Goal: Transaction & Acquisition: Purchase product/service

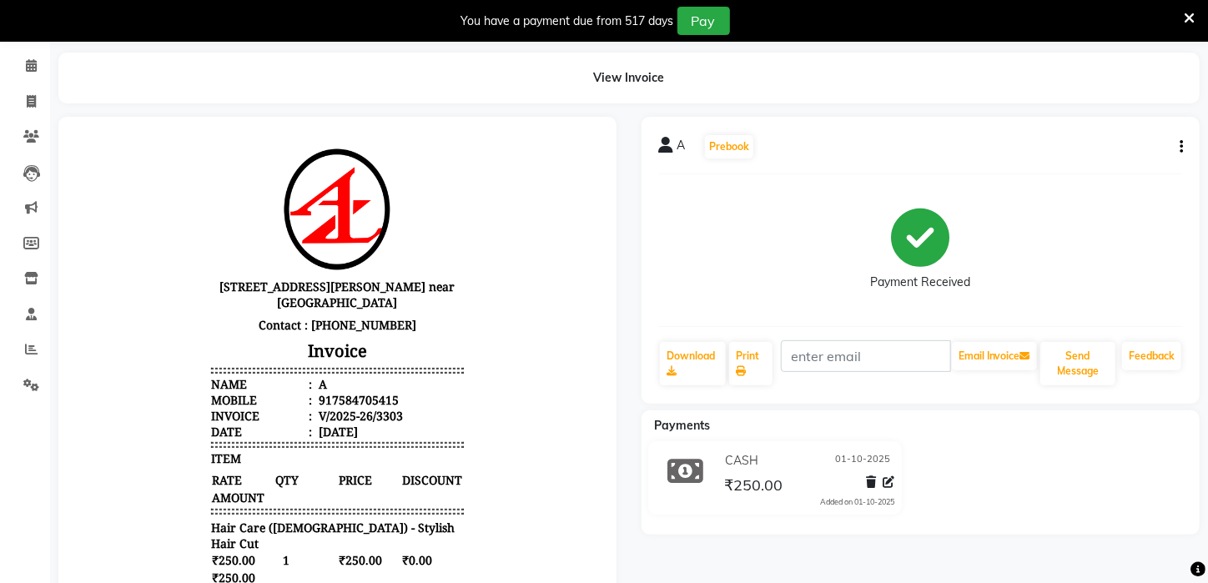
scroll to position [20, 0]
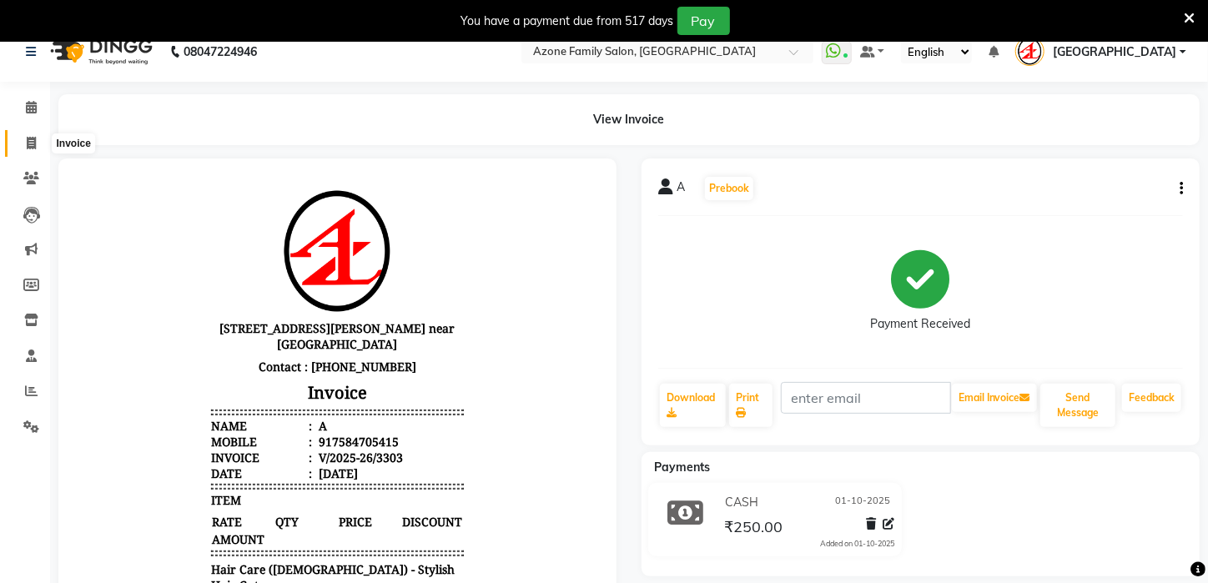
click at [32, 138] on icon at bounding box center [31, 143] width 9 height 13
select select "service"
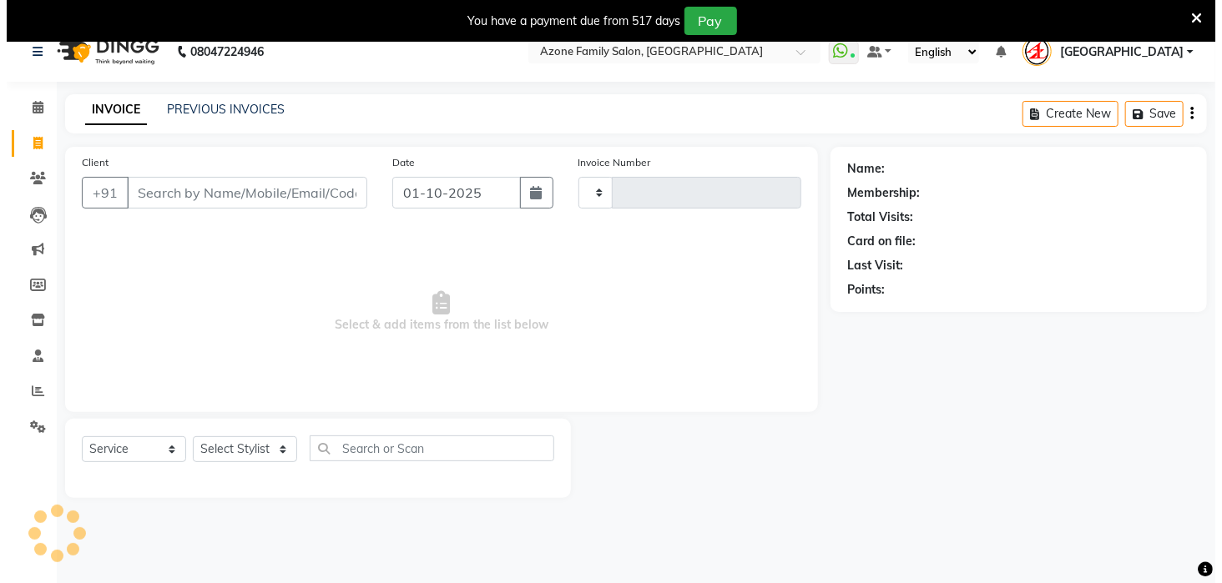
scroll to position [42, 0]
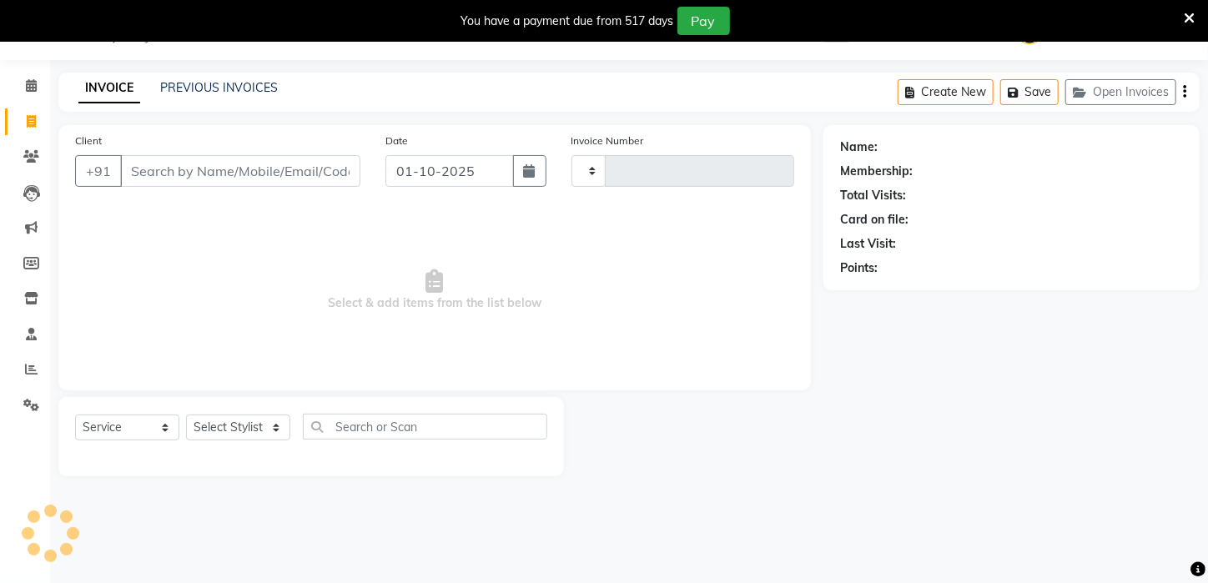
type input "3304"
select select "4296"
click at [24, 155] on icon at bounding box center [31, 156] width 16 height 13
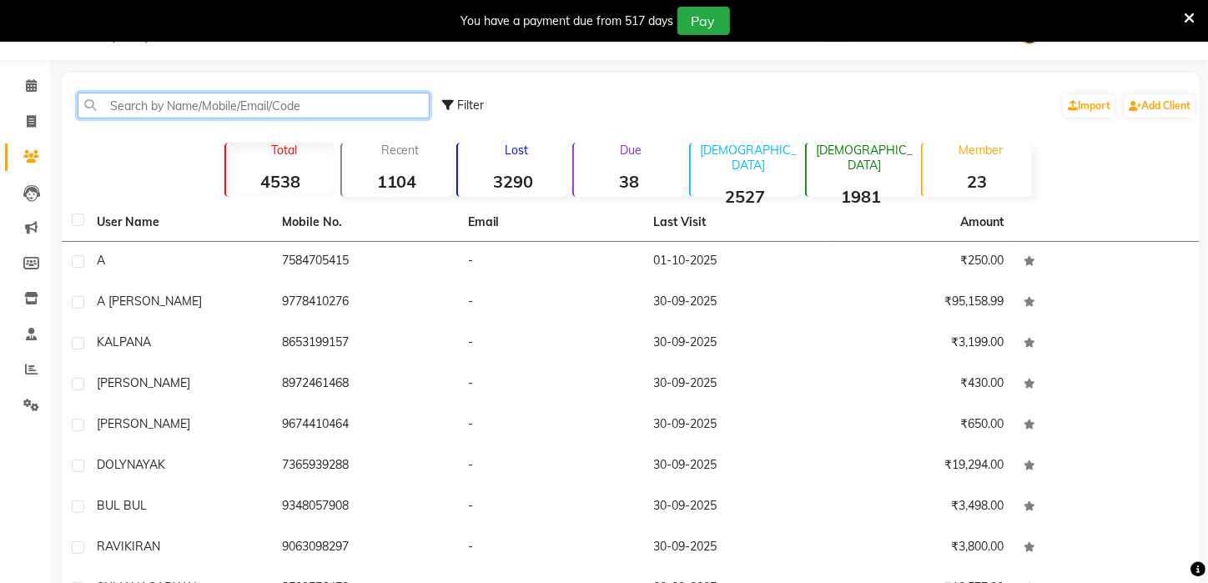
click at [171, 98] on input "text" at bounding box center [254, 106] width 352 height 26
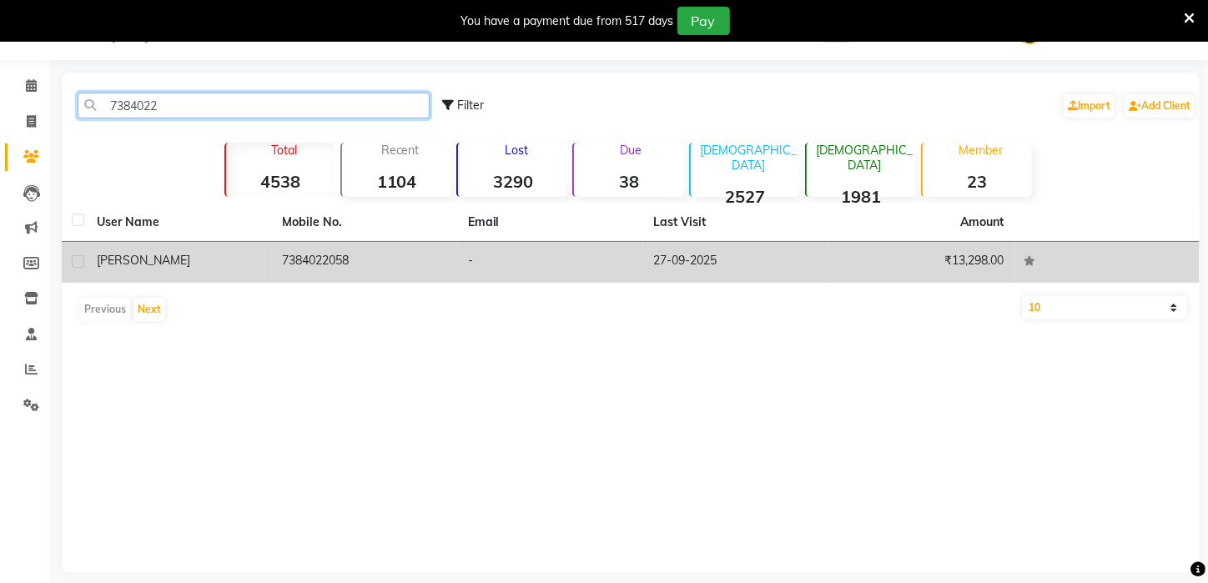
type input "7384022"
click at [681, 266] on td "27-09-2025" at bounding box center [735, 262] width 185 height 41
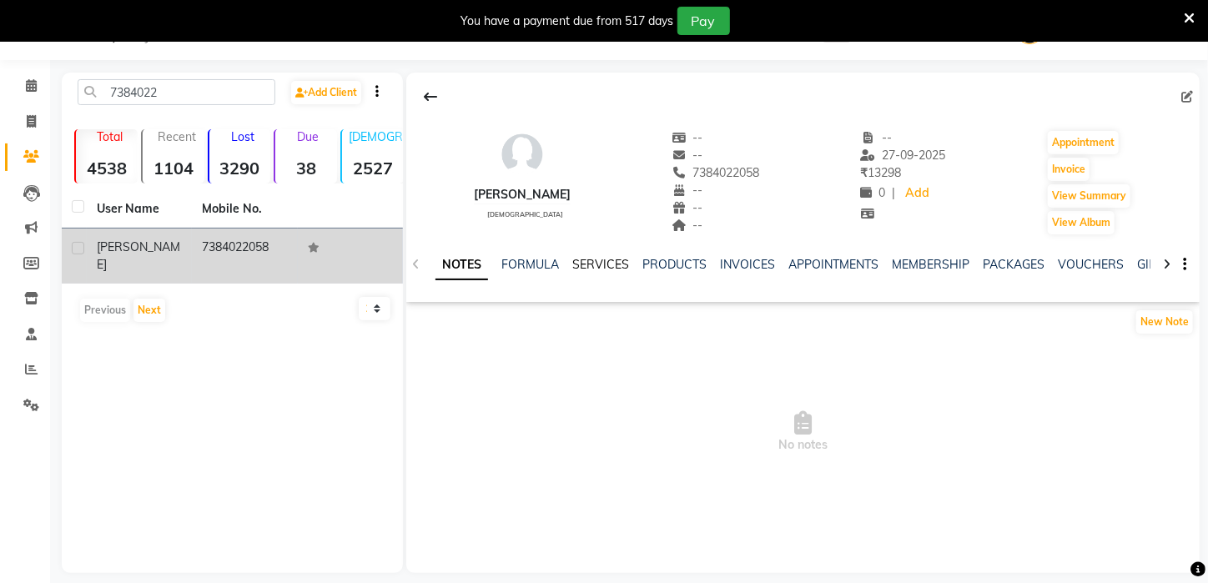
click at [598, 263] on link "SERVICES" at bounding box center [601, 264] width 57 height 15
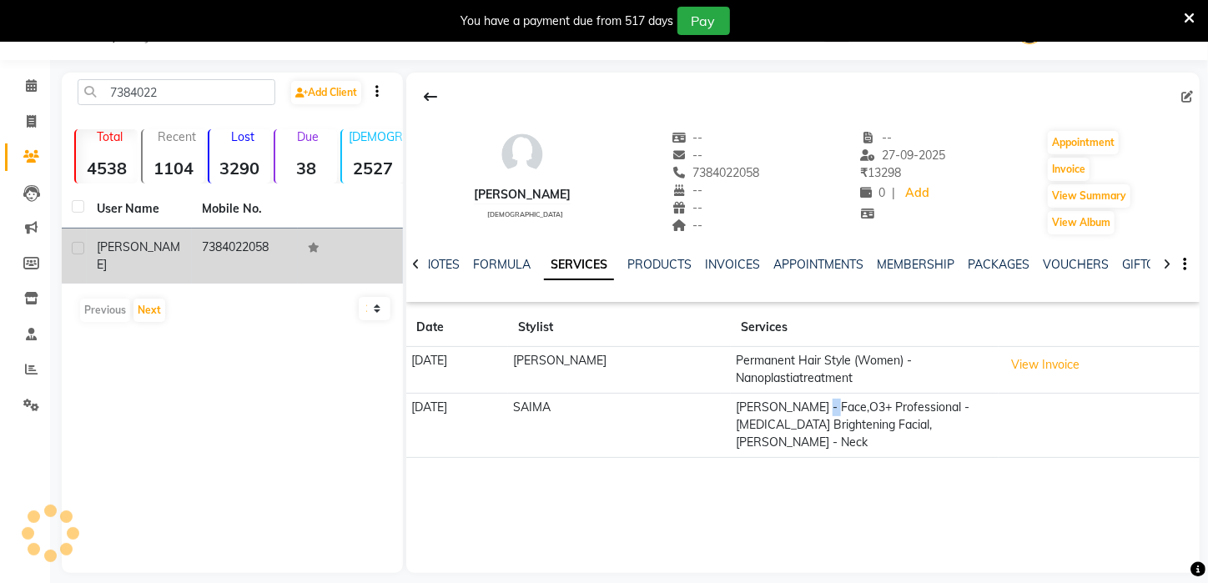
drag, startPoint x: 816, startPoint y: 397, endPoint x: 828, endPoint y: 413, distance: 19.7
click at [828, 413] on td "[PERSON_NAME] - Face,O3+ Professional - [MEDICAL_DATA] Brightening Facial,[PERS…" at bounding box center [865, 425] width 268 height 64
click at [999, 416] on td "[PERSON_NAME] - Face,O3+ Professional - [MEDICAL_DATA] Brightening Facial,[PERS…" at bounding box center [865, 425] width 268 height 64
click at [1042, 368] on button "View Invoice" at bounding box center [1045, 365] width 83 height 26
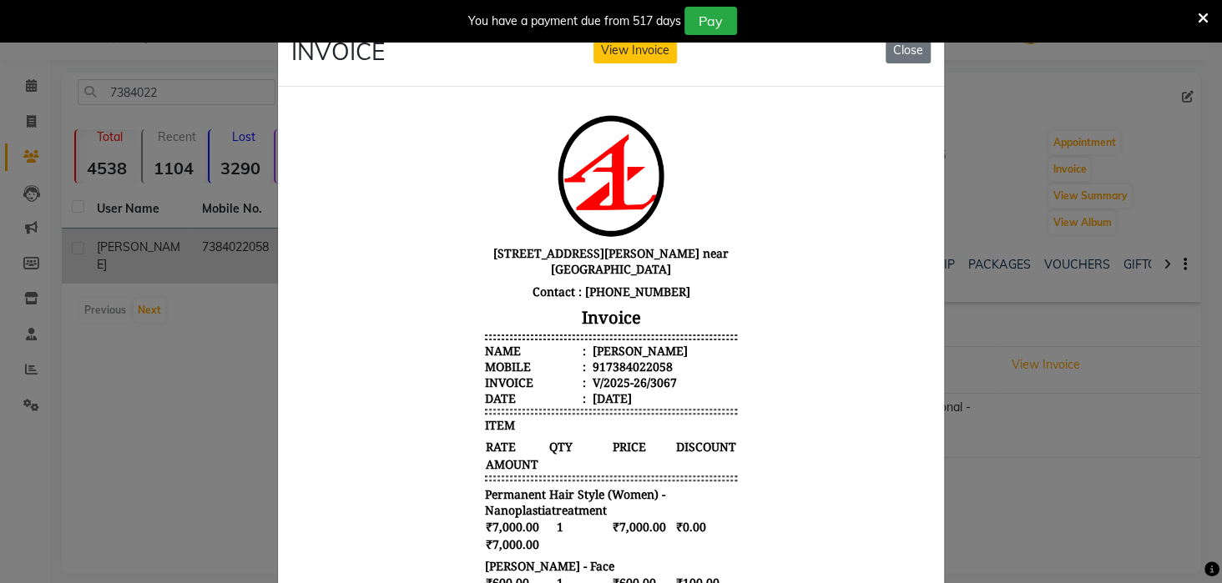
scroll to position [13, 0]
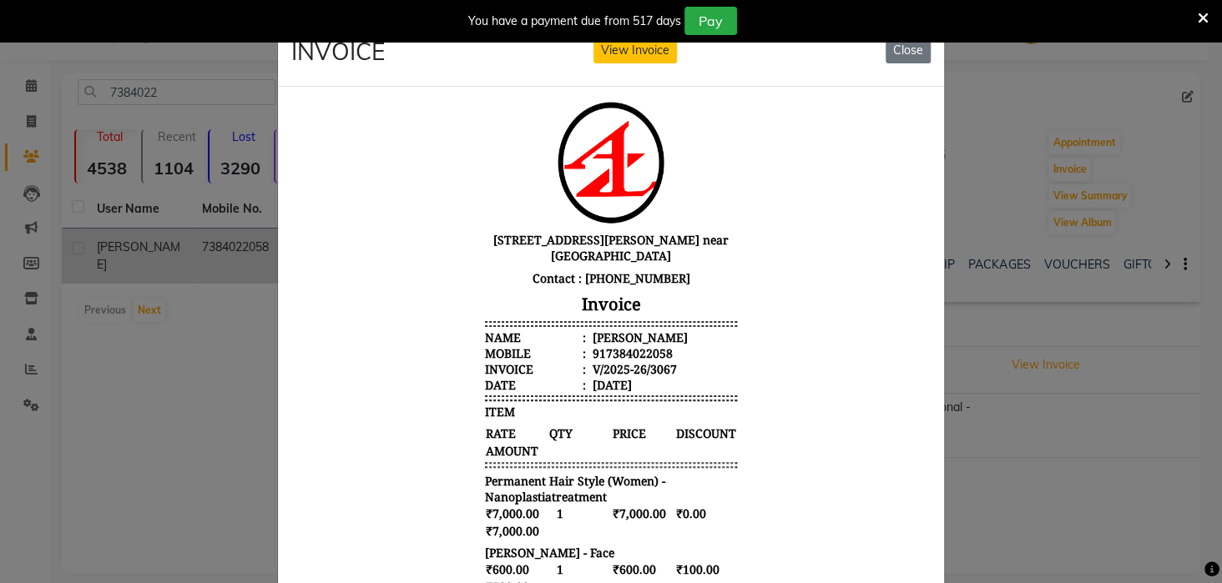
click at [741, 490] on body "[STREET_ADDRESS][PERSON_NAME] near [GEOGRAPHIC_DATA] Contact : [PHONE_NUMBER] I…" at bounding box center [611, 490] width 626 height 794
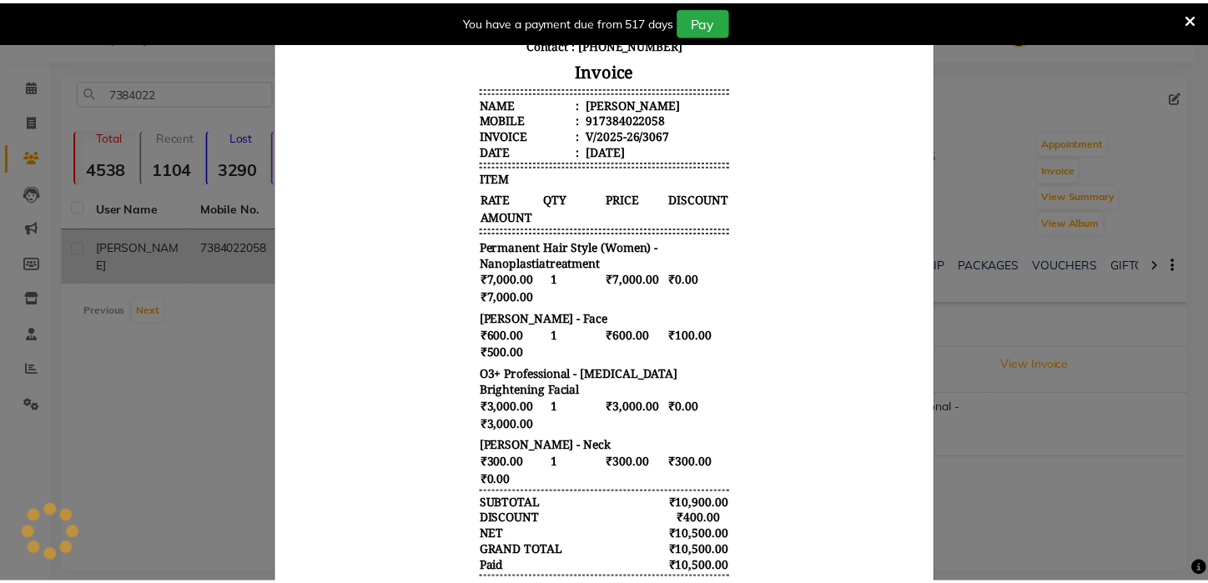
scroll to position [236, 0]
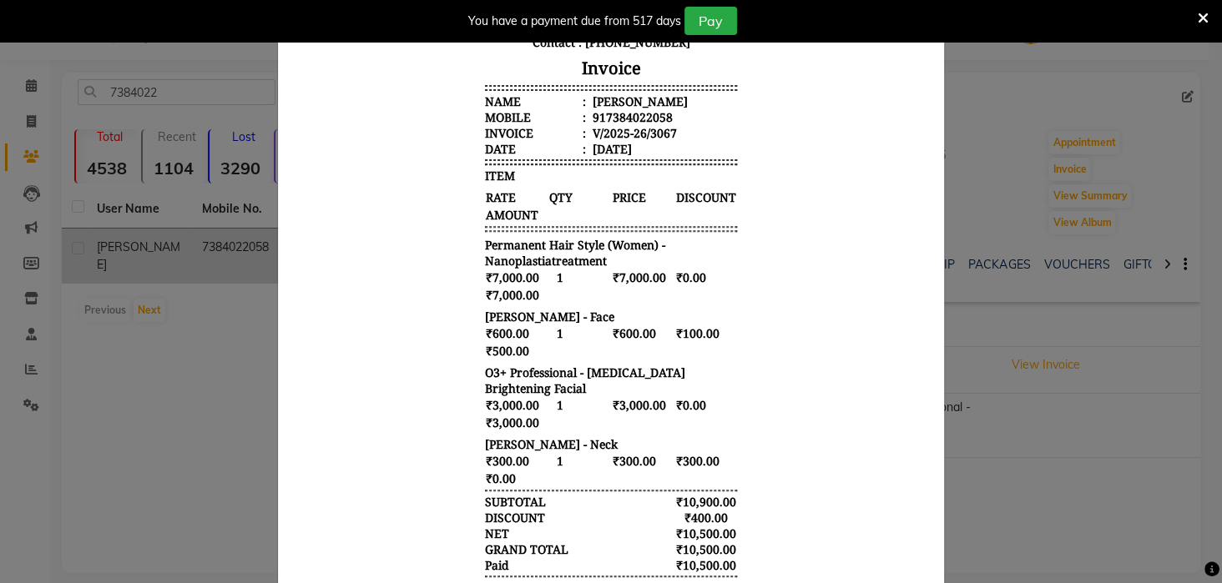
click at [152, 353] on ngb-modal-window "INVOICE View Invoice Close" at bounding box center [611, 291] width 1222 height 583
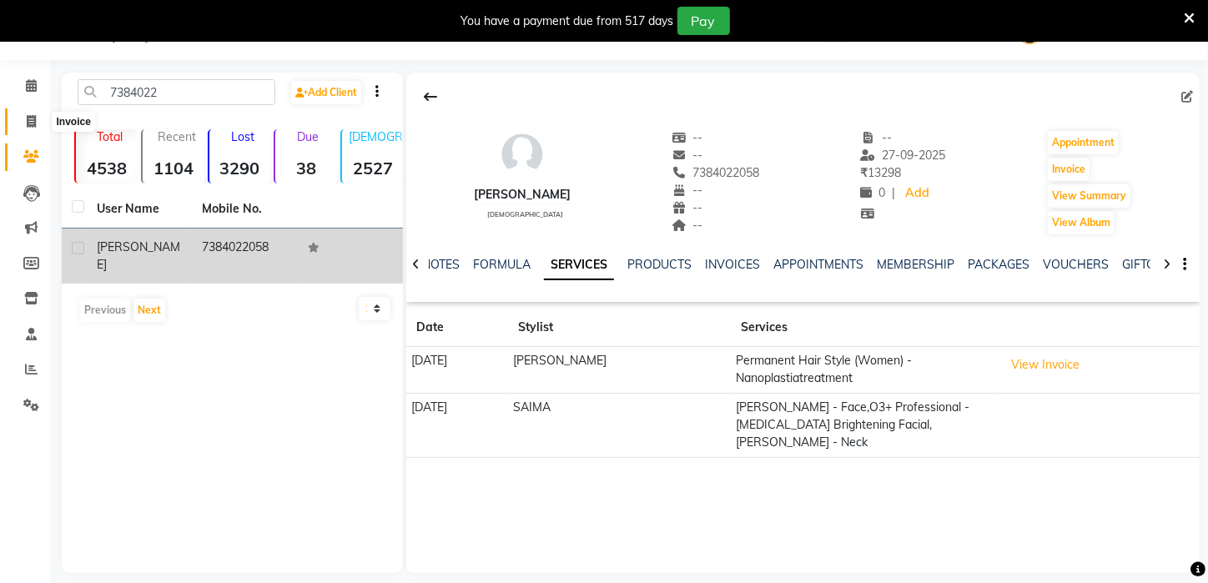
click at [33, 121] on icon at bounding box center [31, 121] width 9 height 13
select select "service"
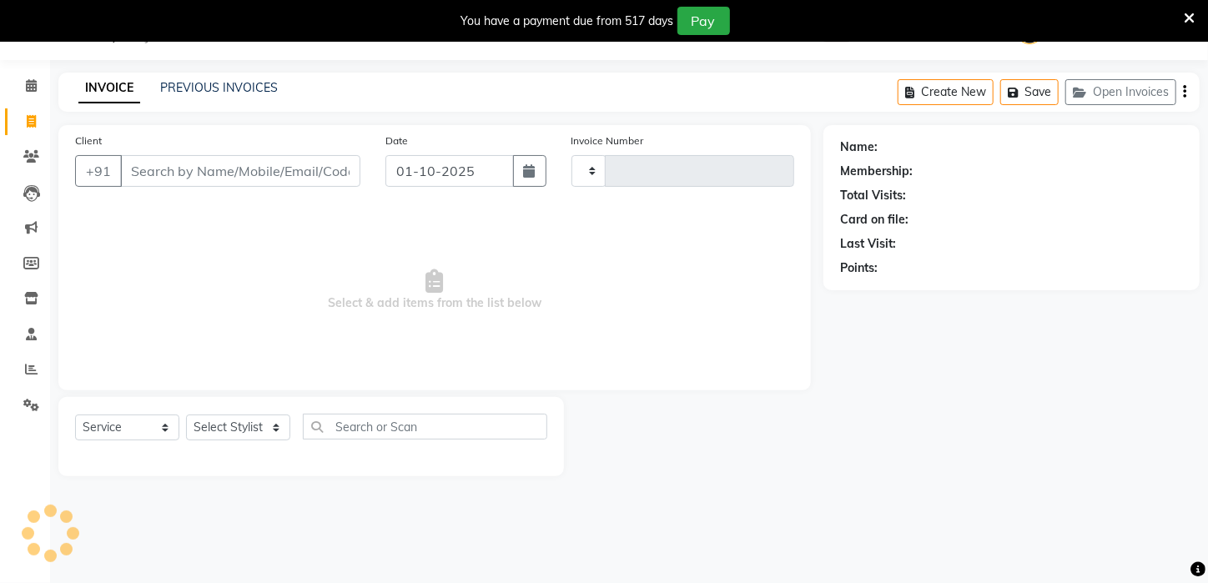
type input "3304"
select select "4296"
click at [176, 179] on input "Client" at bounding box center [240, 171] width 240 height 32
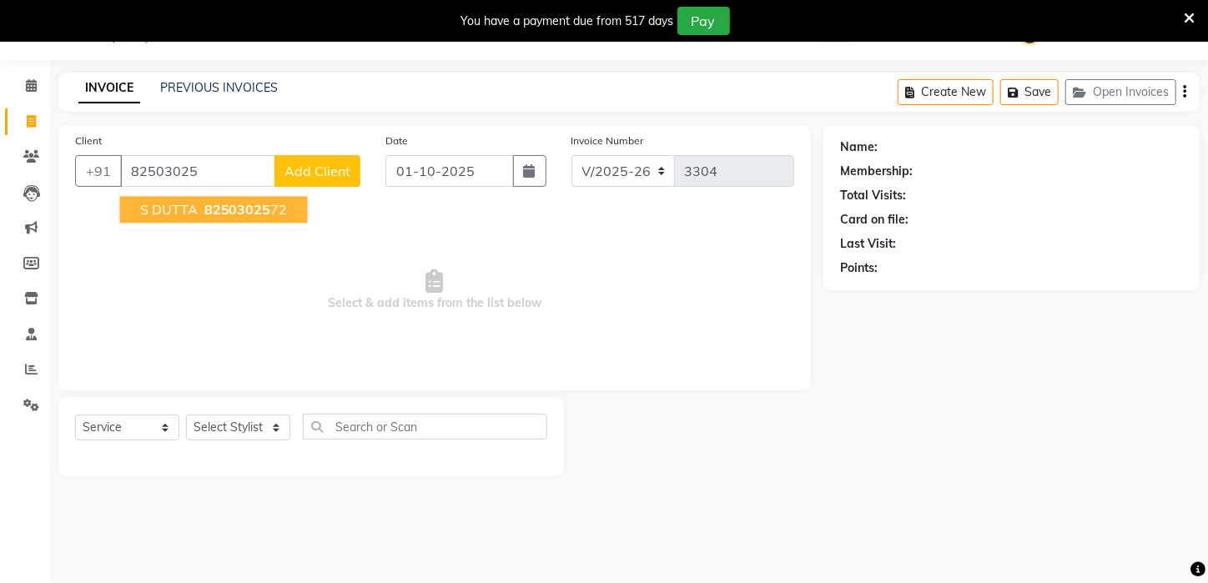
click at [148, 199] on button "S DUTTA 82503025 72" at bounding box center [214, 209] width 188 height 27
type input "8250302572"
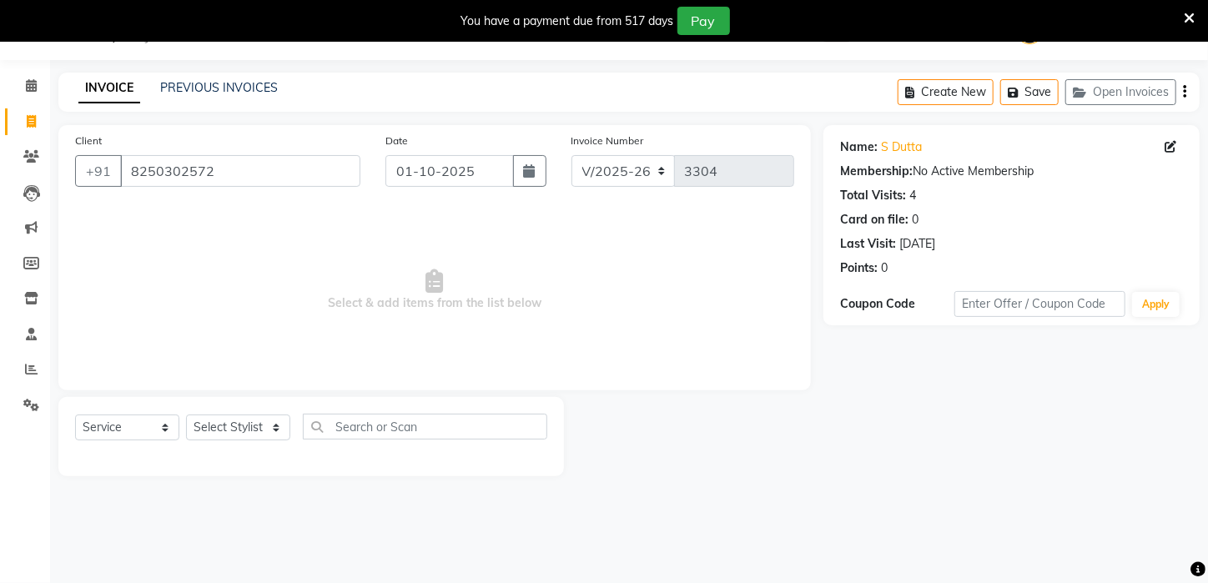
click at [226, 416] on div "Select Service Product Membership Package Voucher Prepaid Gift Card Select Styl…" at bounding box center [311, 433] width 472 height 39
click at [230, 424] on select "Select Stylist [PERSON_NAME] [PERSON_NAME] DEEPIKA [PERSON_NAME] [PERSON_NAME] …" at bounding box center [238, 428] width 104 height 26
select select "83601"
click at [186, 415] on select "Select Stylist [PERSON_NAME] [PERSON_NAME] DEEPIKA [PERSON_NAME] [PERSON_NAME] …" at bounding box center [238, 428] width 104 height 26
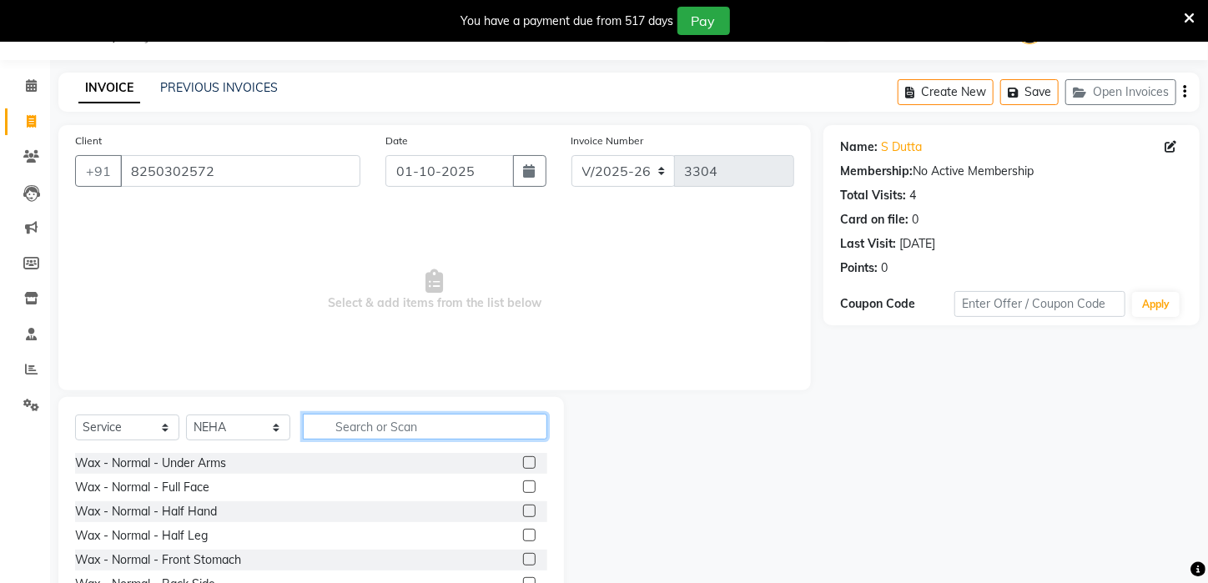
click at [343, 423] on input "text" at bounding box center [425, 427] width 245 height 26
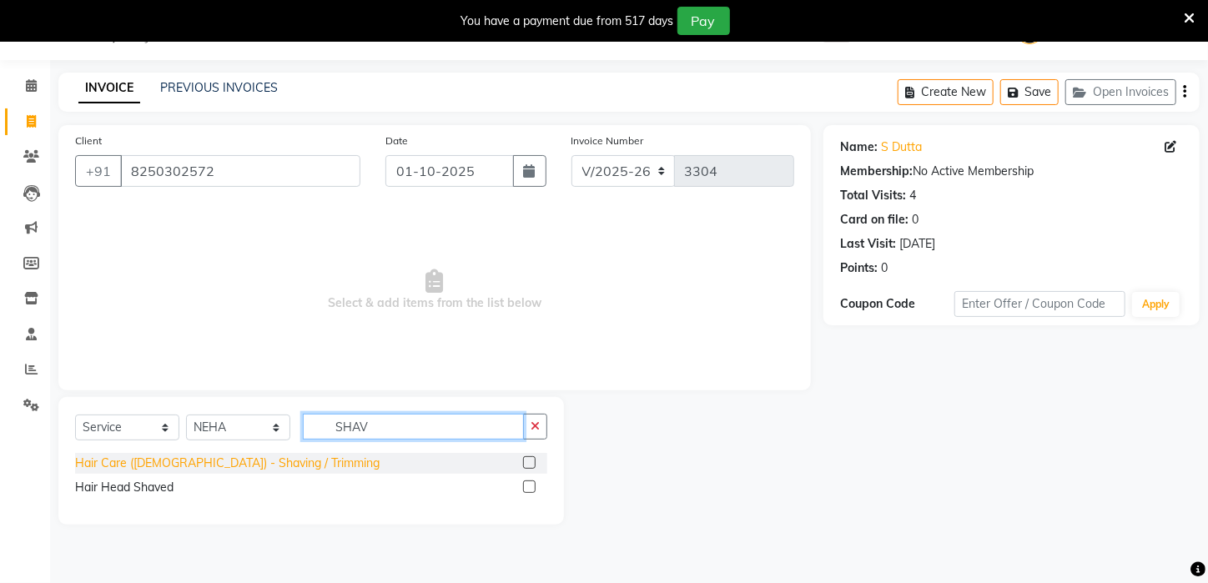
type input "SHAV"
click at [232, 466] on div "Hair Care ([DEMOGRAPHIC_DATA]) - Shaving / Trimming" at bounding box center [227, 464] width 305 height 18
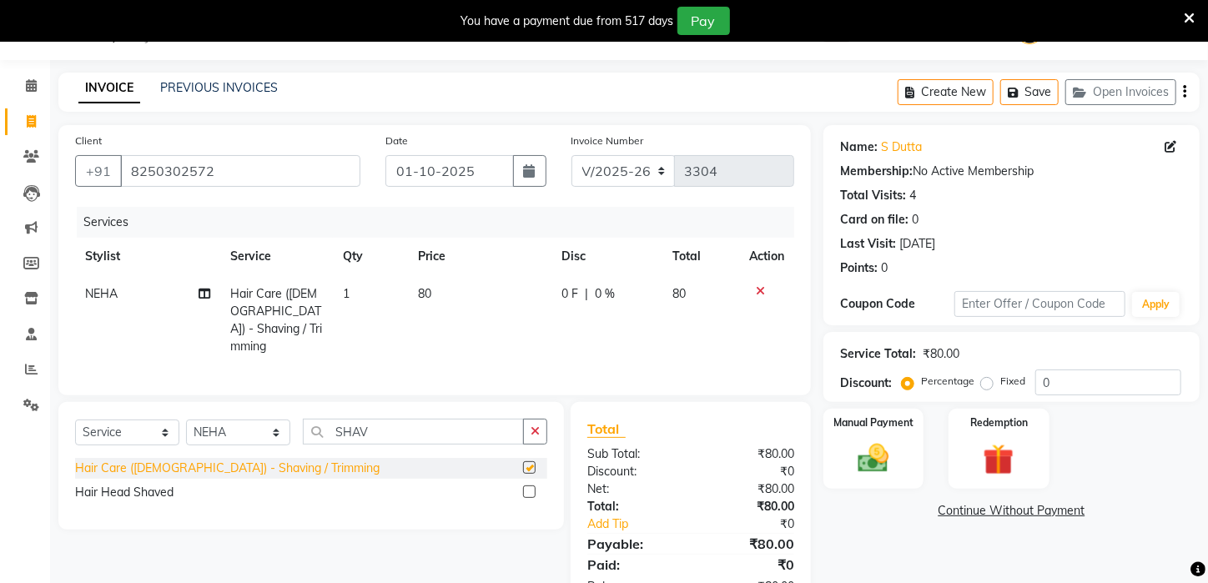
checkbox input "false"
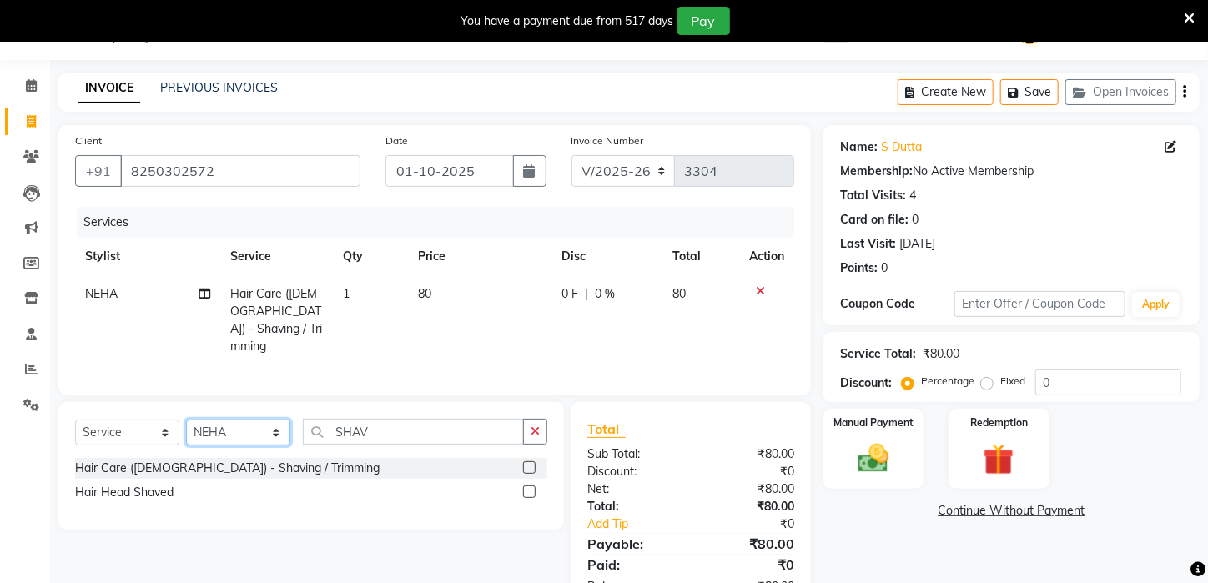
click at [256, 425] on select "Select Stylist [PERSON_NAME] [PERSON_NAME] DEEPIKA [PERSON_NAME] [PERSON_NAME] …" at bounding box center [238, 433] width 104 height 26
select select "28699"
click at [186, 420] on select "Select Stylist [PERSON_NAME] [PERSON_NAME] DEEPIKA [PERSON_NAME] [PERSON_NAME] …" at bounding box center [238, 433] width 104 height 26
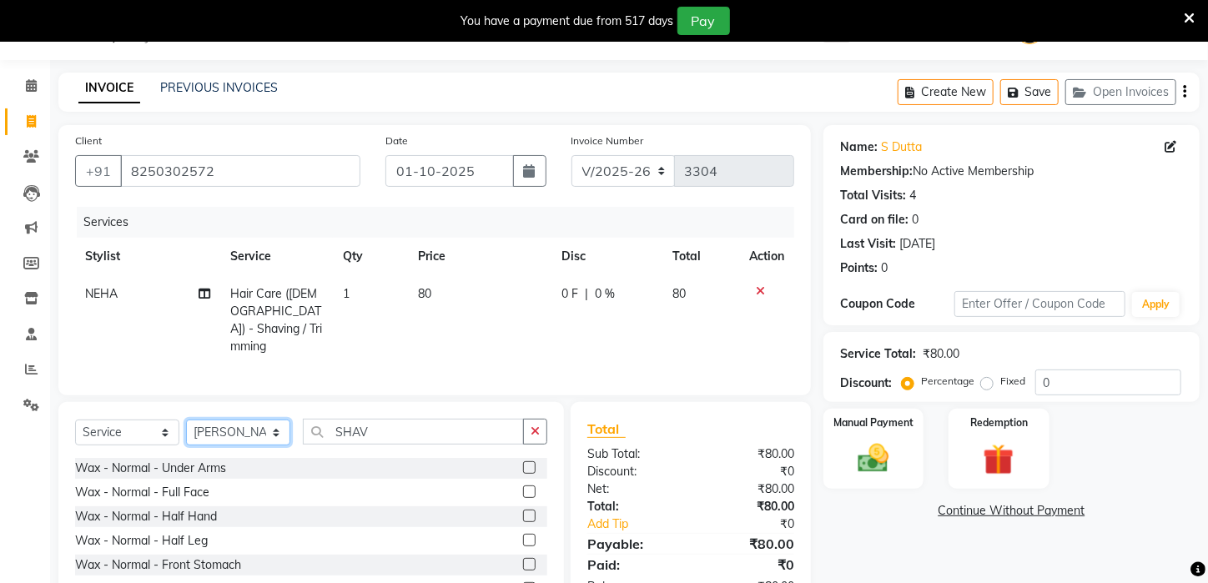
scroll to position [127, 0]
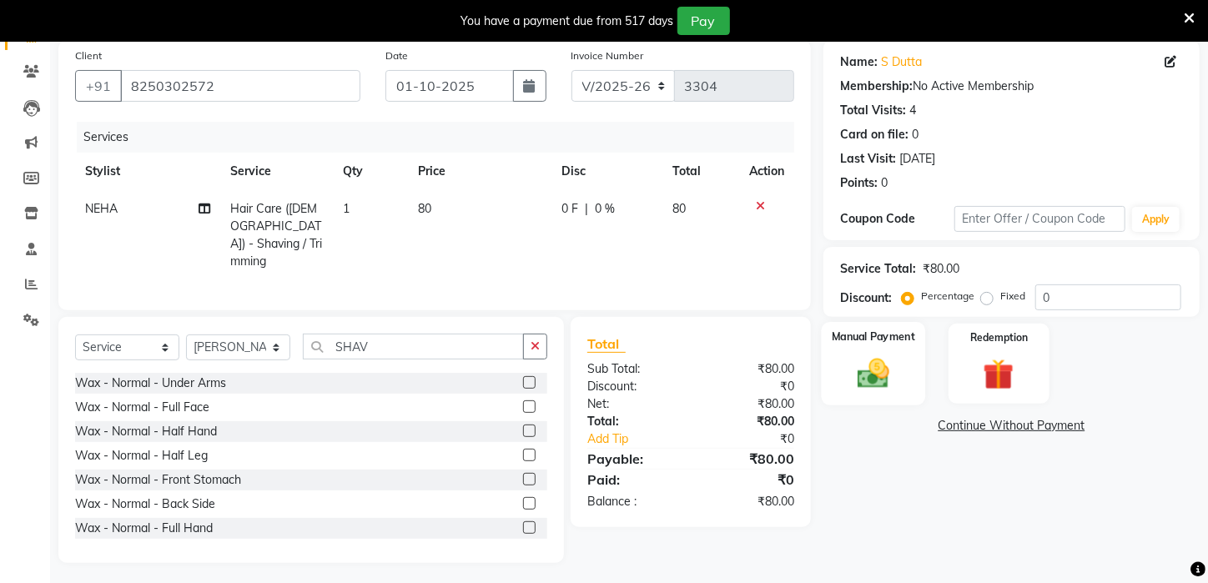
click at [880, 381] on img at bounding box center [874, 374] width 53 height 37
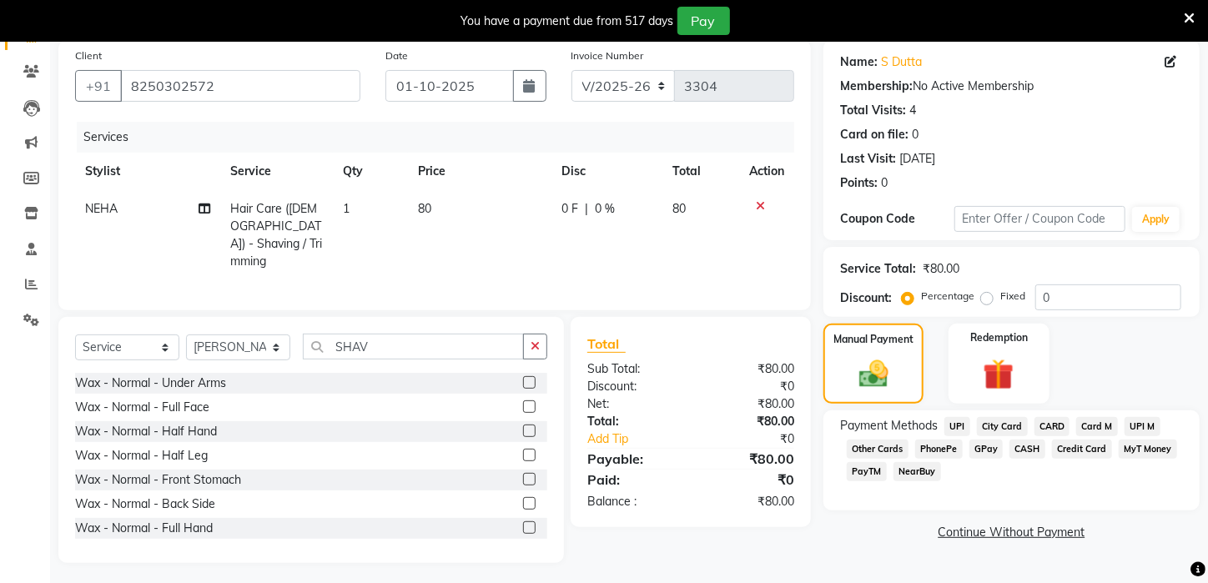
click at [1021, 459] on span "CASH" at bounding box center [1028, 449] width 36 height 19
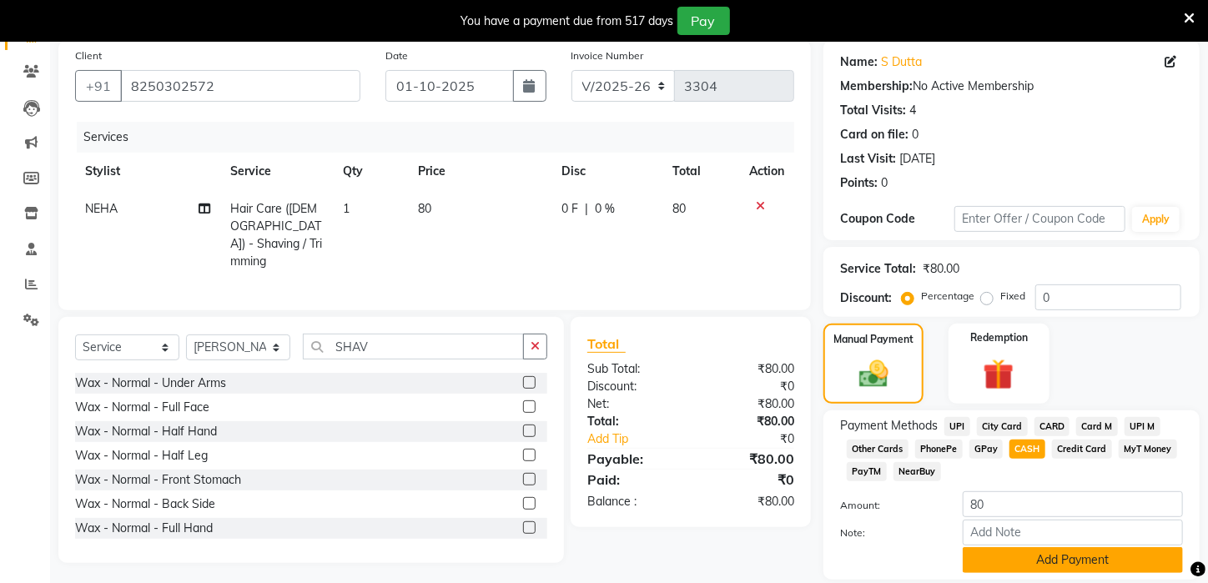
click at [1047, 572] on button "Add Payment" at bounding box center [1073, 560] width 220 height 26
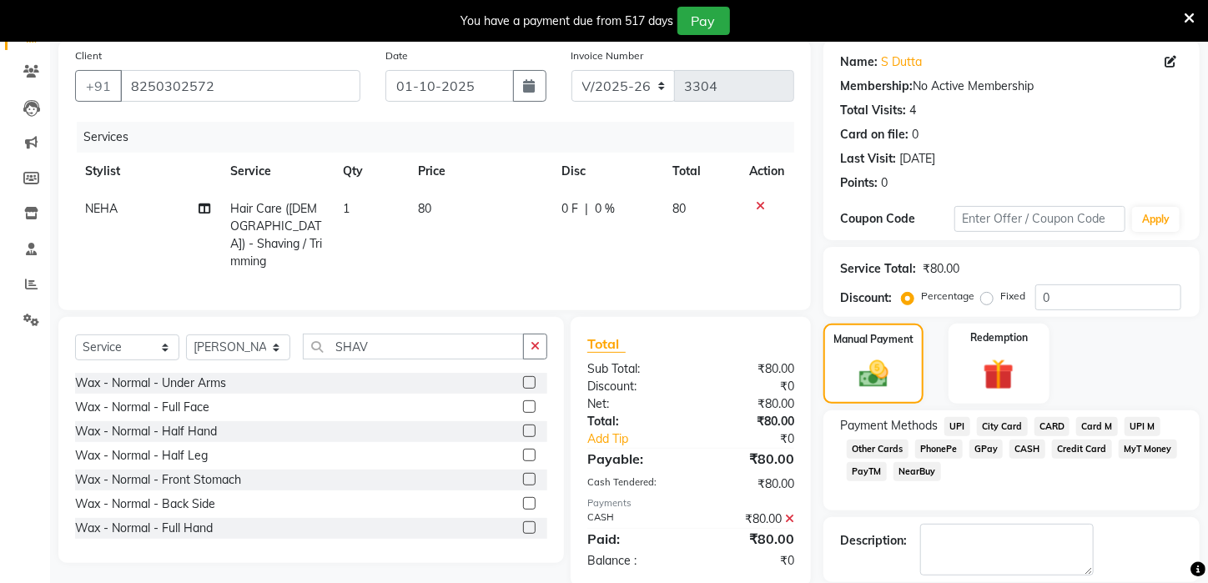
scroll to position [225, 0]
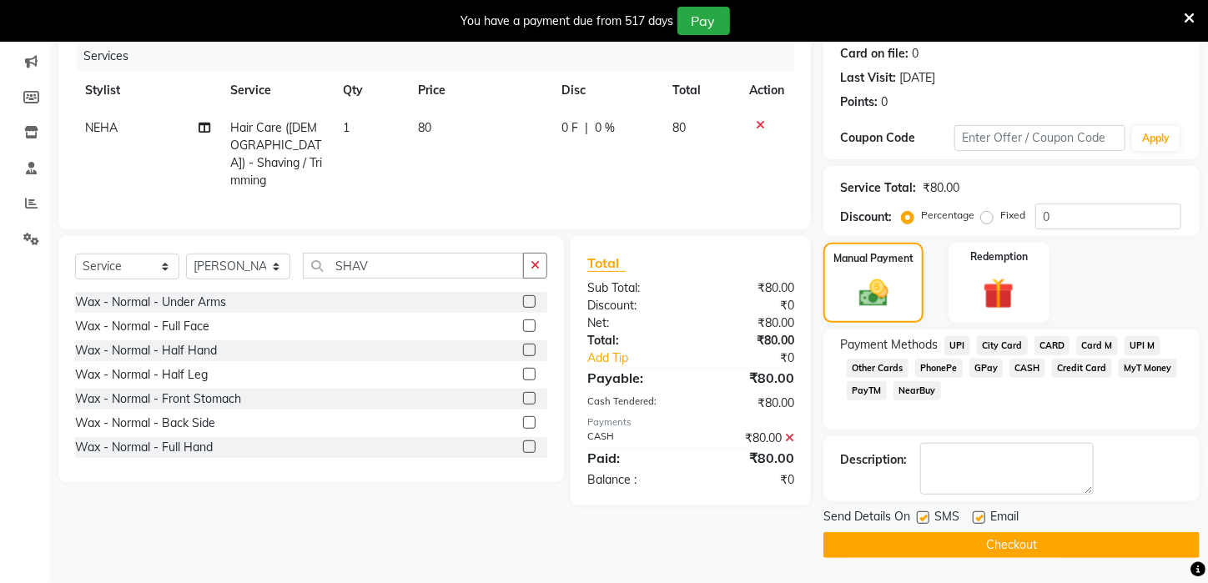
click at [1067, 542] on button "Checkout" at bounding box center [1012, 545] width 376 height 26
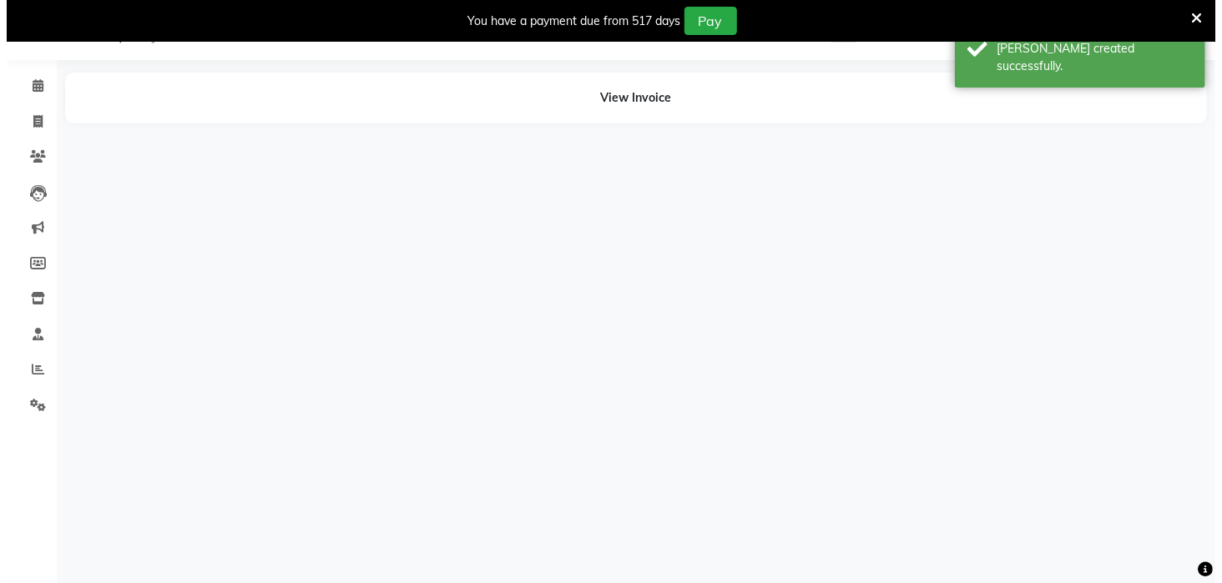
scroll to position [42, 0]
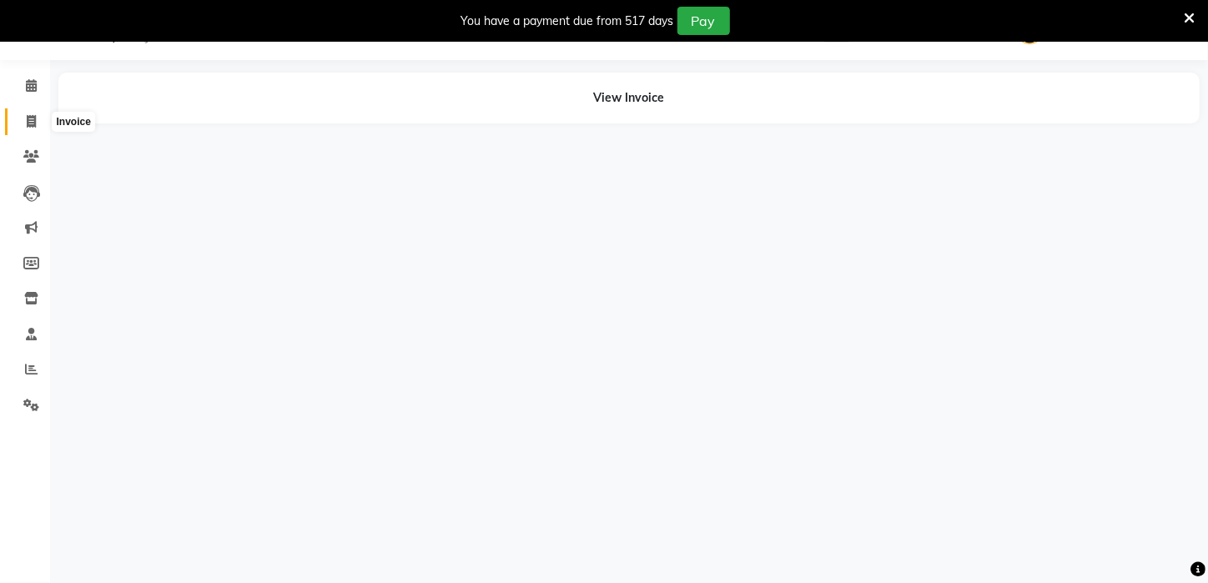
click at [27, 121] on icon at bounding box center [31, 121] width 9 height 13
select select "service"
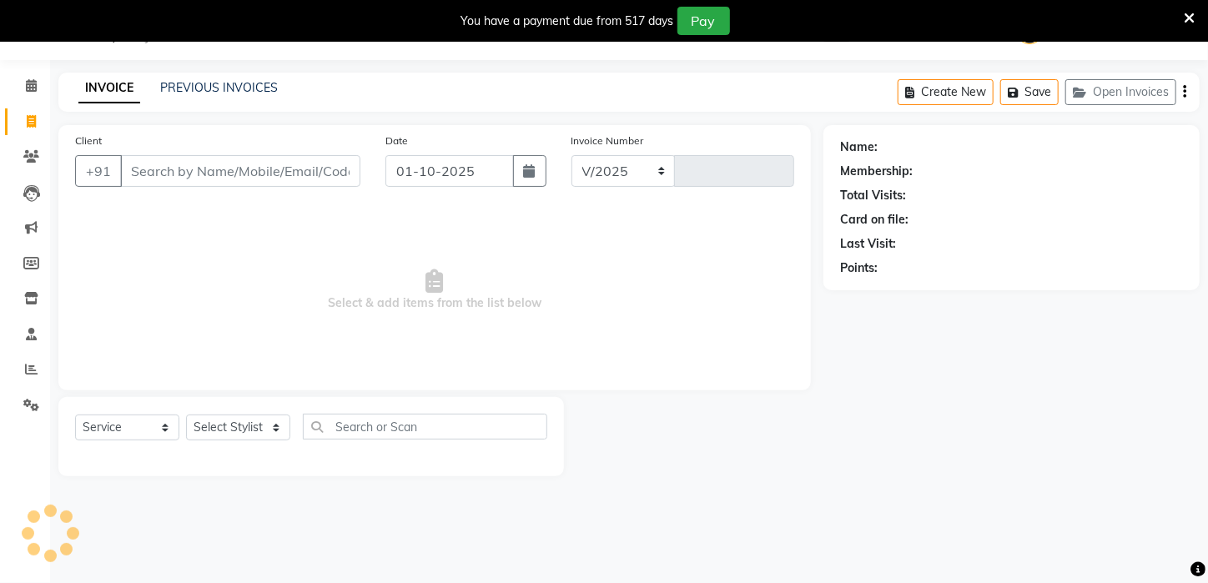
select select "4296"
type input "3305"
click at [17, 148] on span at bounding box center [31, 157] width 29 height 19
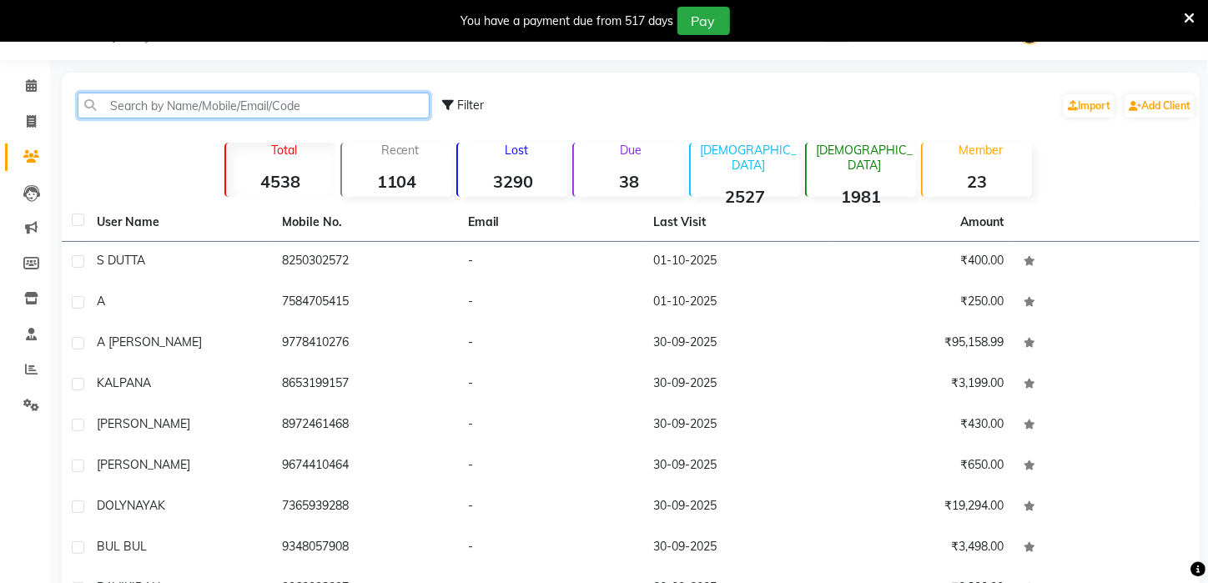
click at [179, 110] on input "text" at bounding box center [254, 106] width 352 height 26
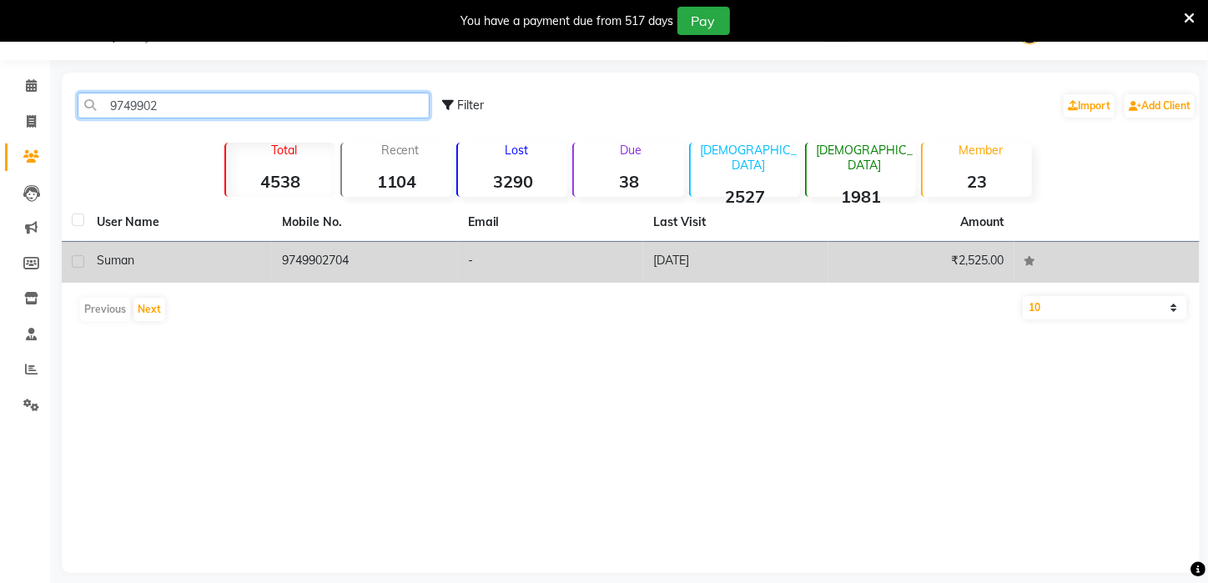
type input "9749902"
click at [668, 264] on td "[DATE]" at bounding box center [735, 262] width 185 height 41
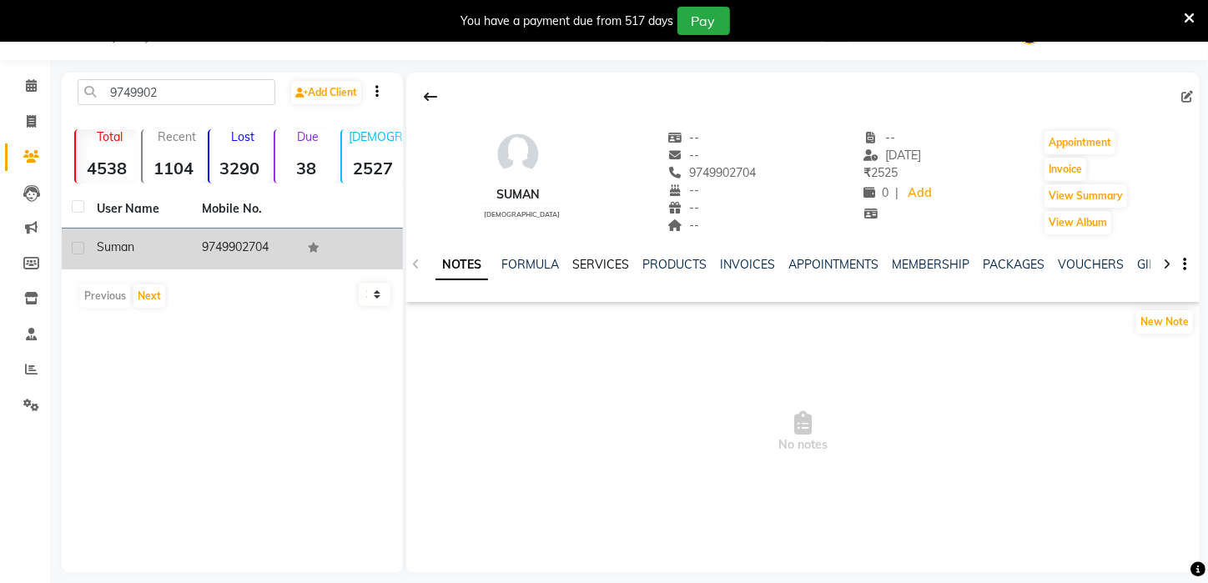
click at [612, 261] on link "SERVICES" at bounding box center [601, 264] width 57 height 15
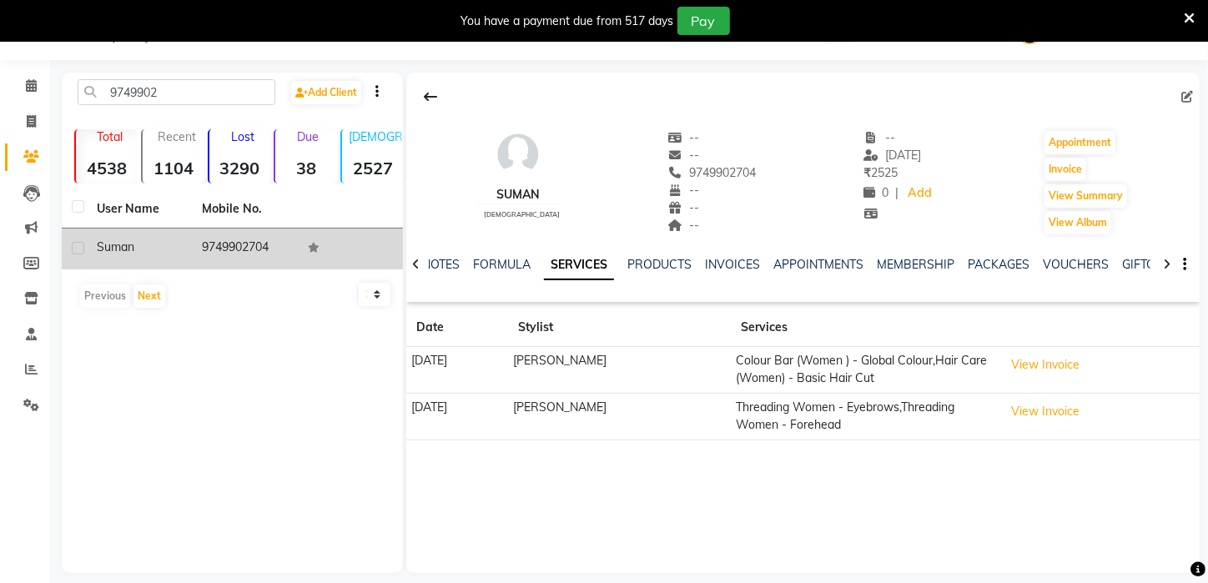
click at [1047, 349] on td "View Invoice" at bounding box center [1099, 370] width 201 height 47
click at [1044, 361] on button "View Invoice" at bounding box center [1045, 365] width 83 height 26
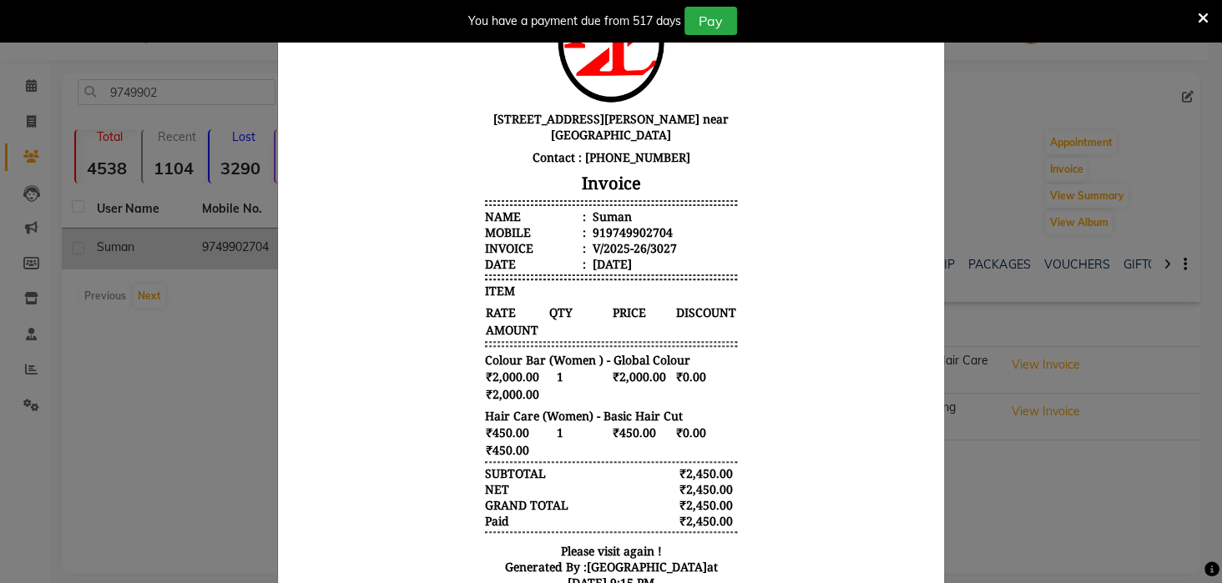
scroll to position [133, 0]
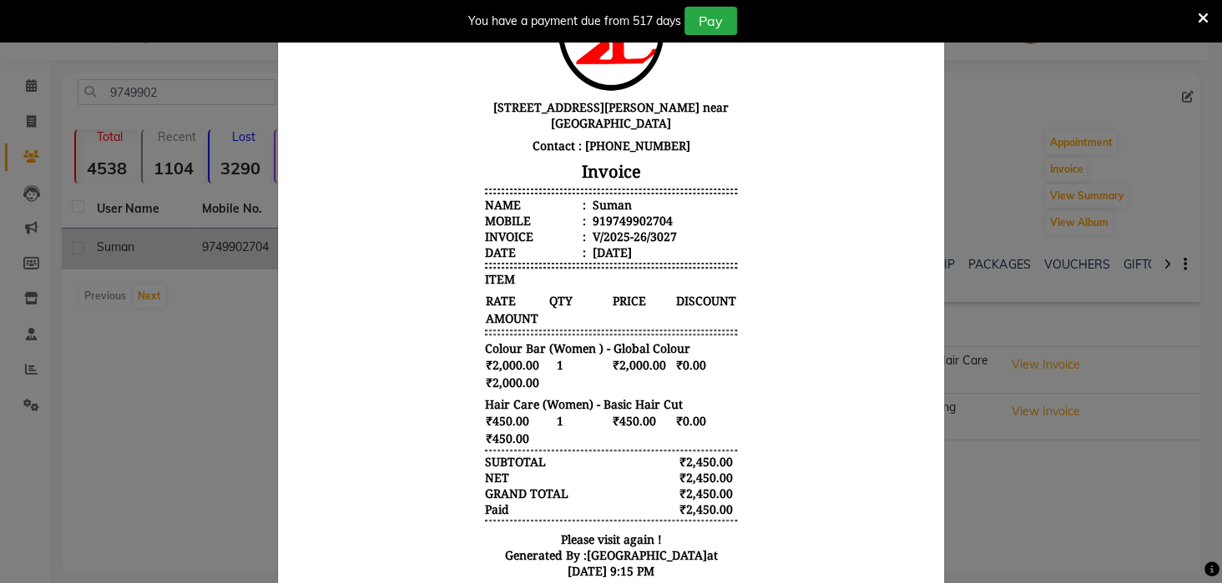
click at [1089, 335] on ngb-modal-window "INVOICE View Invoice Close" at bounding box center [611, 291] width 1222 height 583
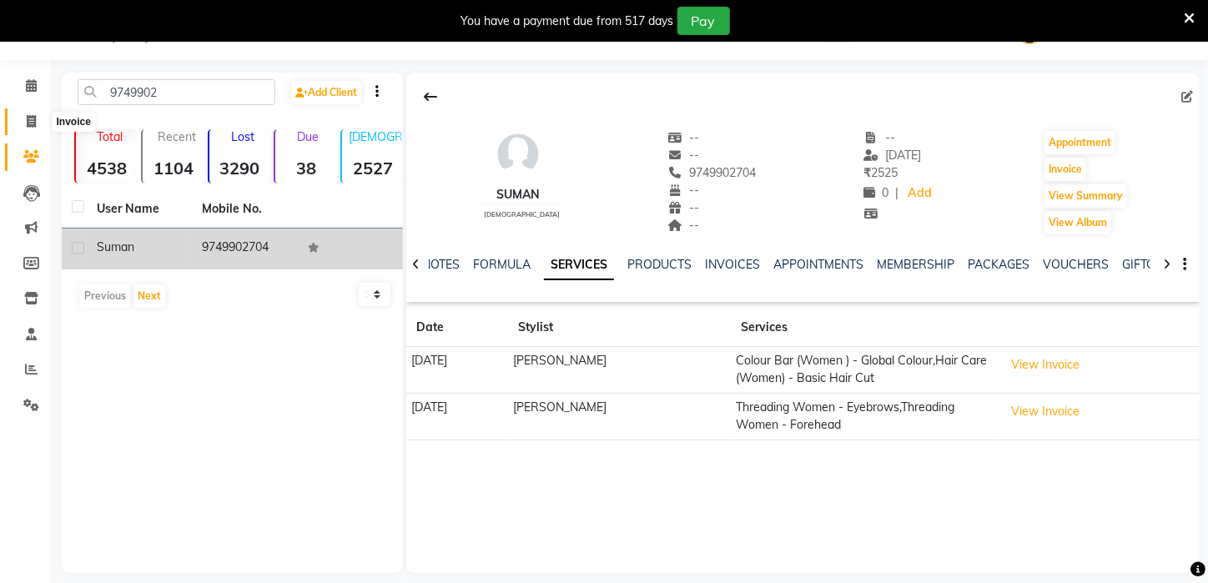
click at [29, 121] on icon at bounding box center [31, 121] width 9 height 13
select select "service"
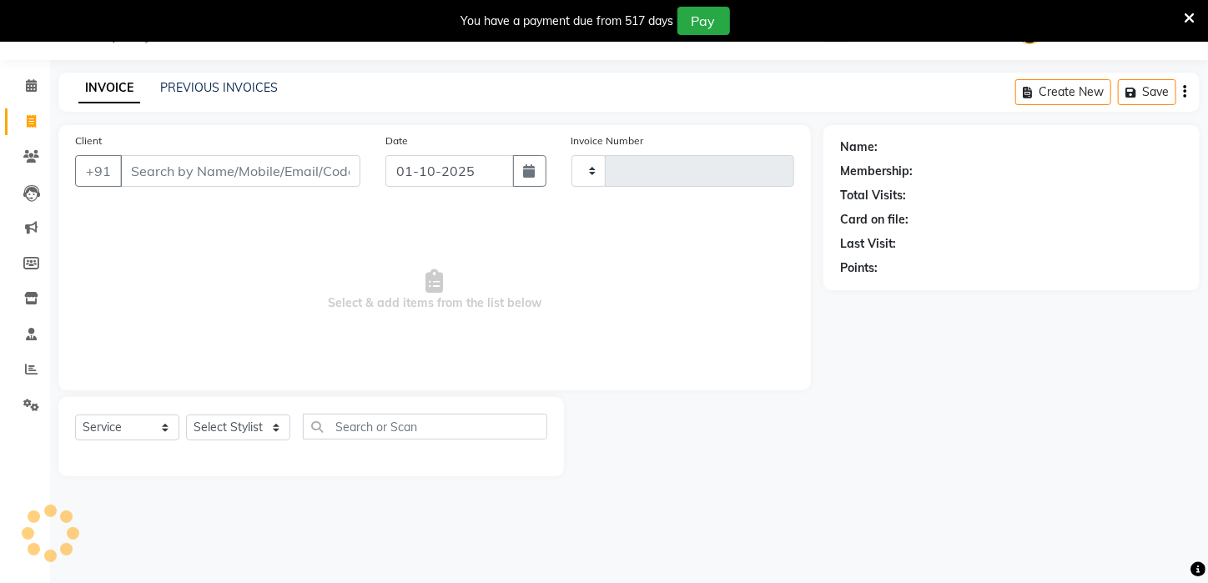
type input "3305"
select select "4296"
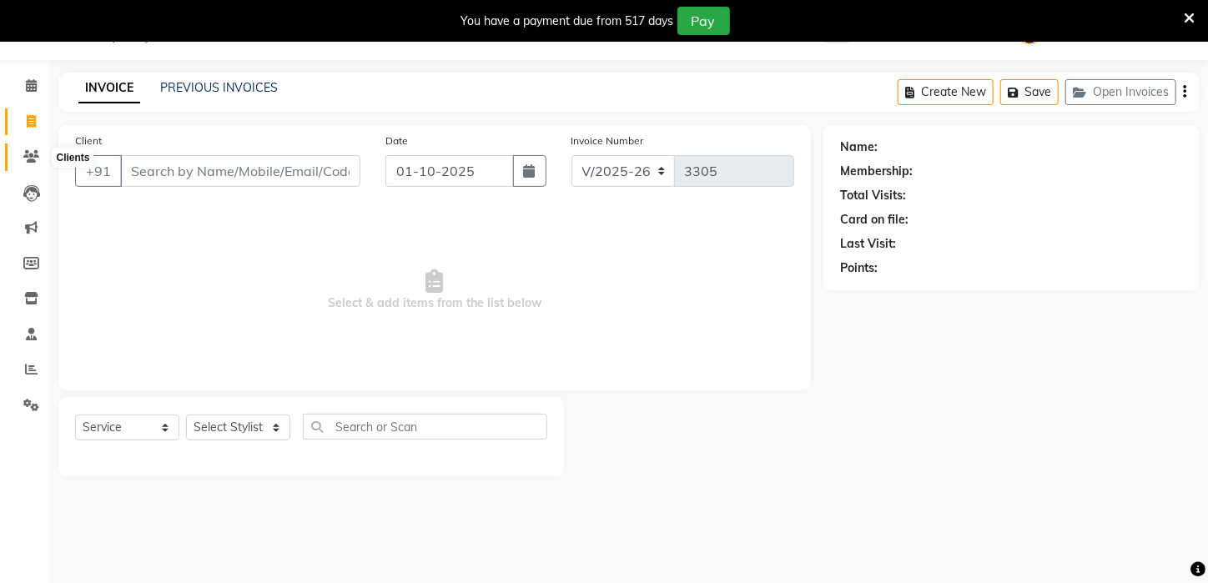
click at [23, 151] on icon at bounding box center [31, 156] width 16 height 13
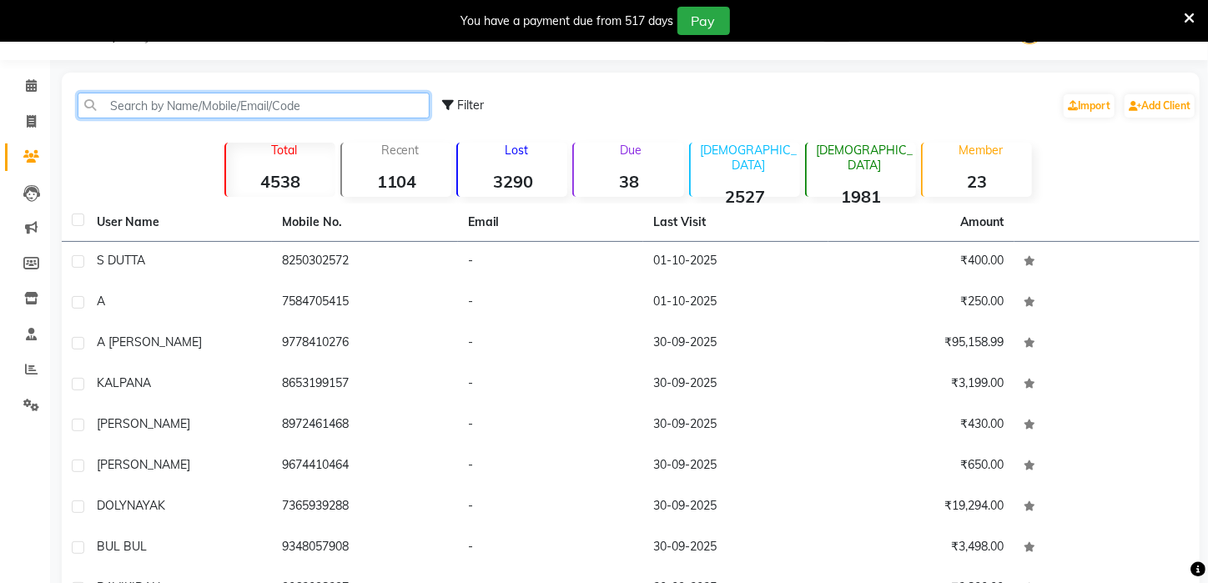
click at [243, 93] on input "text" at bounding box center [254, 106] width 352 height 26
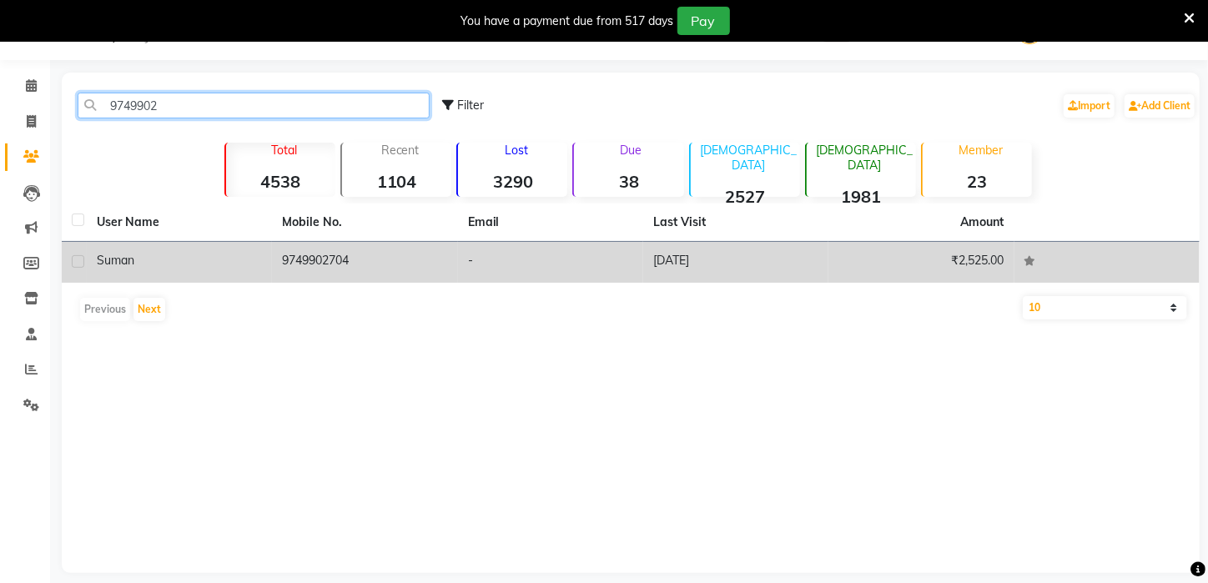
type input "9749902"
drag, startPoint x: 321, startPoint y: 280, endPoint x: 326, endPoint y: 269, distance: 11.9
click at [326, 269] on td "9749902704" at bounding box center [364, 262] width 185 height 41
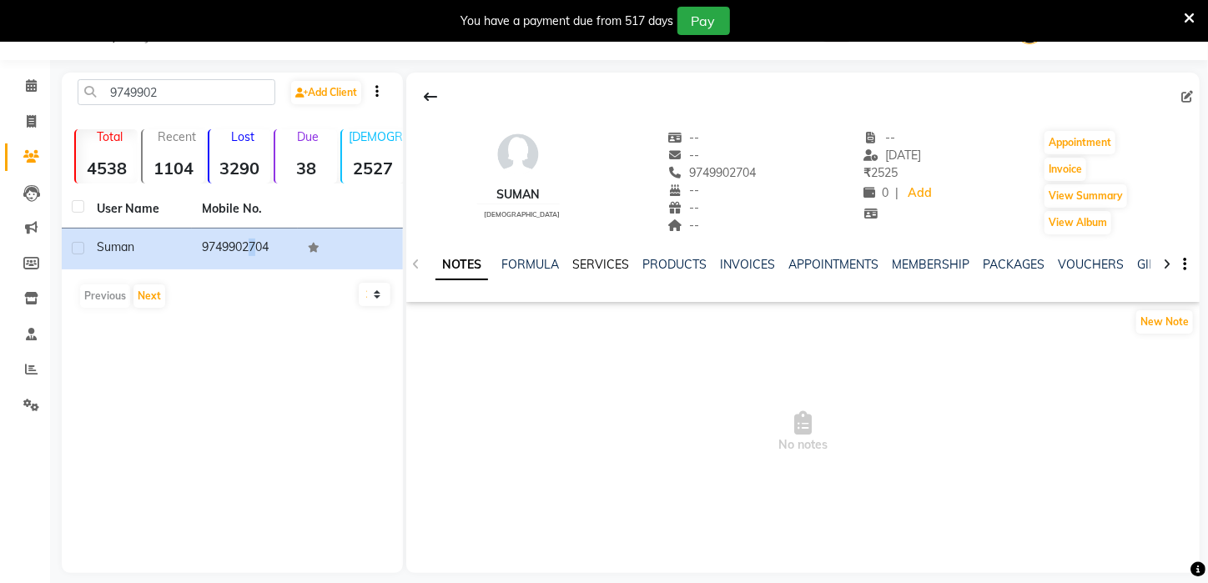
click at [617, 269] on link "SERVICES" at bounding box center [601, 264] width 57 height 15
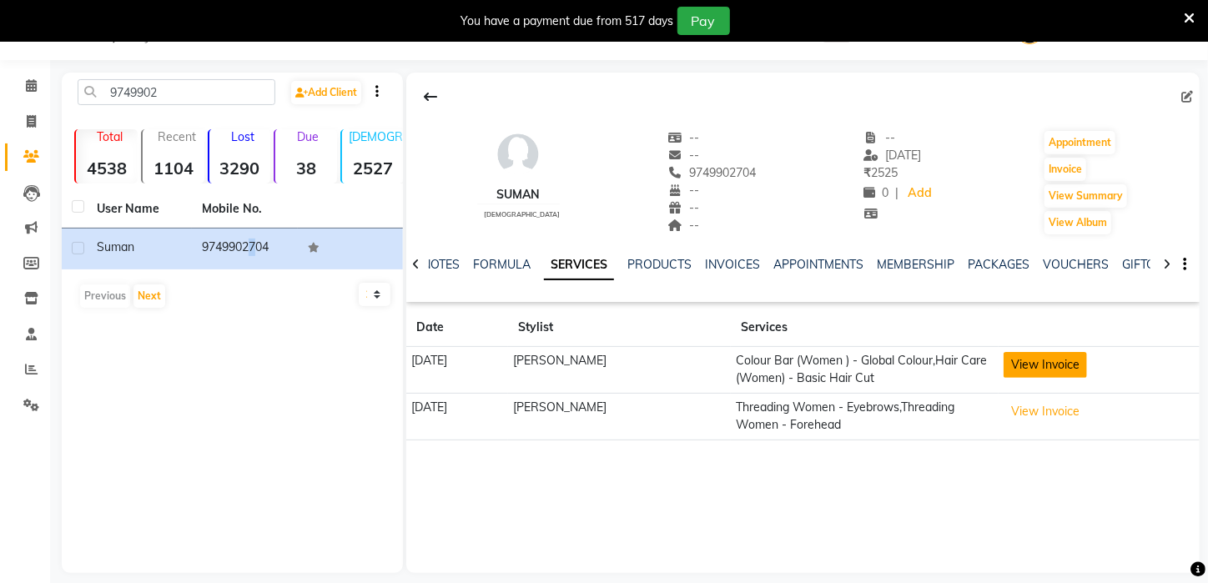
click at [1039, 360] on button "View Invoice" at bounding box center [1045, 365] width 83 height 26
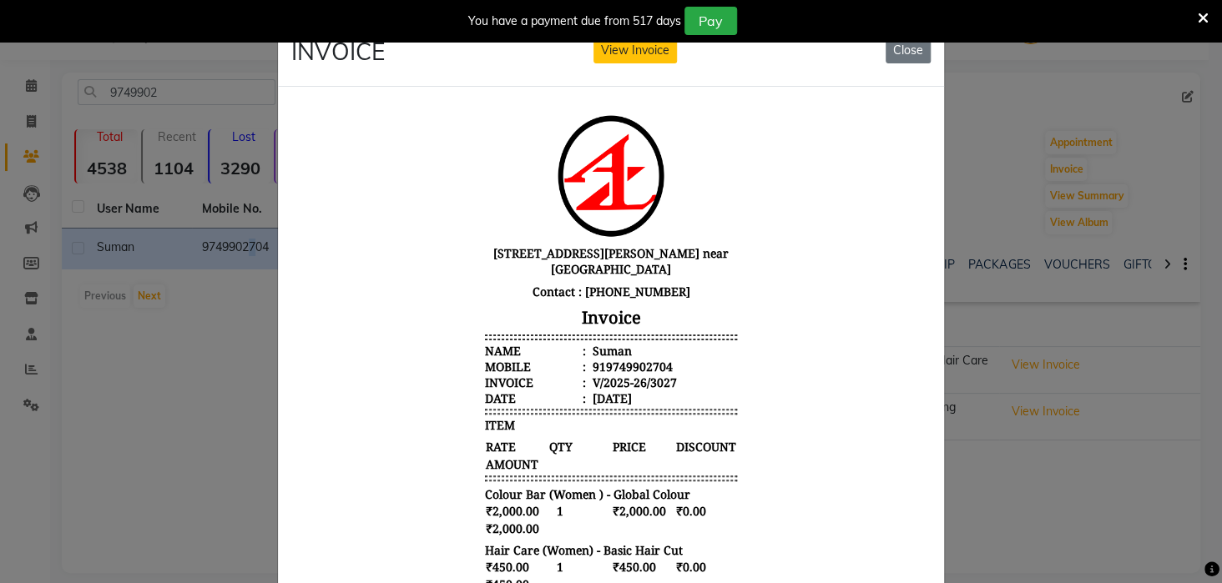
drag, startPoint x: 911, startPoint y: 299, endPoint x: 1277, endPoint y: 396, distance: 378.9
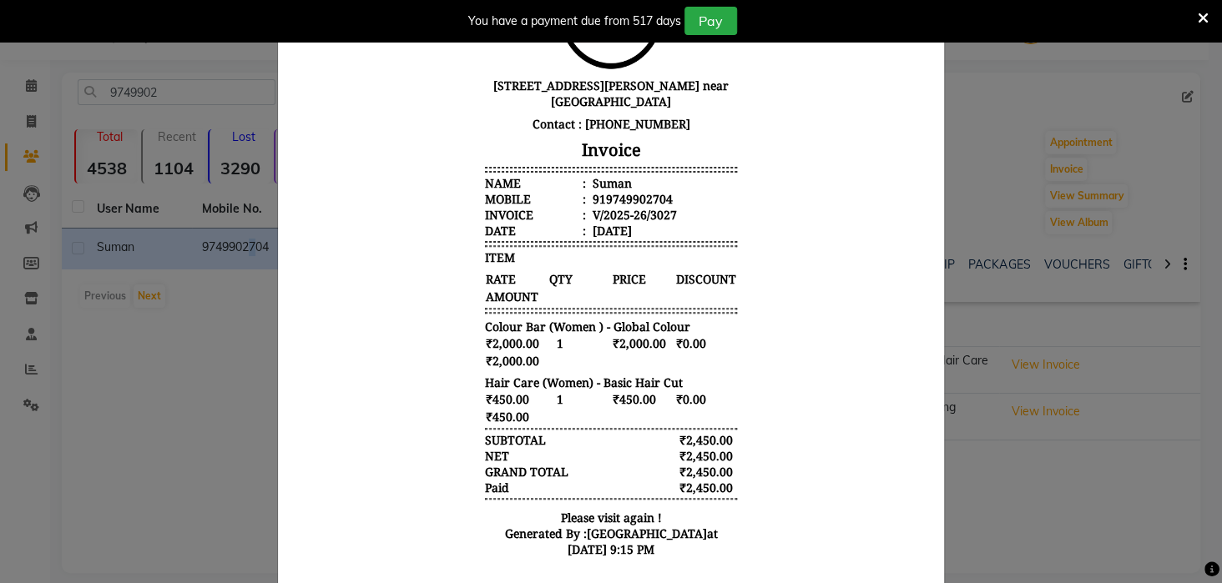
scroll to position [204, 0]
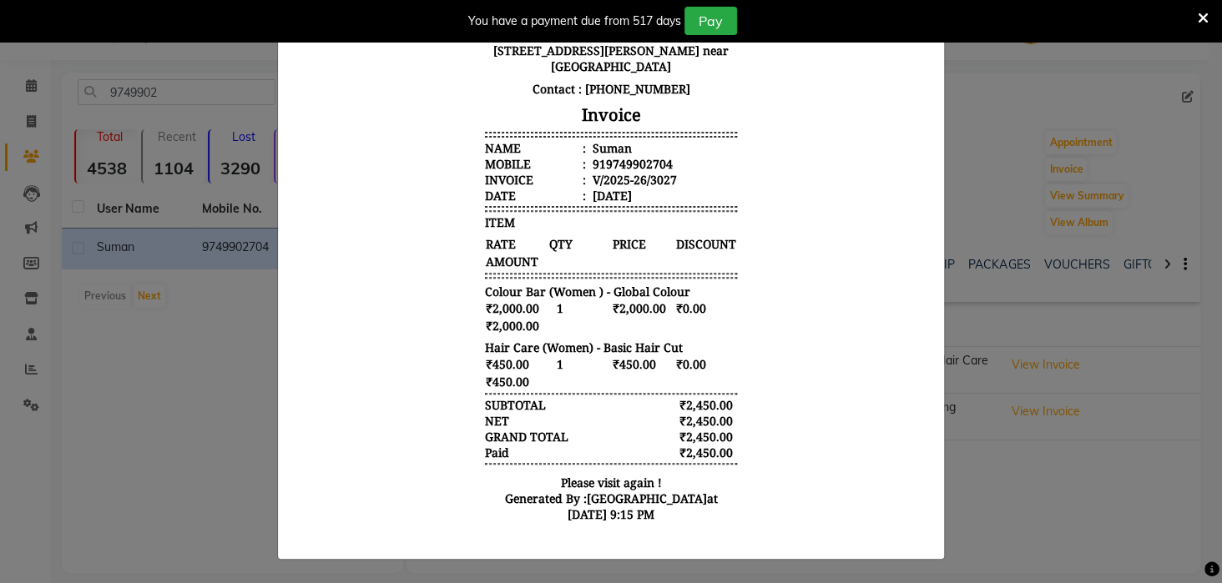
click at [159, 323] on ngb-modal-window "INVOICE View Invoice Close" at bounding box center [611, 291] width 1222 height 583
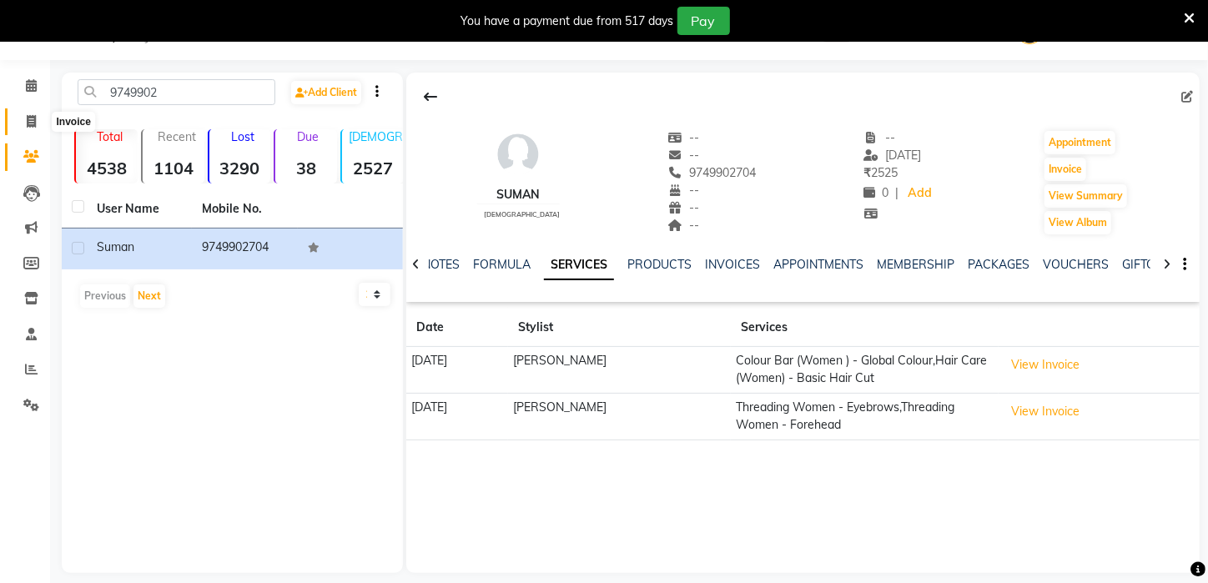
click at [27, 121] on icon at bounding box center [31, 121] width 9 height 13
select select "service"
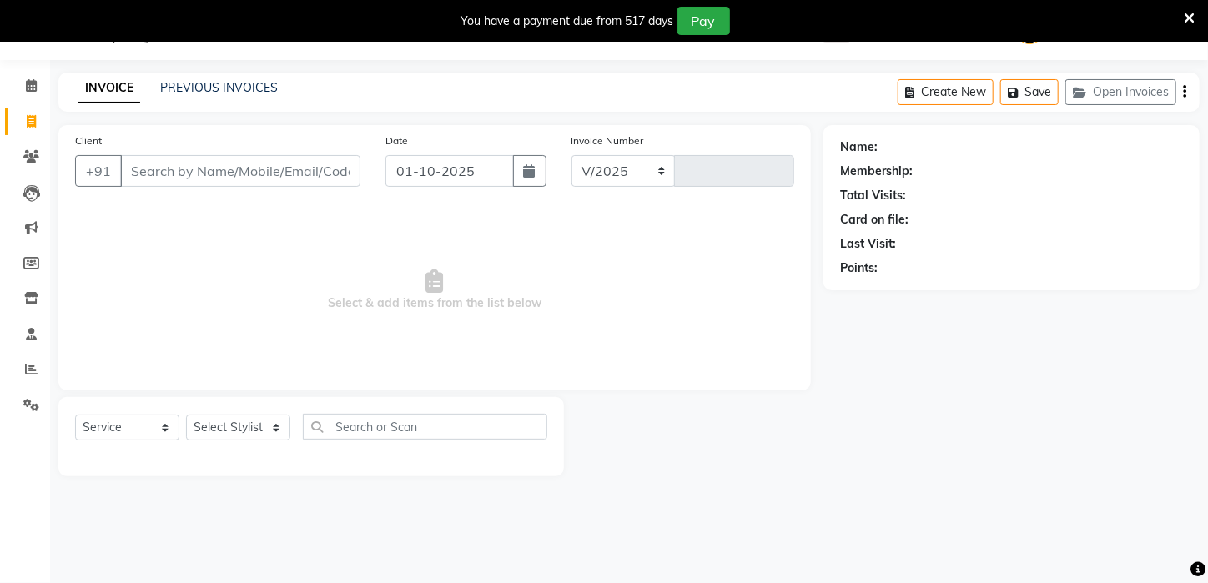
select select "4296"
type input "3305"
click at [195, 170] on input "Client" at bounding box center [240, 171] width 240 height 32
type input "8000743269"
click at [344, 171] on span "Add Client" at bounding box center [318, 171] width 66 height 17
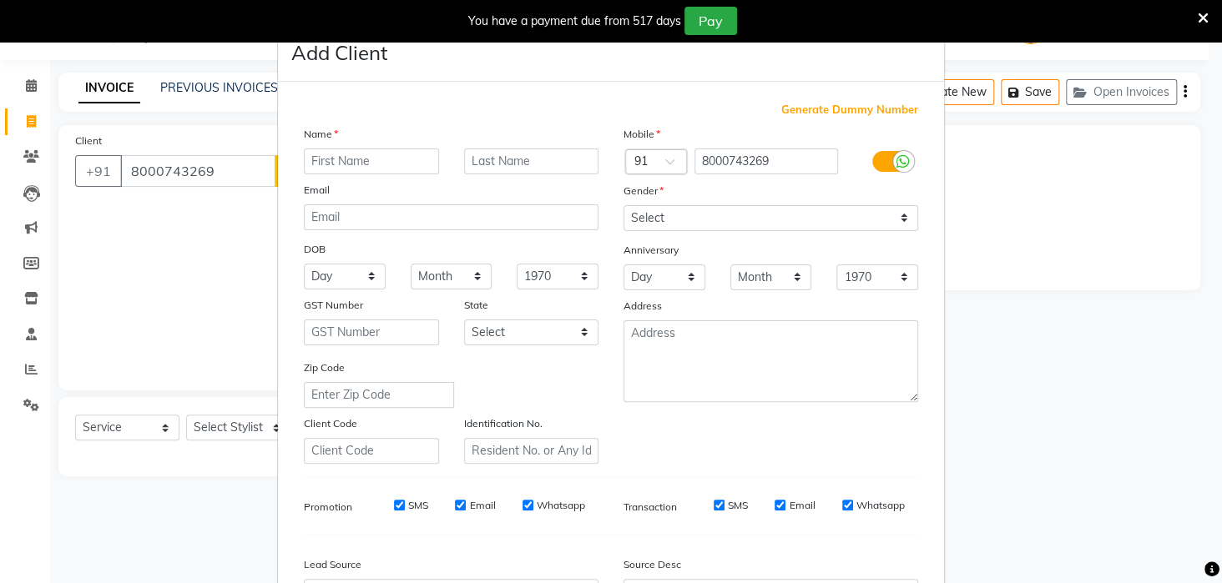
click at [426, 163] on input "text" at bounding box center [371, 162] width 135 height 26
click at [330, 164] on input "[PERSON_NAME]" at bounding box center [371, 162] width 135 height 26
type input "PRINA"
click at [786, 217] on select "Select [DEMOGRAPHIC_DATA] [DEMOGRAPHIC_DATA] Other Prefer Not To Say" at bounding box center [770, 218] width 295 height 26
select select "[DEMOGRAPHIC_DATA]"
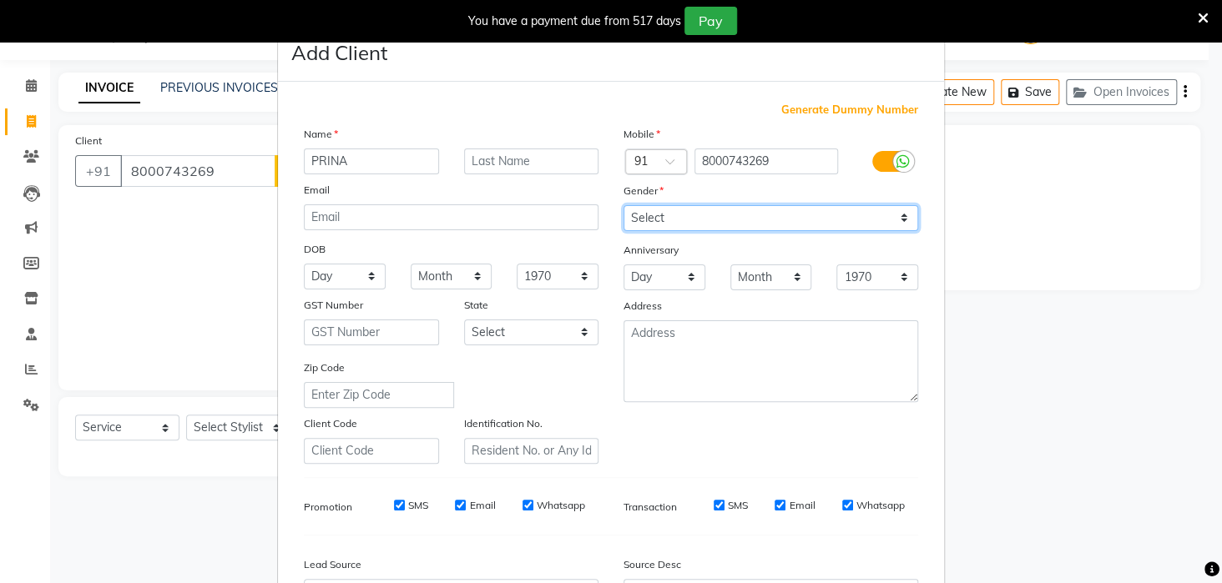
click at [623, 205] on select "Select [DEMOGRAPHIC_DATA] [DEMOGRAPHIC_DATA] Other Prefer Not To Say" at bounding box center [770, 218] width 295 height 26
click at [1207, 345] on ngb-modal-window "Add Client Generate Dummy Number Name PRINA Email DOB Day 01 02 03 04 05 06 07 …" at bounding box center [611, 291] width 1222 height 583
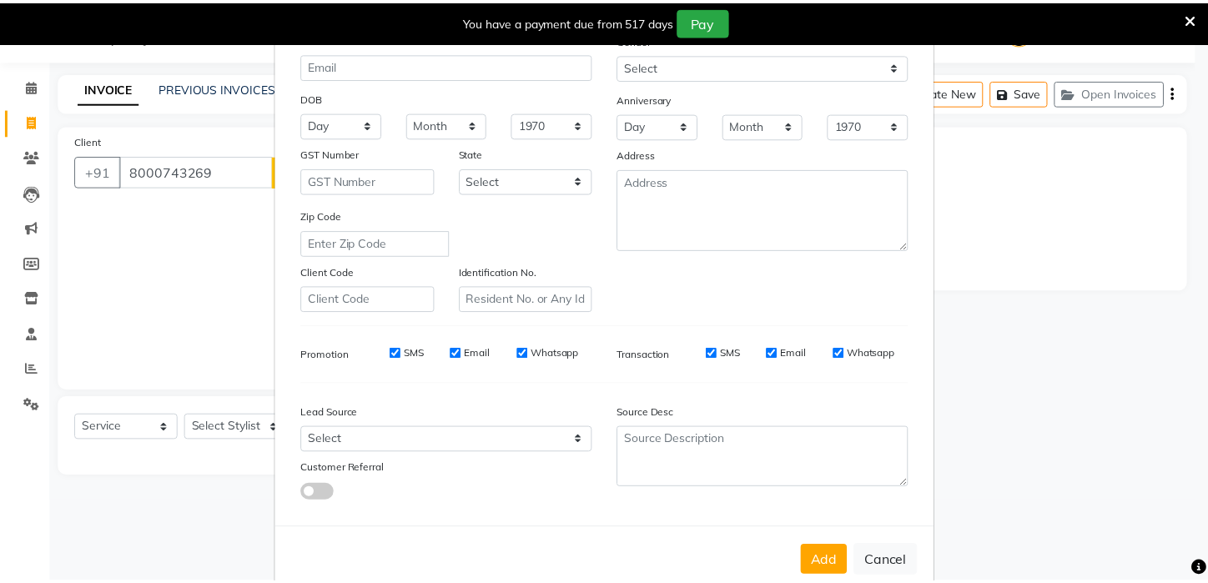
scroll to position [187, 0]
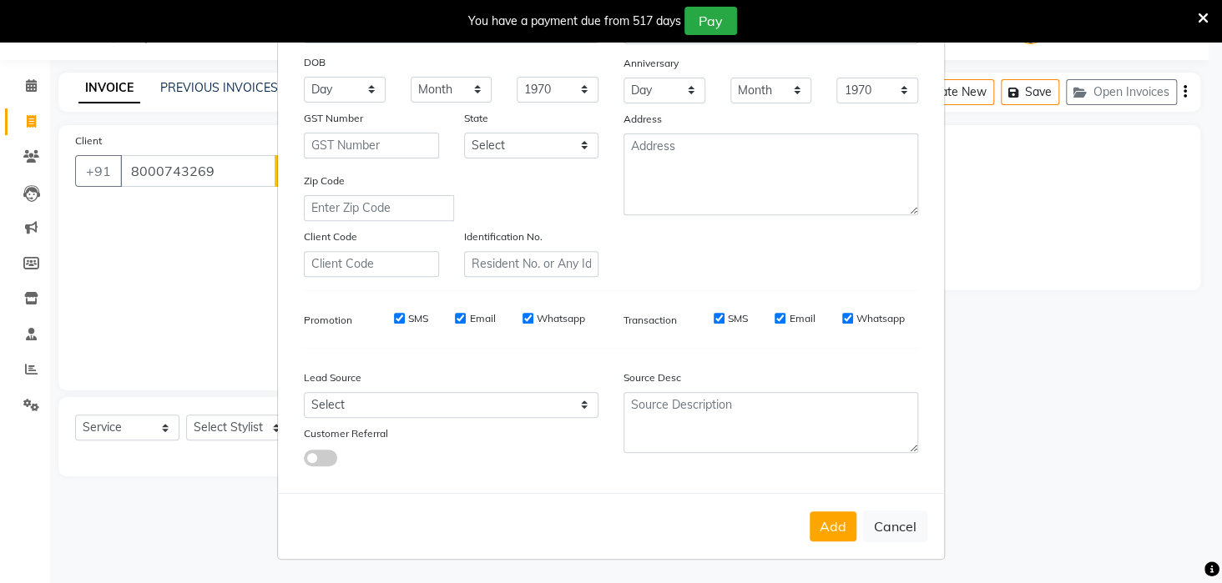
click at [831, 526] on button "Add" at bounding box center [833, 527] width 47 height 30
select select
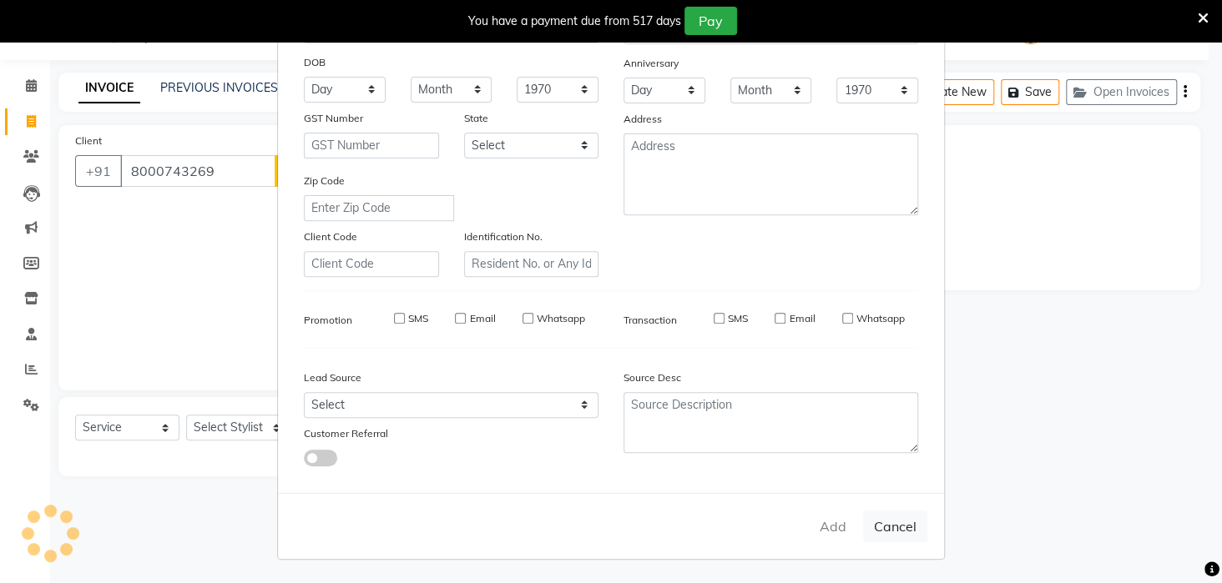
select select
checkbox input "false"
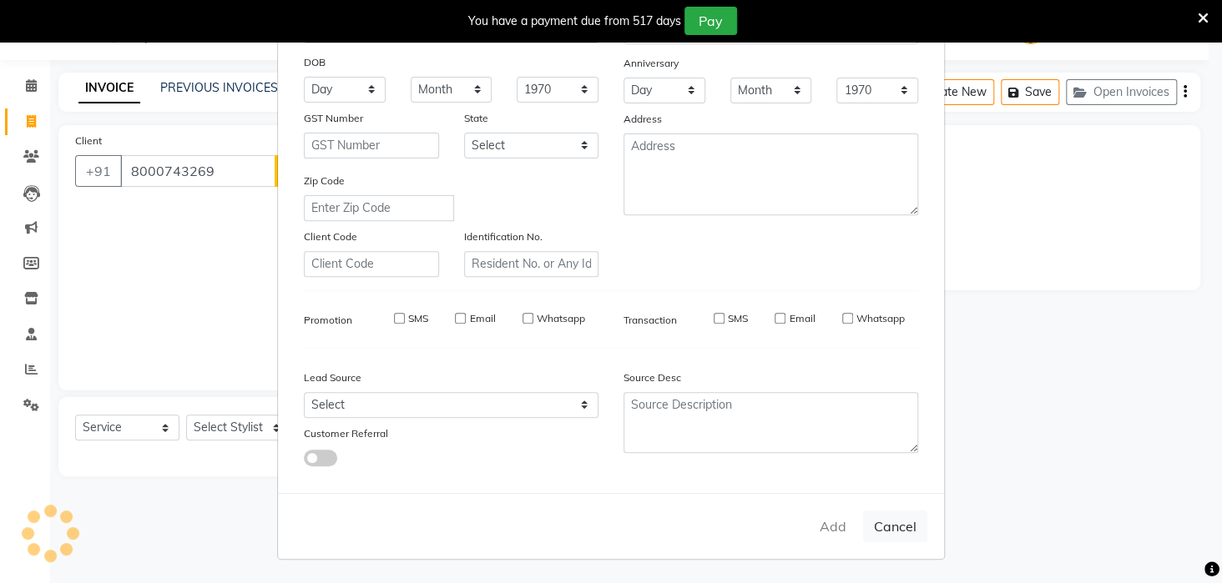
checkbox input "false"
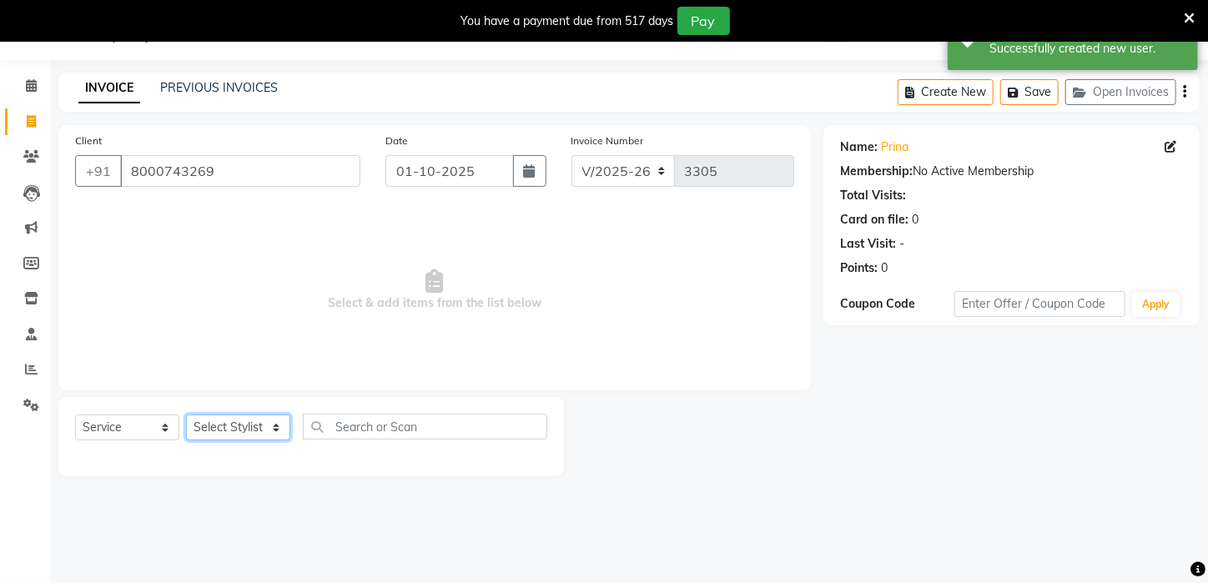
click at [235, 427] on select "Select Stylist [PERSON_NAME] [PERSON_NAME] DEEPIKA [PERSON_NAME] [PERSON_NAME] …" at bounding box center [238, 428] width 104 height 26
select select "88923"
click at [186, 415] on select "Select Stylist [PERSON_NAME] [PERSON_NAME] DEEPIKA [PERSON_NAME] [PERSON_NAME] …" at bounding box center [238, 428] width 104 height 26
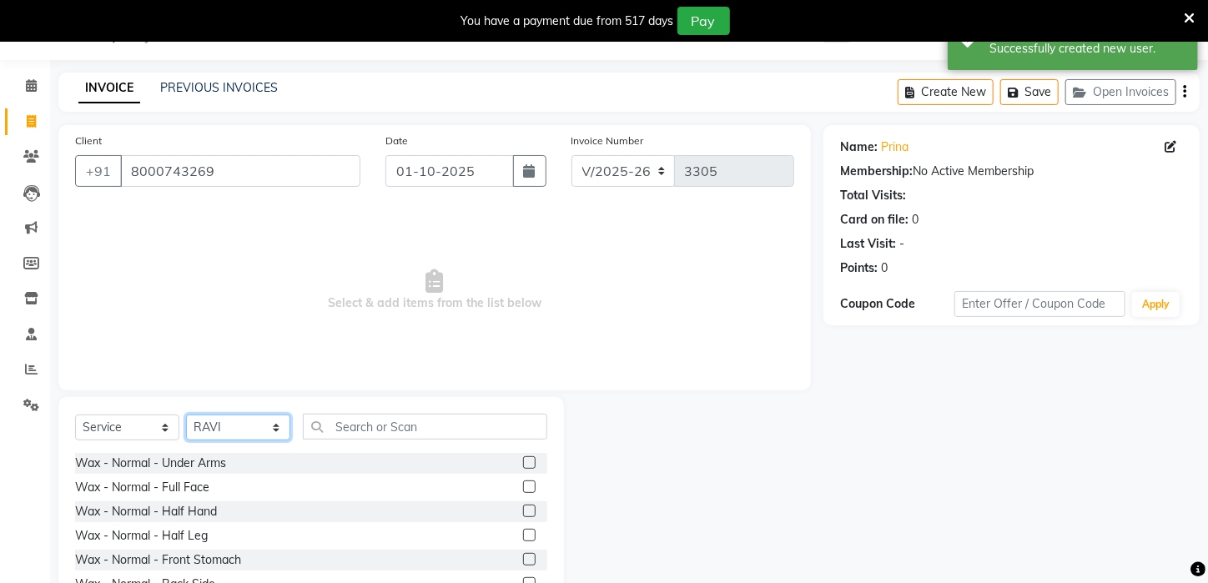
click at [255, 439] on select "Select Stylist [PERSON_NAME] [PERSON_NAME] DEEPIKA [PERSON_NAME] [PERSON_NAME] …" at bounding box center [238, 428] width 104 height 26
click at [382, 426] on input "text" at bounding box center [425, 427] width 245 height 26
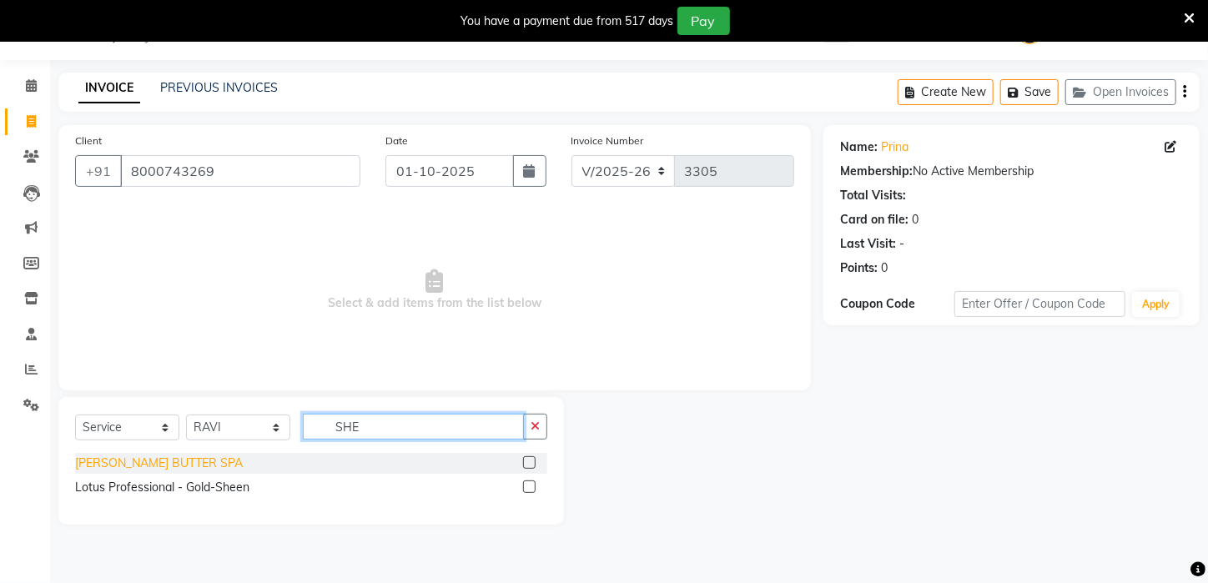
type input "SHE"
click at [165, 462] on div "[PERSON_NAME] BUTTER SPA" at bounding box center [159, 464] width 168 height 18
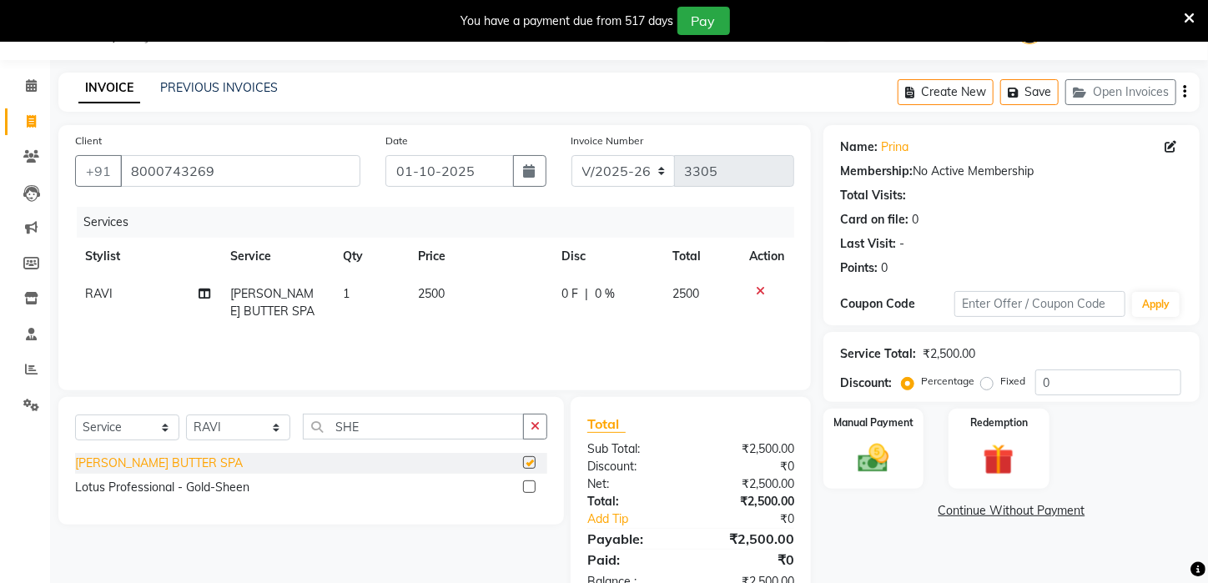
checkbox input "false"
click at [433, 304] on td "2500" at bounding box center [480, 302] width 144 height 55
select select "88923"
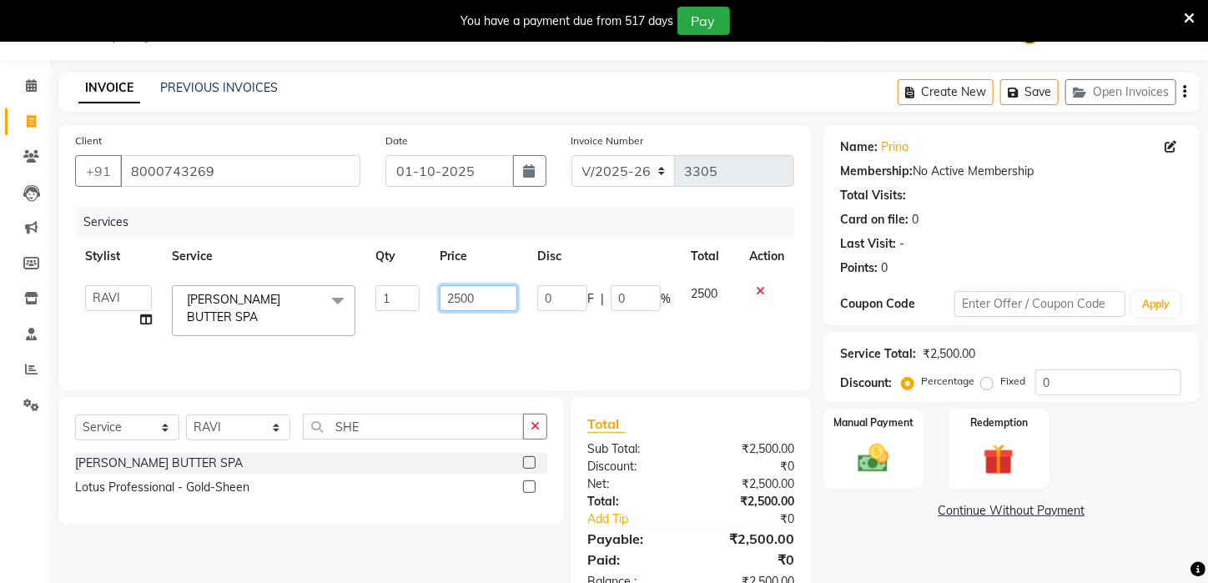
click at [458, 296] on input "2500" at bounding box center [479, 298] width 78 height 26
type input "3200"
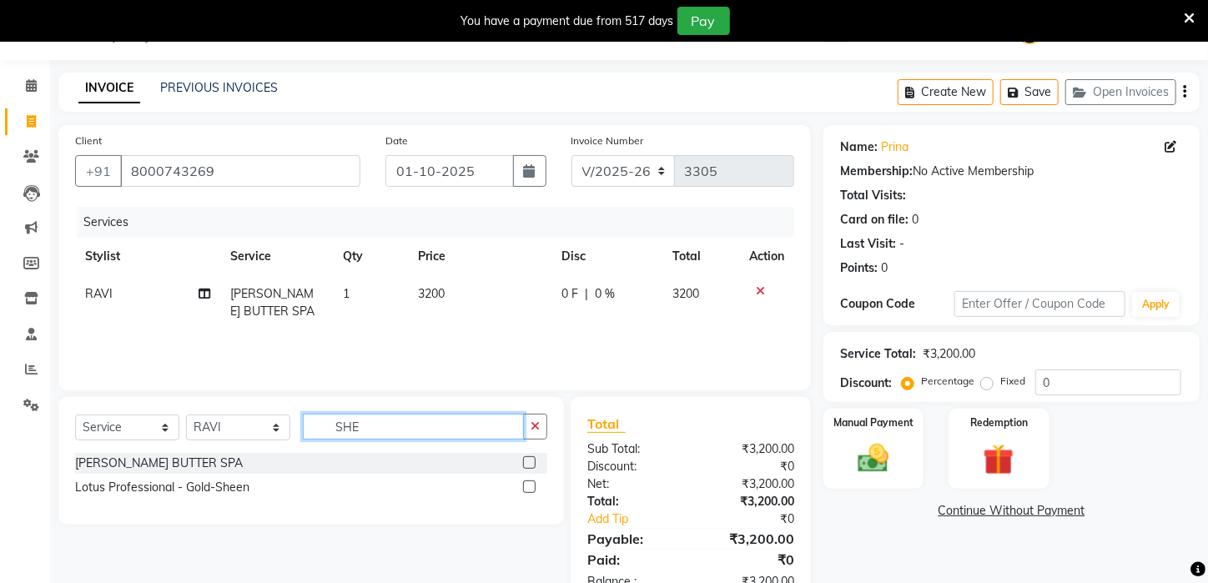
drag, startPoint x: 375, startPoint y: 424, endPoint x: 271, endPoint y: 423, distance: 103.5
click at [272, 421] on div "Select Service Product Membership Package Voucher Prepaid Gift Card Select Styl…" at bounding box center [311, 433] width 472 height 39
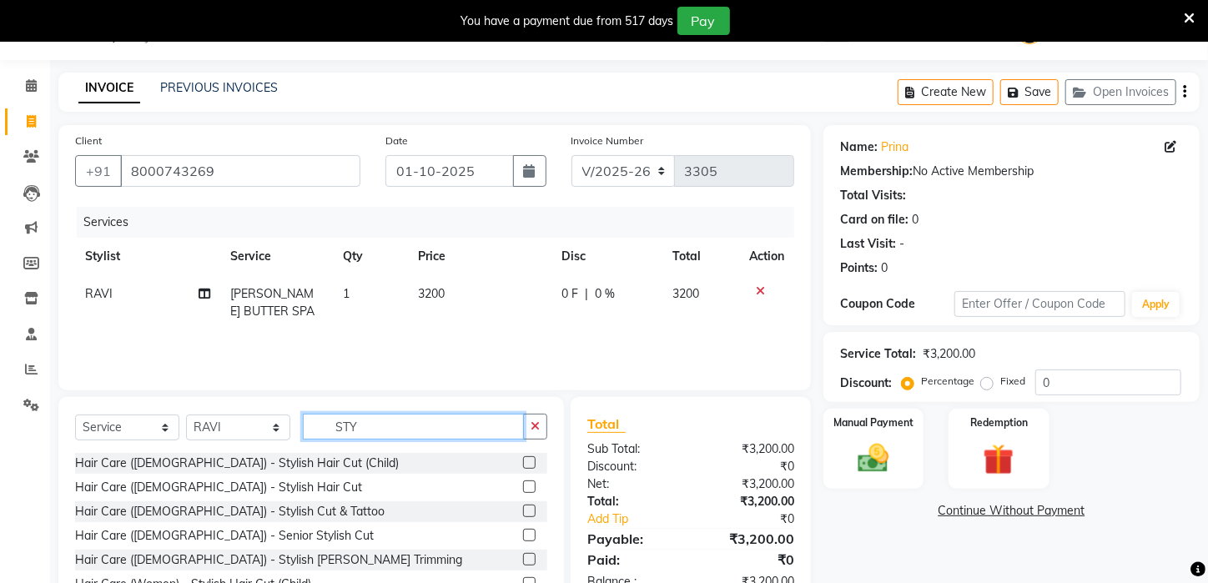
type input "STY"
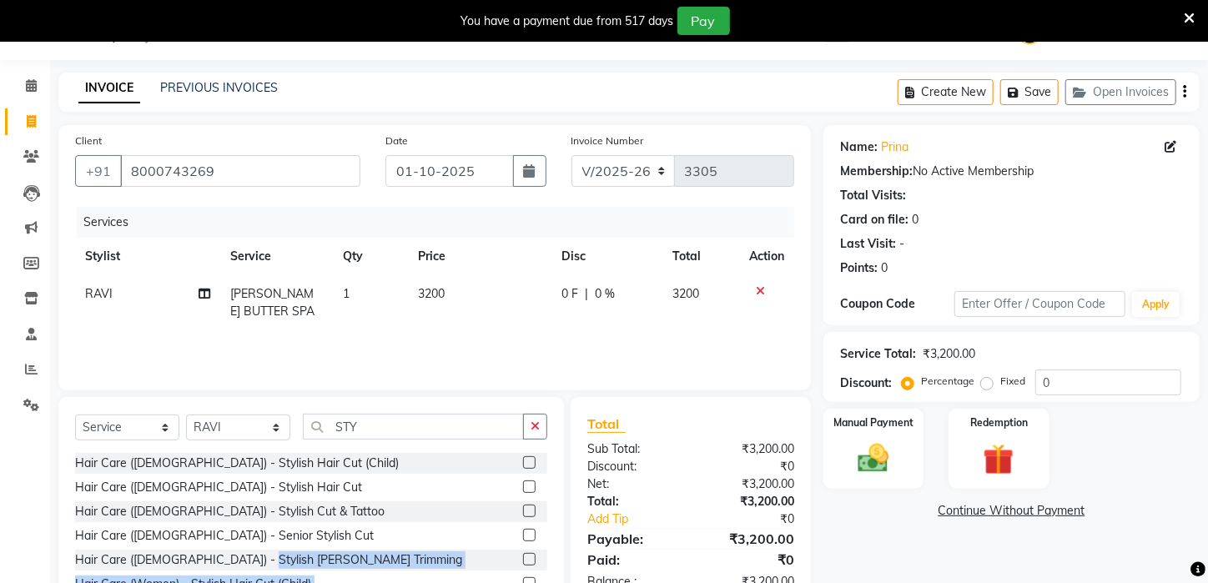
drag, startPoint x: 222, startPoint y: 603, endPoint x: 216, endPoint y: 613, distance: 10.9
click at [216, 542] on html "08047224946 Select Location × Azone Family Salon, [GEOGRAPHIC_DATA] WhatsApp St…" at bounding box center [604, 249] width 1208 height 583
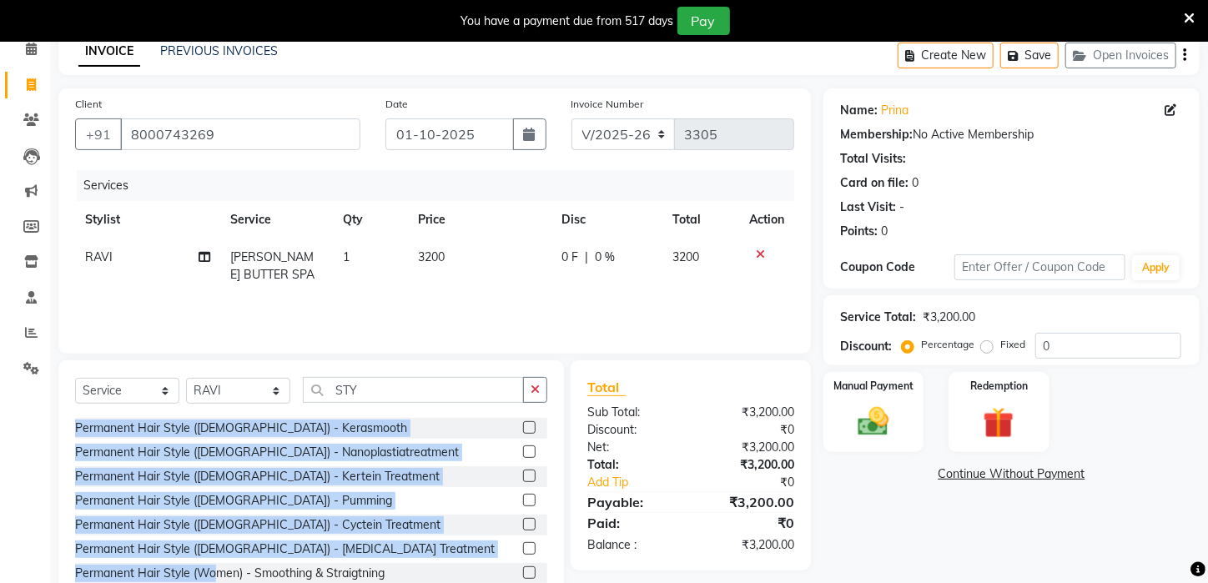
scroll to position [78, 0]
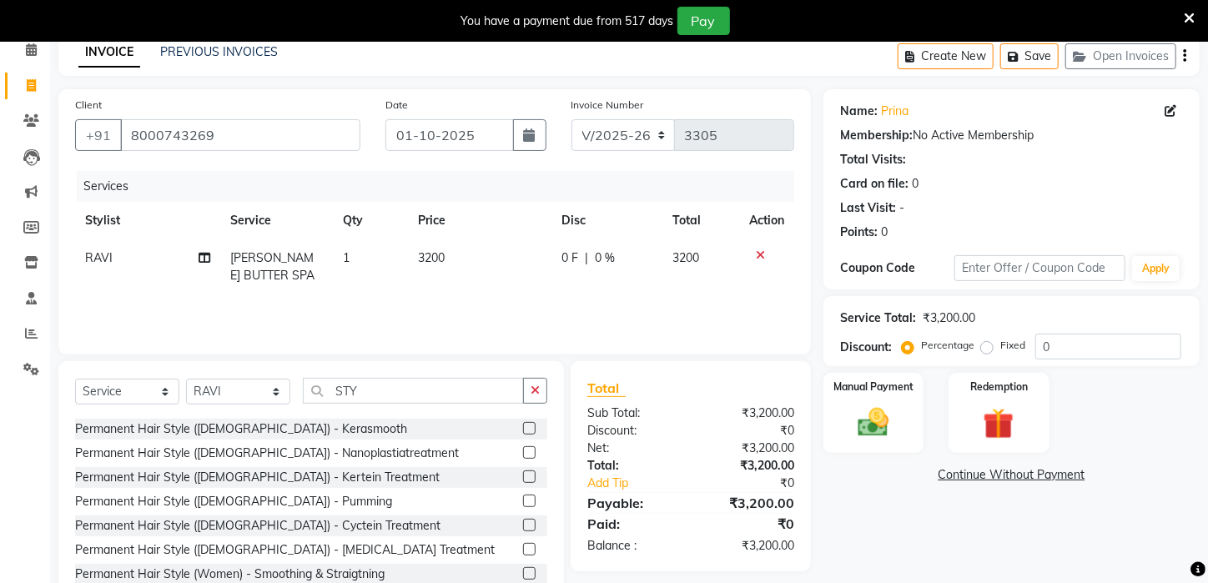
click at [1162, 437] on div "Manual Payment Redemption" at bounding box center [1011, 413] width 401 height 80
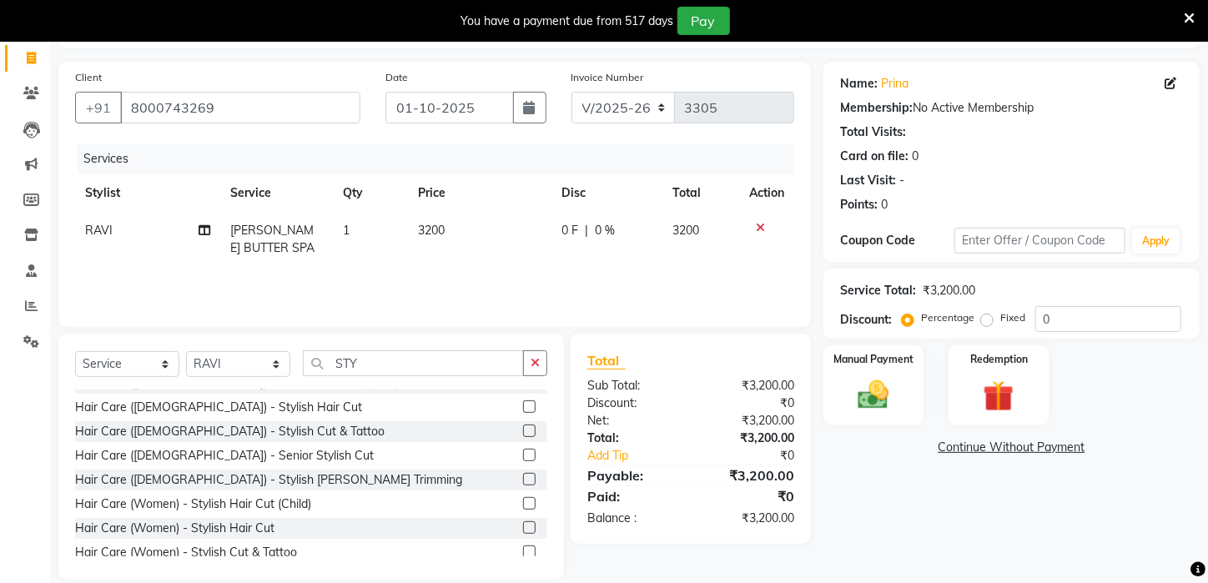
scroll to position [0, 0]
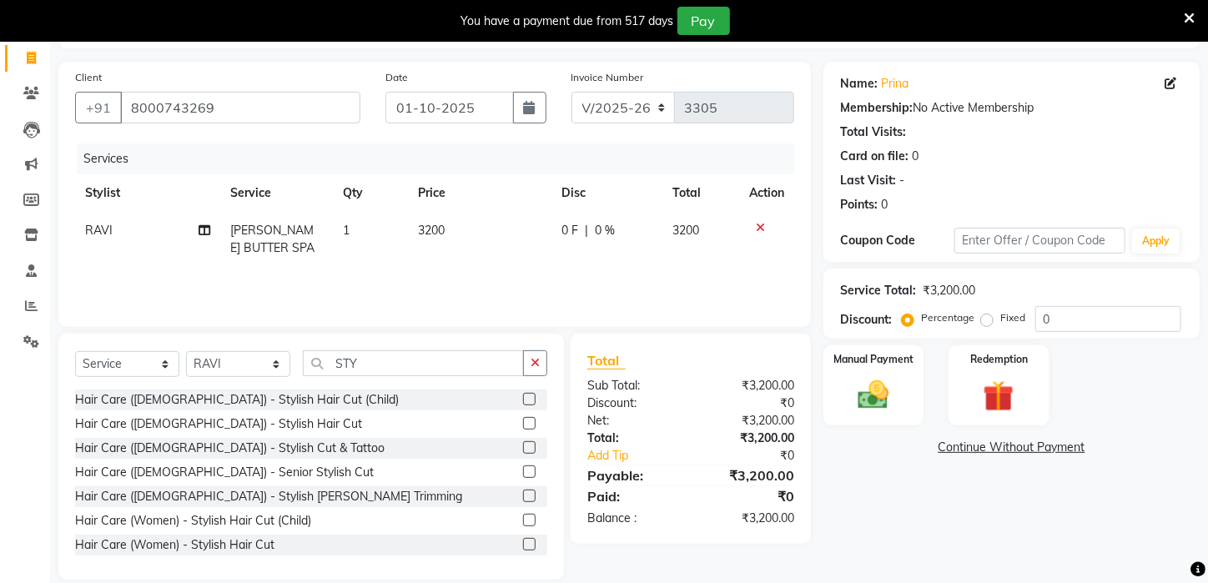
click at [227, 541] on div "Hair Care (Women) - Stylish Hair Cut" at bounding box center [174, 546] width 199 height 18
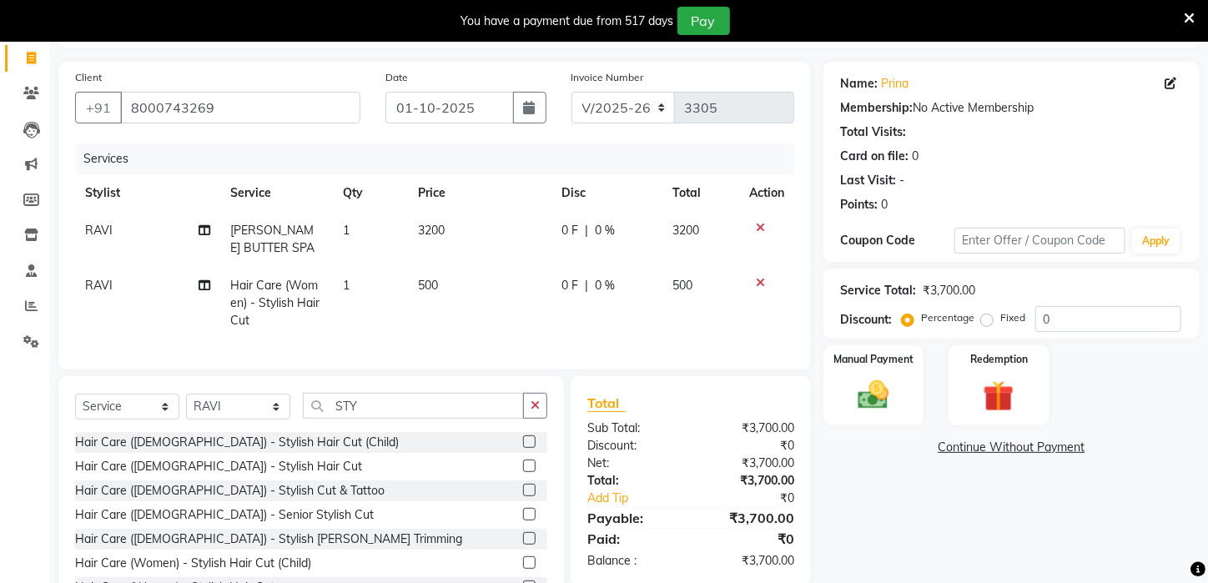
checkbox input "false"
click at [889, 412] on img at bounding box center [874, 395] width 53 height 37
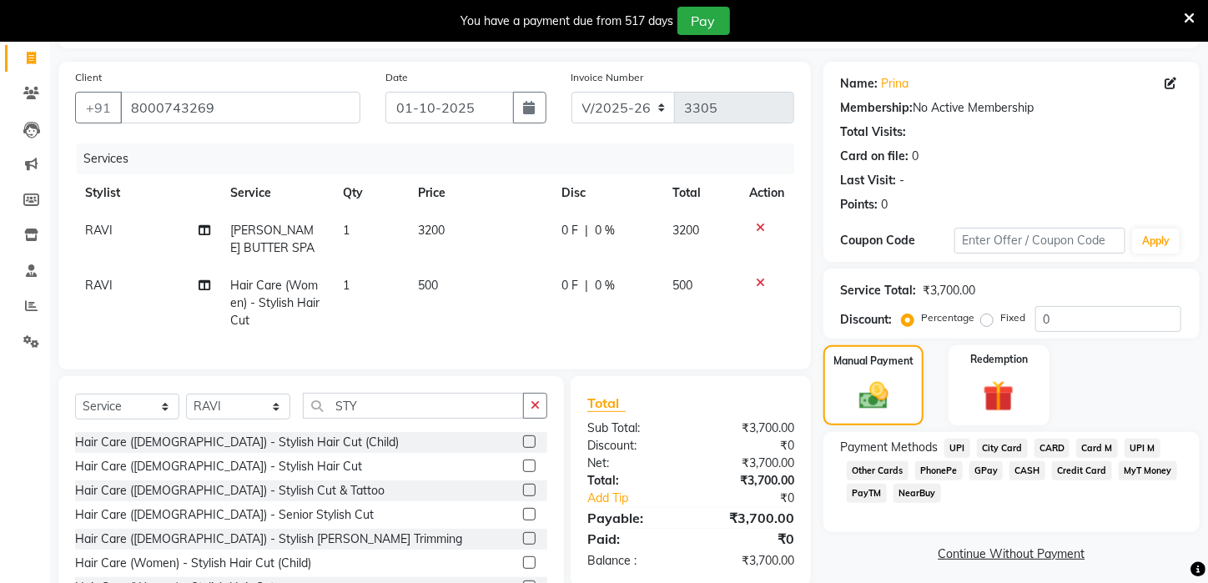
click at [961, 458] on span "UPI" at bounding box center [958, 448] width 26 height 19
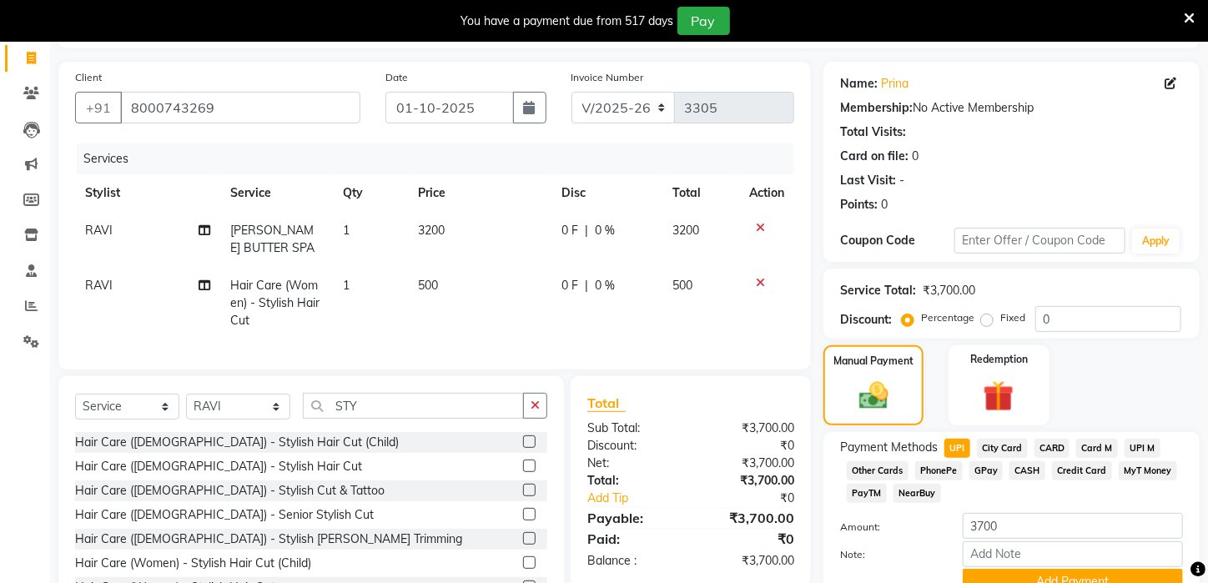
scroll to position [194, 0]
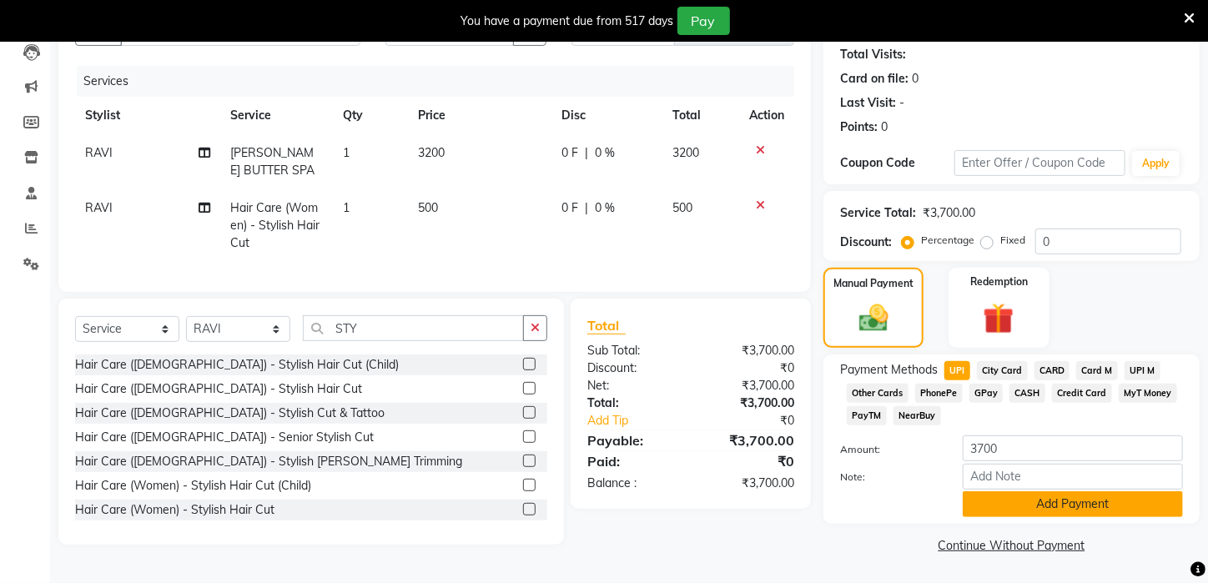
click at [1113, 508] on button "Add Payment" at bounding box center [1073, 505] width 220 height 26
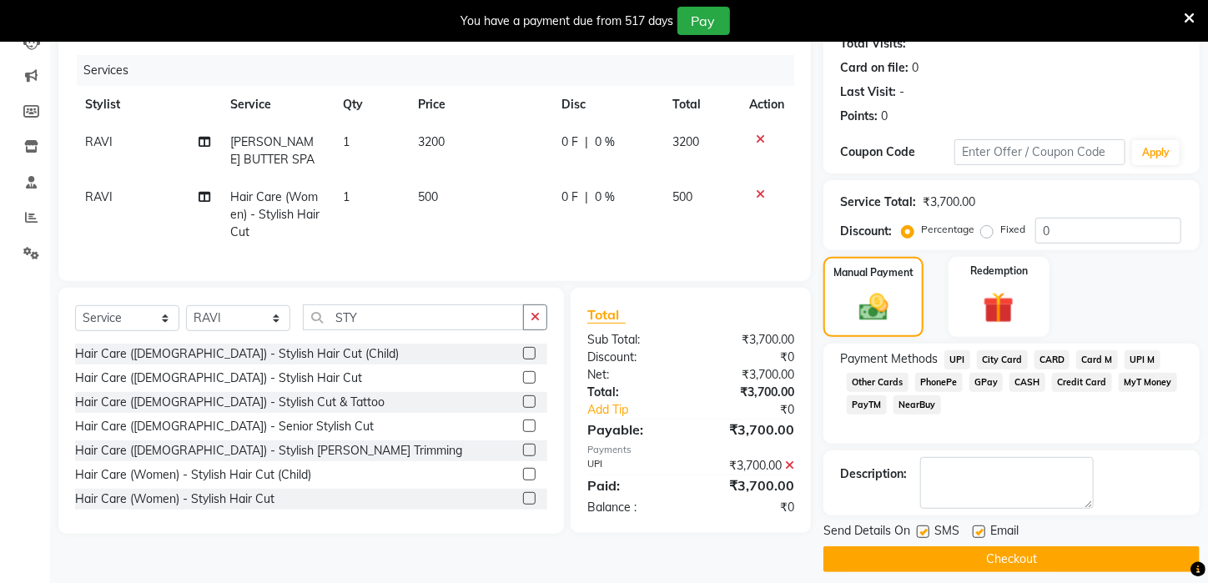
click at [1148, 570] on button "Checkout" at bounding box center [1012, 560] width 376 height 26
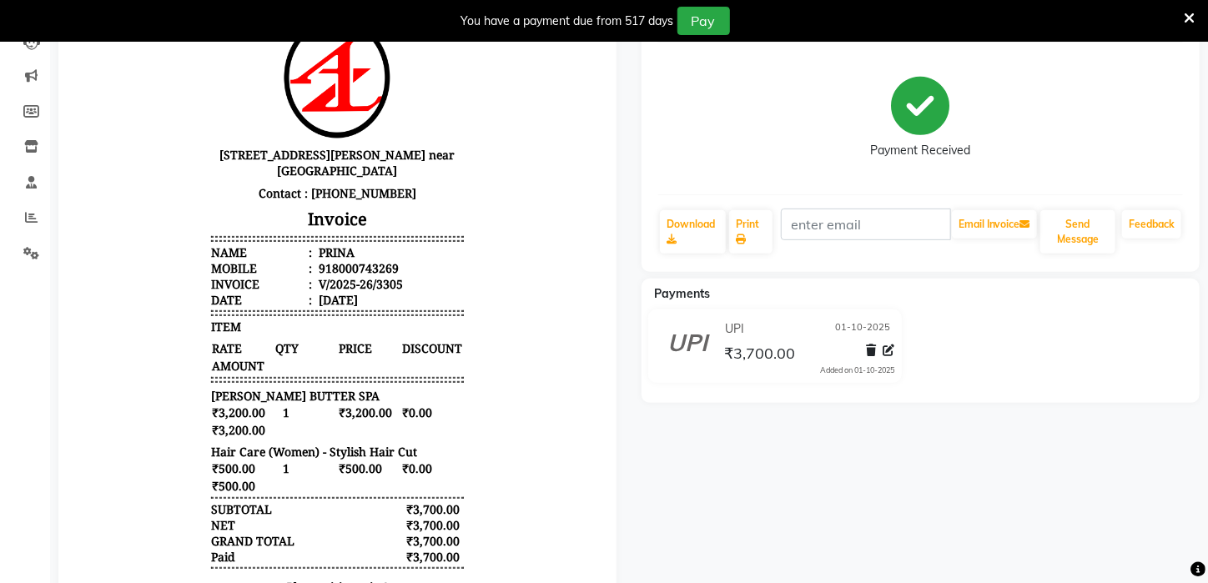
click at [1188, 13] on icon at bounding box center [1189, 18] width 11 height 15
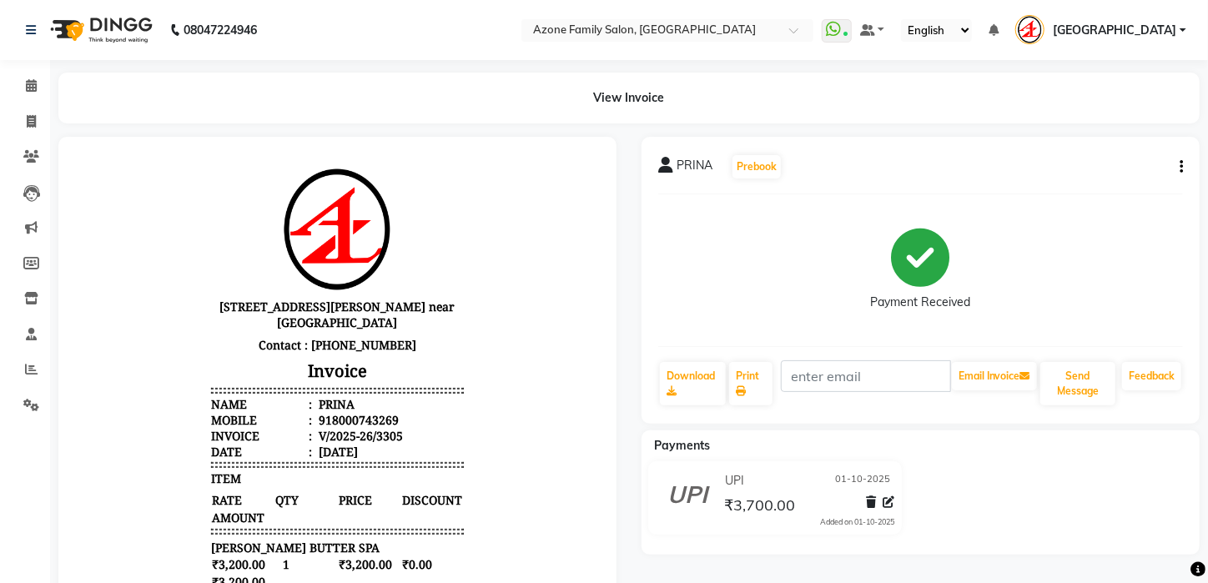
click at [814, 111] on div "View Invoice" at bounding box center [629, 98] width 1142 height 51
click at [29, 119] on icon at bounding box center [31, 121] width 9 height 13
select select "service"
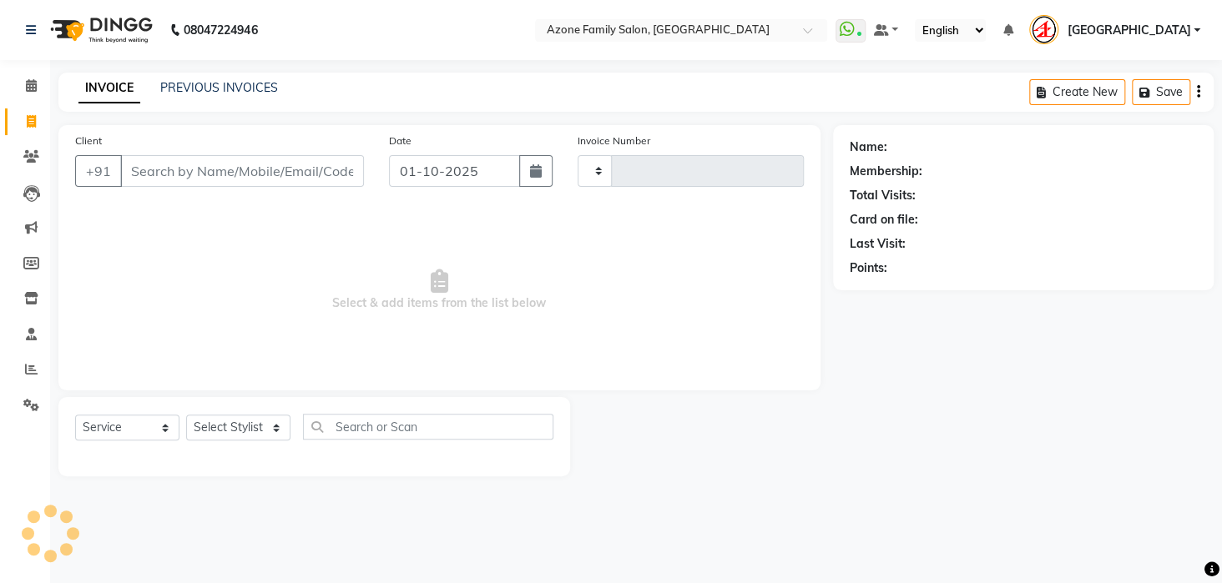
type input "3306"
select select "4296"
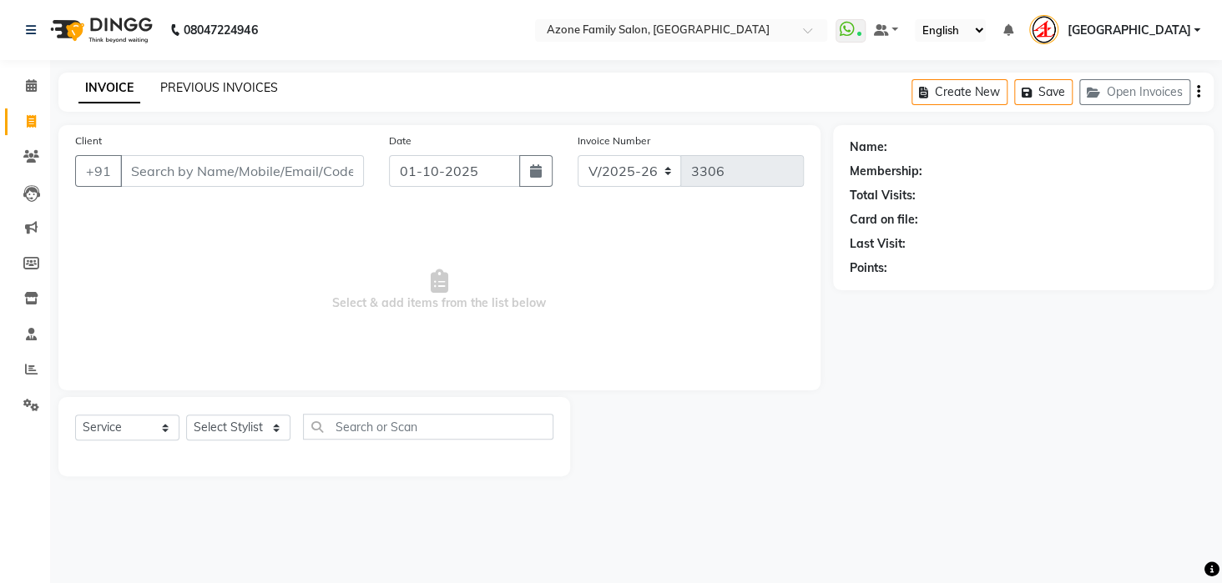
click at [204, 83] on link "PREVIOUS INVOICES" at bounding box center [219, 87] width 118 height 15
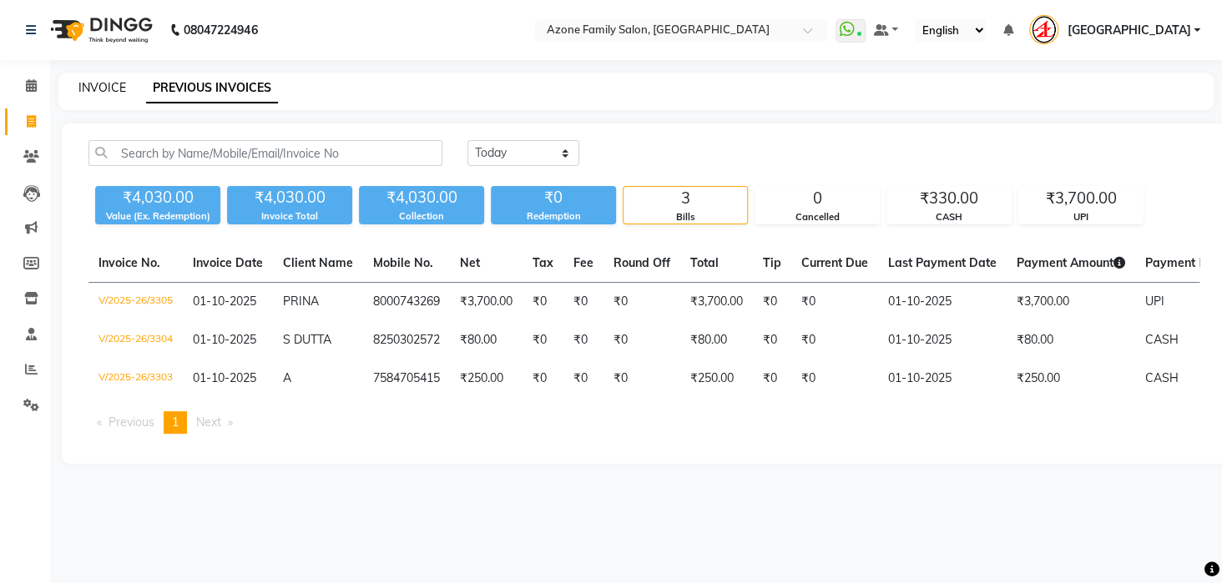
click at [95, 93] on link "INVOICE" at bounding box center [102, 87] width 48 height 15
select select "service"
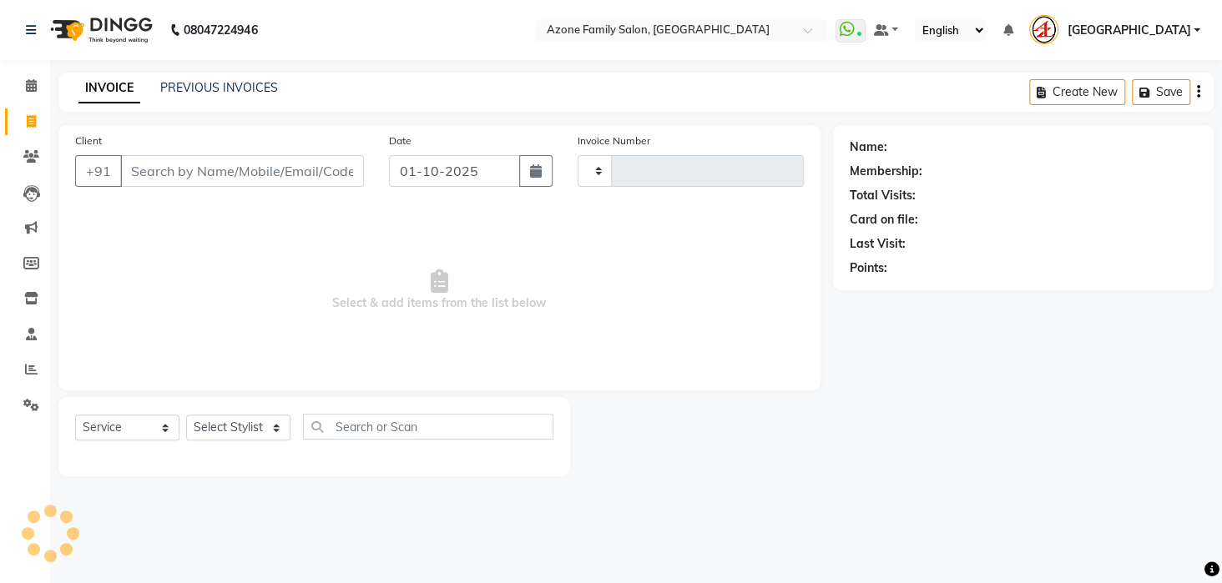
type input "3306"
select select "4296"
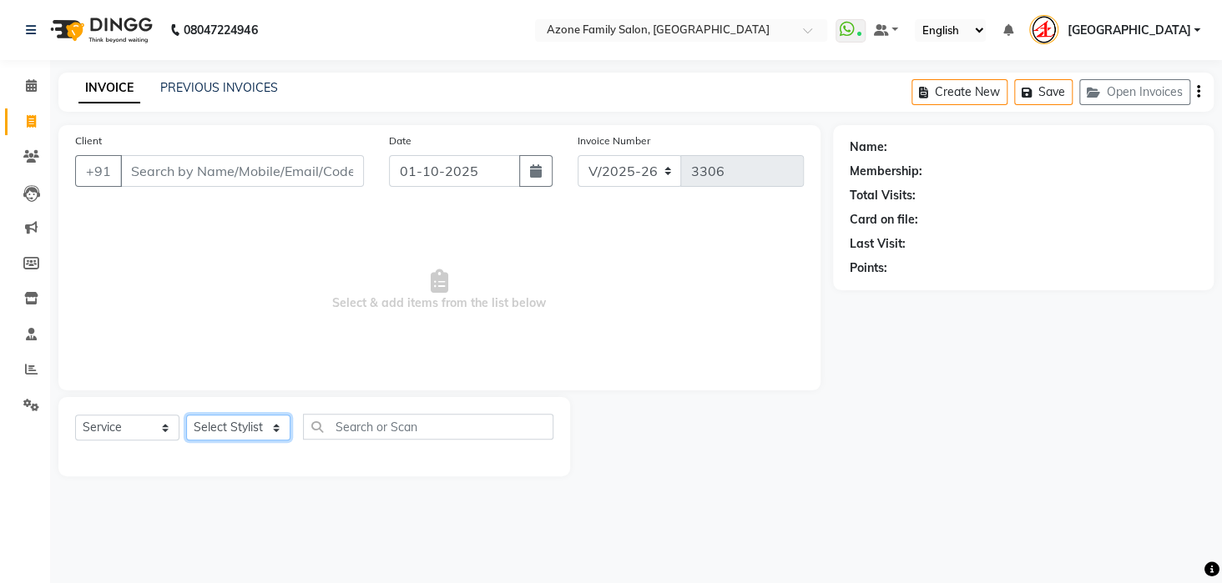
click at [230, 423] on select "Select Stylist [PERSON_NAME] [PERSON_NAME] DEEPIKA [PERSON_NAME] [PERSON_NAME] …" at bounding box center [238, 428] width 104 height 26
select select "28699"
click at [186, 415] on select "Select Stylist [PERSON_NAME] [PERSON_NAME] DEEPIKA [PERSON_NAME] [PERSON_NAME] …" at bounding box center [238, 428] width 104 height 26
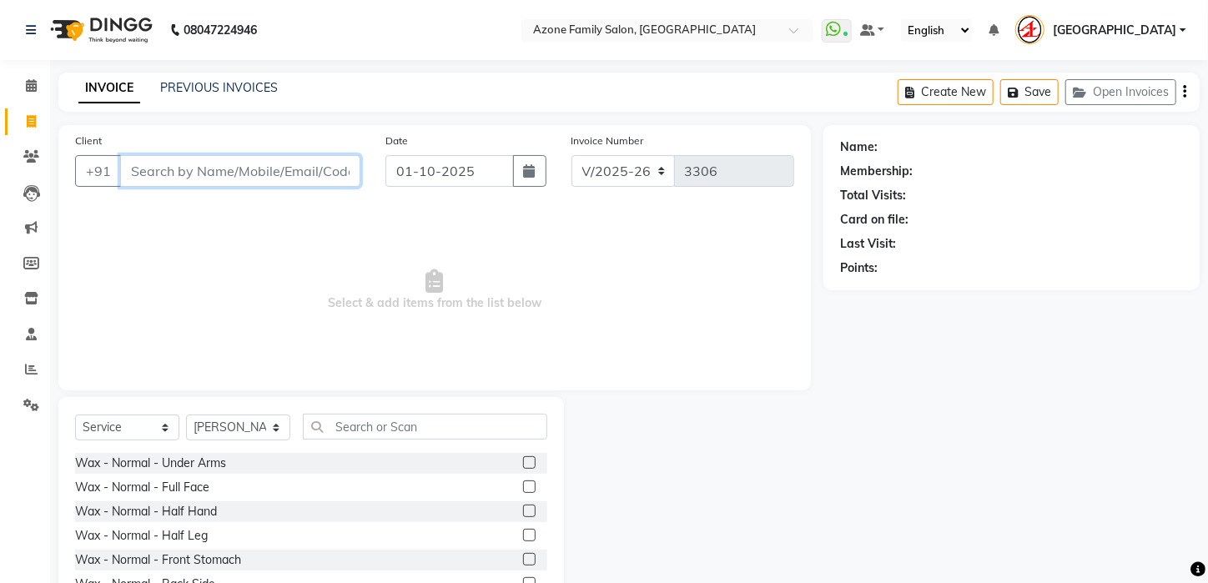
click at [231, 164] on input "Client" at bounding box center [240, 171] width 240 height 32
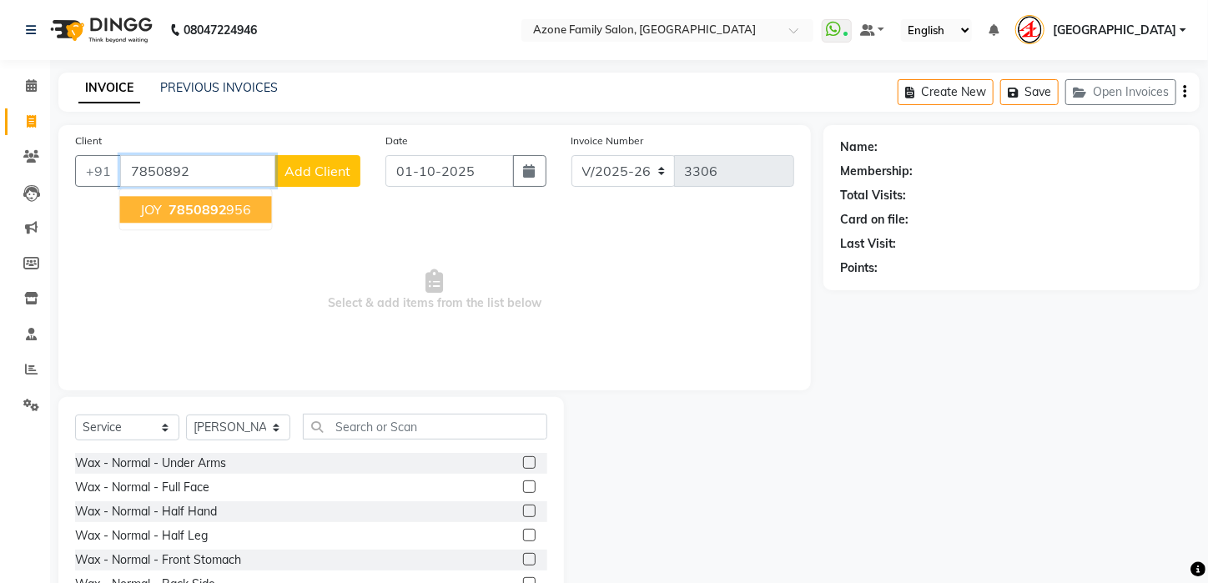
click at [222, 207] on span "7850892" at bounding box center [198, 209] width 58 height 17
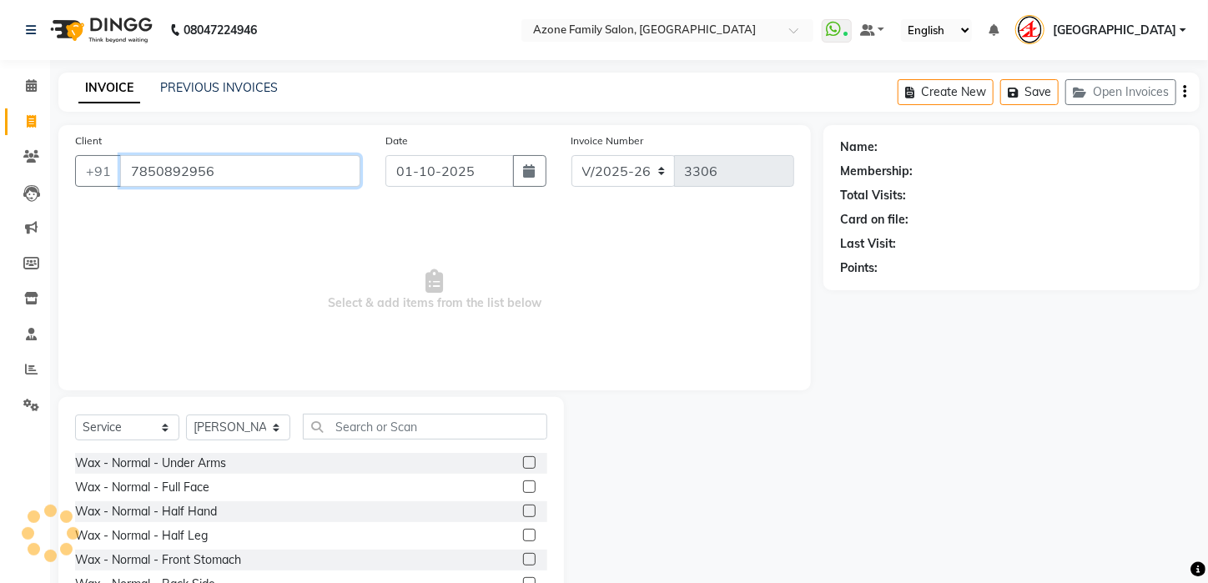
type input "7850892956"
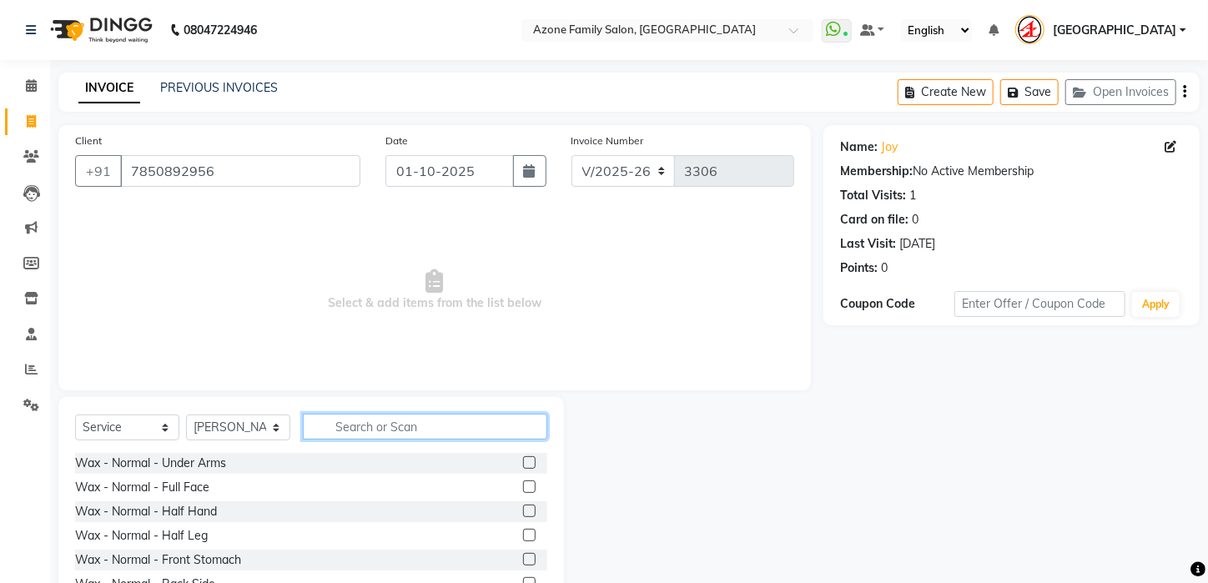
click at [358, 426] on input "text" at bounding box center [425, 427] width 245 height 26
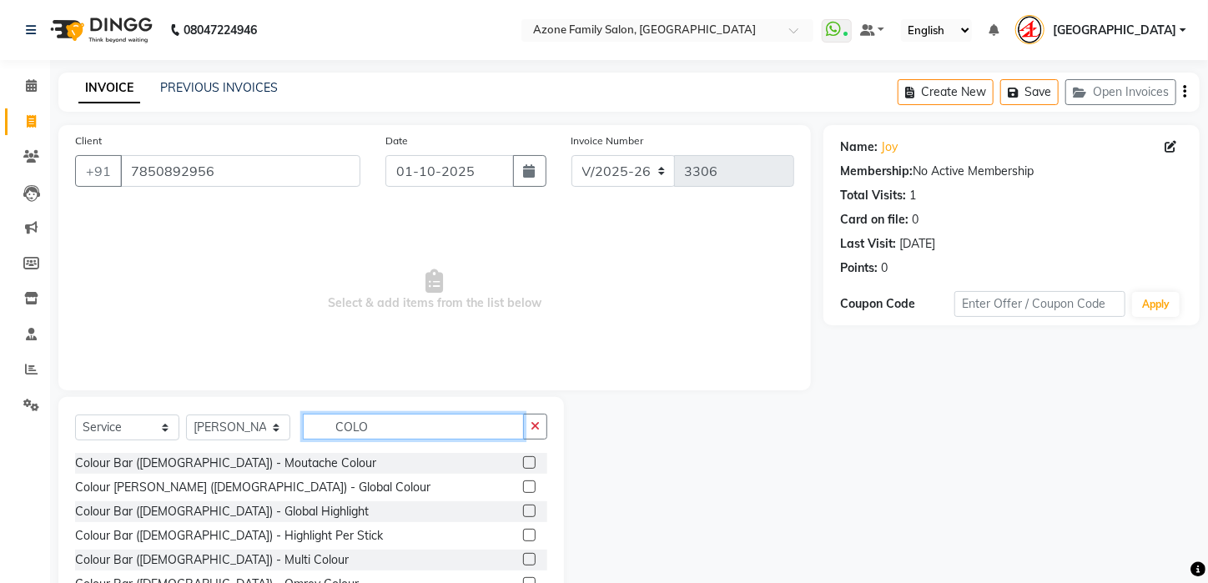
scroll to position [85, 0]
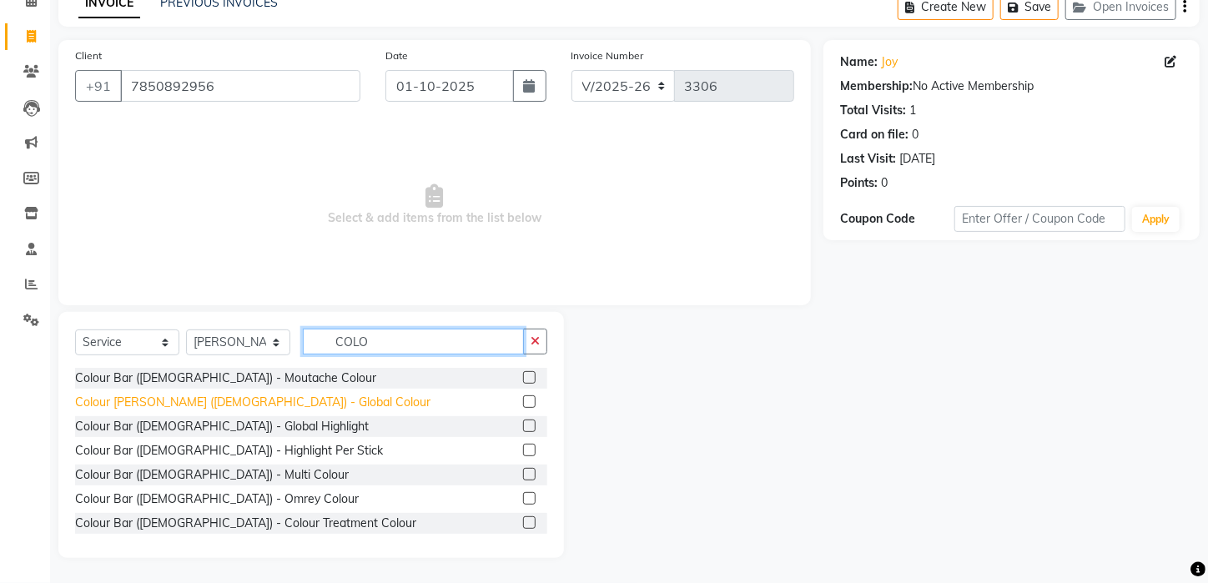
type input "COLO"
click at [251, 405] on div "Colour [PERSON_NAME] ([DEMOGRAPHIC_DATA]) - Global Colour" at bounding box center [253, 403] width 356 height 18
checkbox input "false"
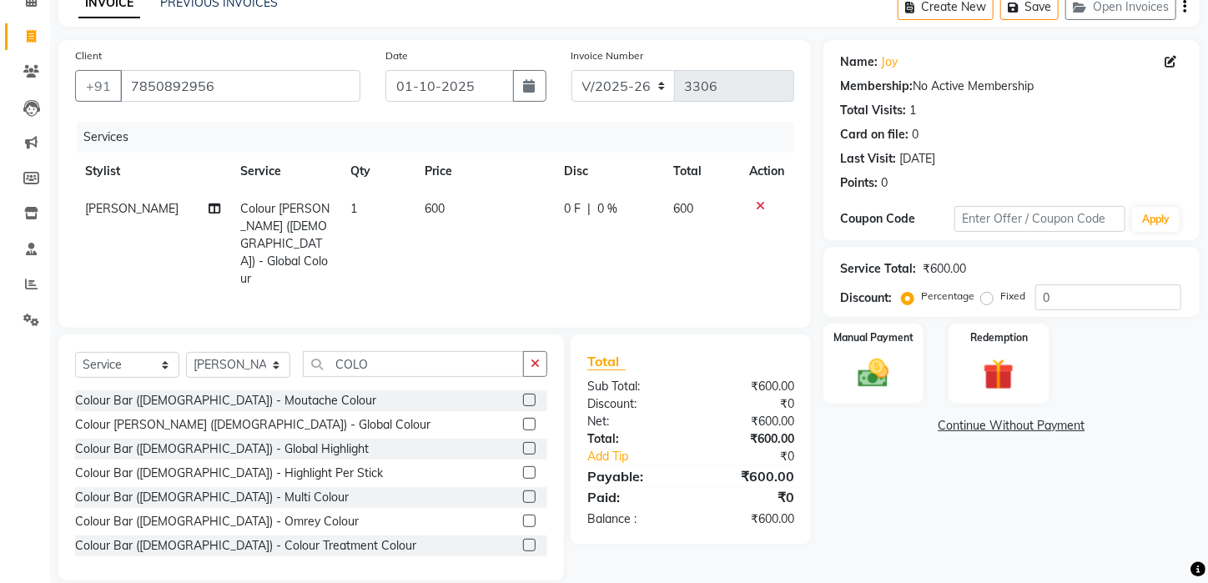
click at [416, 204] on td "600" at bounding box center [485, 244] width 140 height 108
select select "28699"
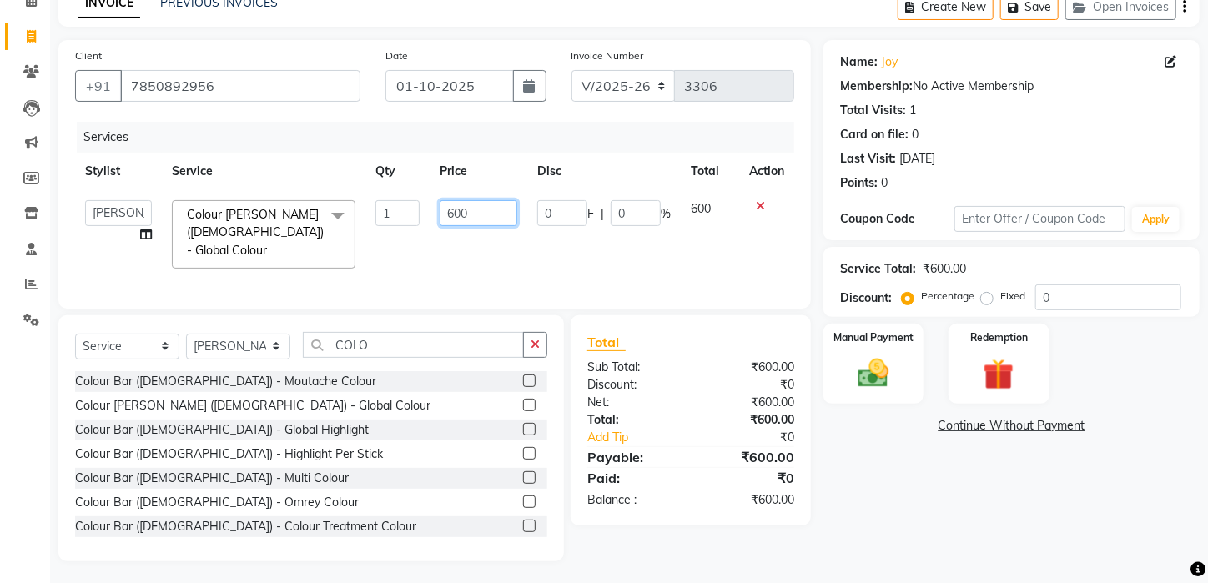
click at [448, 210] on input "600" at bounding box center [479, 213] width 78 height 26
type input "6"
type input "800"
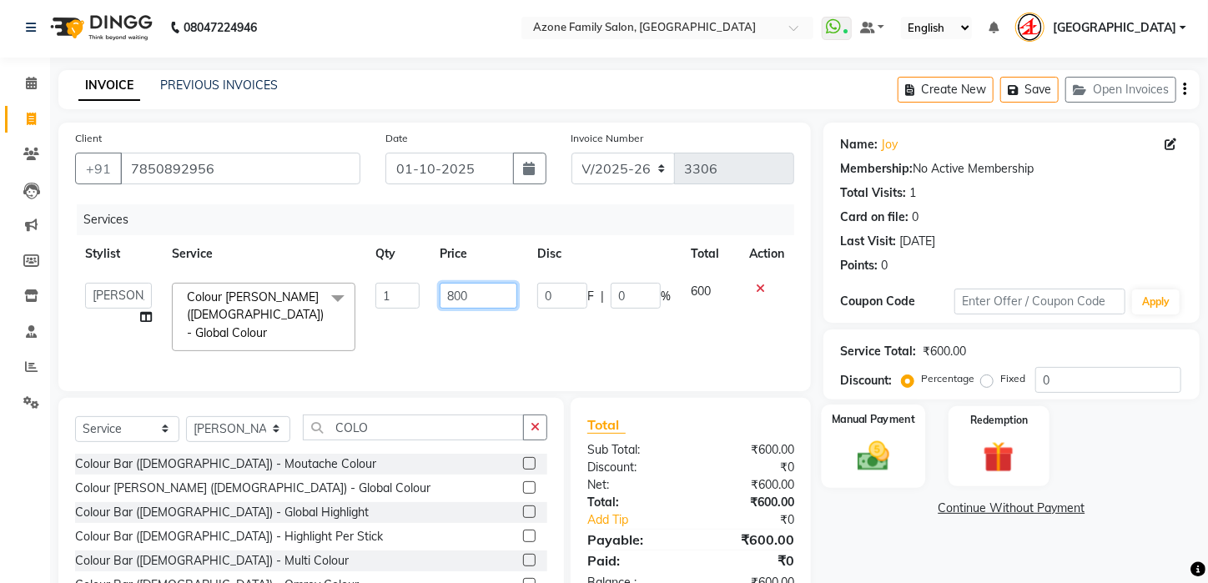
scroll to position [0, 0]
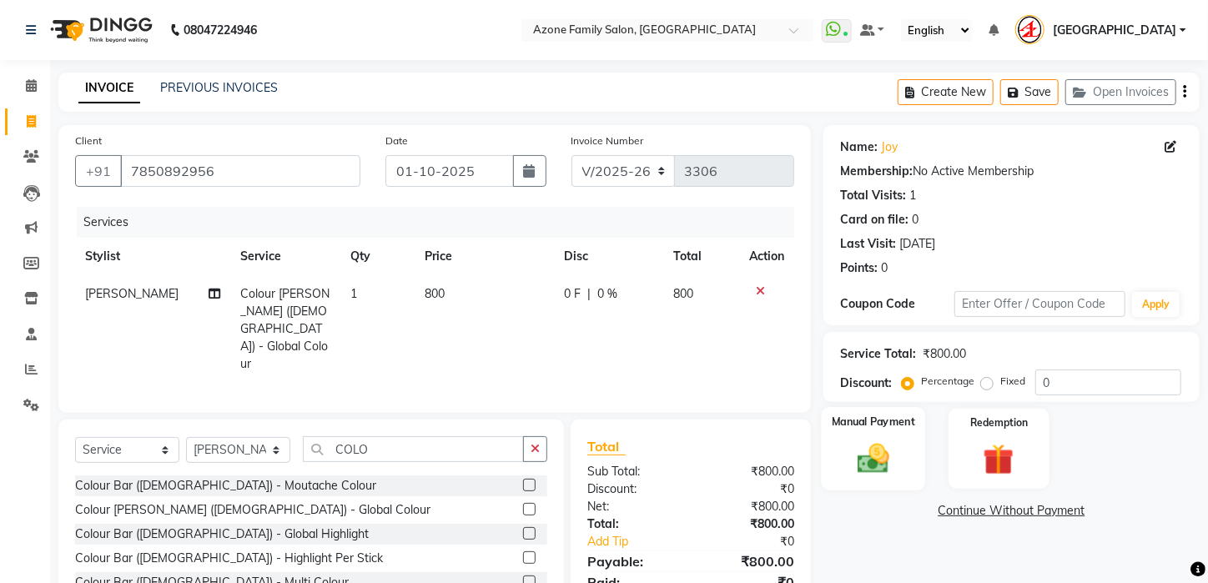
click at [875, 477] on img at bounding box center [874, 459] width 53 height 37
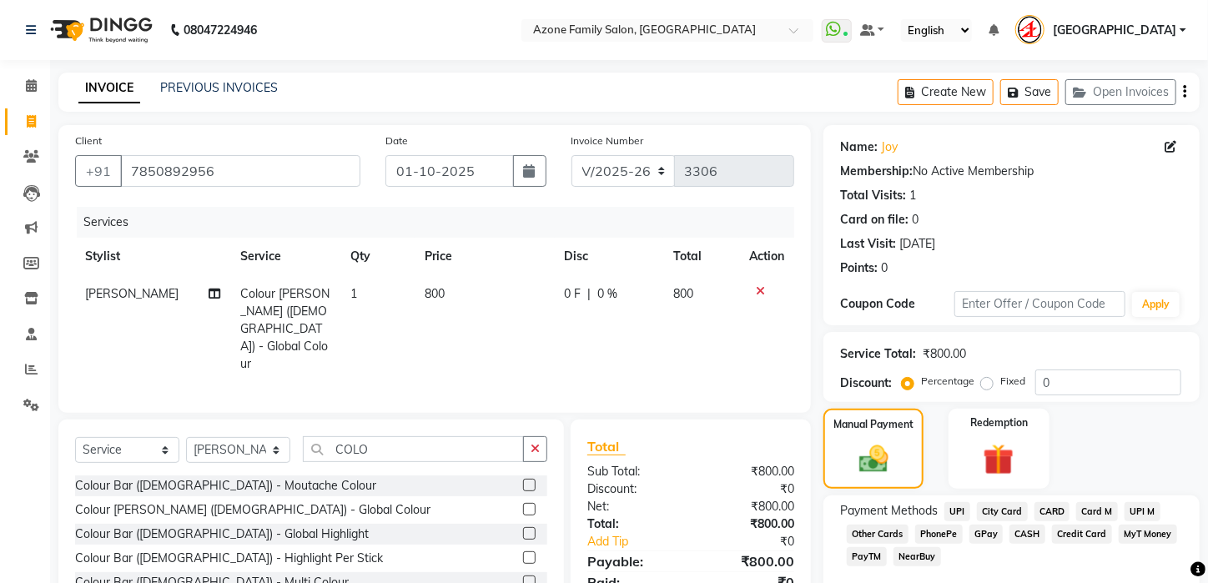
click at [956, 522] on span "UPI" at bounding box center [958, 511] width 26 height 19
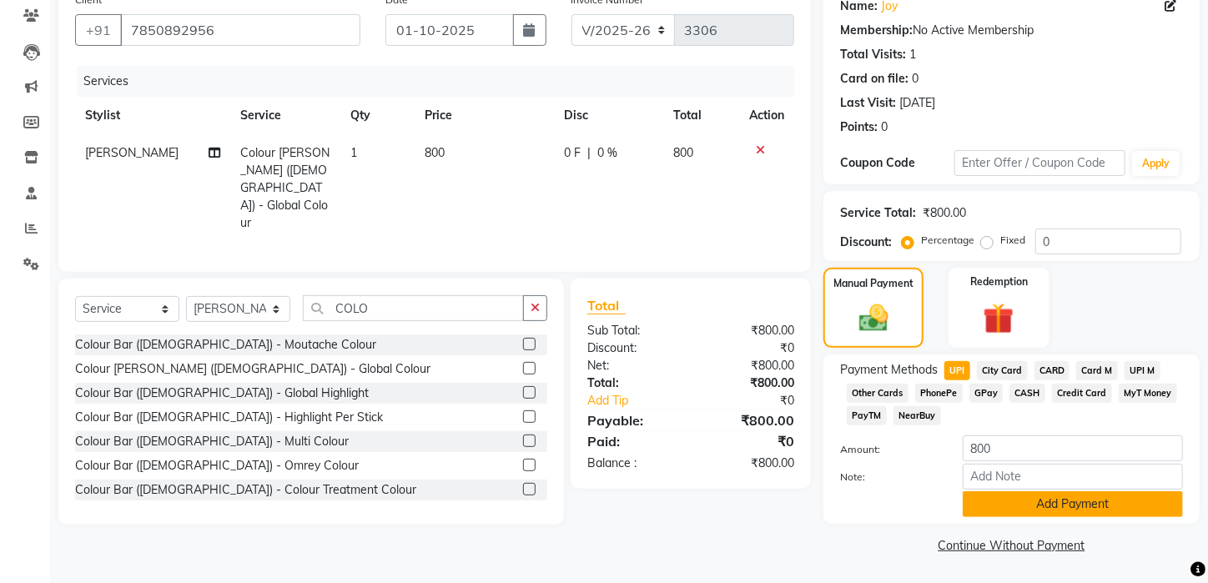
click at [1049, 496] on button "Add Payment" at bounding box center [1073, 505] width 220 height 26
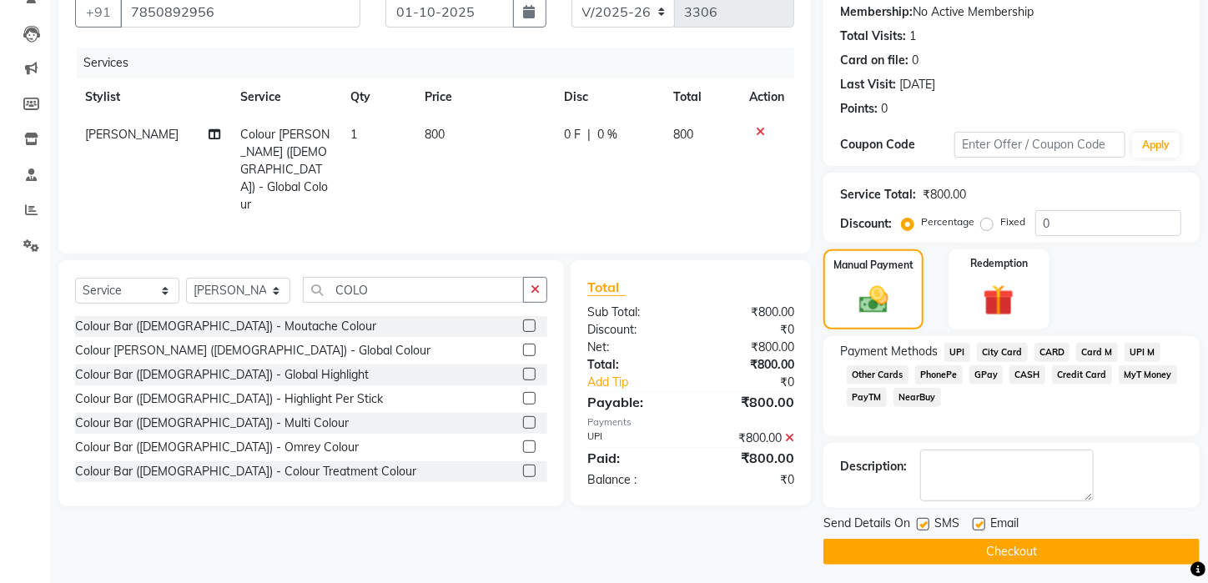
click at [1002, 565] on button "Checkout" at bounding box center [1012, 552] width 376 height 26
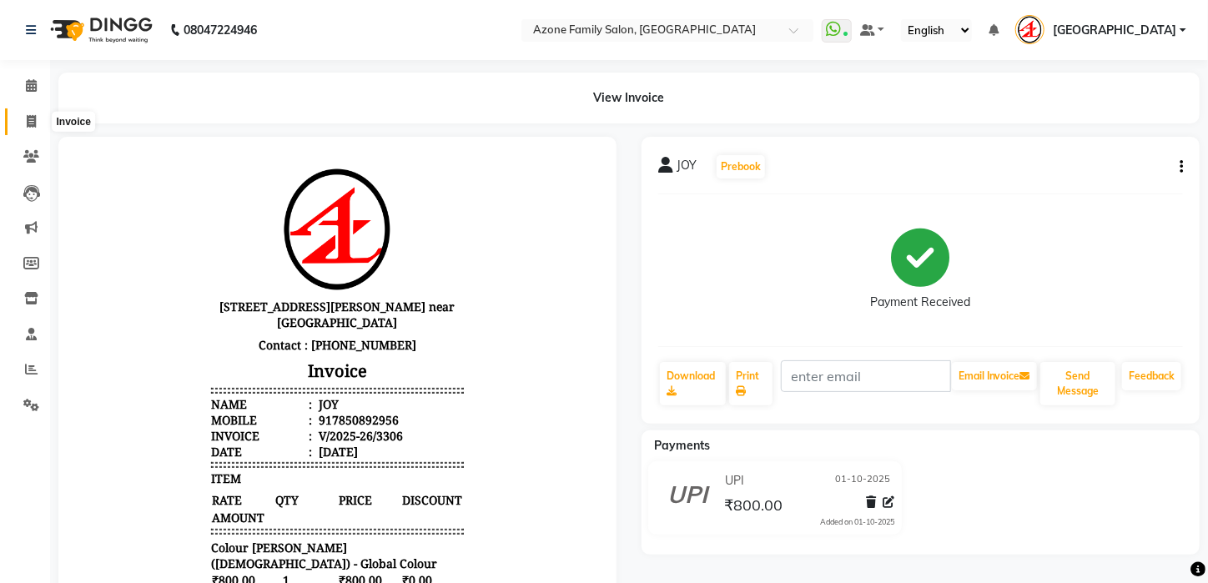
click at [32, 113] on span at bounding box center [31, 122] width 29 height 19
select select "service"
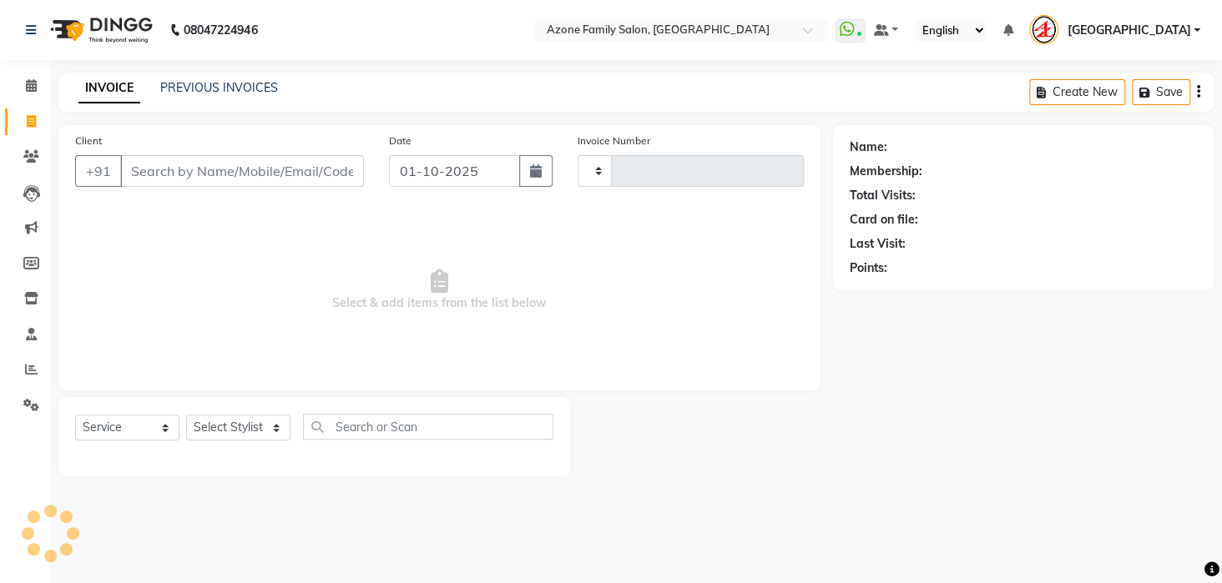
type input "3307"
select select "4296"
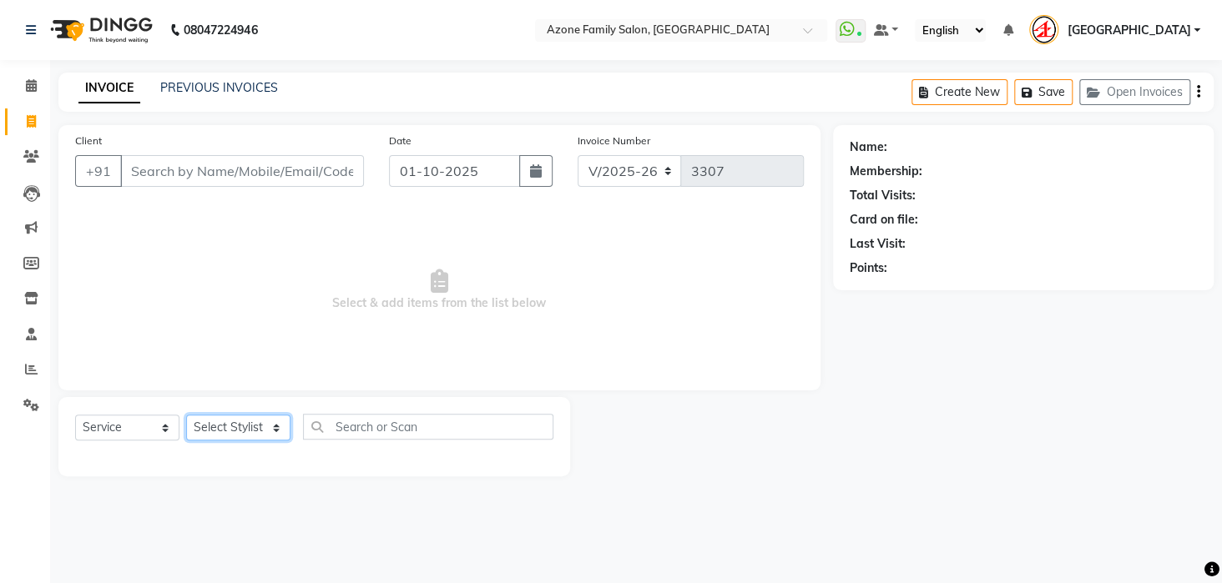
drag, startPoint x: 275, startPoint y: 425, endPoint x: 269, endPoint y: 434, distance: 10.9
click at [269, 434] on select "Select Stylist [PERSON_NAME] [PERSON_NAME] DEEPIKA [PERSON_NAME] [PERSON_NAME] …" at bounding box center [238, 428] width 104 height 26
select select "23148"
click at [186, 415] on select "Select Stylist [PERSON_NAME] [PERSON_NAME] DEEPIKA [PERSON_NAME] [PERSON_NAME] …" at bounding box center [238, 428] width 104 height 26
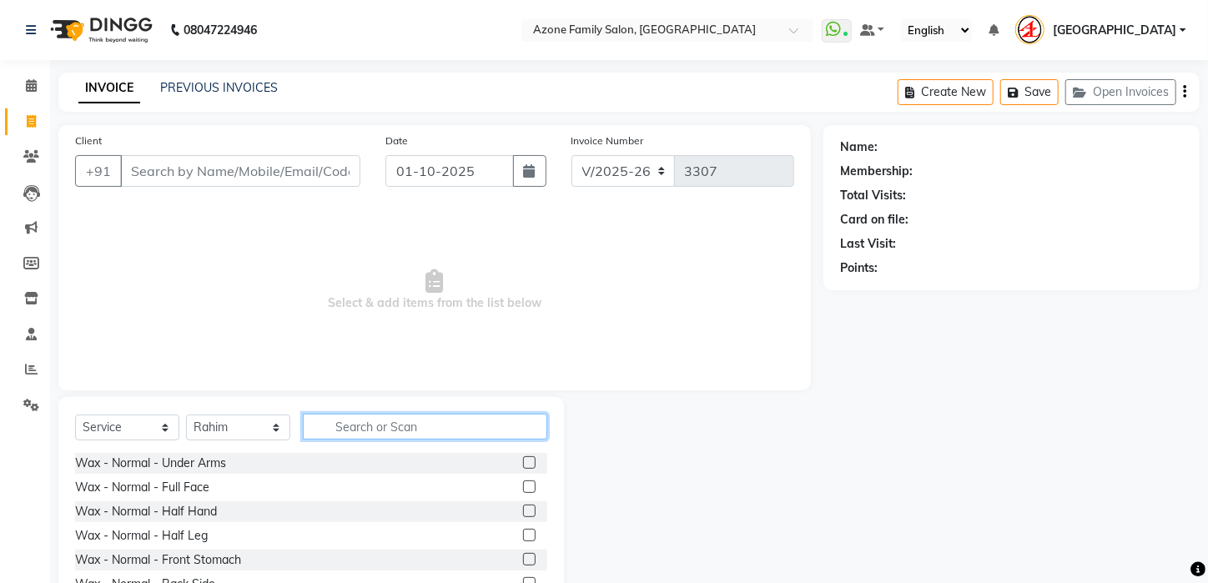
click at [454, 422] on input "text" at bounding box center [425, 427] width 245 height 26
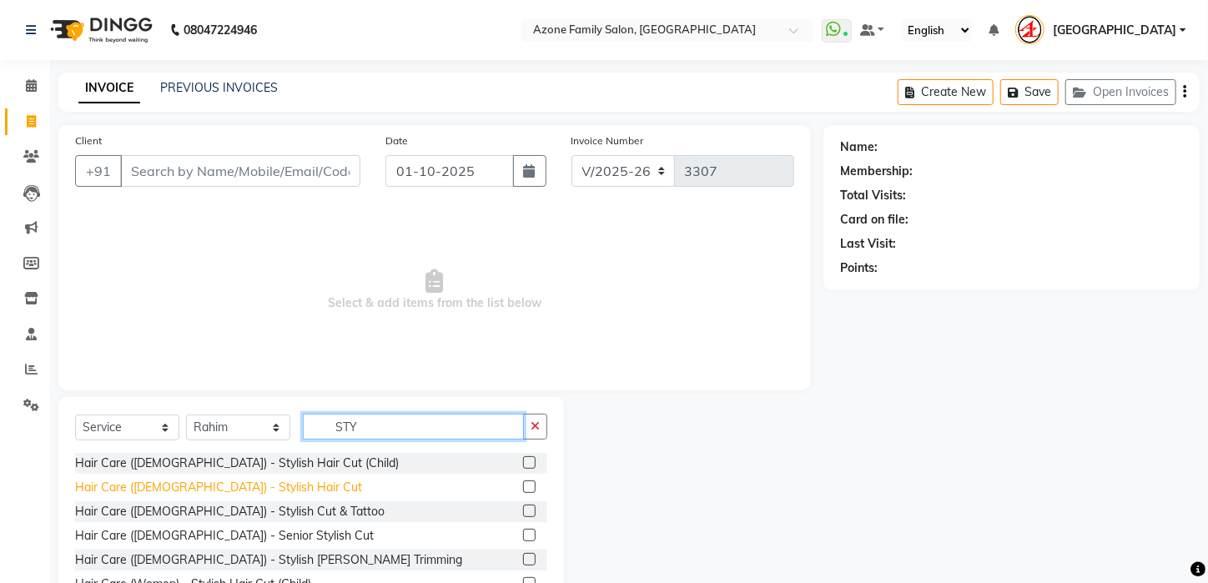
type input "STY"
click at [249, 483] on div "Hair Care ([DEMOGRAPHIC_DATA]) - Stylish Hair Cut" at bounding box center [218, 488] width 287 height 18
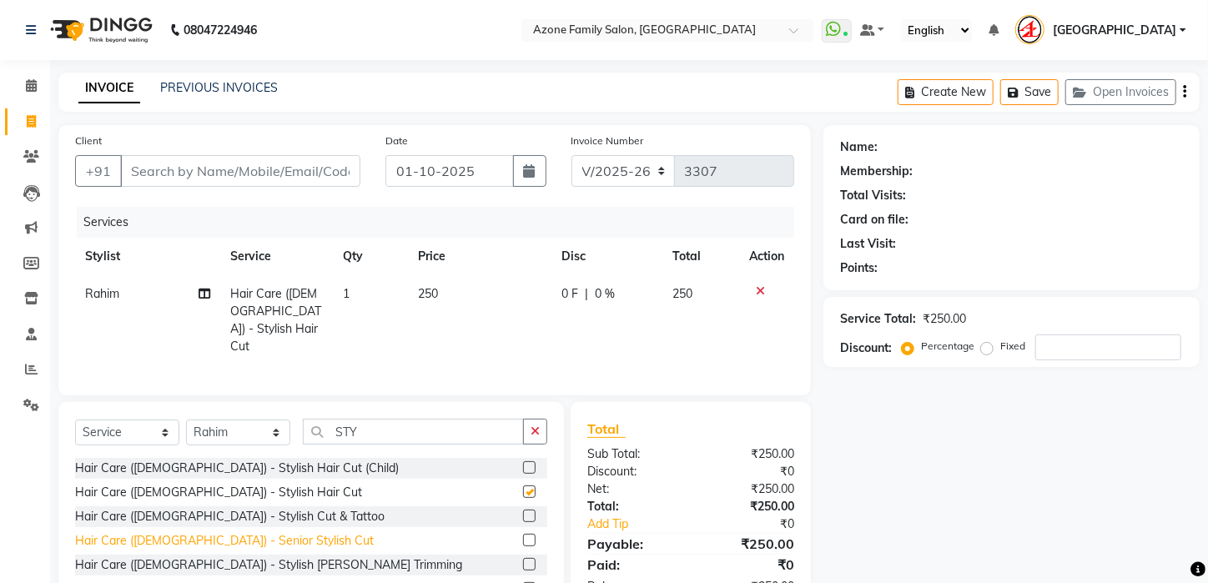
checkbox input "false"
click at [220, 561] on div "Hair Care ([DEMOGRAPHIC_DATA]) - Stylish [PERSON_NAME] Trimming" at bounding box center [268, 566] width 387 height 18
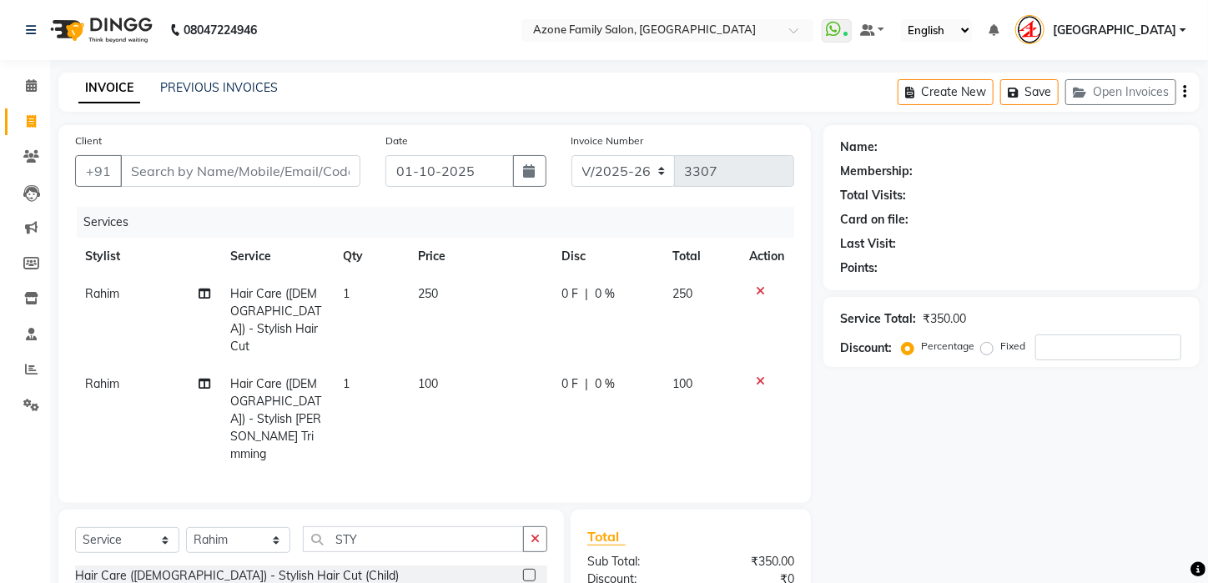
checkbox input "false"
click at [298, 177] on input "Client" at bounding box center [240, 171] width 240 height 32
type input "9"
type input "0"
type input "9735558820"
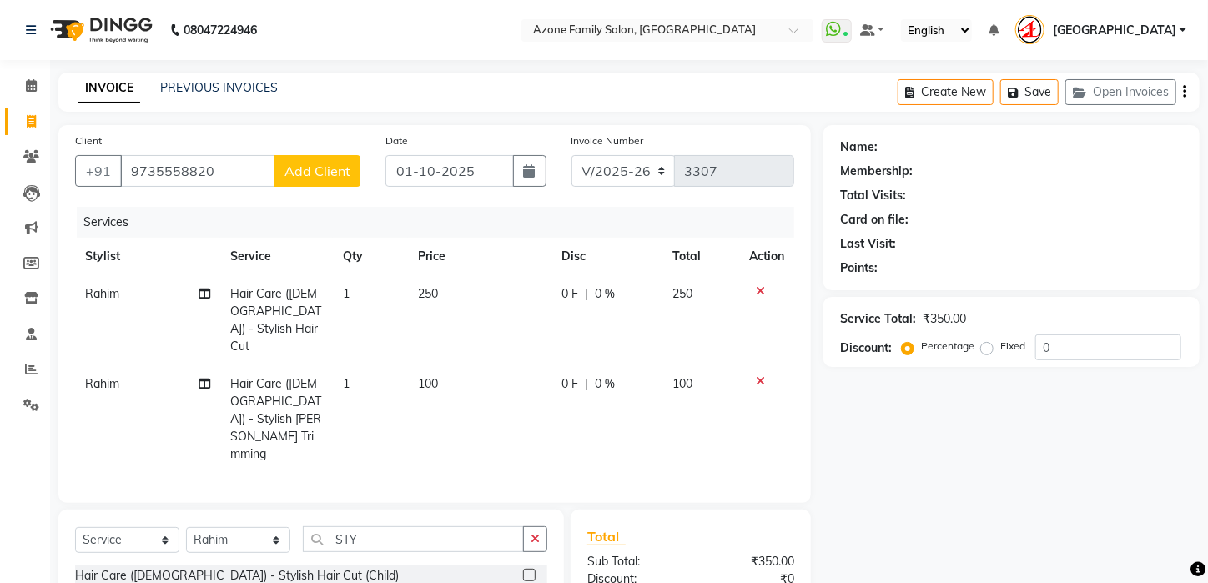
click at [299, 173] on span "Add Client" at bounding box center [318, 171] width 66 height 17
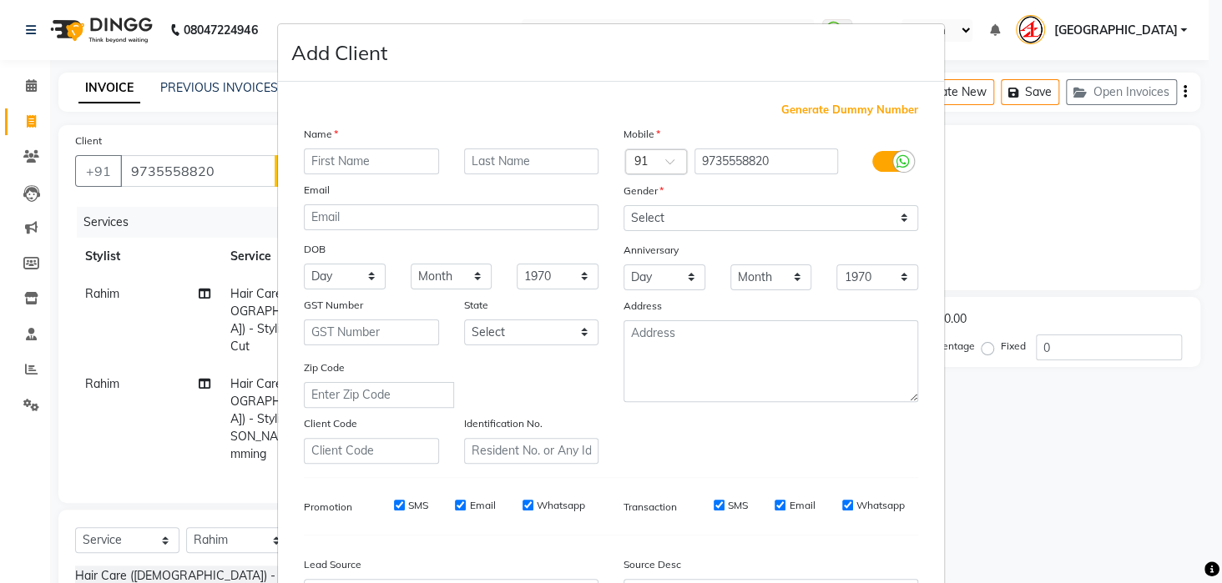
click at [318, 159] on input "text" at bounding box center [371, 162] width 135 height 26
type input "[PERSON_NAME]"
click at [895, 207] on select "Select [DEMOGRAPHIC_DATA] [DEMOGRAPHIC_DATA] Other Prefer Not To Say" at bounding box center [770, 218] width 295 height 26
select select "[DEMOGRAPHIC_DATA]"
click at [623, 205] on select "Select [DEMOGRAPHIC_DATA] [DEMOGRAPHIC_DATA] Other Prefer Not To Say" at bounding box center [770, 218] width 295 height 26
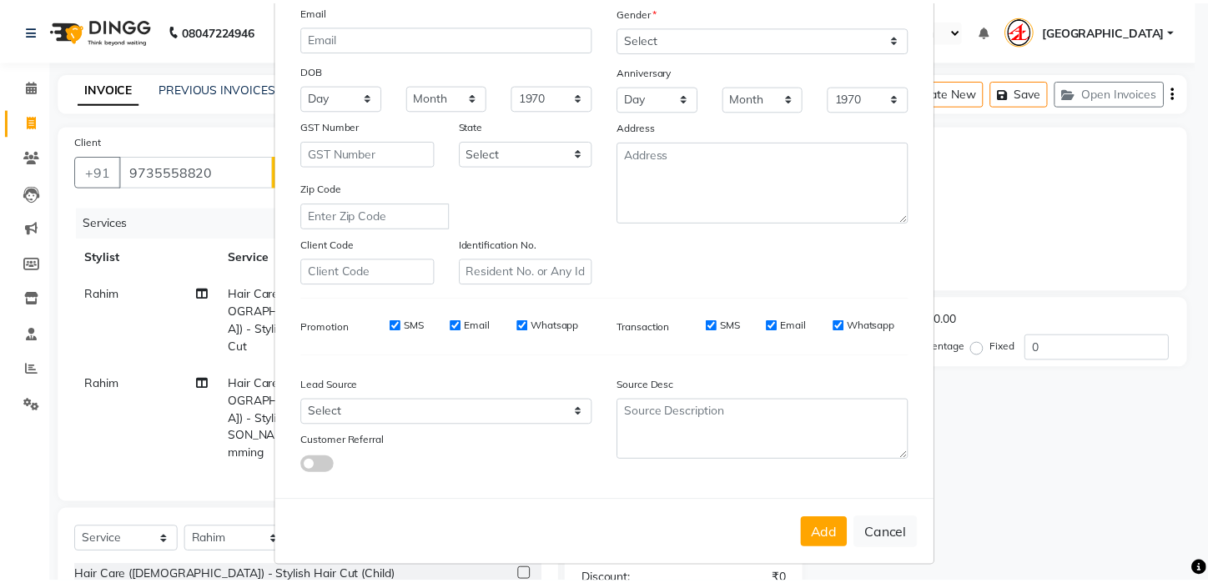
scroll to position [187, 0]
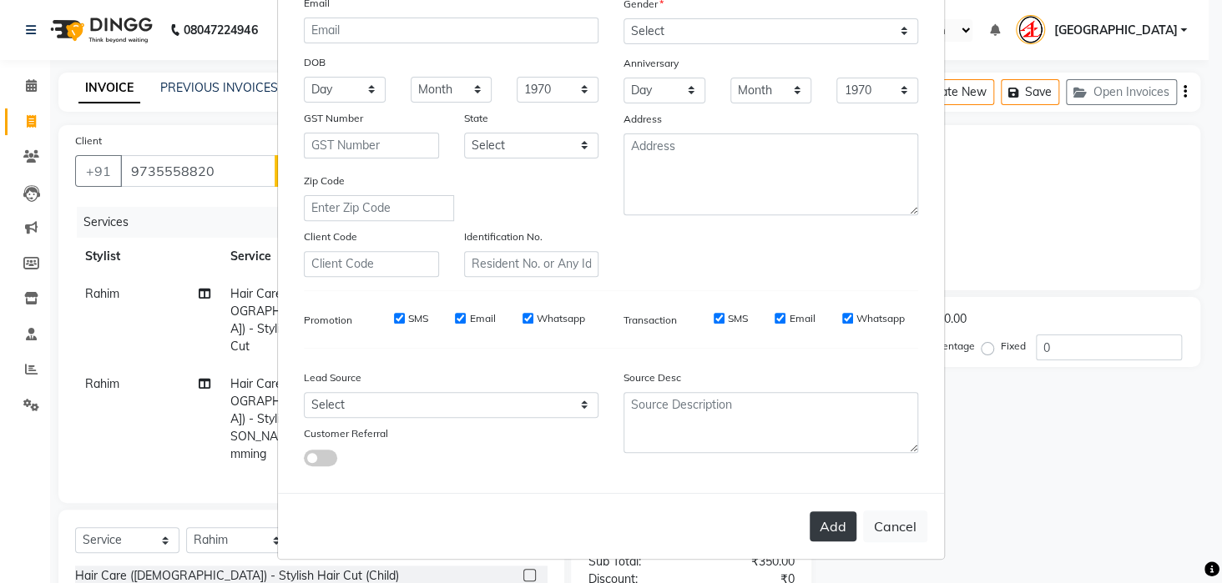
click at [821, 533] on button "Add" at bounding box center [833, 527] width 47 height 30
select select
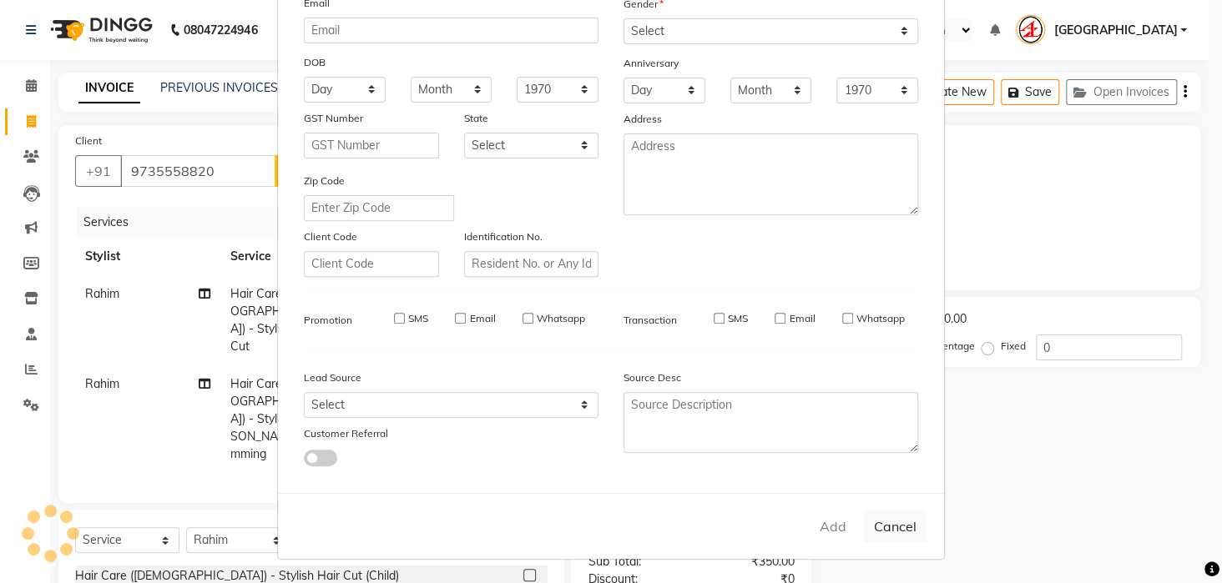
select select
checkbox input "false"
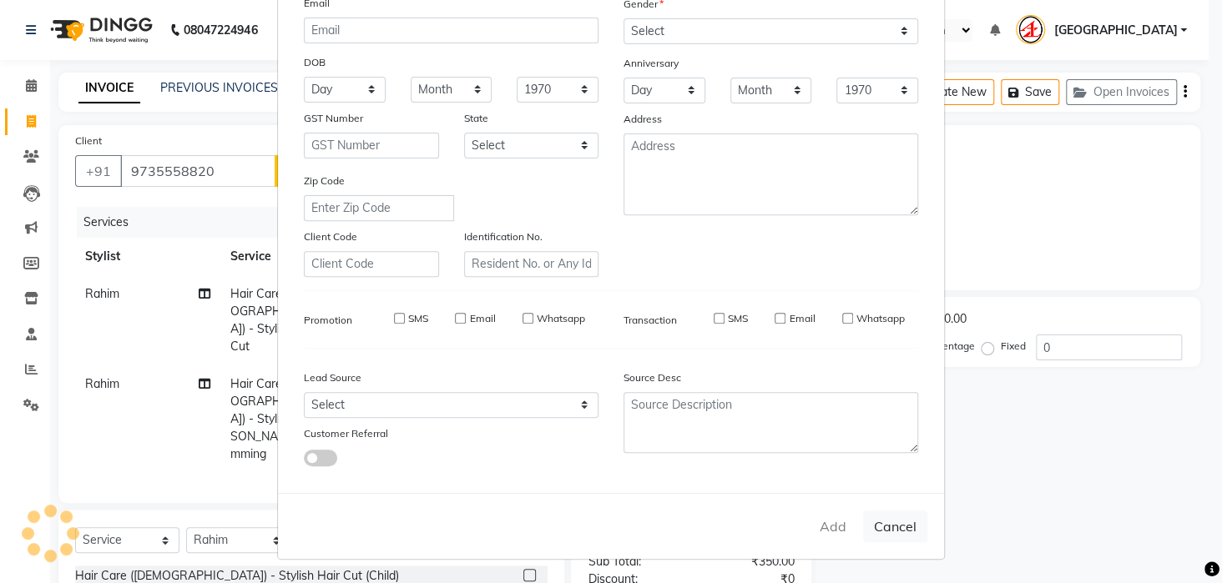
checkbox input "false"
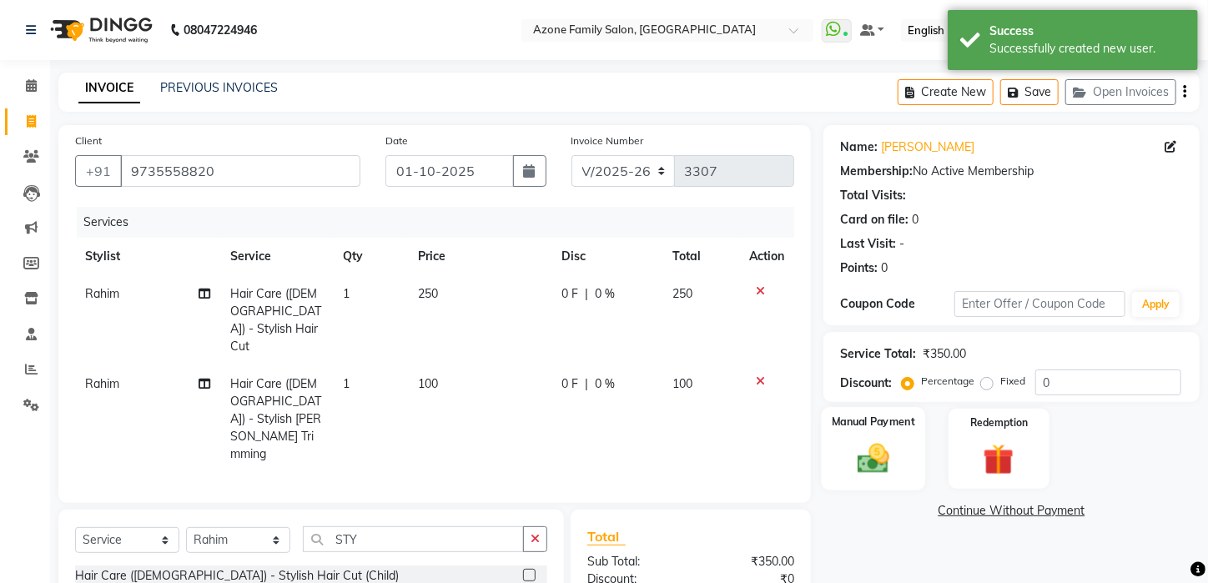
click at [895, 467] on img at bounding box center [874, 459] width 53 height 37
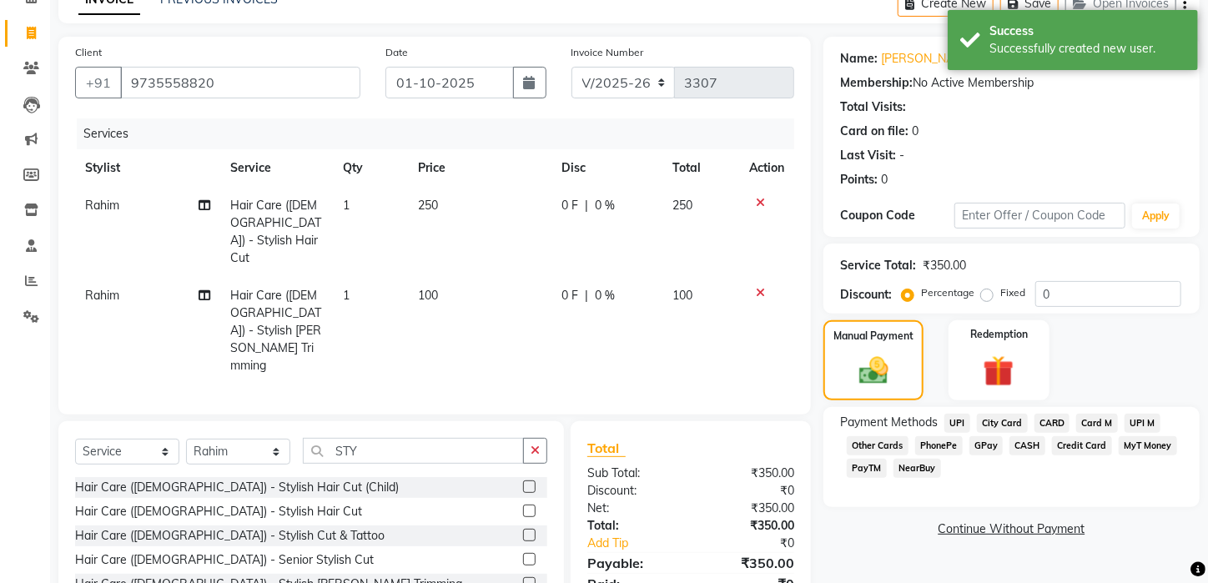
scroll to position [91, 0]
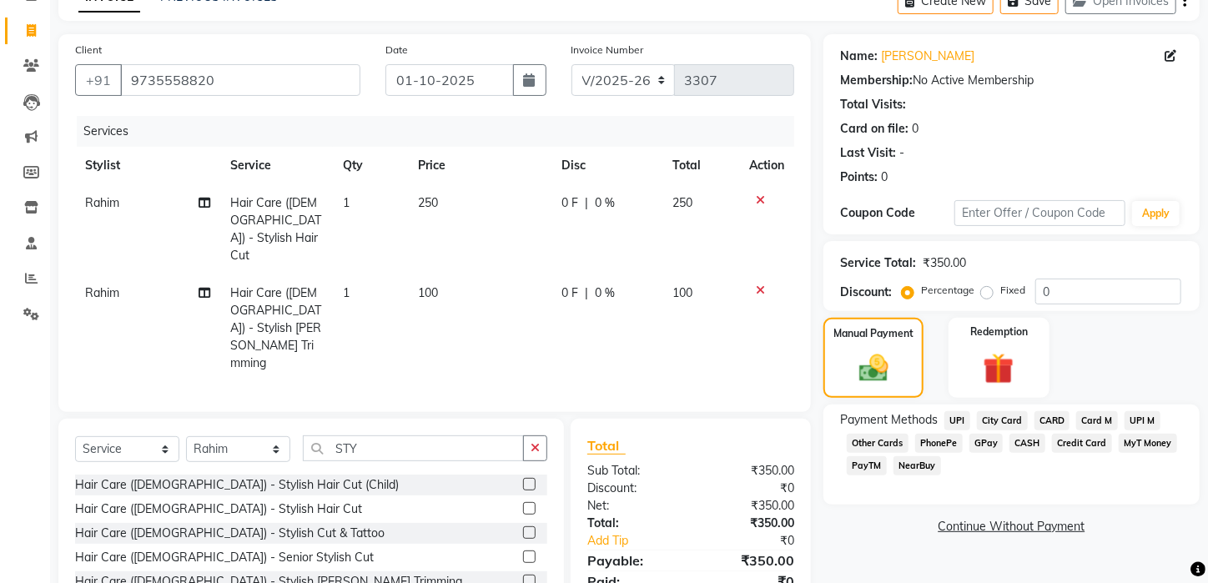
click at [956, 431] on span "UPI" at bounding box center [958, 420] width 26 height 19
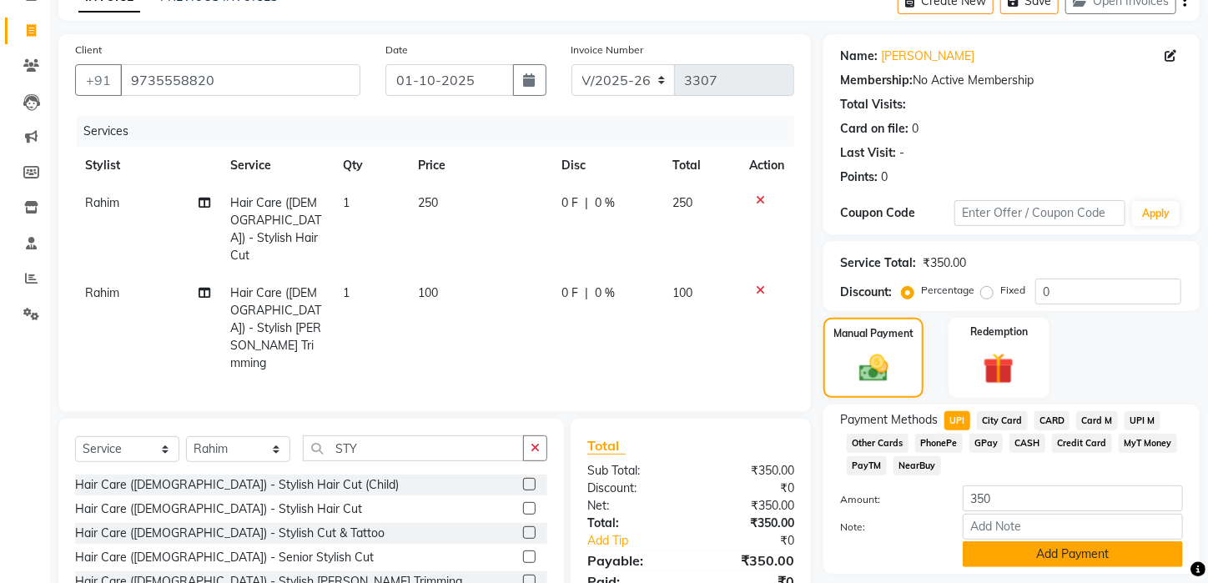
click at [1100, 567] on button "Add Payment" at bounding box center [1073, 555] width 220 height 26
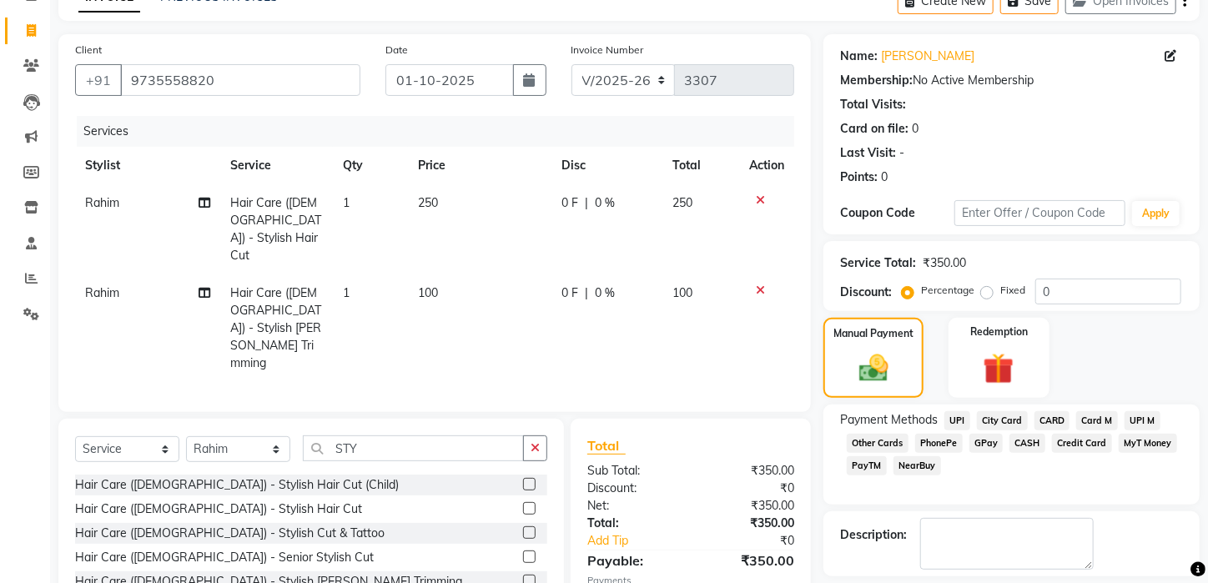
scroll to position [184, 0]
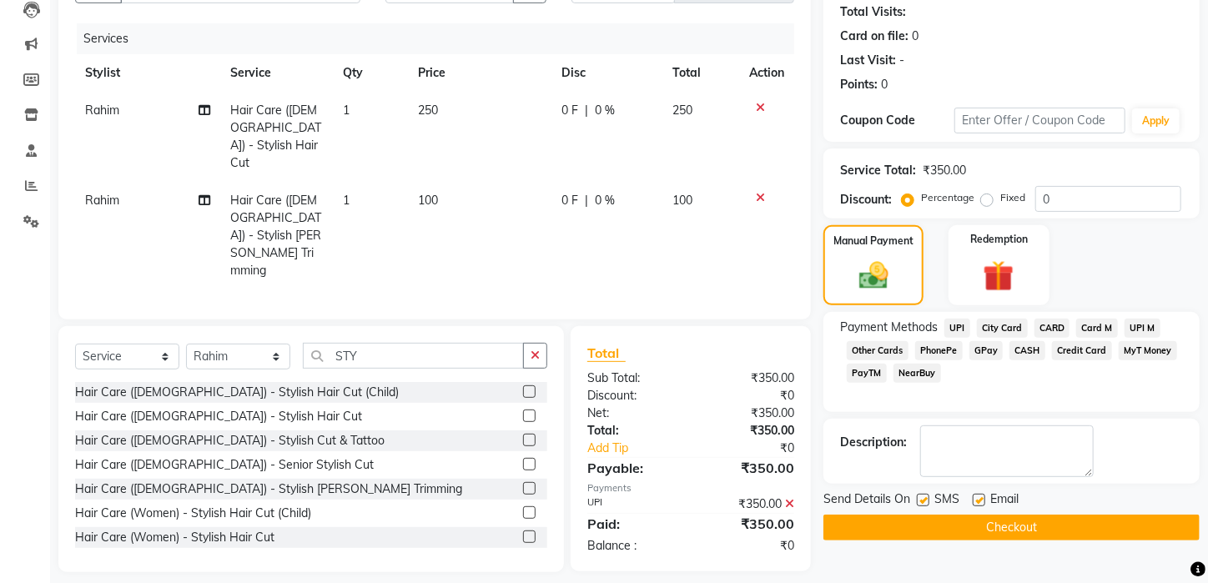
click at [1060, 541] on button "Checkout" at bounding box center [1012, 528] width 376 height 26
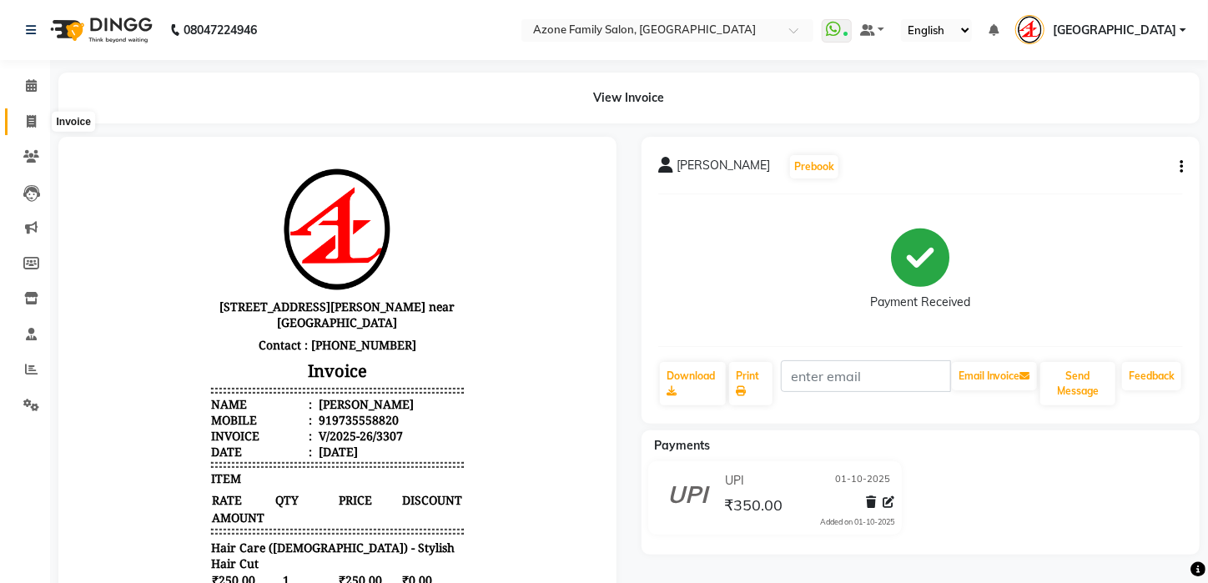
click at [32, 117] on icon at bounding box center [31, 121] width 9 height 13
select select "service"
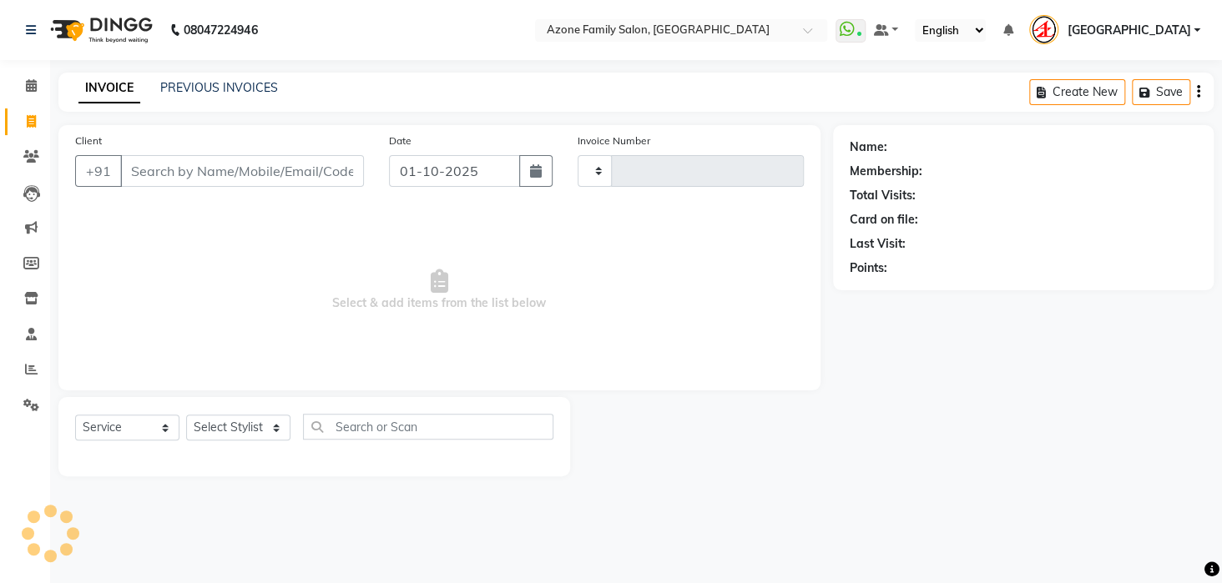
type input "3308"
select select "4296"
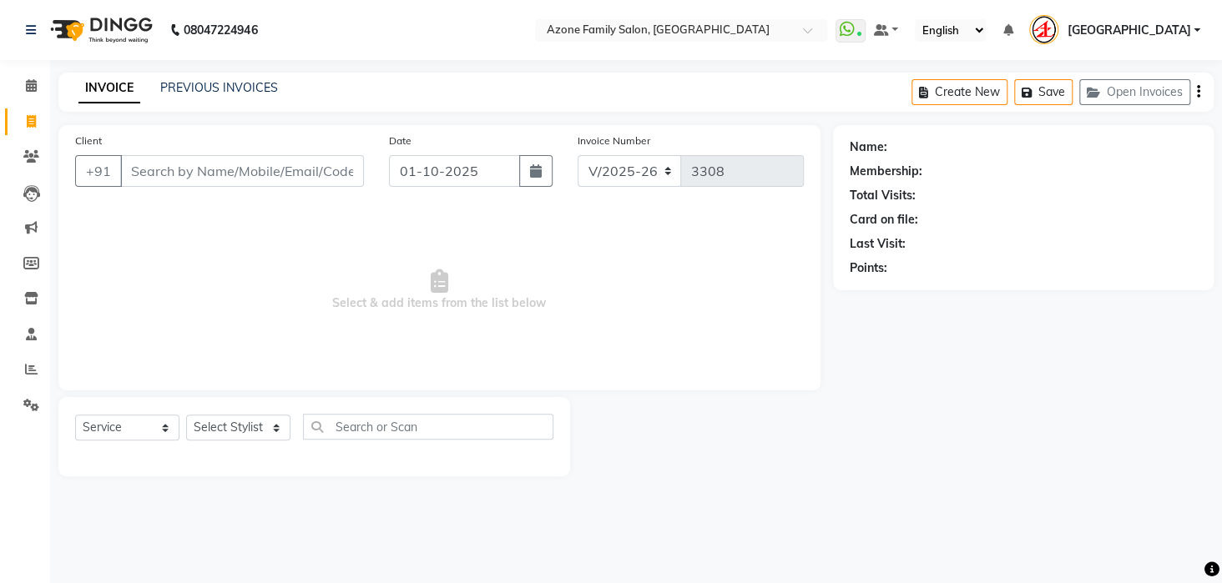
drag, startPoint x: 210, startPoint y: 169, endPoint x: 210, endPoint y: 178, distance: 9.2
click at [210, 178] on input "Client" at bounding box center [242, 171] width 244 height 32
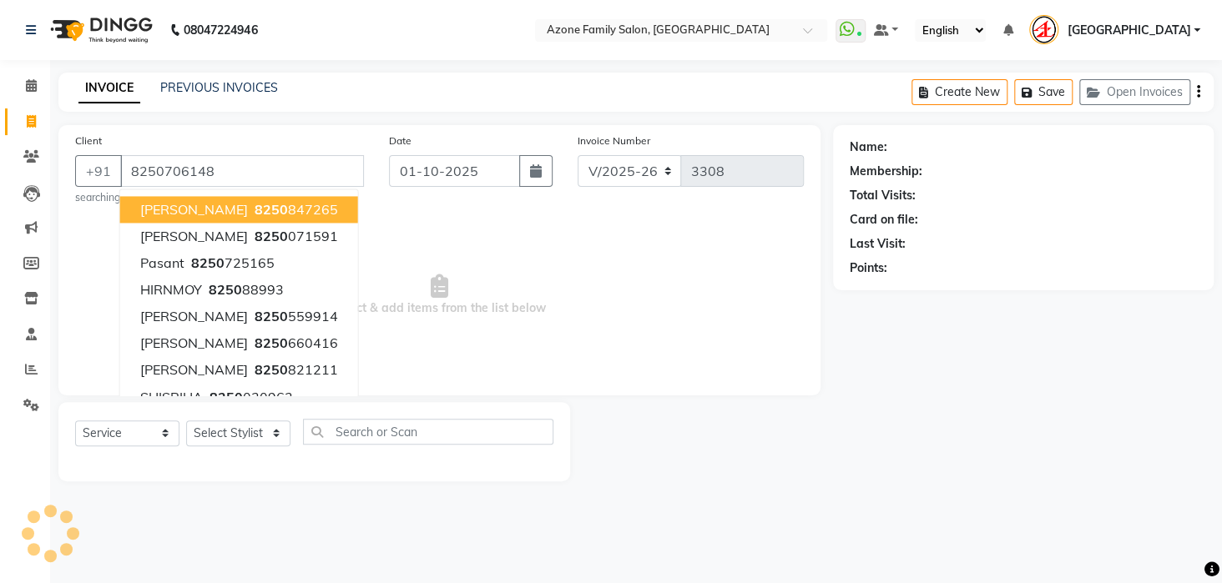
type input "8250706148"
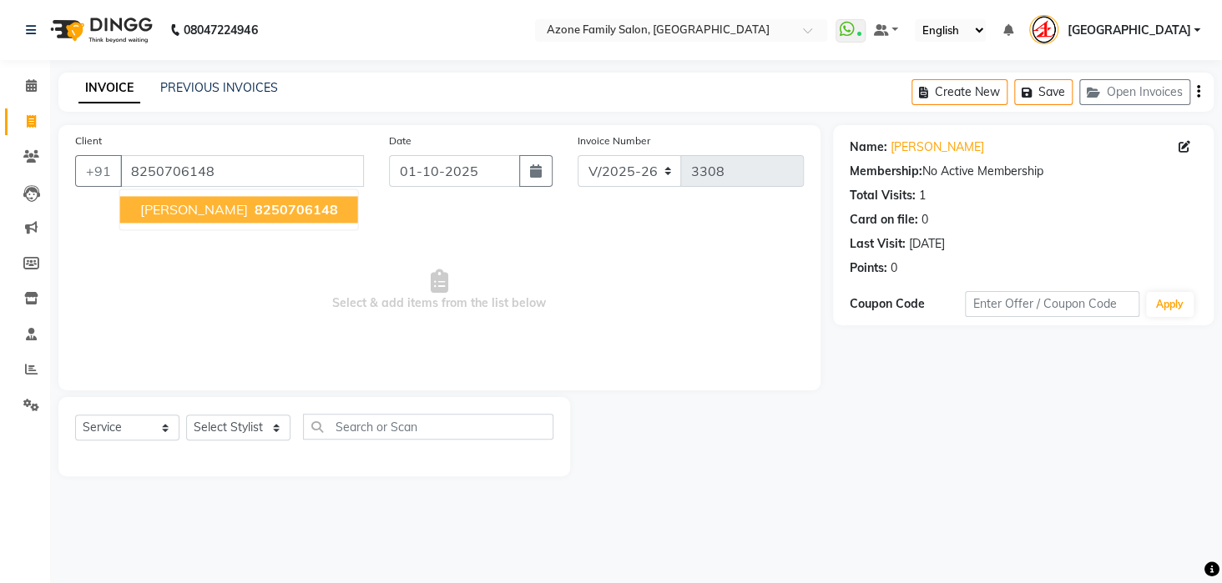
drag, startPoint x: 198, startPoint y: 207, endPoint x: 198, endPoint y: 197, distance: 10.0
click at [198, 204] on span "[PERSON_NAME]" at bounding box center [194, 209] width 108 height 17
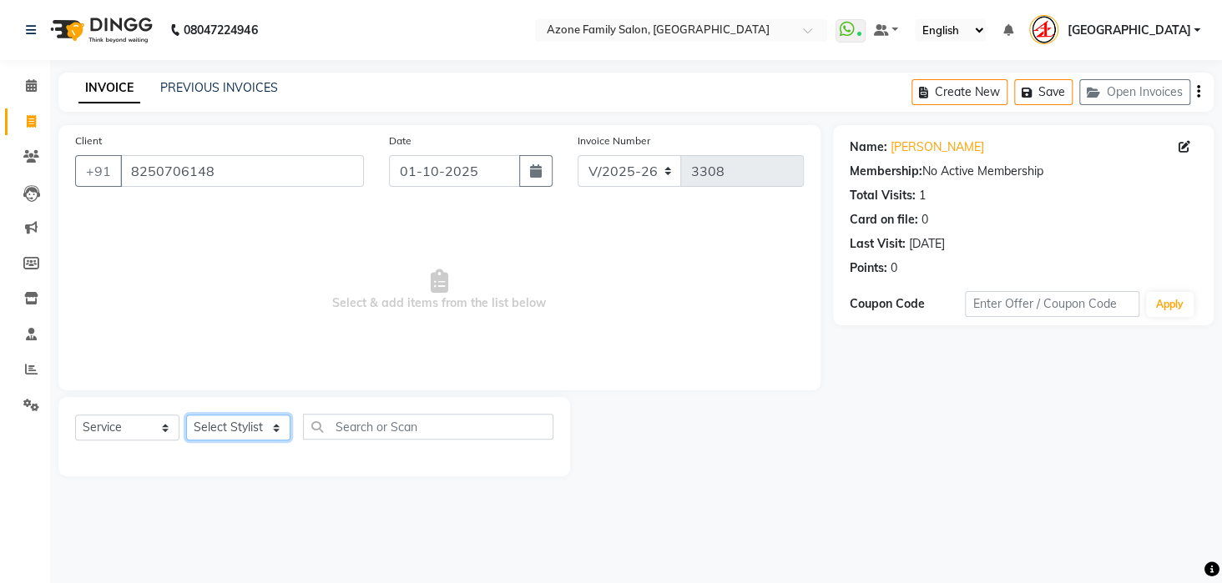
click at [231, 427] on select "Select Stylist [PERSON_NAME] [PERSON_NAME] DEEPIKA [PERSON_NAME] [PERSON_NAME] …" at bounding box center [238, 428] width 104 height 26
select select "28699"
click at [186, 415] on select "Select Stylist [PERSON_NAME] [PERSON_NAME] DEEPIKA [PERSON_NAME] [PERSON_NAME] …" at bounding box center [238, 428] width 104 height 26
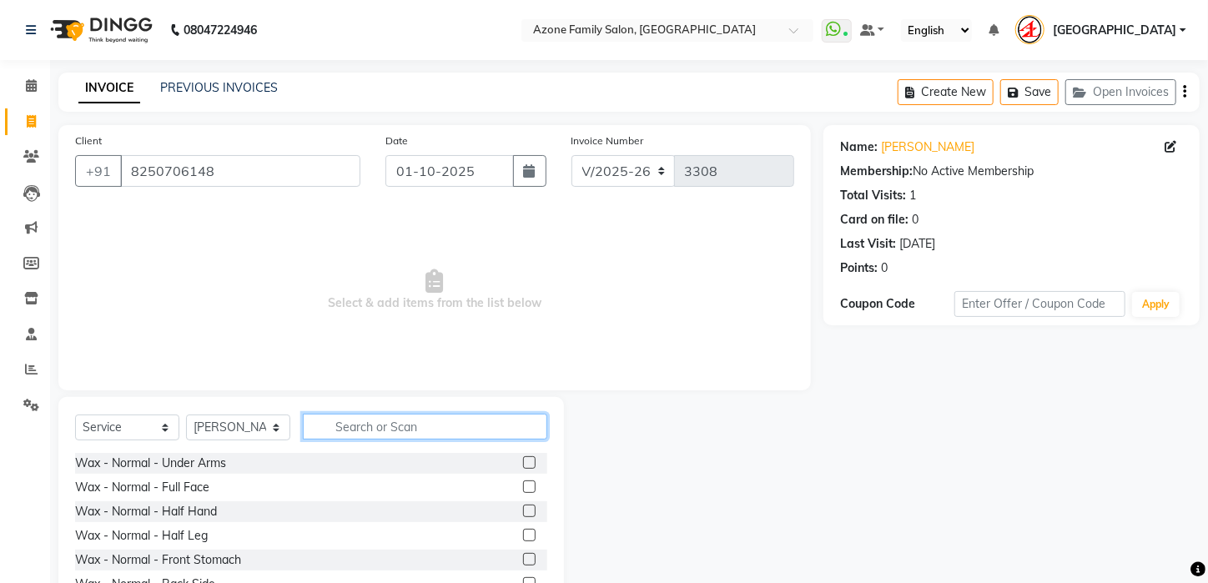
click at [376, 431] on input "text" at bounding box center [425, 427] width 245 height 26
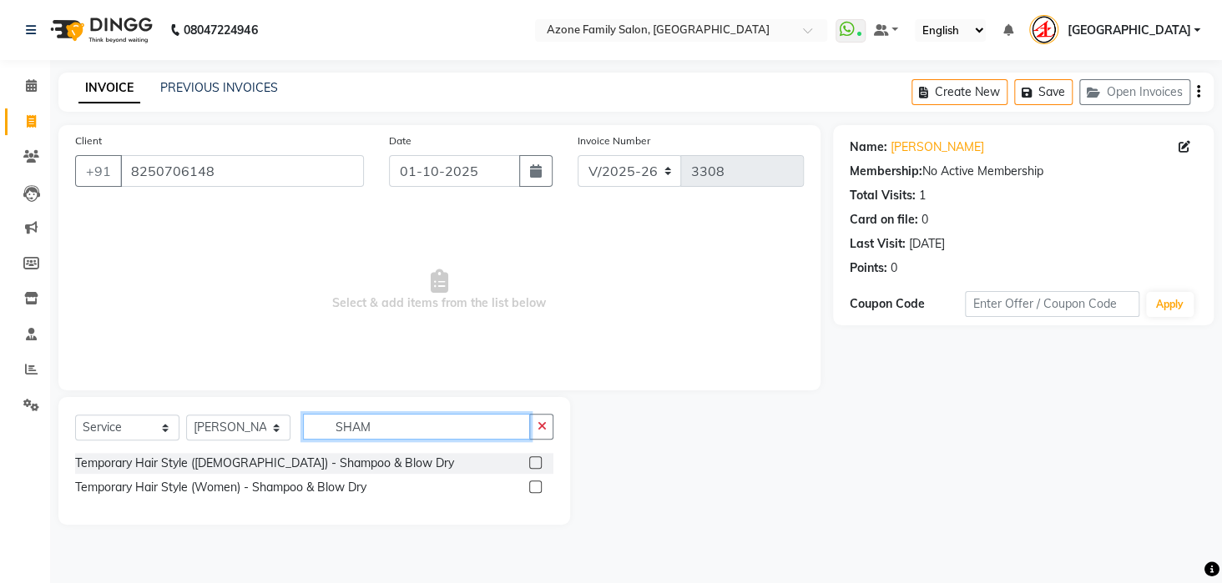
type input "SHAM"
click at [315, 453] on div "Temporary Hair Style ([DEMOGRAPHIC_DATA]) - Shampoo & Blow Dry" at bounding box center [314, 463] width 478 height 21
click at [316, 455] on div "Temporary Hair Style ([DEMOGRAPHIC_DATA]) - Shampoo & Blow Dry" at bounding box center [264, 464] width 379 height 18
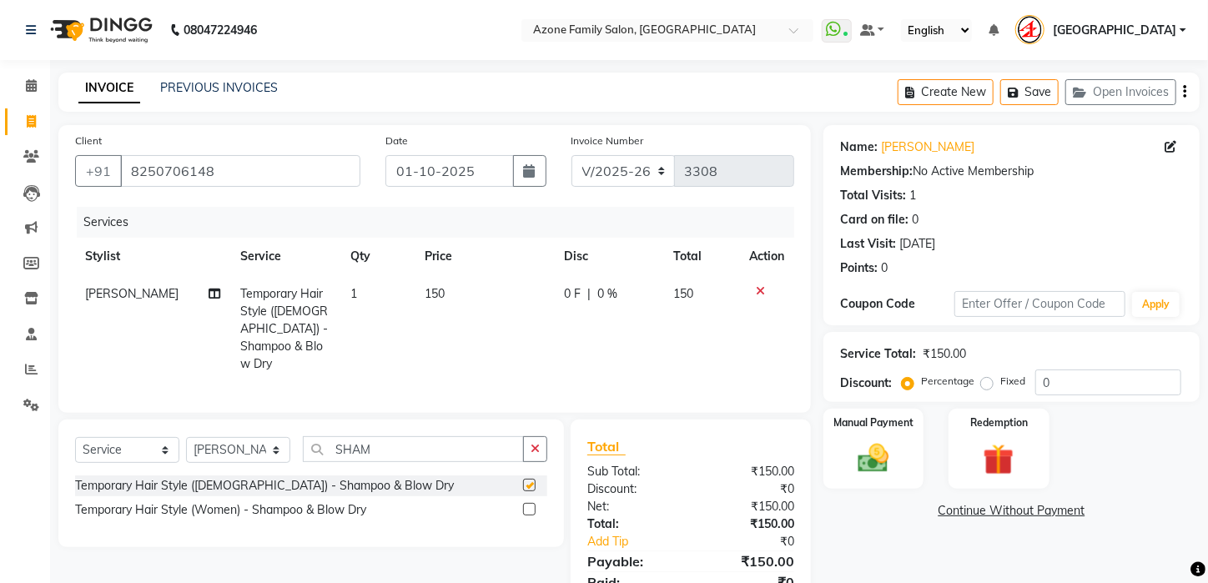
checkbox input "false"
click at [1187, 90] on div "Create New Save Open Invoices" at bounding box center [1049, 92] width 302 height 39
click at [877, 477] on img at bounding box center [874, 459] width 53 height 37
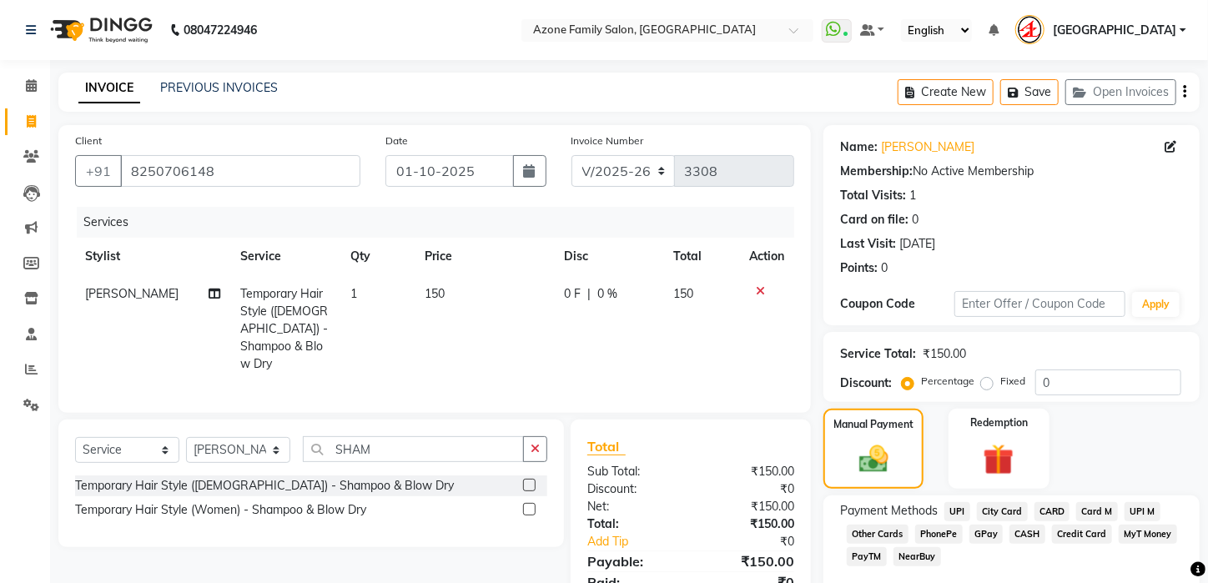
click at [963, 522] on span "UPI" at bounding box center [958, 511] width 26 height 19
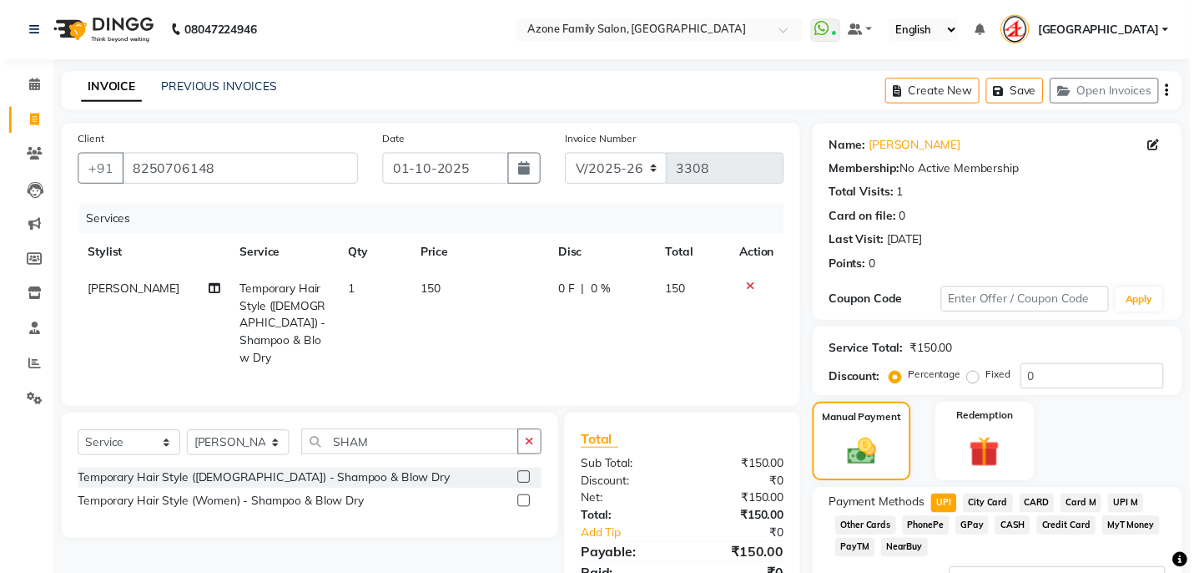
scroll to position [159, 0]
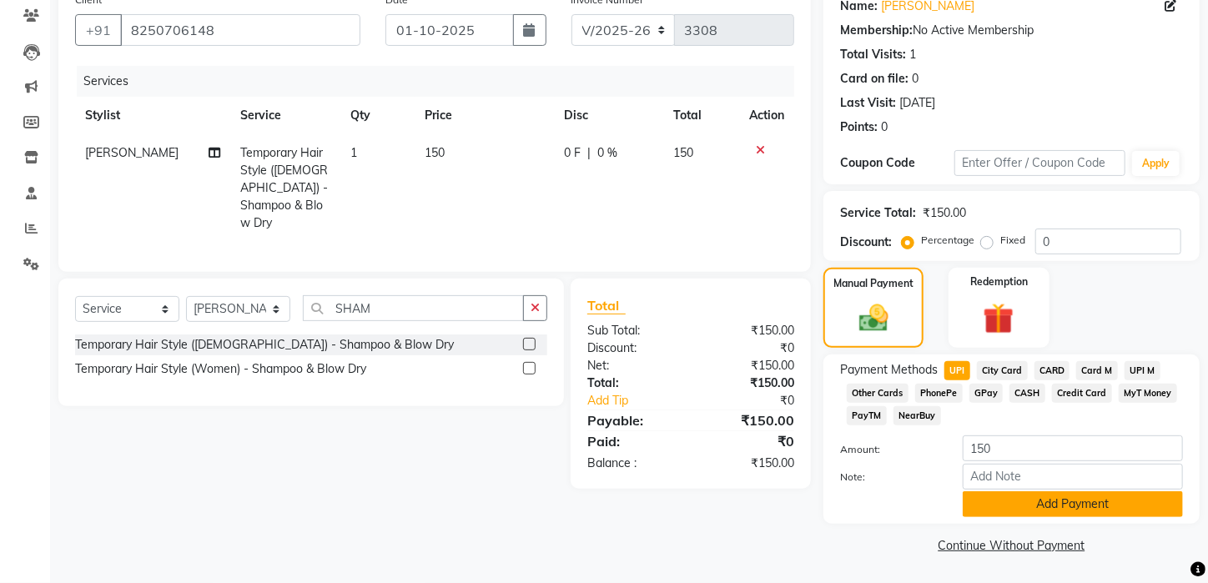
click at [1065, 512] on button "Add Payment" at bounding box center [1073, 505] width 220 height 26
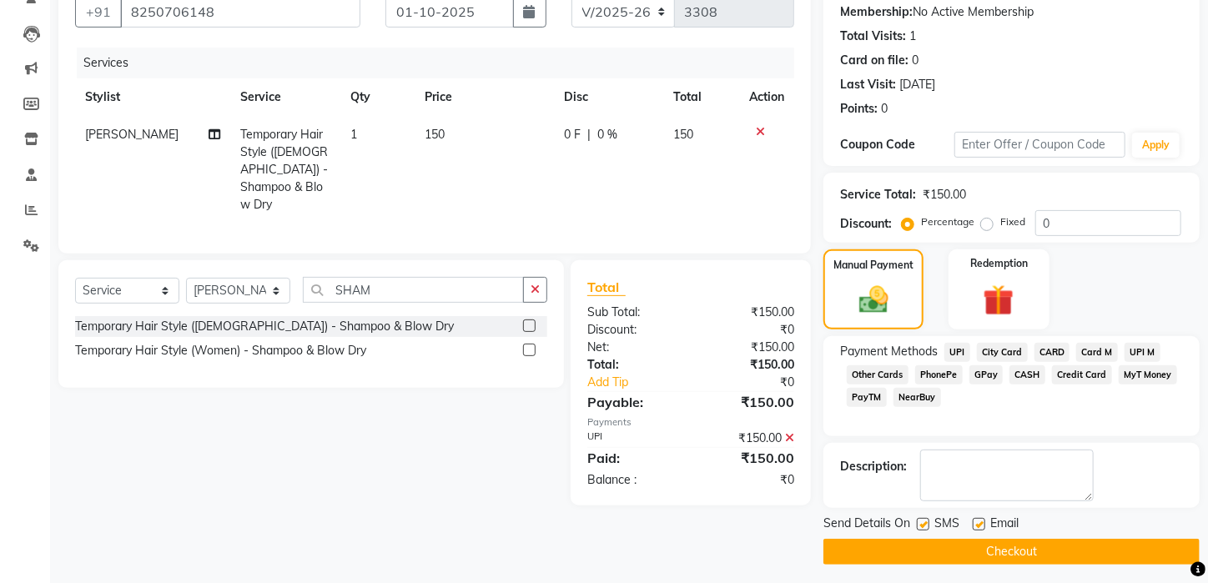
drag, startPoint x: 1043, startPoint y: 571, endPoint x: 1054, endPoint y: 520, distance: 52.1
click at [1054, 520] on div "Name: [PERSON_NAME] Membership: No Active Membership Total Visits: 1 Card on fi…" at bounding box center [1018, 265] width 389 height 599
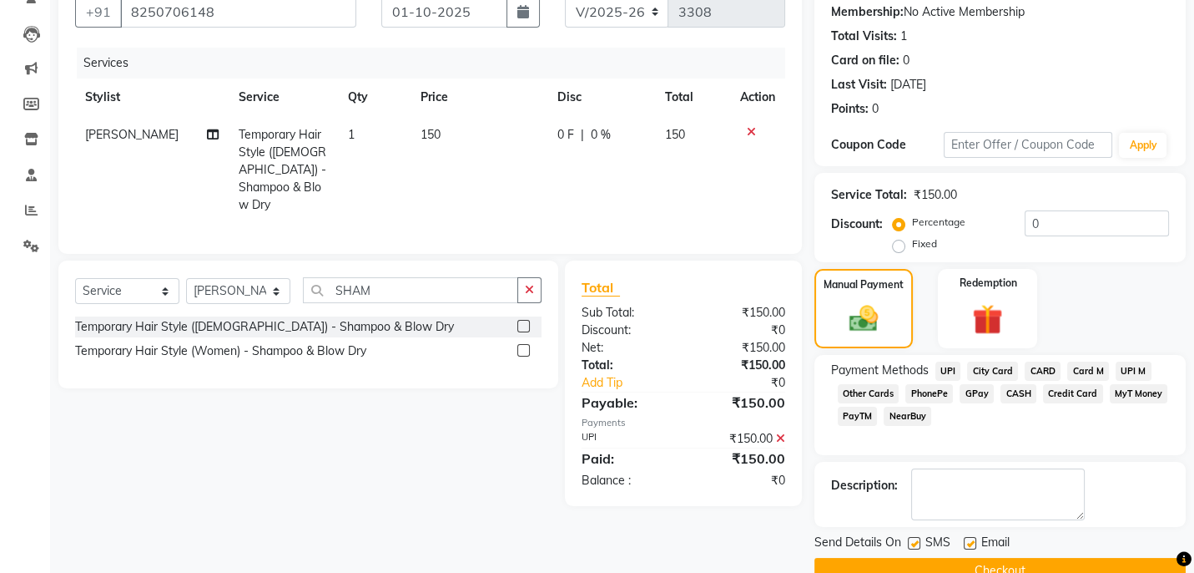
click at [776, 430] on div "₹150.00" at bounding box center [741, 439] width 114 height 18
click at [779, 432] on icon at bounding box center [780, 438] width 9 height 12
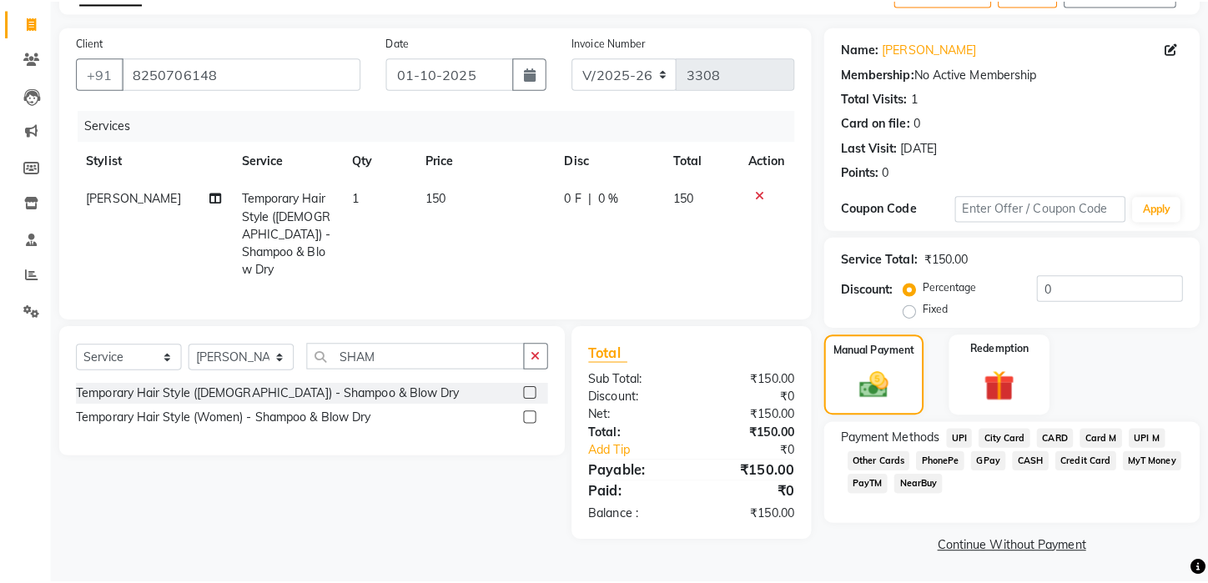
scroll to position [90, 0]
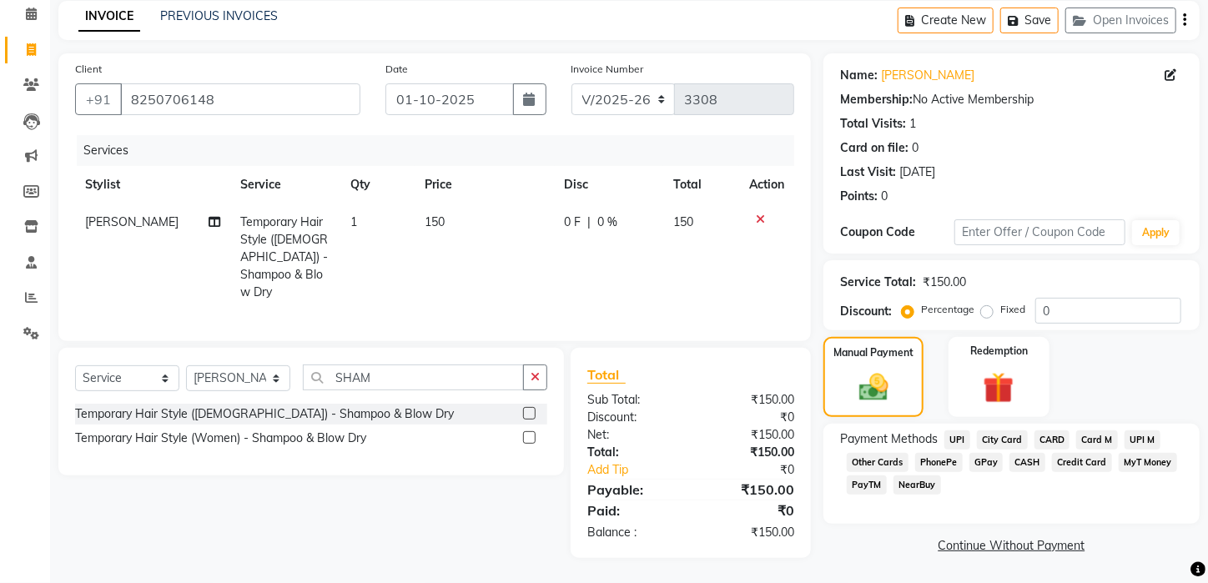
click at [1052, 442] on span "CARD" at bounding box center [1053, 440] width 36 height 19
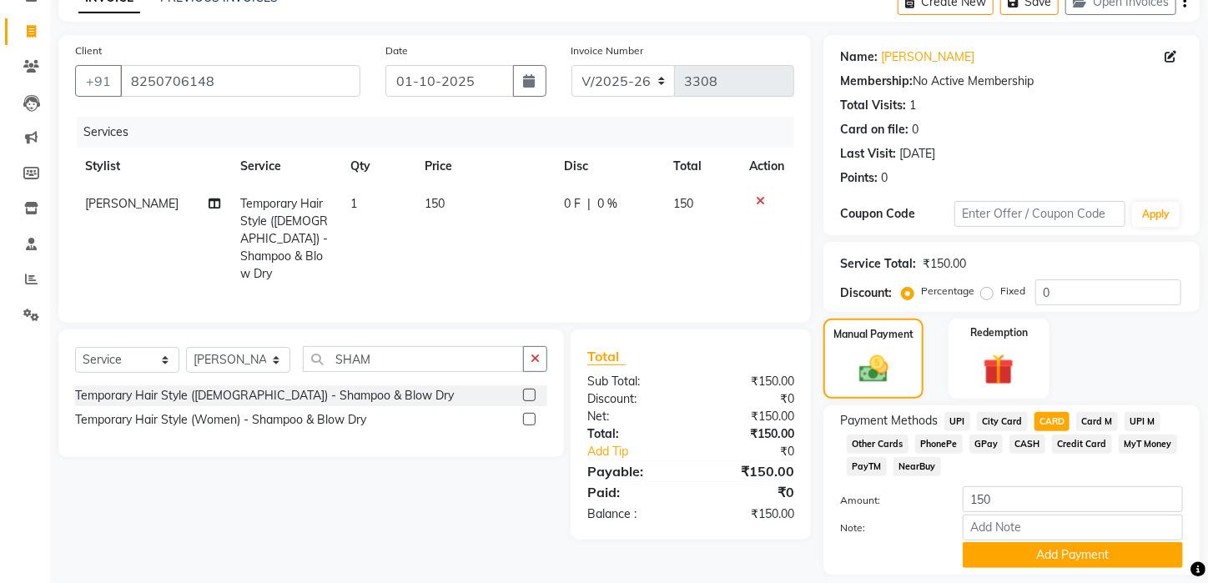
scroll to position [159, 0]
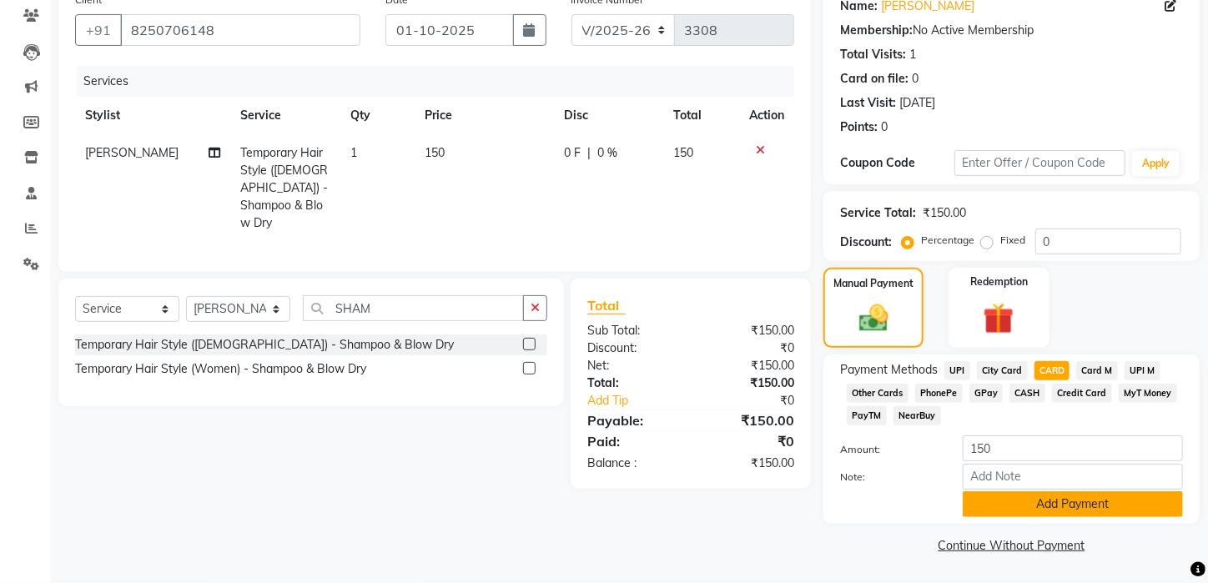
click at [1014, 499] on button "Add Payment" at bounding box center [1073, 505] width 220 height 26
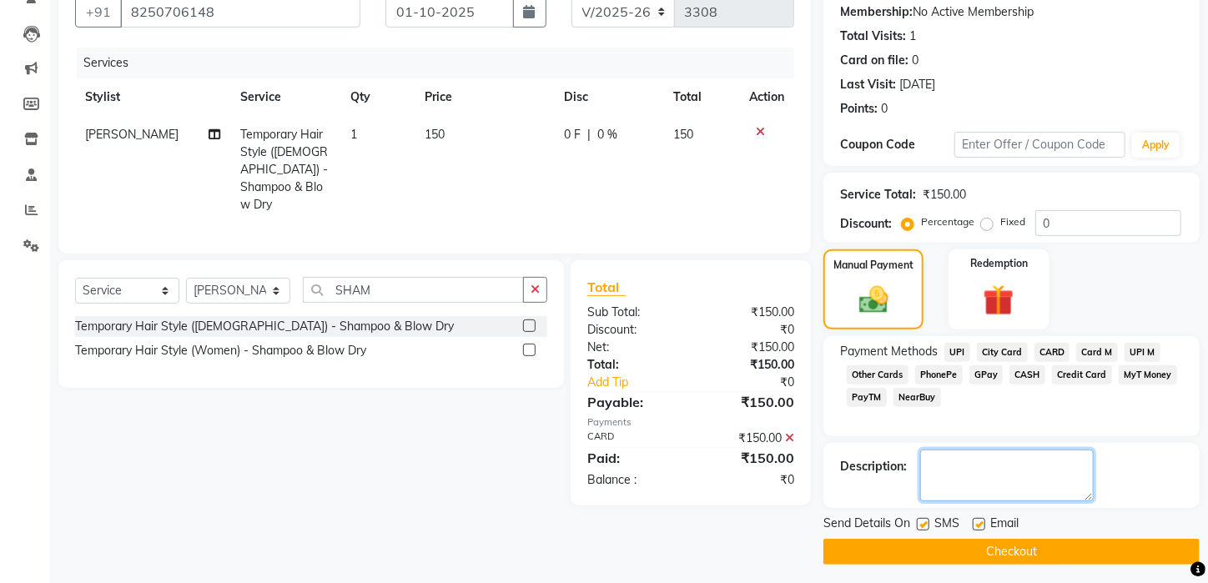
click at [1008, 487] on textarea at bounding box center [1008, 476] width 174 height 52
type textarea "CARD : 9007"
click at [927, 560] on button "Checkout" at bounding box center [1012, 552] width 376 height 26
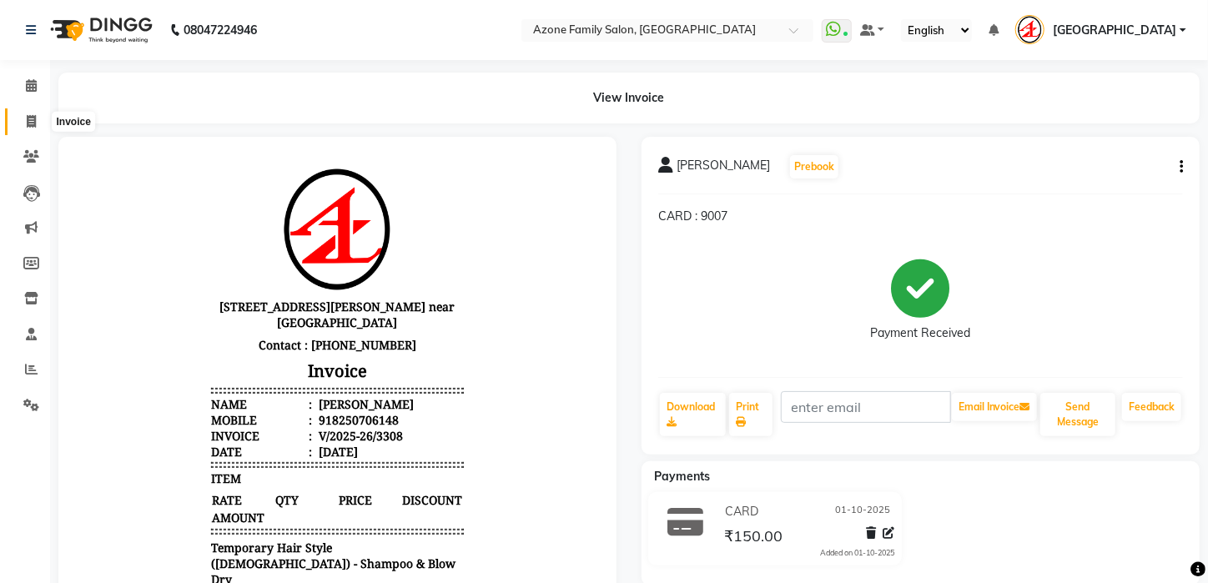
click at [28, 124] on icon at bounding box center [31, 121] width 9 height 13
select select "service"
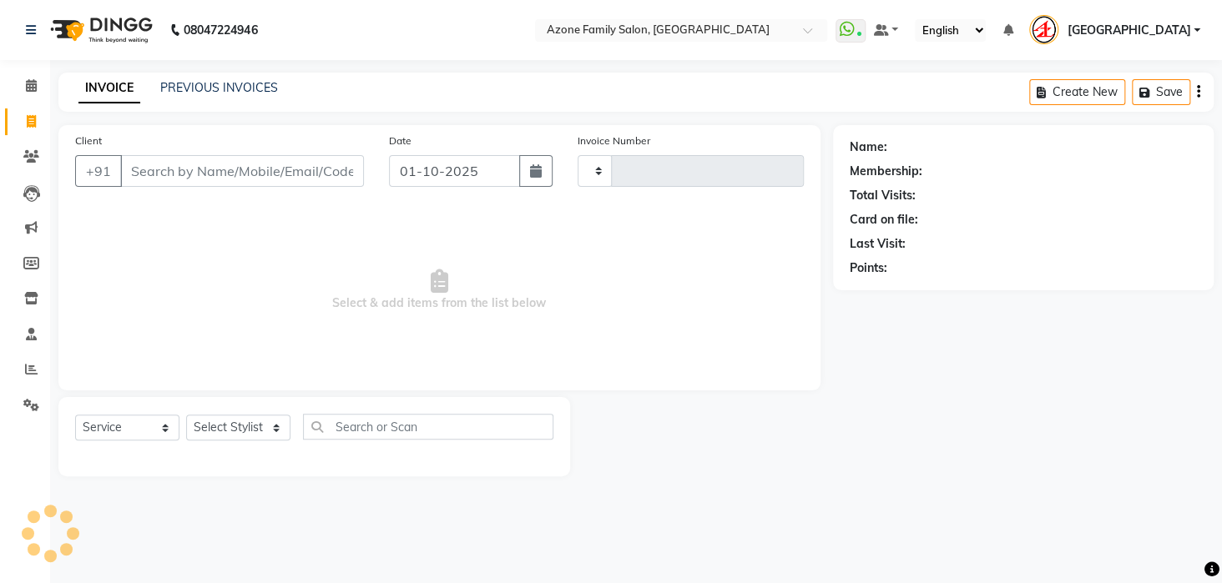
type input "3309"
select select "4296"
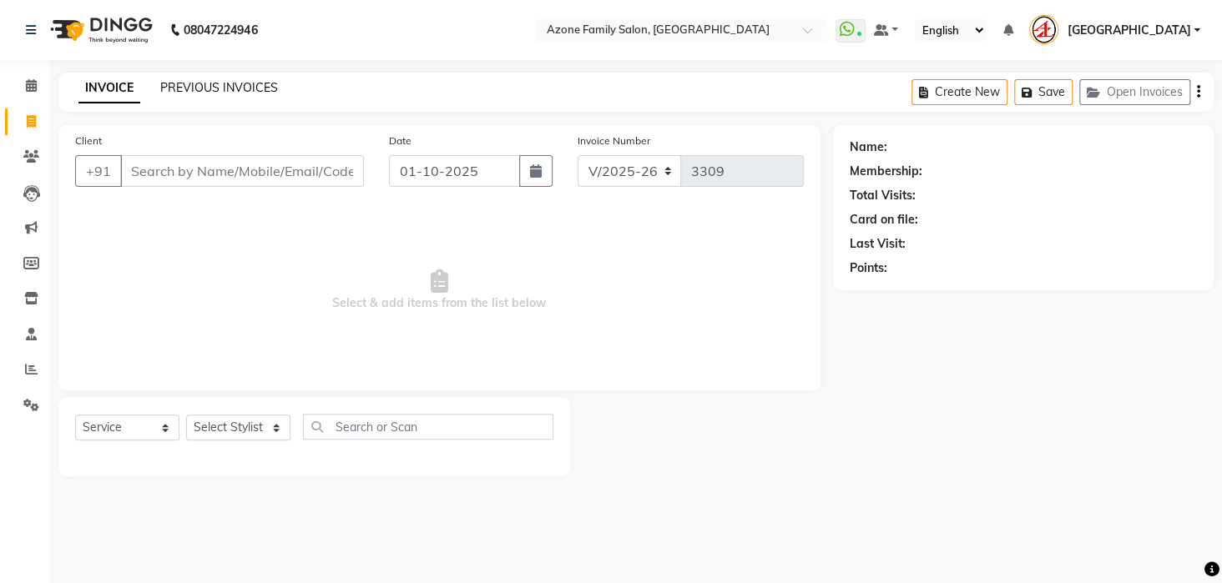
click at [205, 80] on link "PREVIOUS INVOICES" at bounding box center [219, 87] width 118 height 15
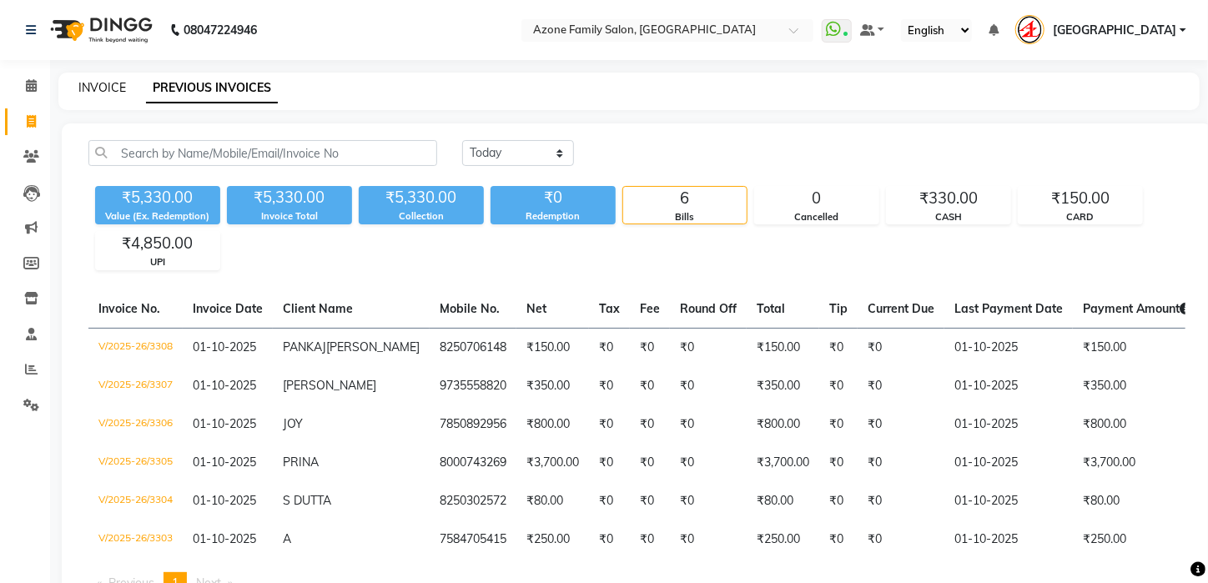
click at [117, 90] on link "INVOICE" at bounding box center [102, 87] width 48 height 15
select select "service"
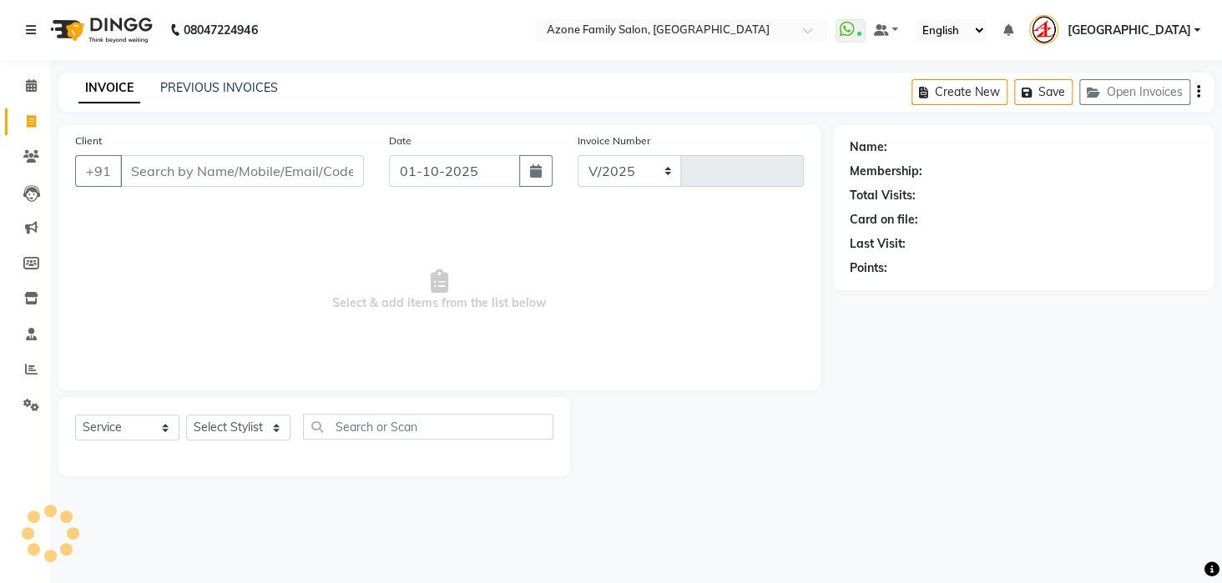
select select "4296"
type input "3309"
click at [227, 178] on input "Client" at bounding box center [242, 171] width 244 height 32
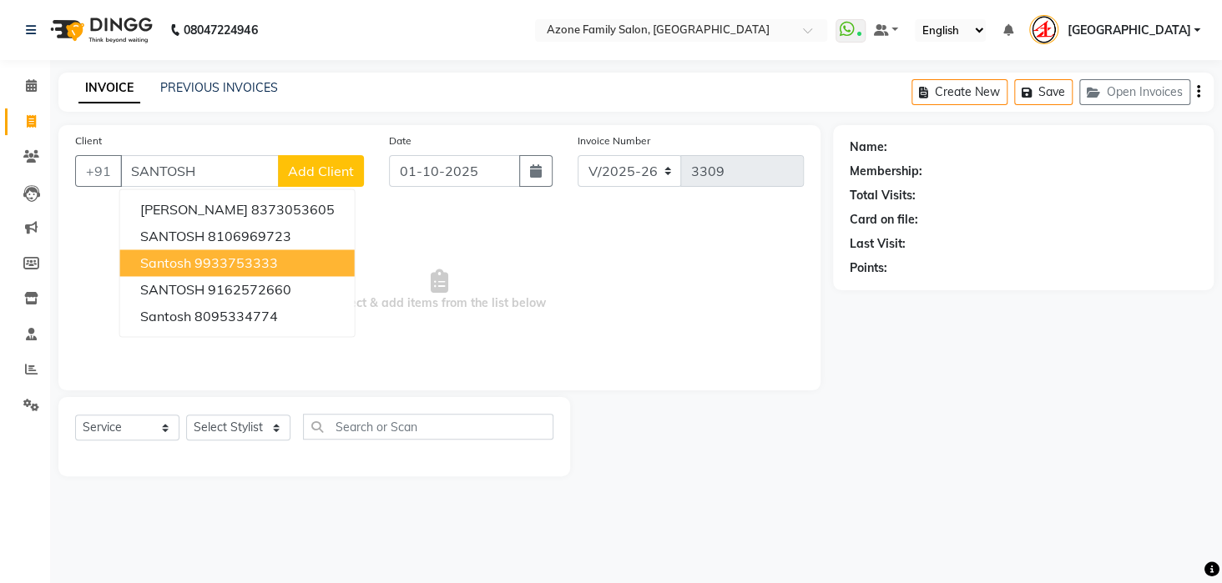
click at [264, 260] on ngb-highlight "9933753333" at bounding box center [235, 263] width 83 height 17
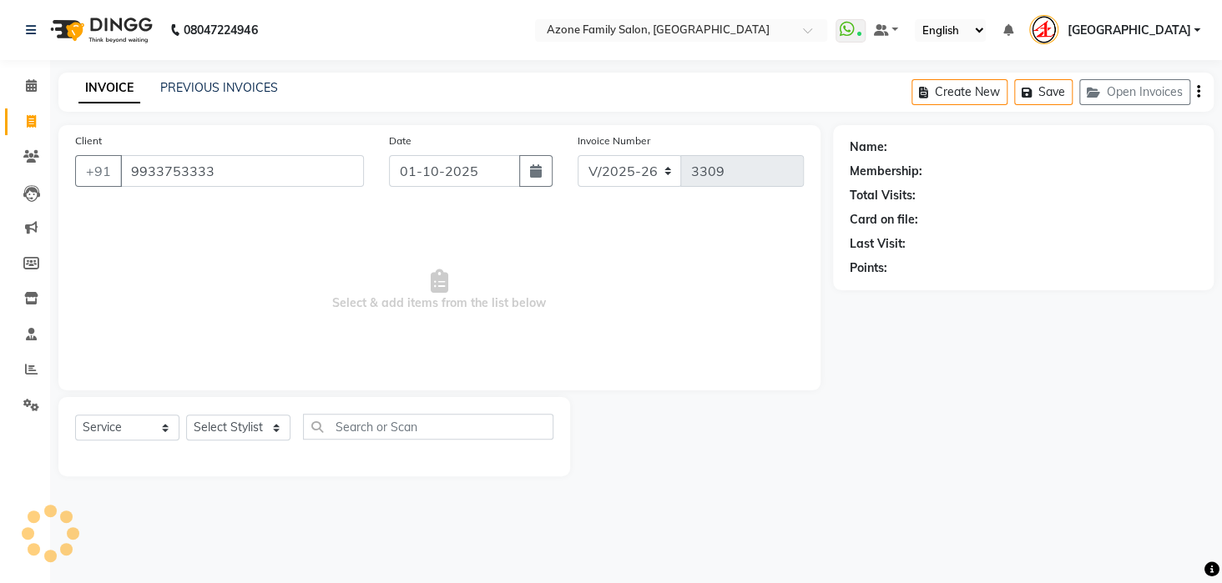
type input "9933753333"
click at [244, 421] on select "Select Stylist [PERSON_NAME] [PERSON_NAME] DEEPIKA [PERSON_NAME] [PERSON_NAME] …" at bounding box center [238, 428] width 104 height 26
select select "1: Object"
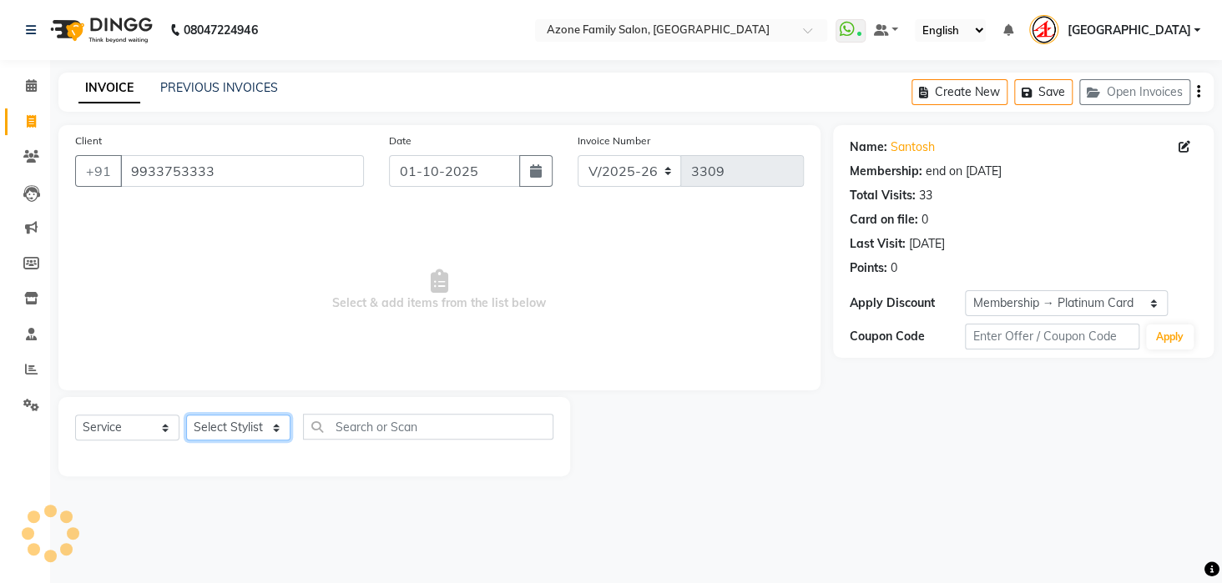
select select "23846"
click at [186, 415] on select "Select Stylist [PERSON_NAME] [PERSON_NAME] DEEPIKA [PERSON_NAME] [PERSON_NAME] …" at bounding box center [238, 428] width 104 height 26
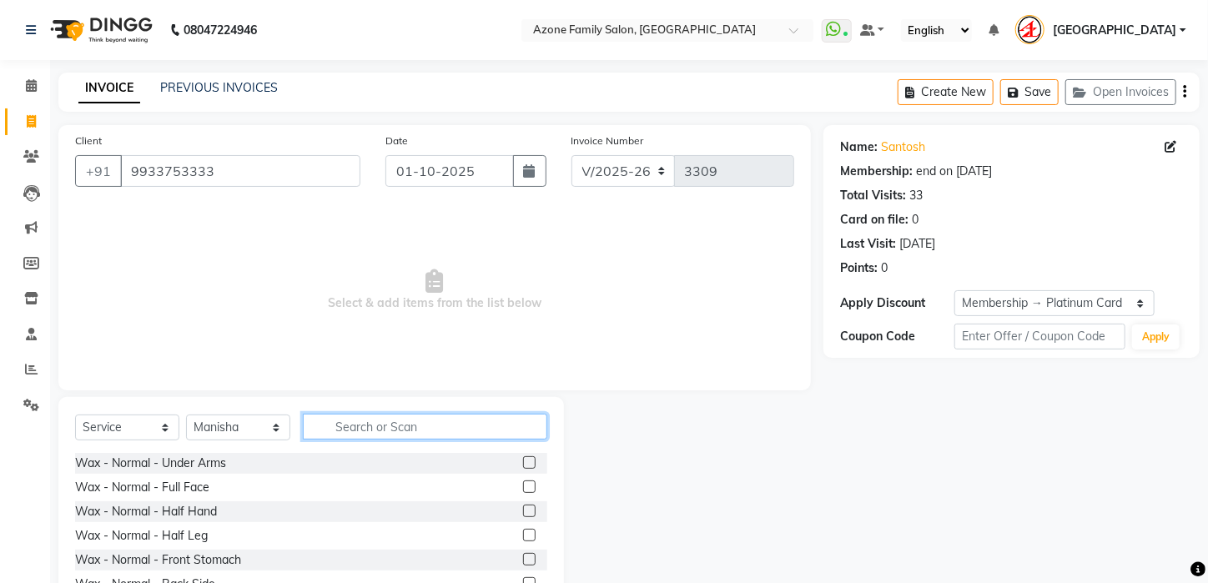
click at [497, 436] on input "text" at bounding box center [425, 427] width 245 height 26
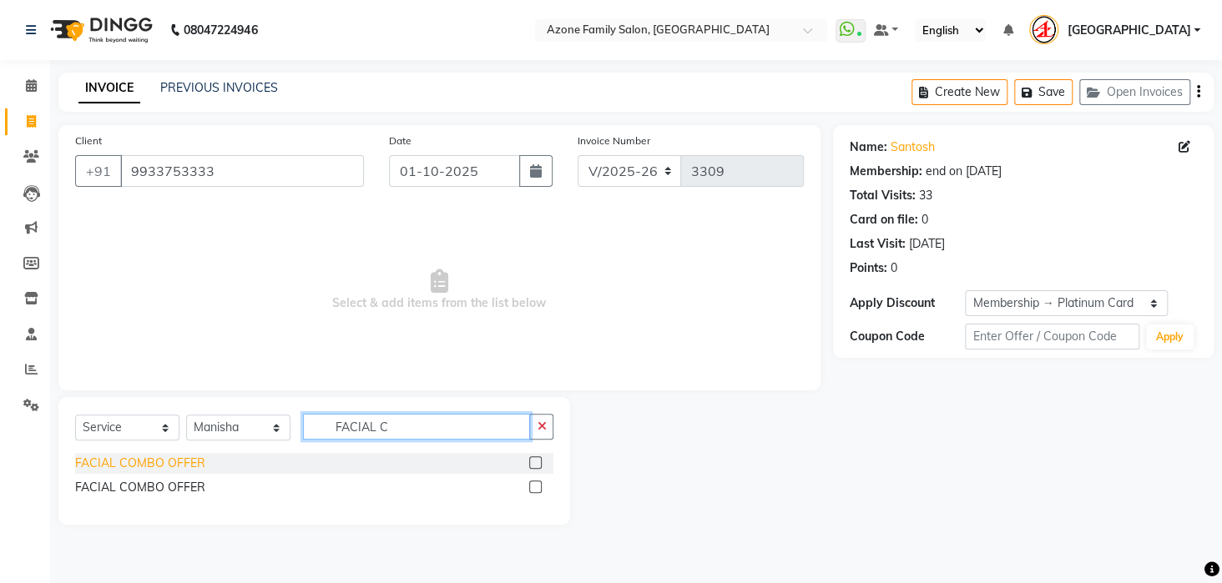
type input "FACIAL C"
click at [157, 462] on div "FACIAL COMBO OFFER" at bounding box center [140, 464] width 130 height 18
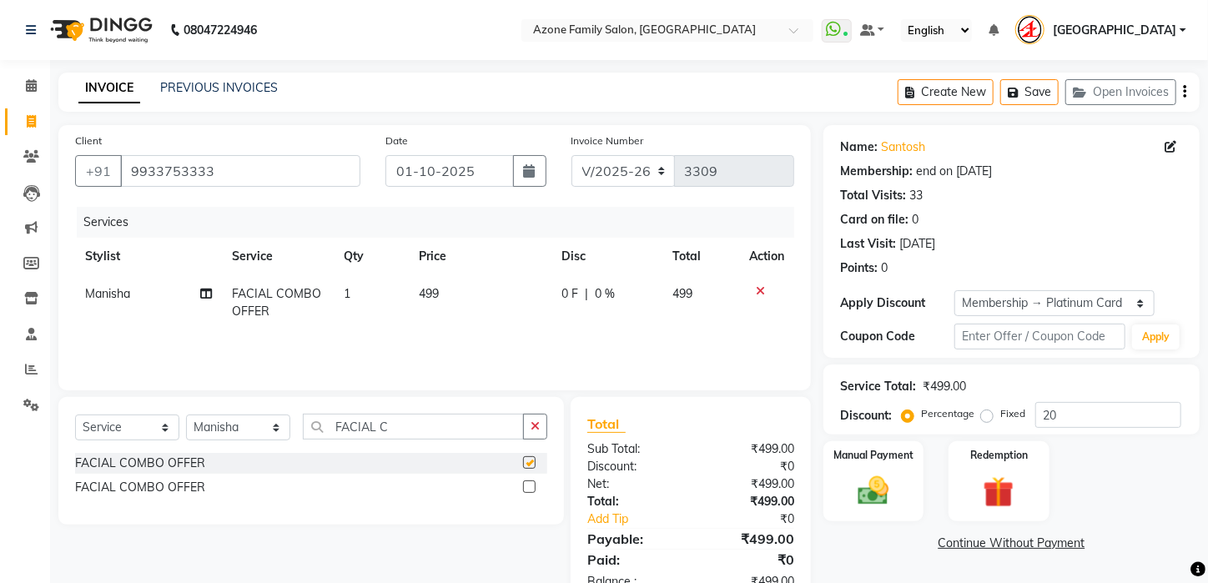
checkbox input "false"
click at [490, 297] on td "499" at bounding box center [481, 302] width 144 height 55
select select "23846"
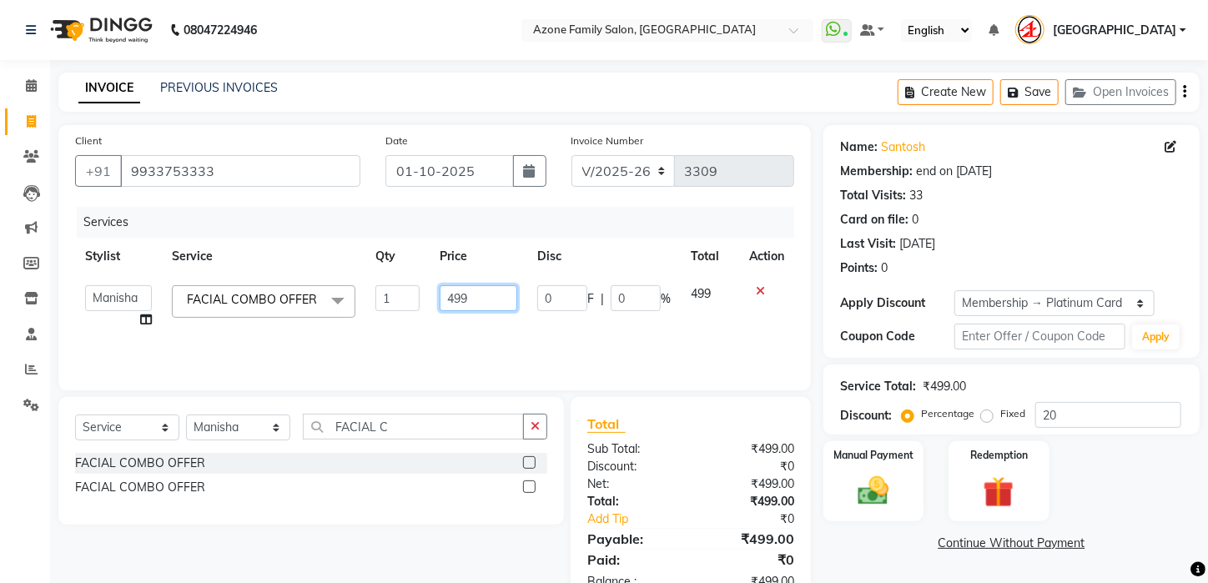
drag, startPoint x: 490, startPoint y: 293, endPoint x: 176, endPoint y: 315, distance: 314.6
click at [176, 315] on tr "[PERSON_NAME] [PERSON_NAME] DEEPIKA [PERSON_NAME] [PERSON_NAME] kharagpur Mahad…" at bounding box center [434, 306] width 719 height 63
type input "2999"
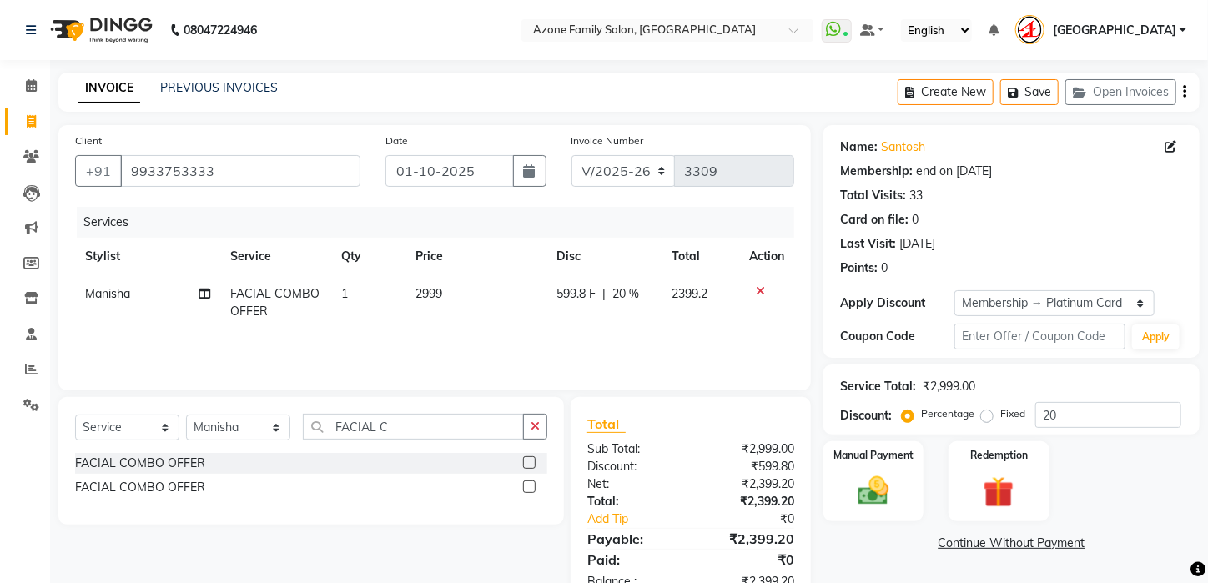
click at [261, 355] on div "Services Stylist Service Qty Price Disc Total Action [PERSON_NAME] FACIAL COMBO…" at bounding box center [434, 290] width 719 height 167
drag, startPoint x: 235, startPoint y: 435, endPoint x: 235, endPoint y: 416, distance: 18.4
click at [235, 435] on select "Select Stylist [PERSON_NAME] [PERSON_NAME] DEEPIKA [PERSON_NAME] [PERSON_NAME] …" at bounding box center [238, 428] width 104 height 26
select select "23148"
click at [186, 415] on select "Select Stylist [PERSON_NAME] [PERSON_NAME] DEEPIKA [PERSON_NAME] [PERSON_NAME] …" at bounding box center [238, 428] width 104 height 26
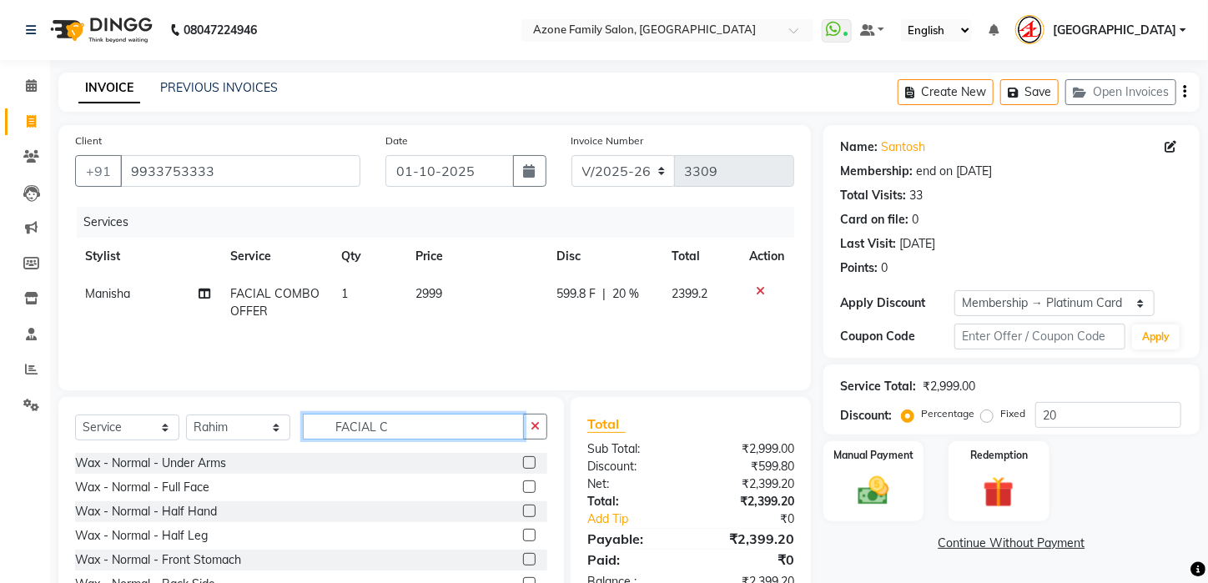
drag, startPoint x: 404, startPoint y: 426, endPoint x: 170, endPoint y: 422, distance: 233.7
click at [170, 422] on div "Select Service Product Membership Package Voucher Prepaid Gift Card Select Styl…" at bounding box center [311, 433] width 472 height 39
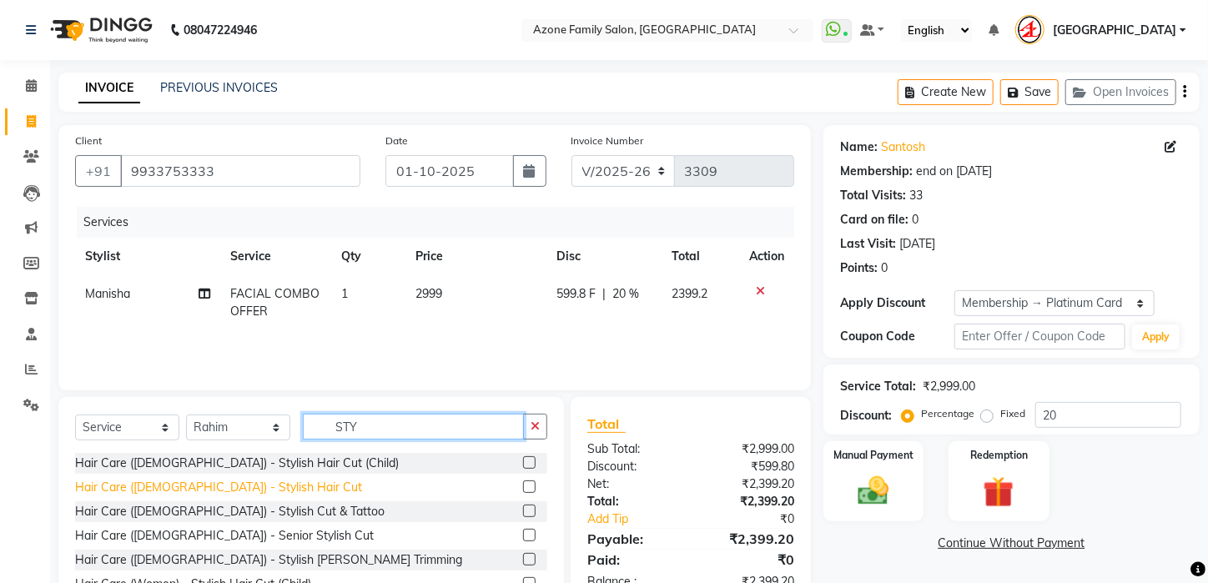
type input "STY"
click at [157, 486] on div "Hair Care ([DEMOGRAPHIC_DATA]) - Stylish Hair Cut" at bounding box center [218, 488] width 287 height 18
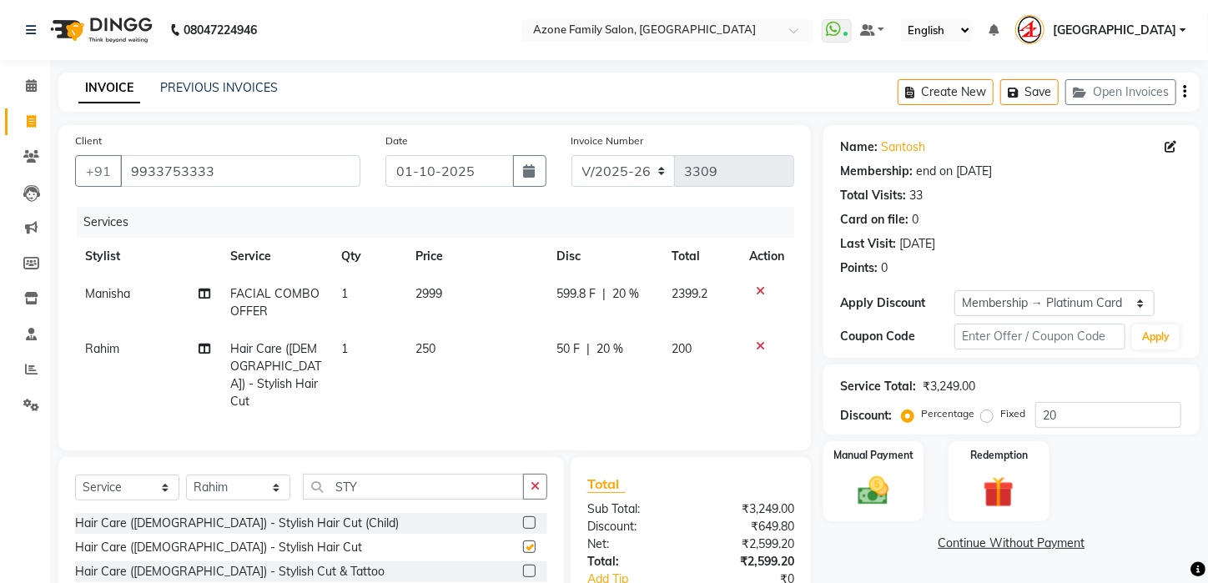
checkbox input "false"
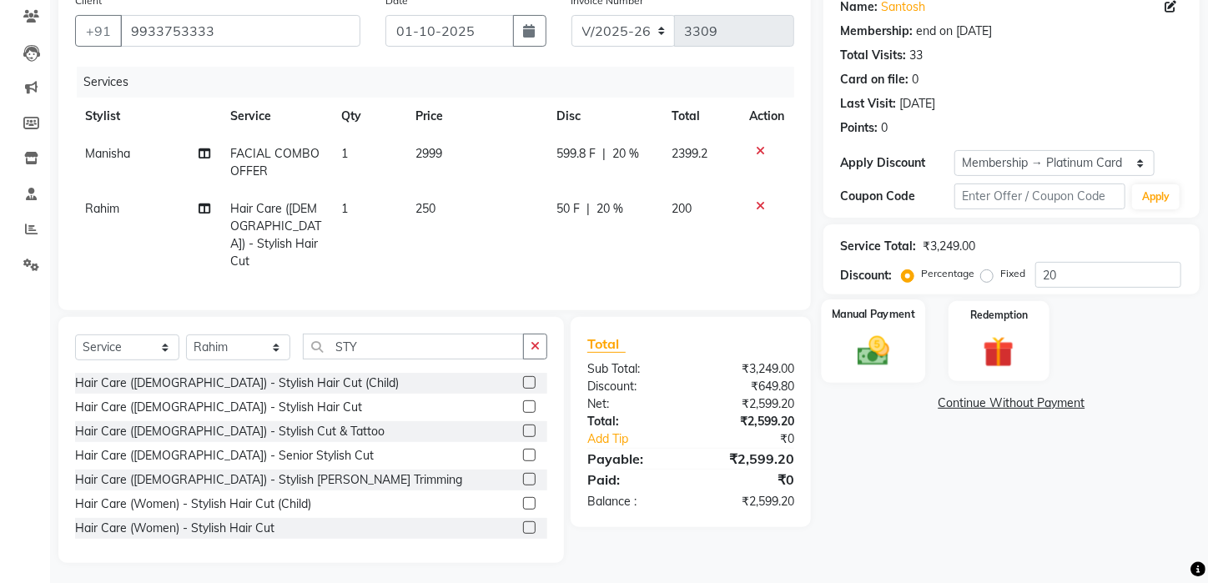
click at [869, 369] on img at bounding box center [874, 351] width 53 height 37
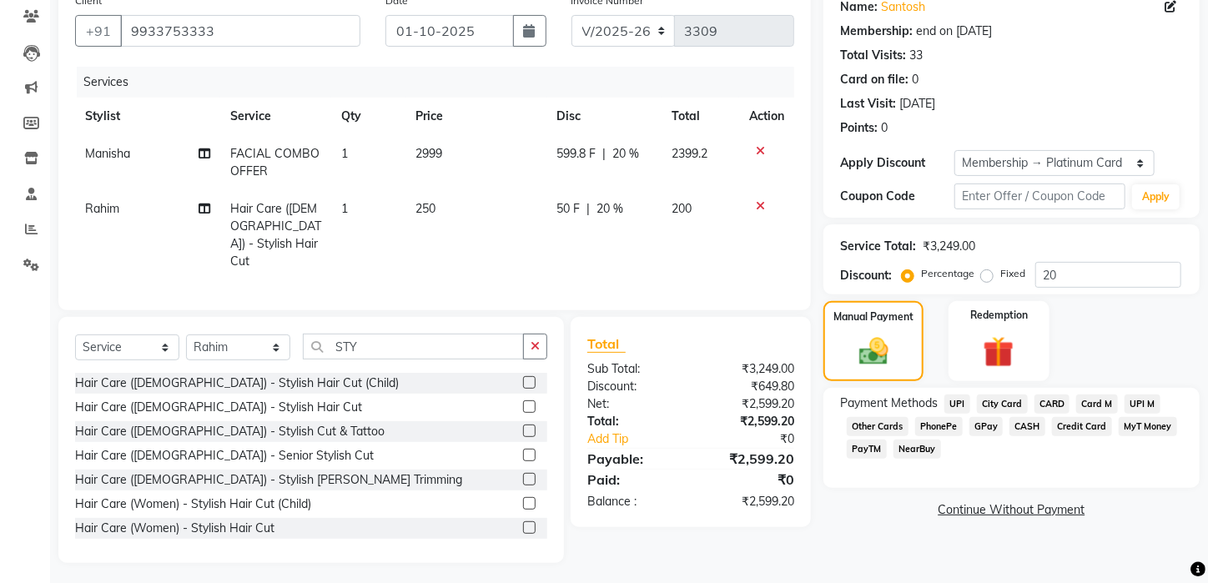
click at [849, 459] on span "PayTM" at bounding box center [867, 449] width 40 height 19
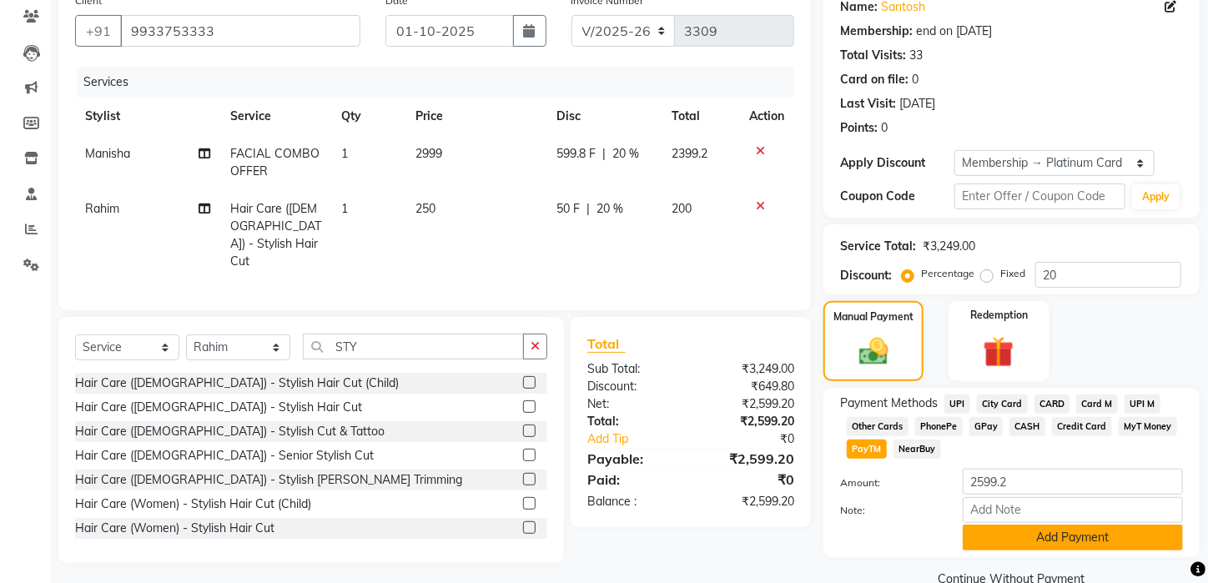
click at [1017, 547] on button "Add Payment" at bounding box center [1073, 538] width 220 height 26
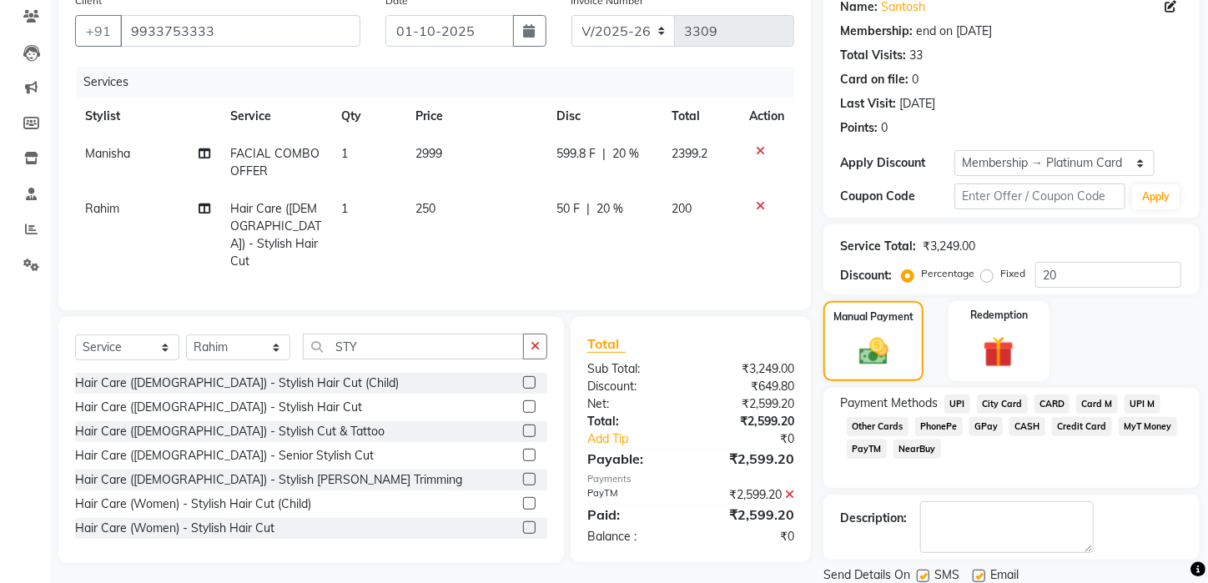
scroll to position [216, 0]
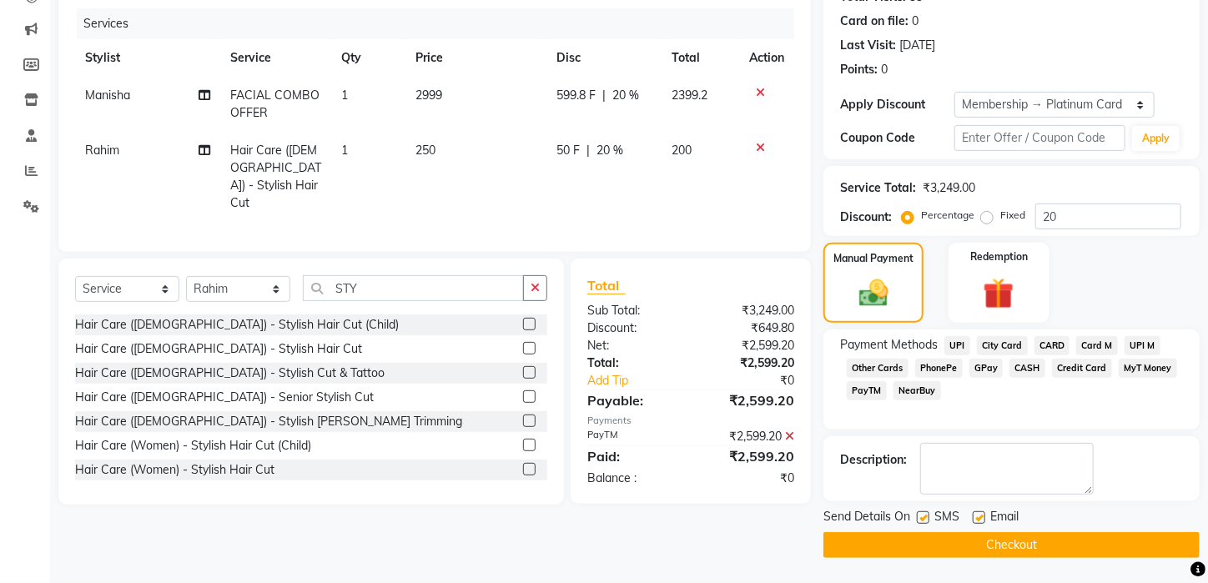
click at [1052, 548] on button "Checkout" at bounding box center [1012, 545] width 376 height 26
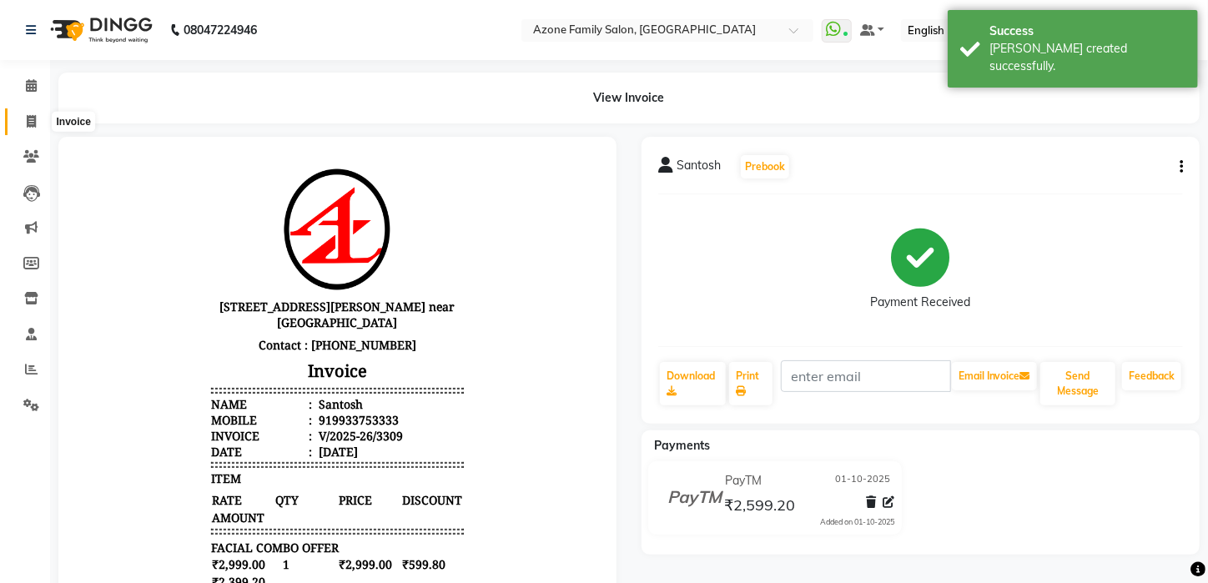
click at [21, 119] on span at bounding box center [31, 122] width 29 height 19
select select "service"
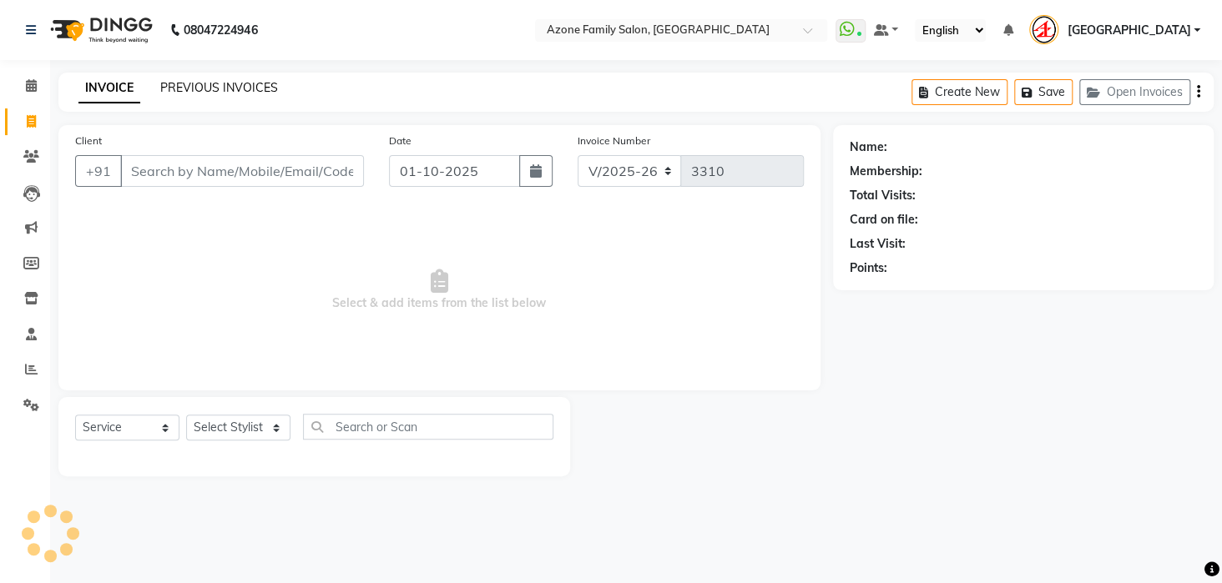
click at [240, 82] on link "PREVIOUS INVOICES" at bounding box center [219, 87] width 118 height 15
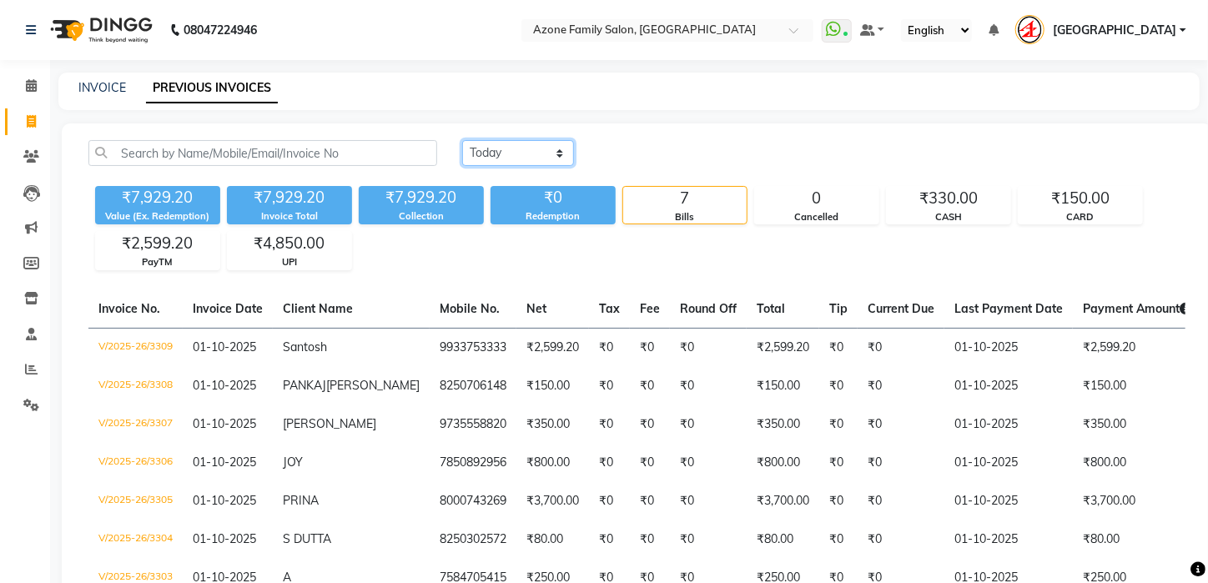
click at [504, 150] on select "[DATE] [DATE] Custom Range" at bounding box center [518, 153] width 112 height 26
click at [462, 140] on select "[DATE] [DATE] Custom Range" at bounding box center [518, 153] width 112 height 26
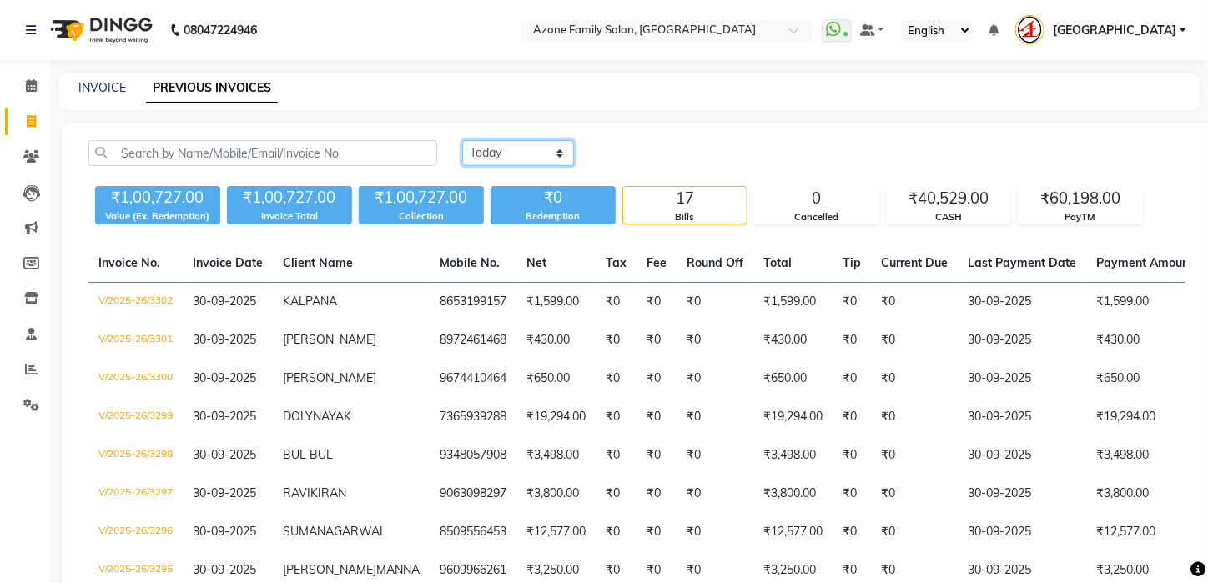
drag, startPoint x: 498, startPoint y: 145, endPoint x: 503, endPoint y: 157, distance: 12.7
click at [502, 154] on select "[DATE] [DATE] Custom Range" at bounding box center [518, 153] width 112 height 26
select select "range"
click at [462, 140] on select "[DATE] [DATE] Custom Range" at bounding box center [518, 153] width 112 height 26
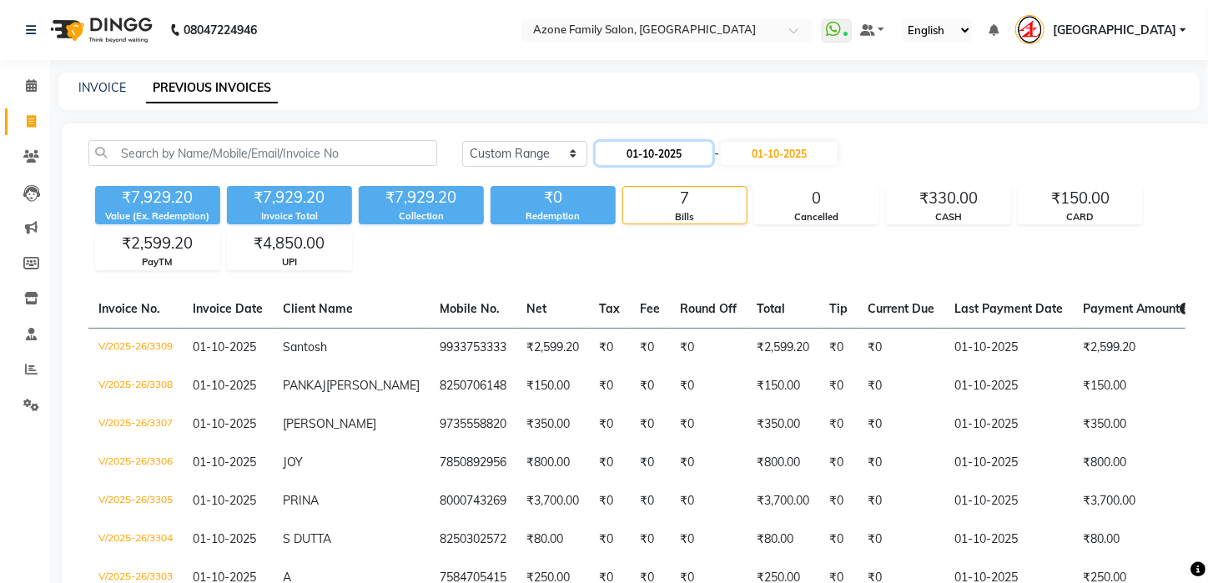
click at [641, 159] on input "01-10-2025" at bounding box center [654, 153] width 117 height 23
select select "10"
select select "2025"
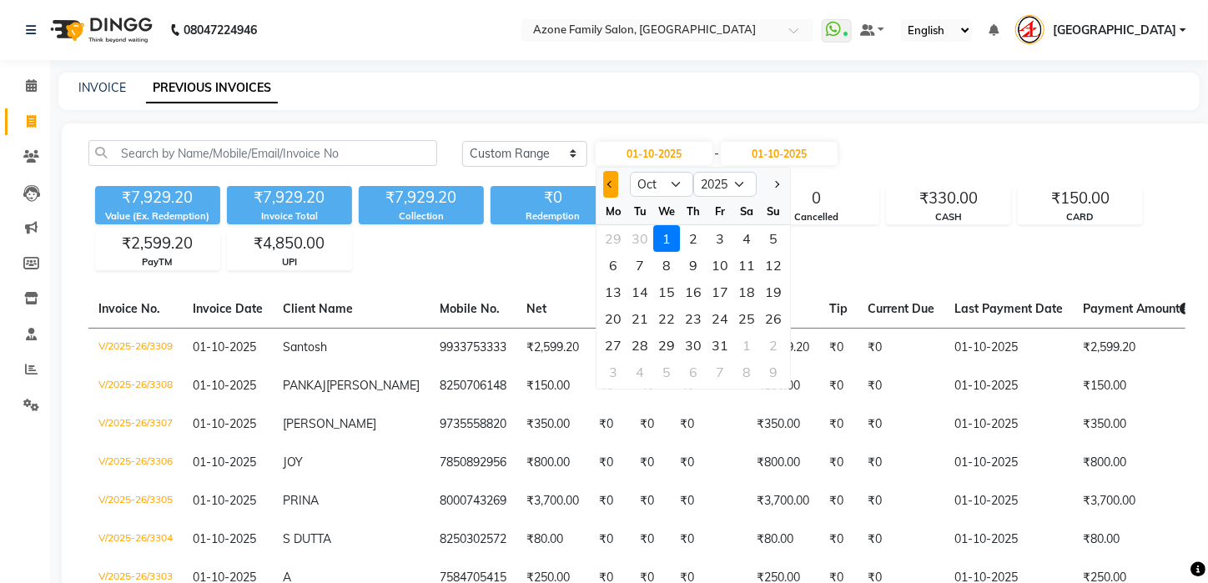
click at [608, 184] on span "Previous month" at bounding box center [611, 184] width 7 height 7
select select "9"
click at [614, 245] on div "1" at bounding box center [614, 238] width 27 height 27
type input "01-09-2025"
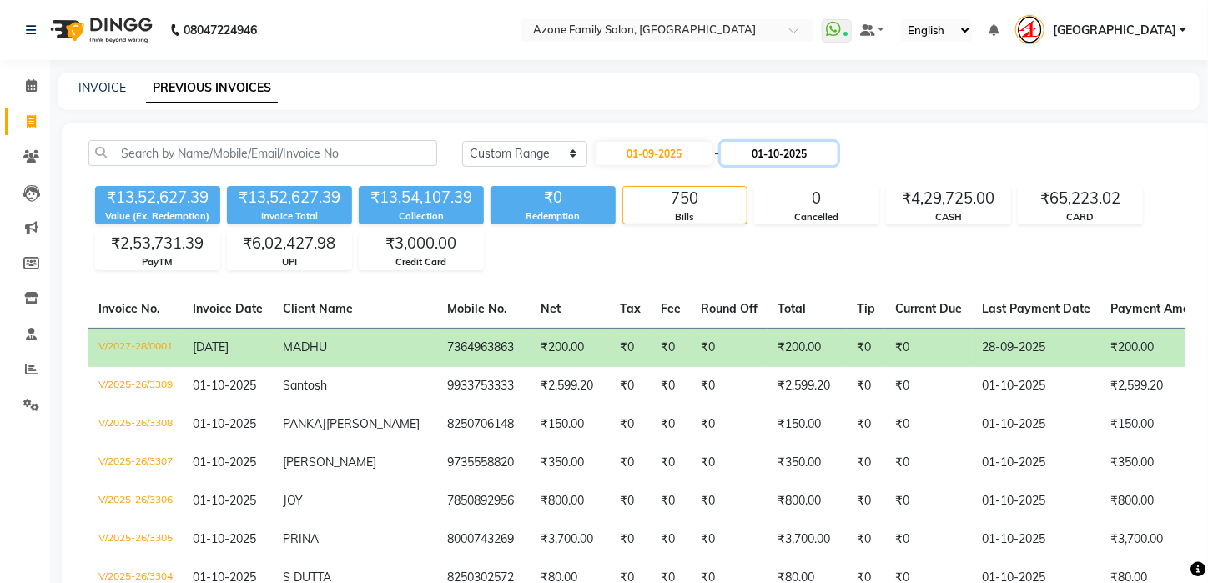
click at [790, 164] on input "01-10-2025" at bounding box center [779, 153] width 117 height 23
select select "10"
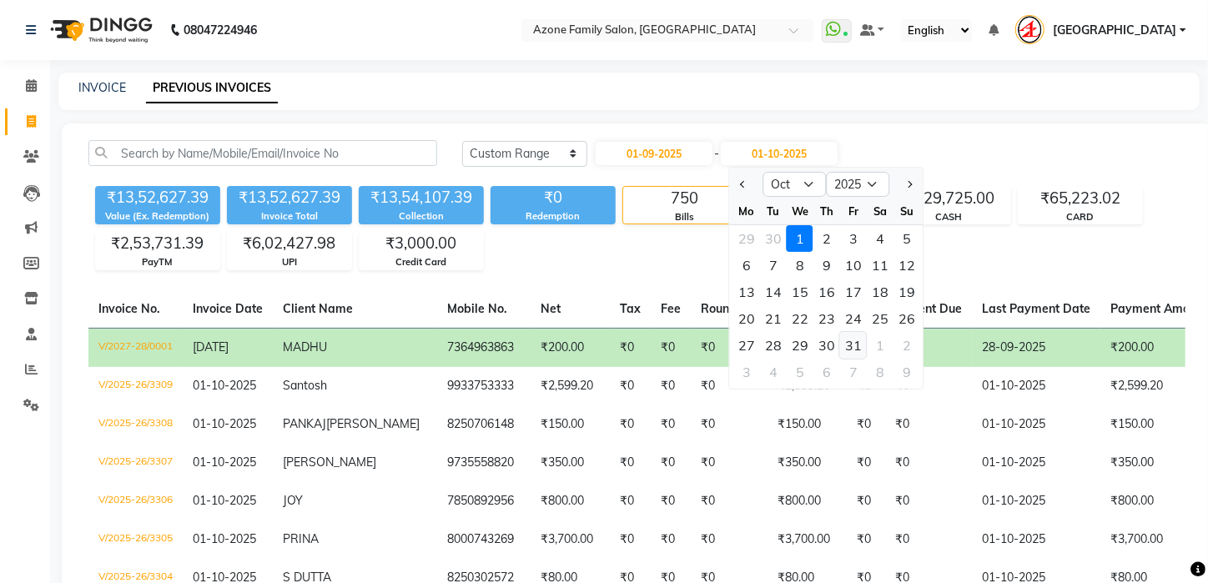
click at [851, 335] on div "31" at bounding box center [853, 345] width 27 height 27
type input "[DATE]"
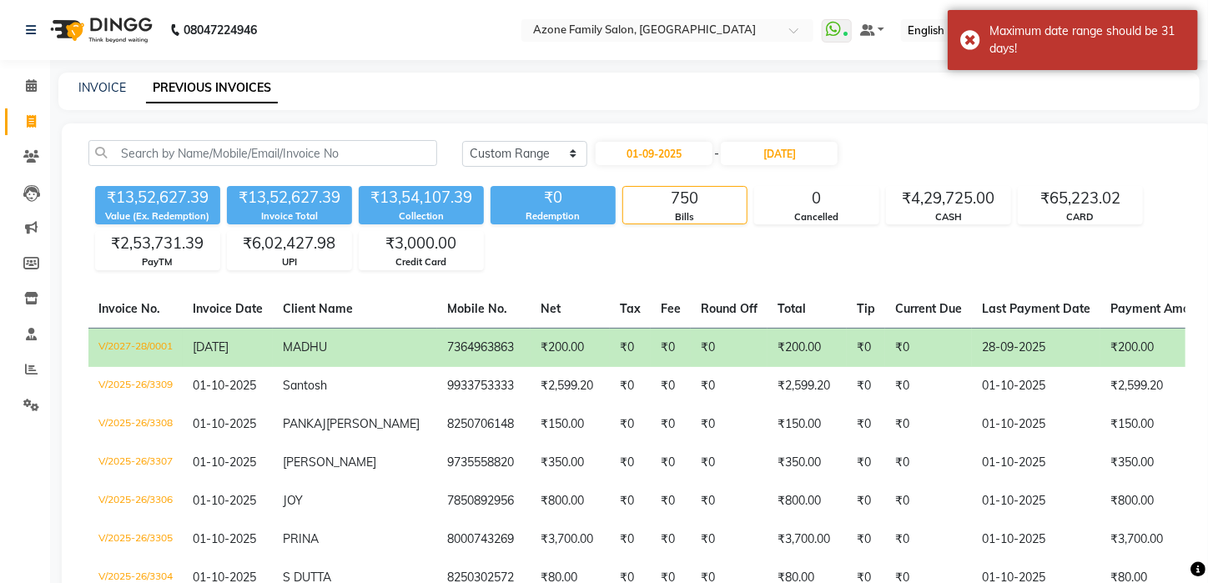
click at [128, 91] on div "INVOICE PREVIOUS INVOICES" at bounding box center [619, 88] width 1122 height 18
click at [80, 79] on div "INVOICE" at bounding box center [102, 88] width 48 height 18
click at [106, 90] on link "INVOICE" at bounding box center [102, 87] width 48 height 15
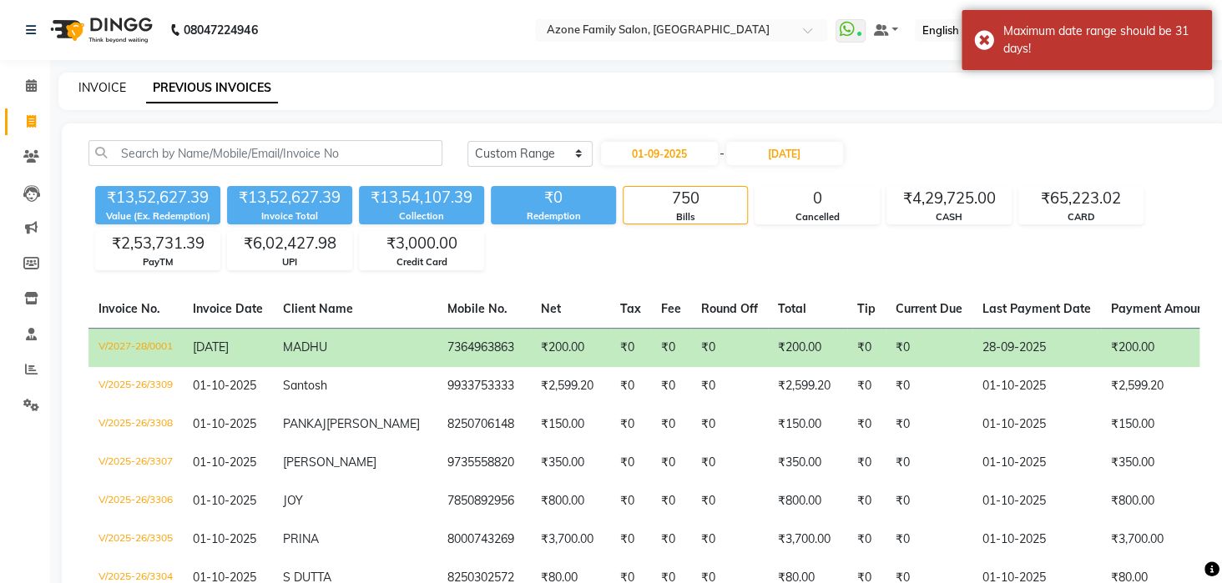
select select "service"
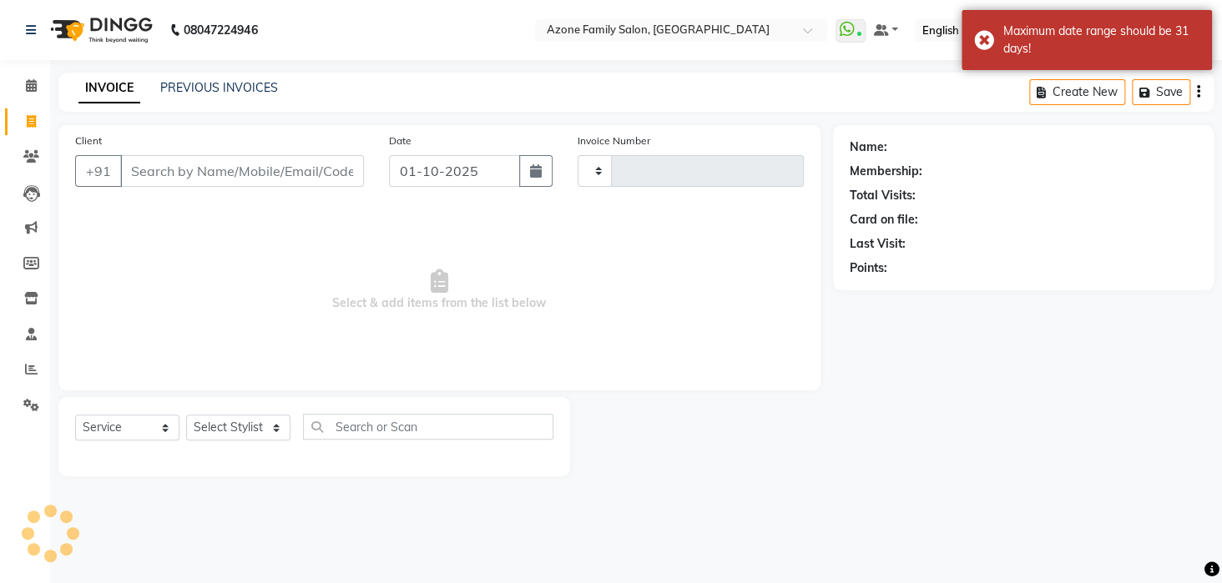
type input "3310"
select select "4296"
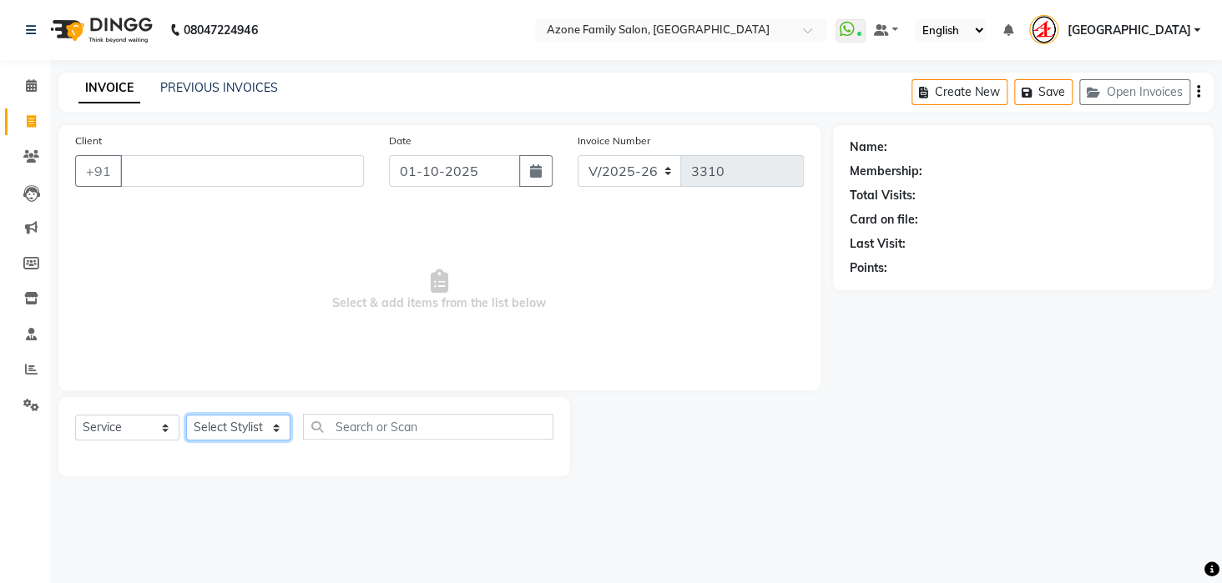
click at [280, 428] on select "Select Stylist [PERSON_NAME] [PERSON_NAME] DEEPIKA [PERSON_NAME] [PERSON_NAME] …" at bounding box center [238, 428] width 104 height 26
select select "23148"
click at [186, 415] on select "Select Stylist [PERSON_NAME] [PERSON_NAME] DEEPIKA [PERSON_NAME] [PERSON_NAME] …" at bounding box center [238, 428] width 104 height 26
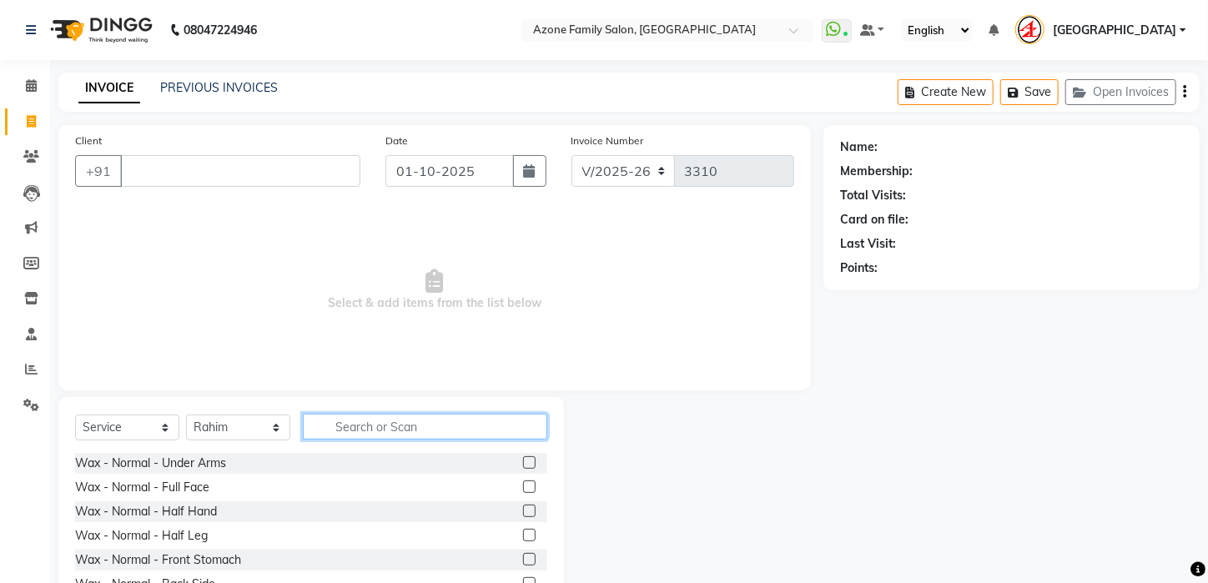
click at [451, 423] on input "text" at bounding box center [425, 427] width 245 height 26
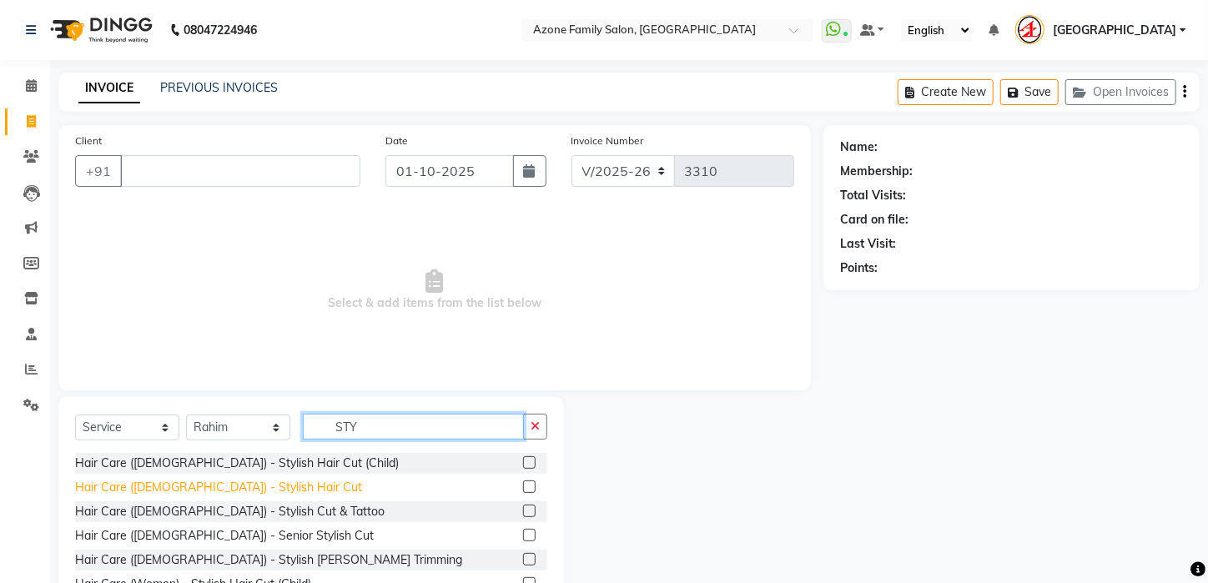
type input "STY"
click at [195, 485] on div "Hair Care ([DEMOGRAPHIC_DATA]) - Stylish Hair Cut" at bounding box center [218, 488] width 287 height 18
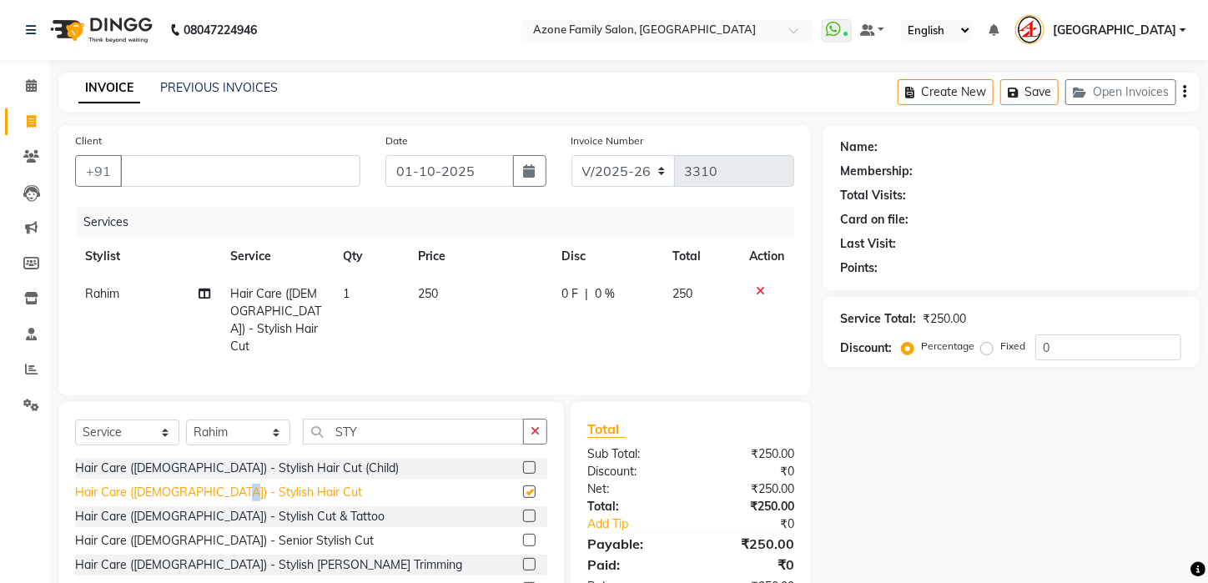
checkbox input "false"
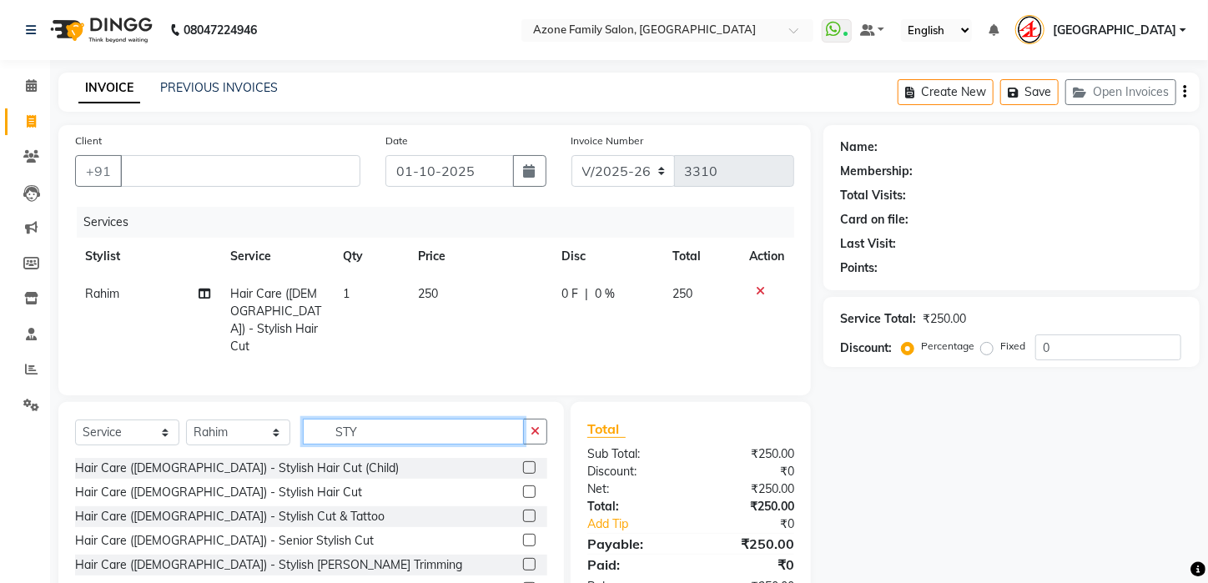
click at [427, 424] on input "STY" at bounding box center [413, 432] width 221 height 26
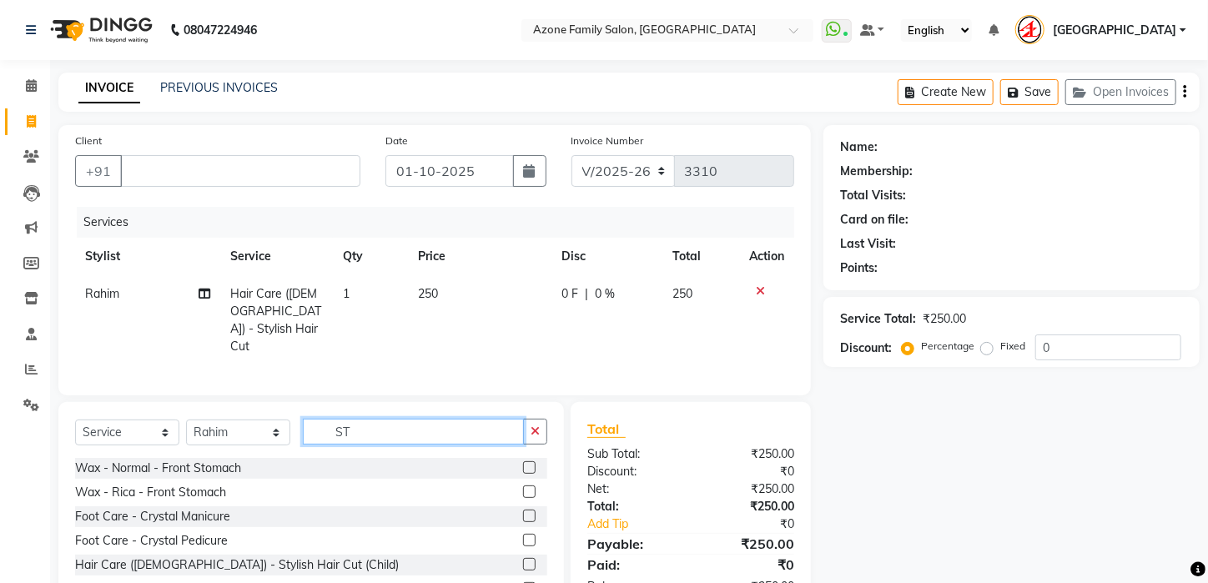
type input "S"
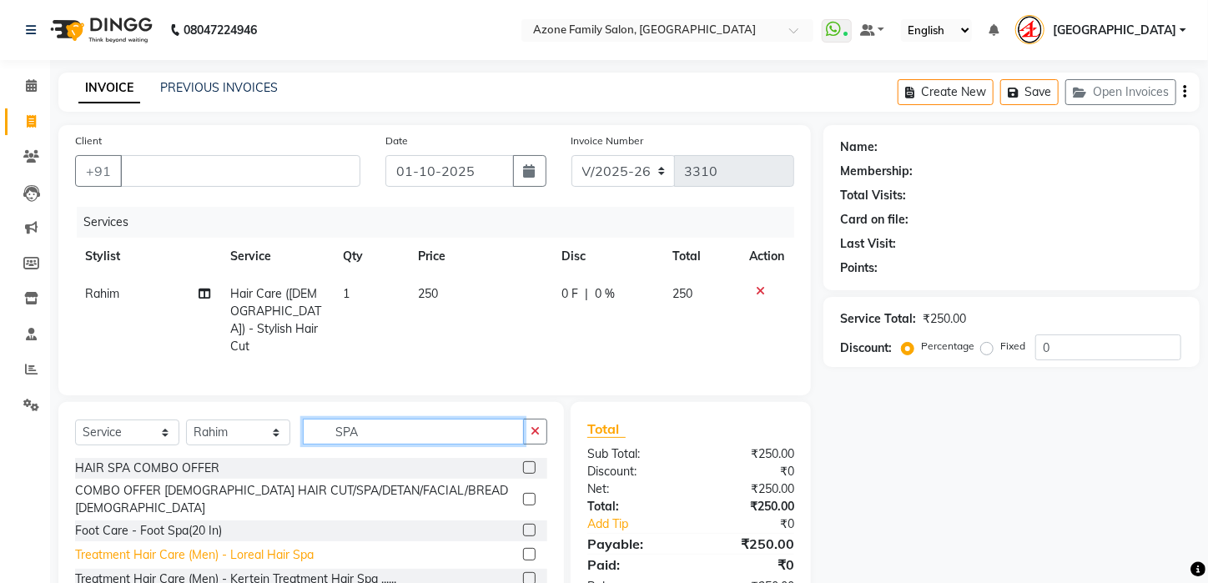
type input "SPA"
click at [205, 547] on div "Treatment Hair Care (Men) - Loreal Hair Spa" at bounding box center [194, 556] width 239 height 18
checkbox input "false"
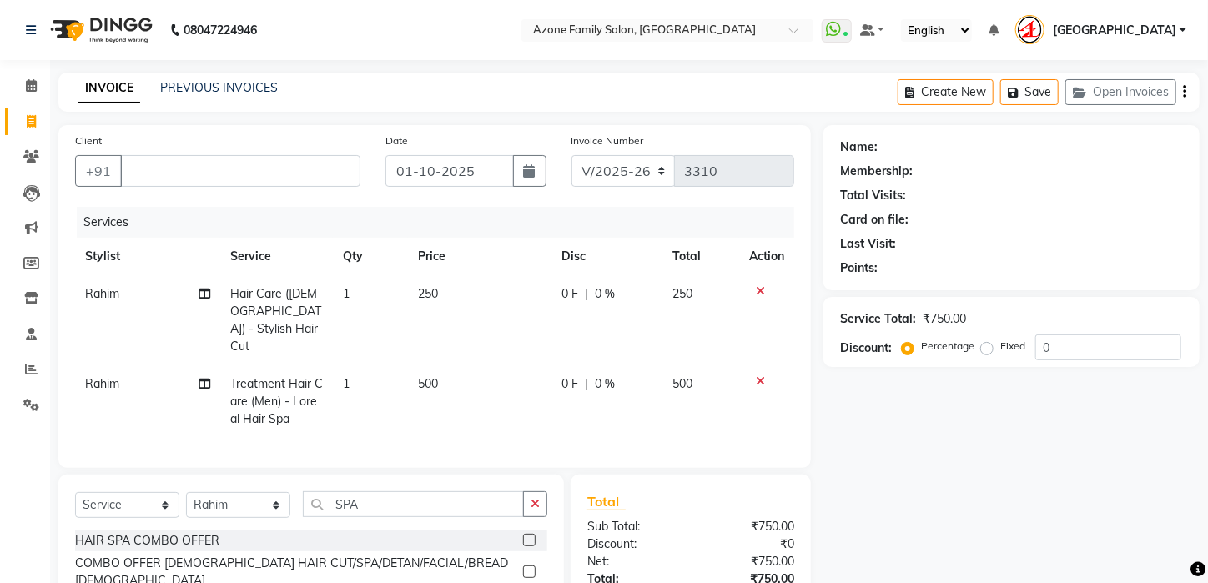
click at [537, 492] on button "button" at bounding box center [535, 505] width 24 height 26
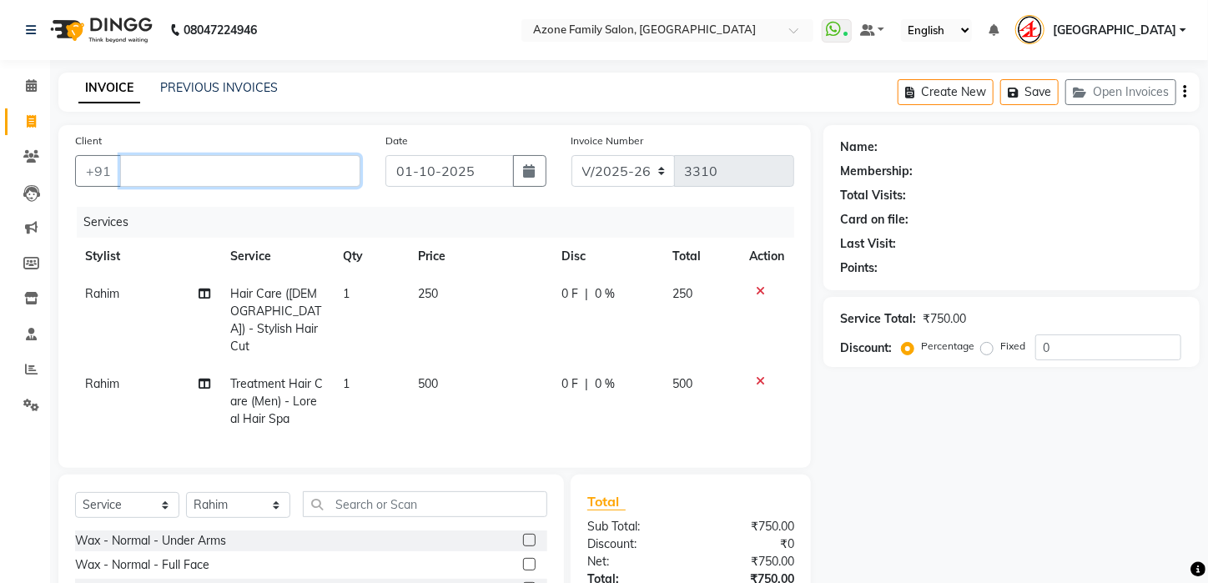
drag, startPoint x: 356, startPoint y: 164, endPoint x: 348, endPoint y: 197, distance: 34.2
click at [348, 197] on div "Client +91" at bounding box center [218, 166] width 310 height 68
click at [243, 179] on input "Client" at bounding box center [240, 171] width 240 height 32
type input "8918214447"
click at [277, 170] on button "Add Client" at bounding box center [318, 171] width 86 height 32
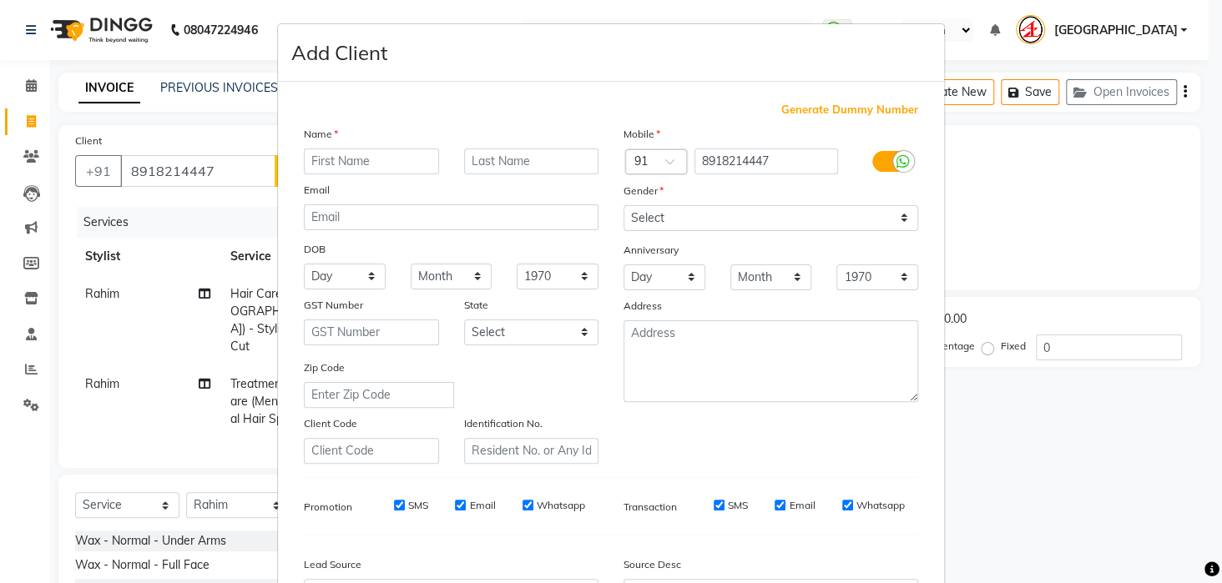
click at [341, 164] on input "text" at bounding box center [371, 162] width 135 height 26
type input "LAXMIKANDA"
click at [903, 218] on select "Select [DEMOGRAPHIC_DATA] [DEMOGRAPHIC_DATA] Other Prefer Not To Say" at bounding box center [770, 218] width 295 height 26
select select "[DEMOGRAPHIC_DATA]"
click at [623, 205] on select "Select [DEMOGRAPHIC_DATA] [DEMOGRAPHIC_DATA] Other Prefer Not To Say" at bounding box center [770, 218] width 295 height 26
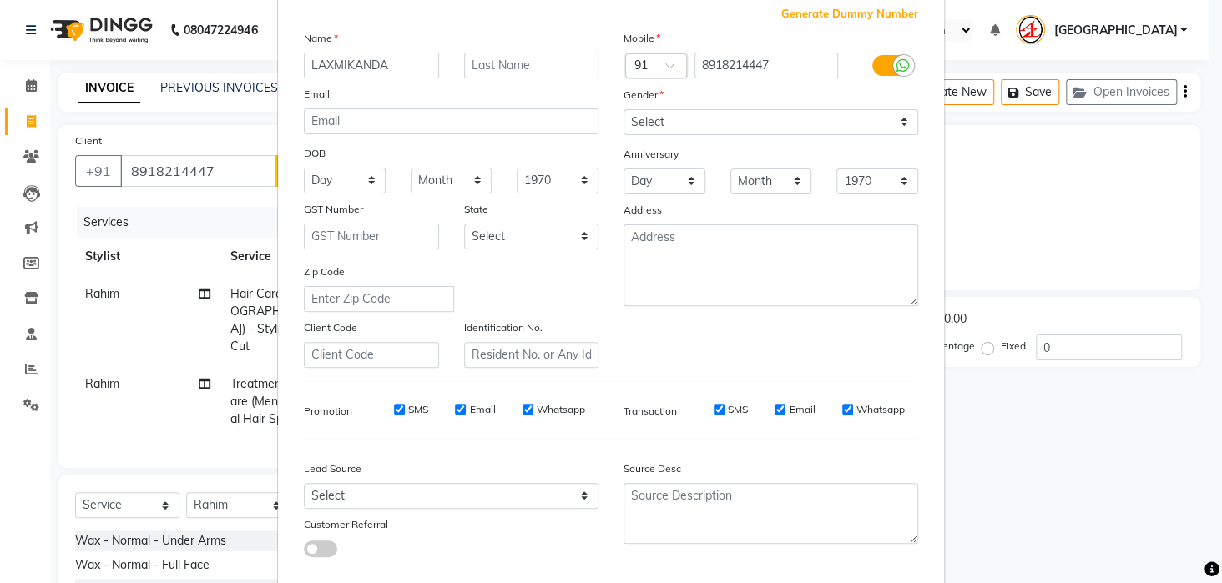
scroll to position [187, 0]
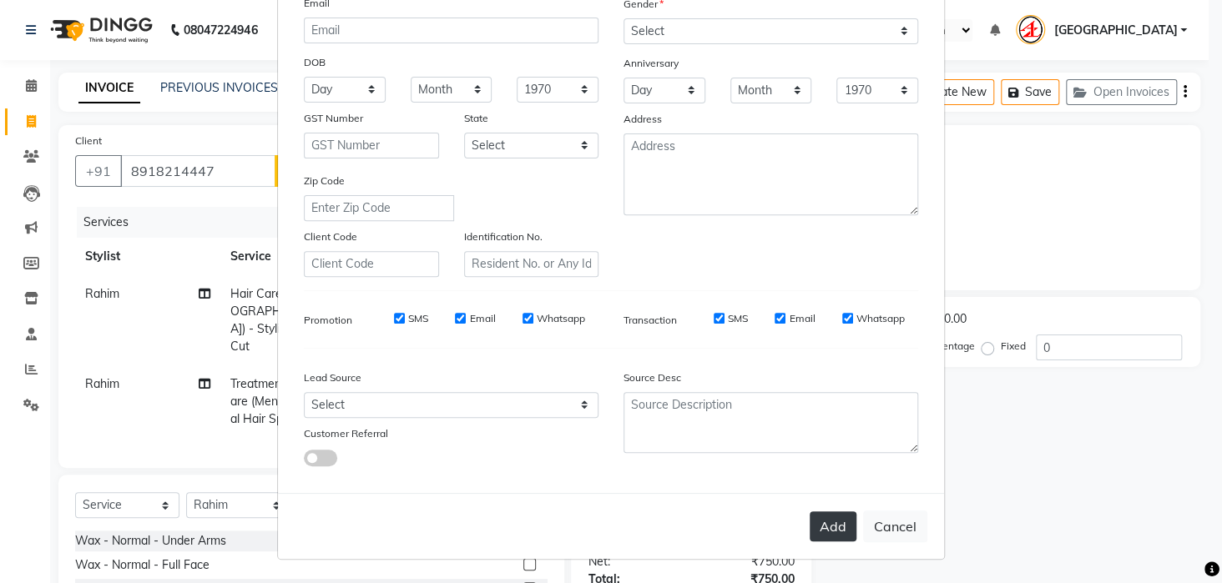
click at [817, 525] on button "Add" at bounding box center [833, 527] width 47 height 30
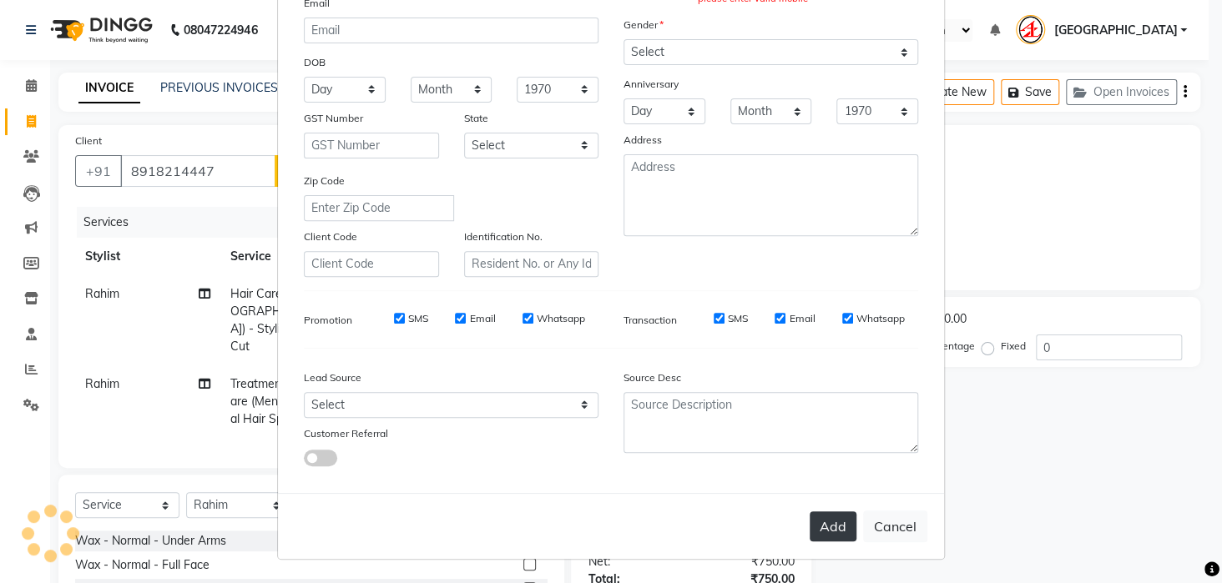
click at [831, 528] on button "Add" at bounding box center [833, 527] width 47 height 30
click at [835, 522] on button "Add" at bounding box center [833, 527] width 47 height 30
click at [829, 525] on button "Add" at bounding box center [833, 527] width 47 height 30
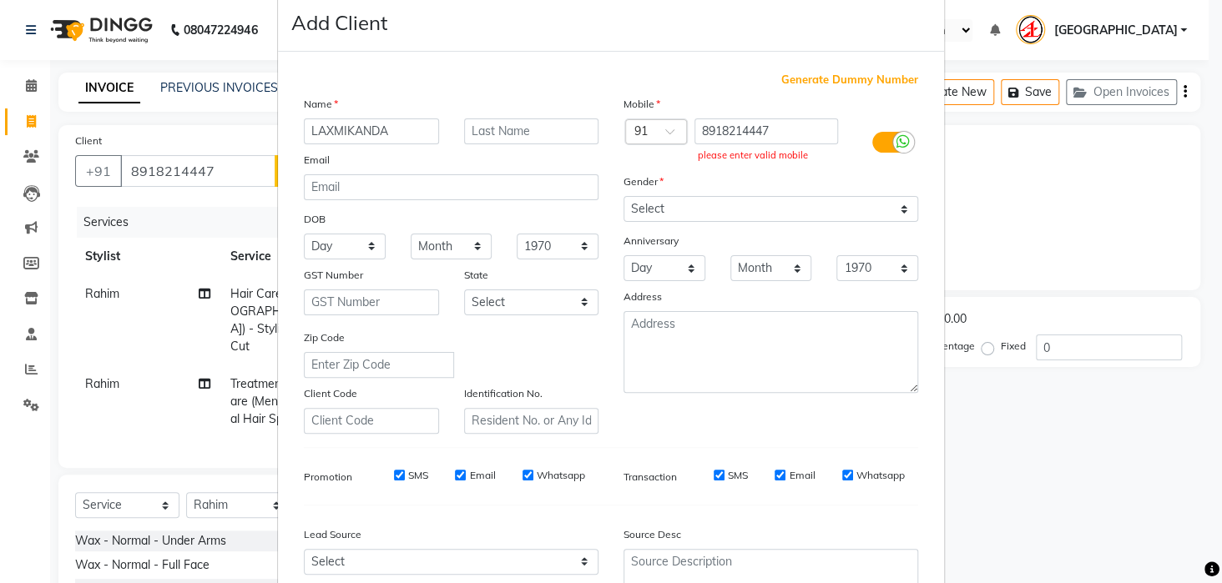
scroll to position [21, 0]
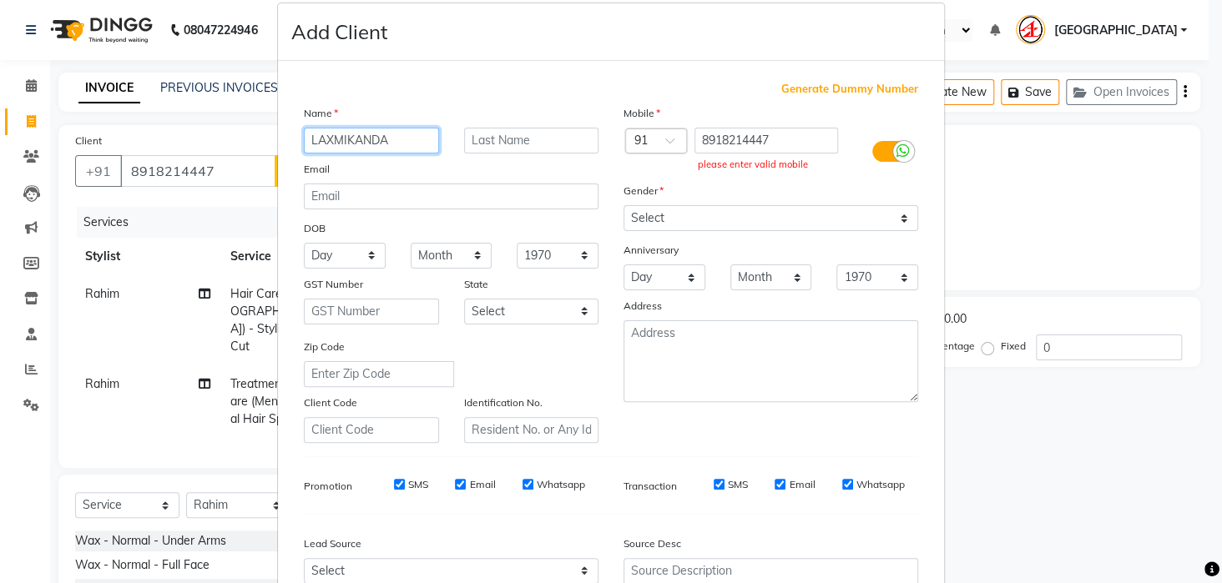
click at [337, 138] on input "LAXMIKANDA" at bounding box center [371, 141] width 135 height 26
type input "LAXM IKANDA"
drag, startPoint x: 528, startPoint y: 144, endPoint x: 536, endPoint y: 157, distance: 14.6
click at [536, 157] on div "Name LAXM IKANDA Email DOB Day 01 02 03 04 05 06 07 08 09 10 11 12 13 14 15 16 …" at bounding box center [451, 273] width 320 height 339
type input "KANDA"
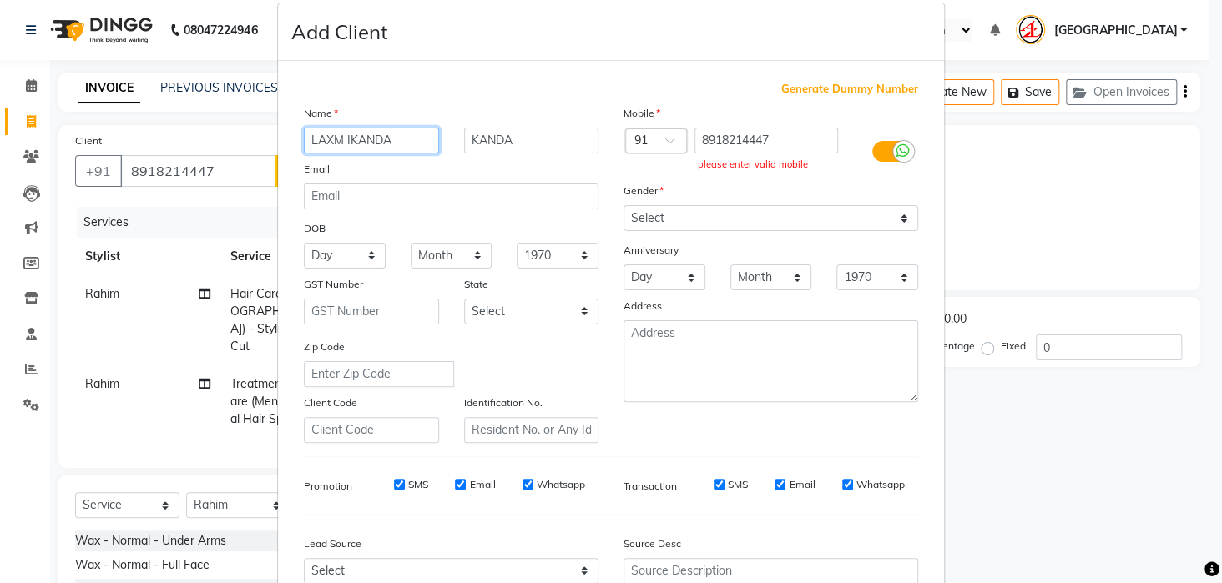
click at [420, 141] on input "LAXM IKANDA" at bounding box center [371, 141] width 135 height 26
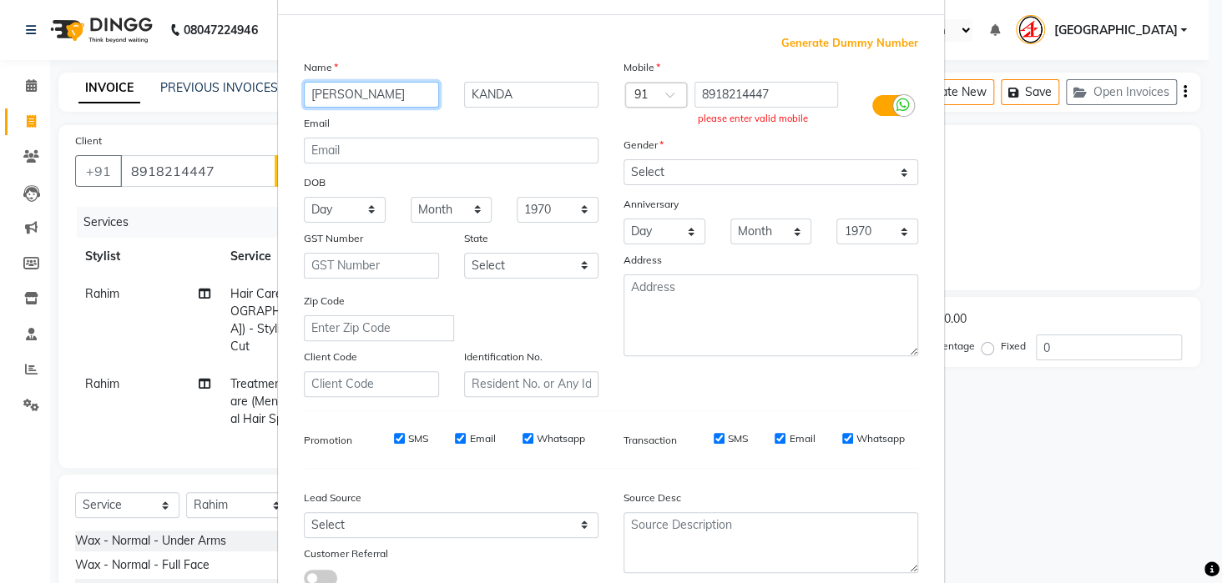
scroll to position [0, 0]
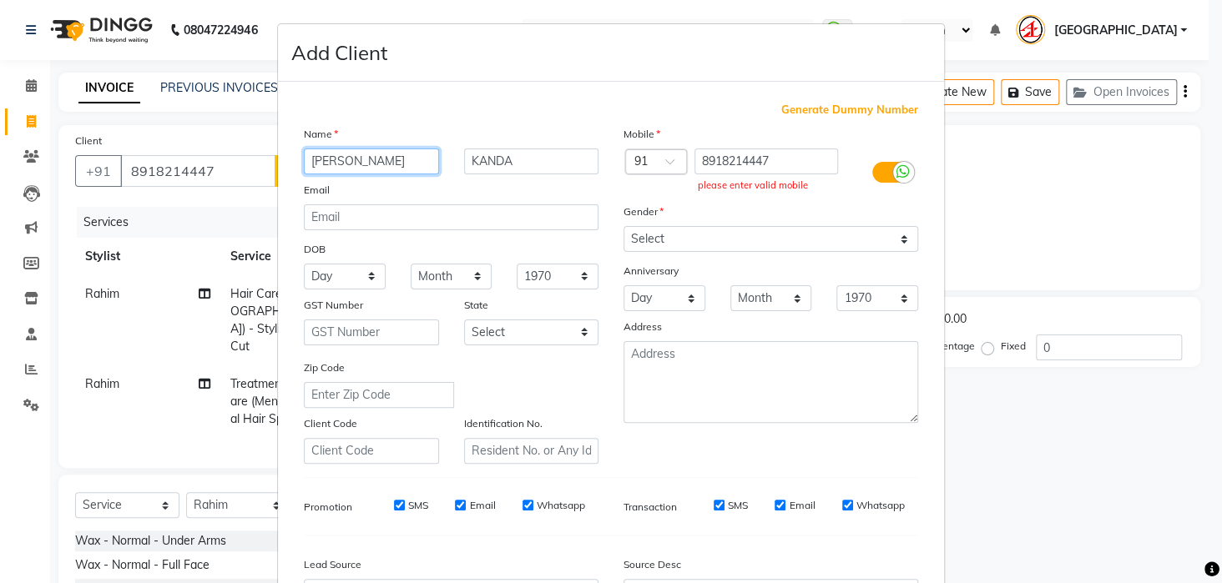
type input "[PERSON_NAME]"
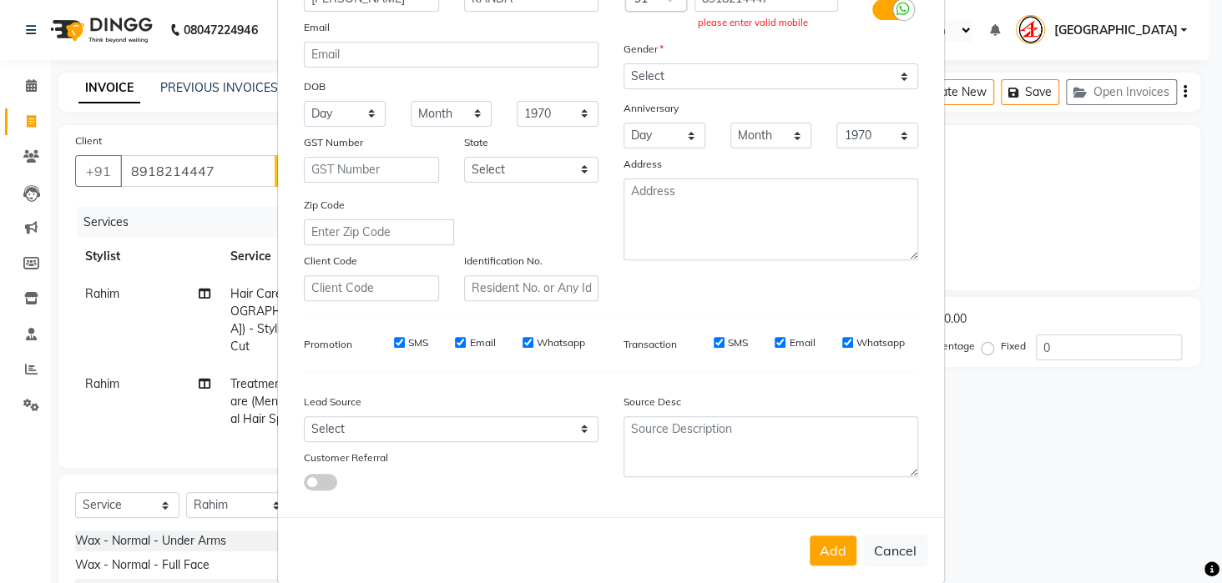
scroll to position [187, 0]
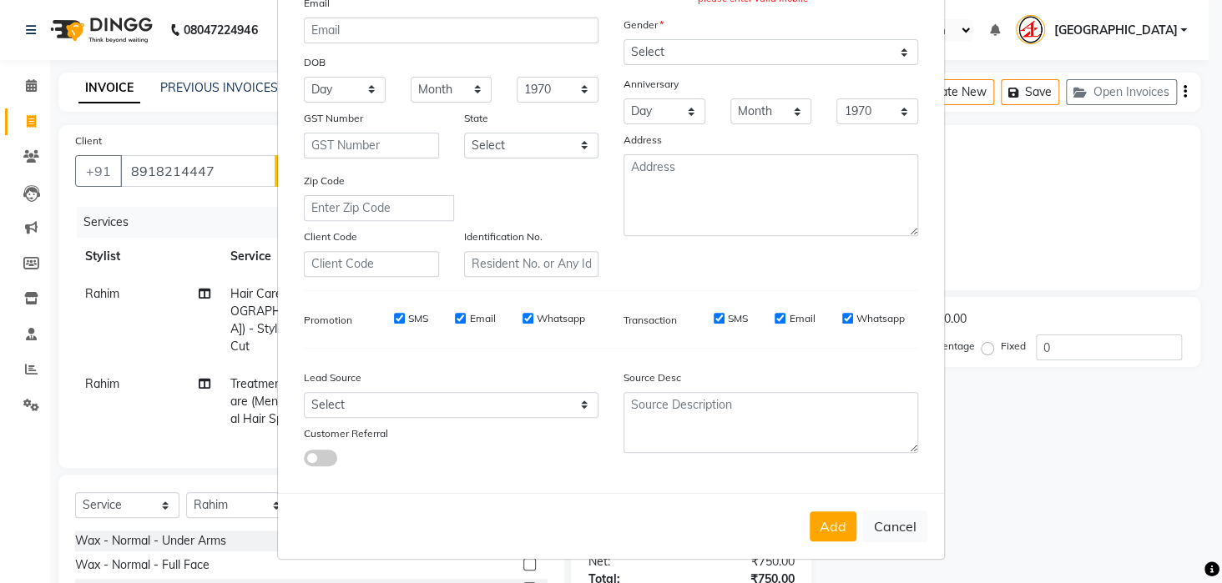
drag, startPoint x: 832, startPoint y: 537, endPoint x: 856, endPoint y: 537, distance: 24.2
click at [833, 537] on button "Add" at bounding box center [833, 527] width 47 height 30
click at [840, 536] on button "Add" at bounding box center [833, 527] width 47 height 30
click at [909, 528] on button "Cancel" at bounding box center [895, 527] width 64 height 32
select select
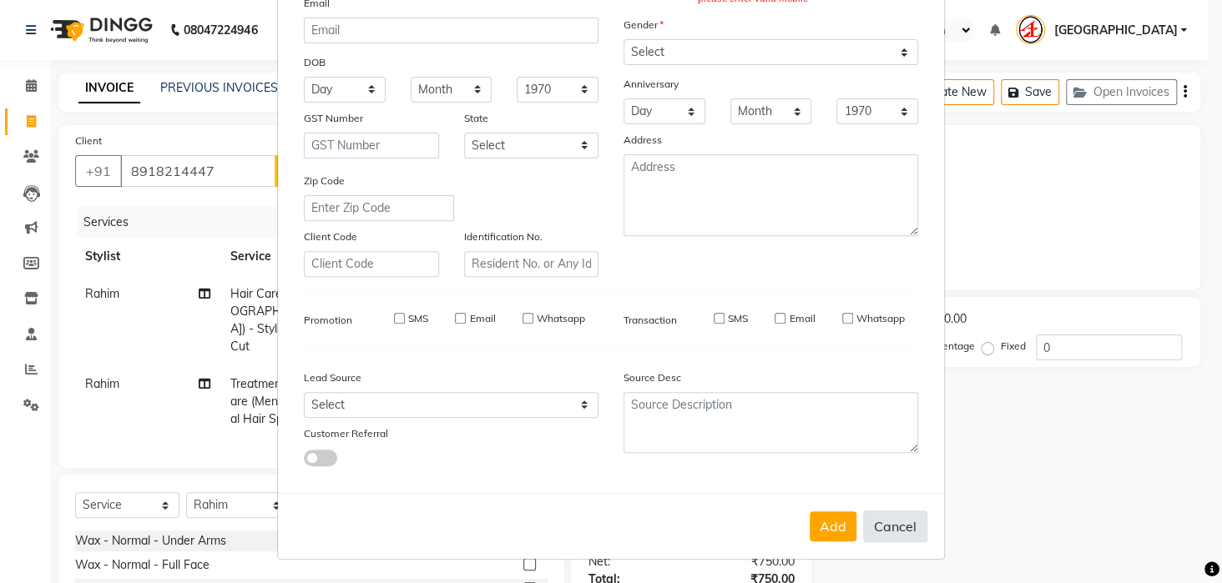
select select
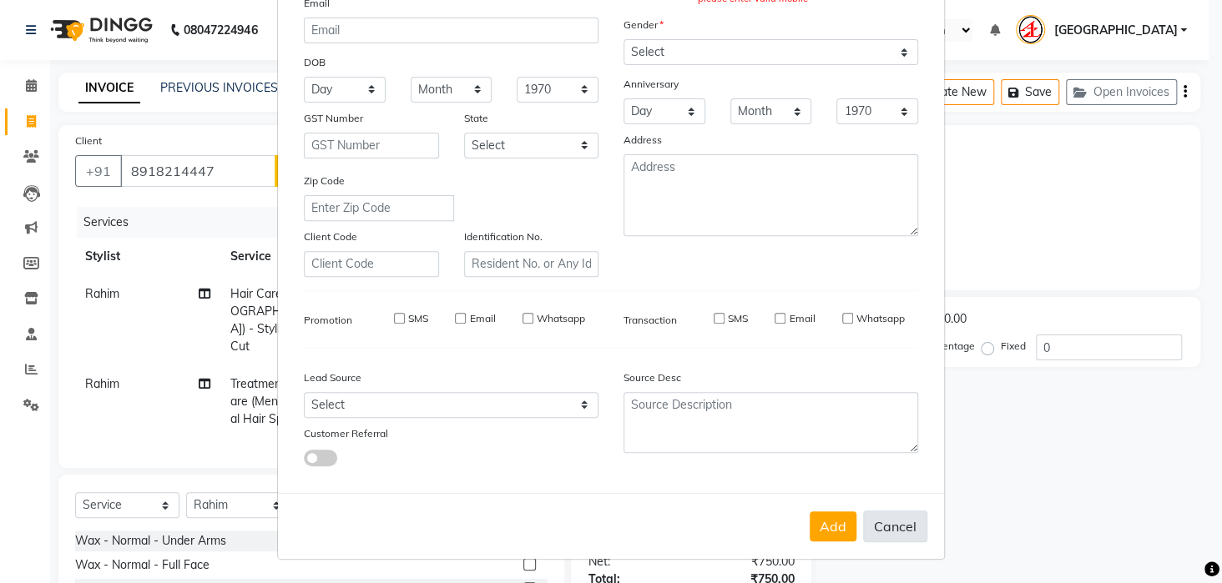
select select
checkbox input "false"
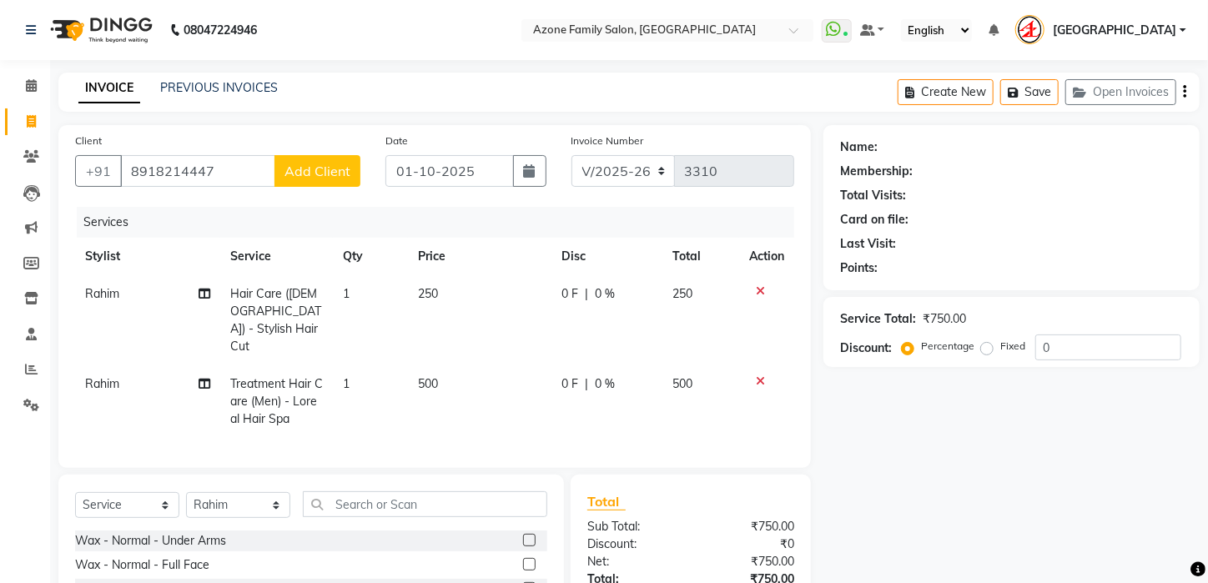
click at [346, 168] on span "Add Client" at bounding box center [318, 171] width 66 height 17
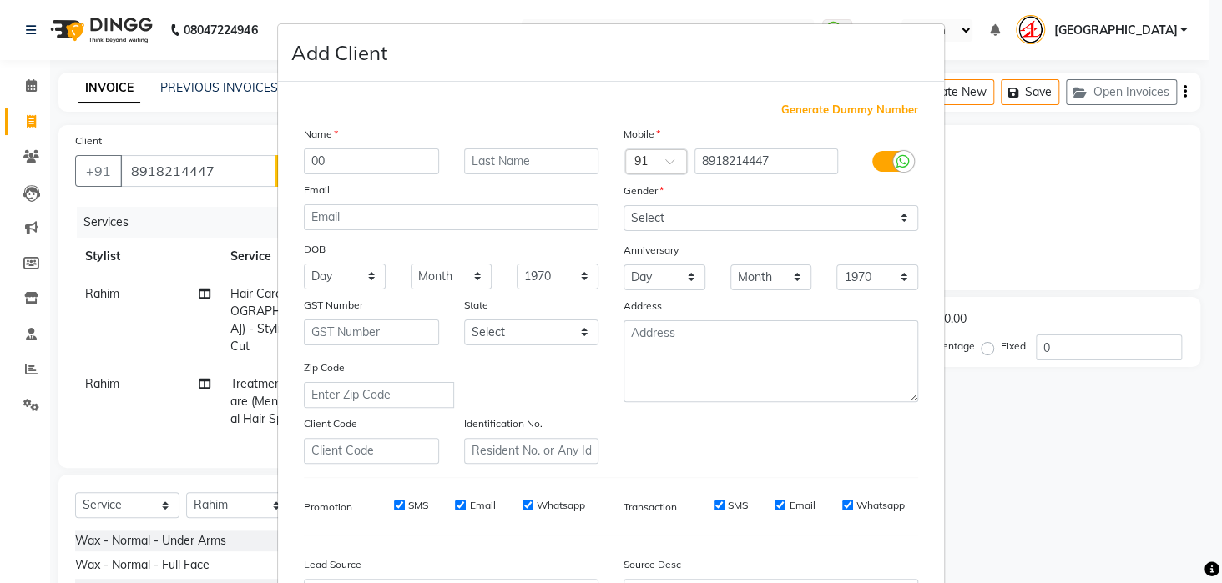
type input "00"
click at [894, 223] on select "Select [DEMOGRAPHIC_DATA] [DEMOGRAPHIC_DATA] Other Prefer Not To Say" at bounding box center [770, 218] width 295 height 26
select select "[DEMOGRAPHIC_DATA]"
click at [623, 205] on select "Select [DEMOGRAPHIC_DATA] [DEMOGRAPHIC_DATA] Other Prefer Not To Say" at bounding box center [770, 218] width 295 height 26
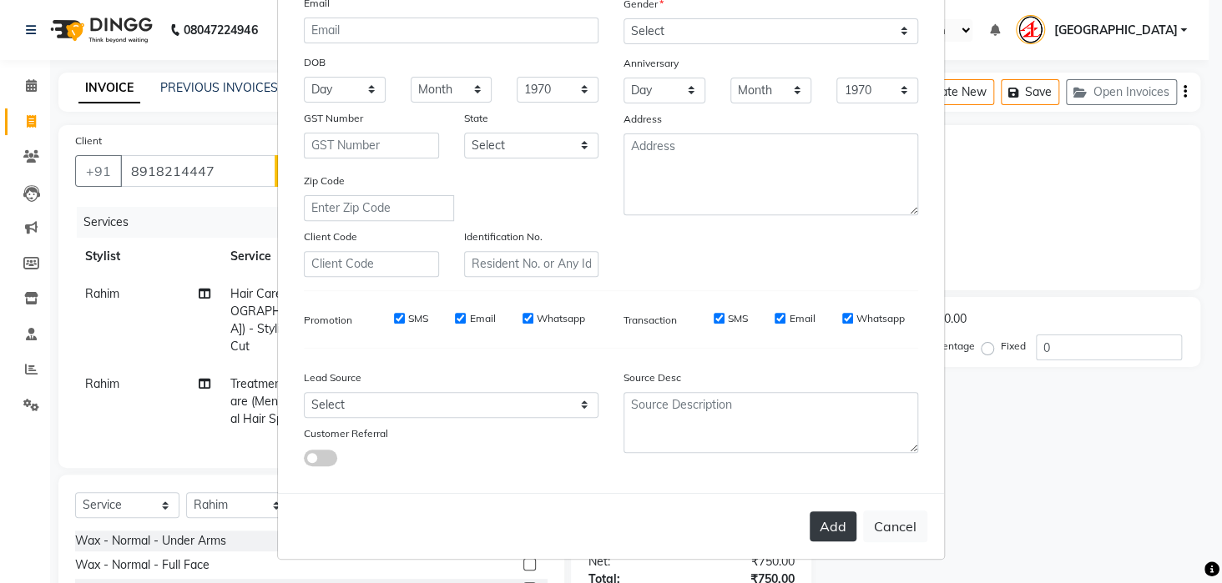
click at [825, 525] on button "Add" at bounding box center [833, 527] width 47 height 30
click at [826, 529] on button "Add" at bounding box center [833, 527] width 47 height 30
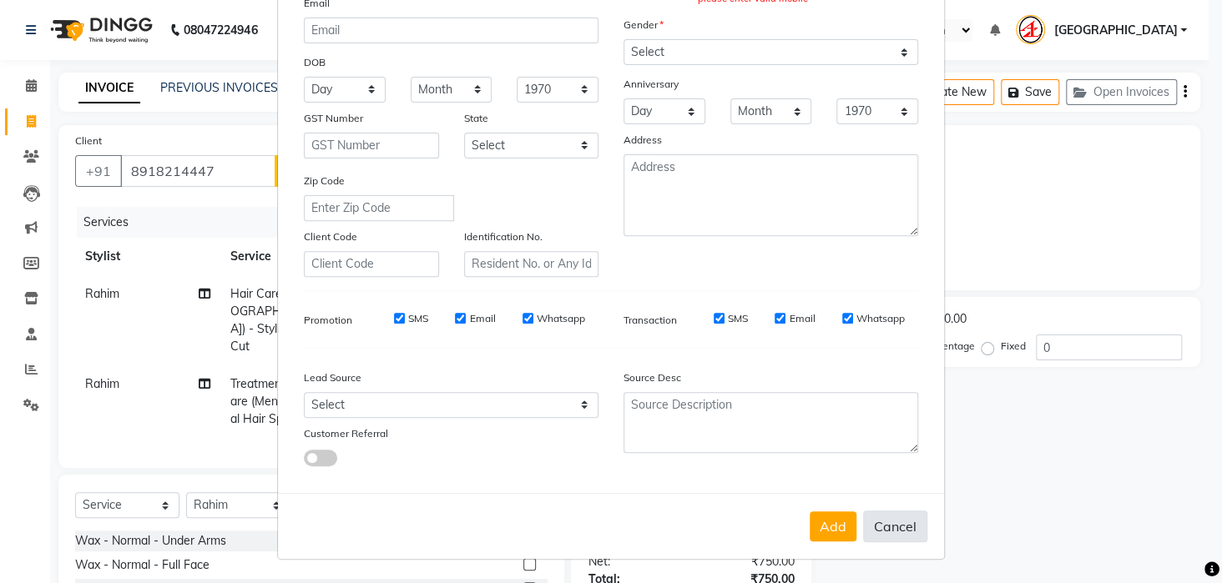
click at [886, 523] on button "Cancel" at bounding box center [895, 527] width 64 height 32
select select
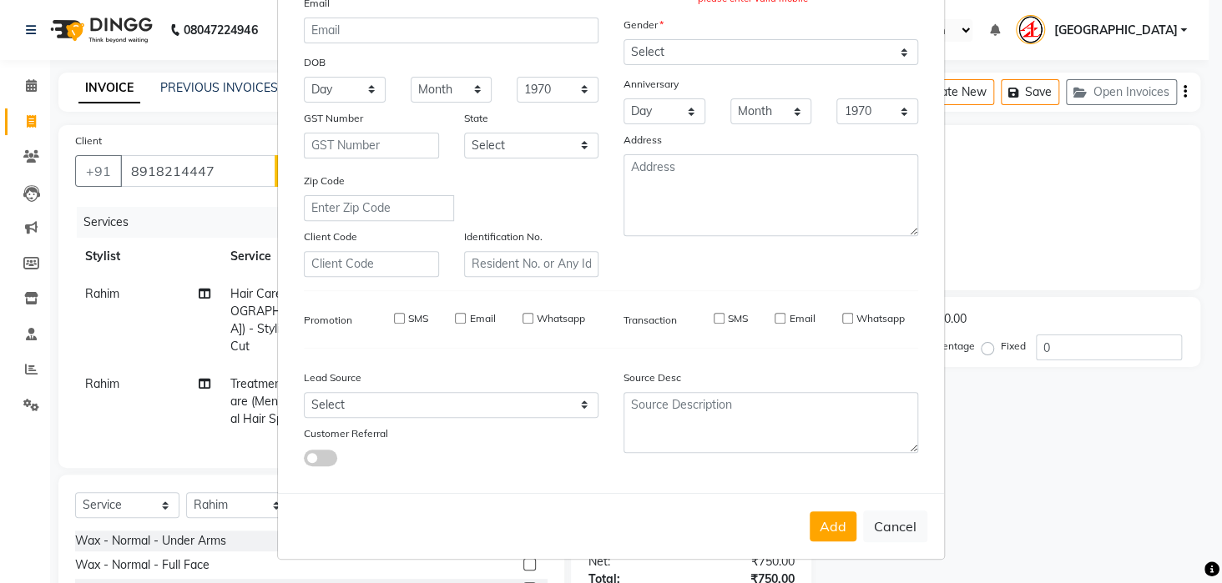
select select
checkbox input "false"
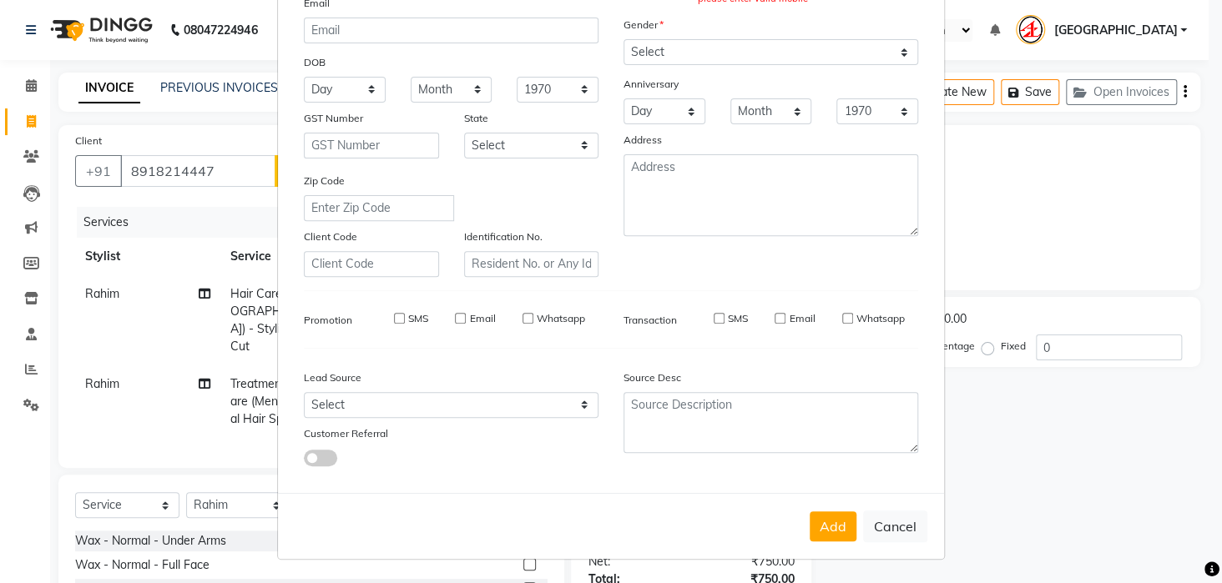
checkbox input "false"
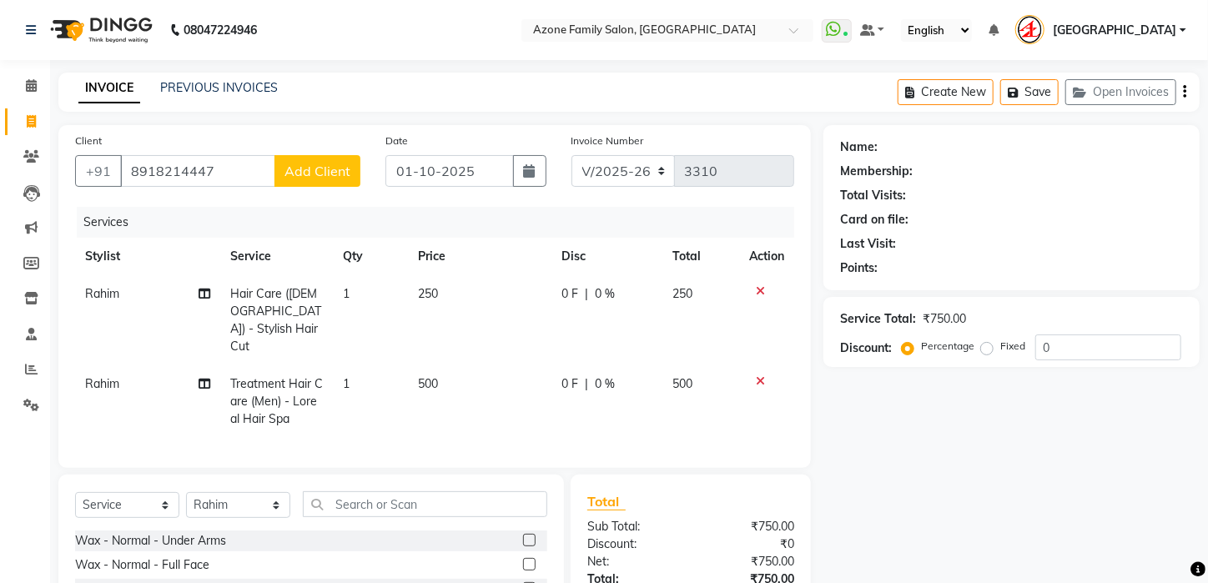
click at [764, 290] on div at bounding box center [766, 291] width 35 height 12
click at [761, 287] on icon at bounding box center [760, 291] width 9 height 12
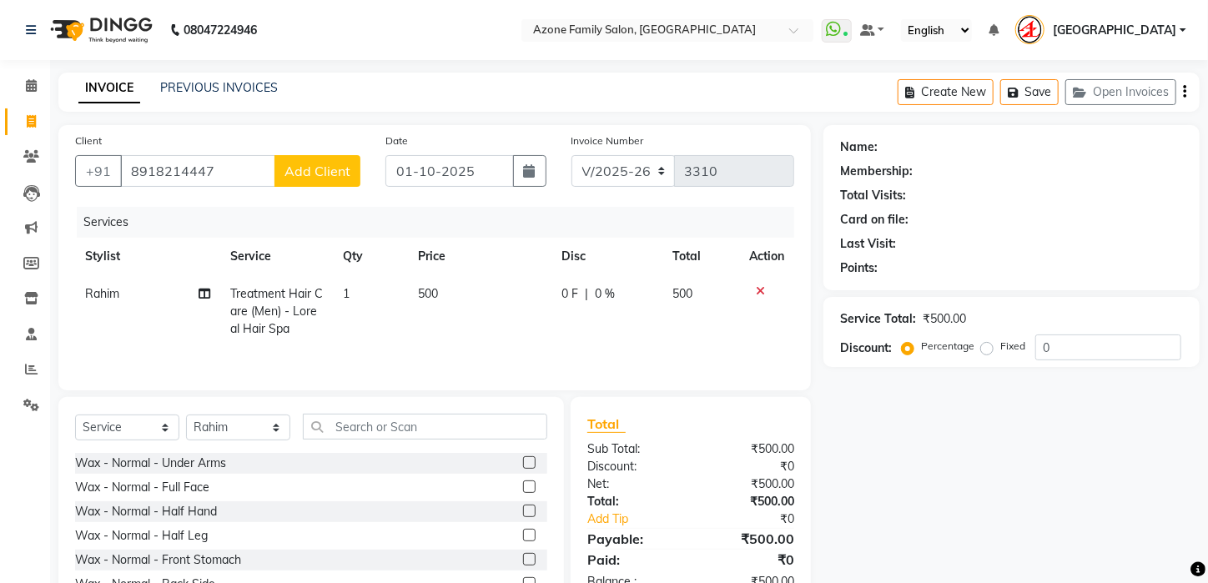
click at [761, 285] on icon at bounding box center [760, 291] width 9 height 12
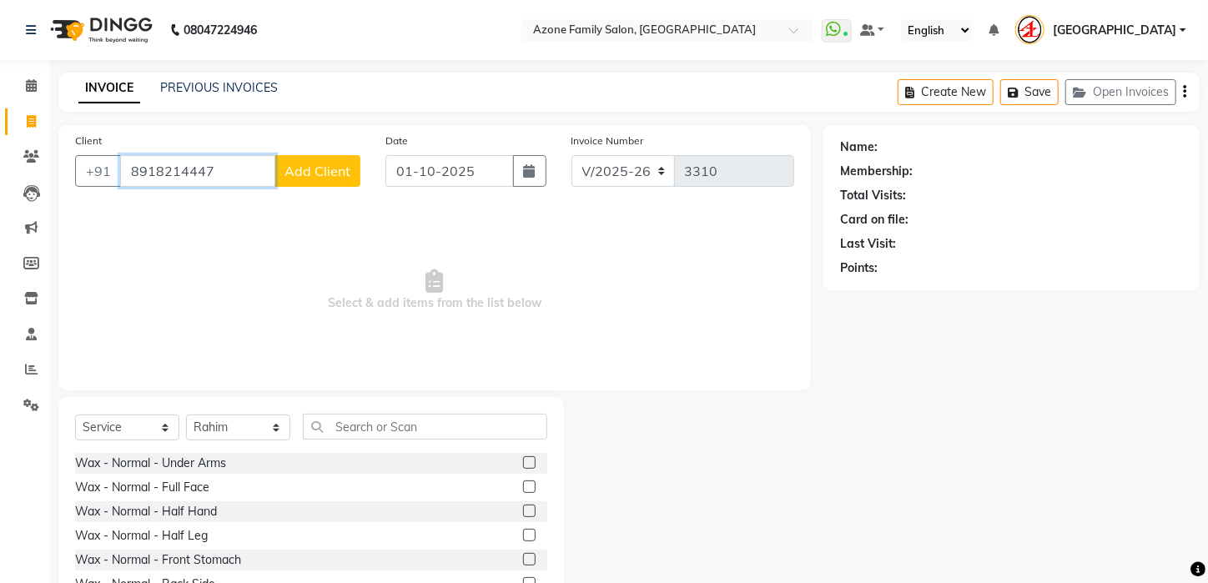
click at [265, 159] on input "8918214447" at bounding box center [197, 171] width 155 height 32
type input "8"
click at [200, 166] on input "Client" at bounding box center [197, 171] width 155 height 32
click at [164, 206] on span "Koial" at bounding box center [155, 209] width 31 height 17
type input "8017598636"
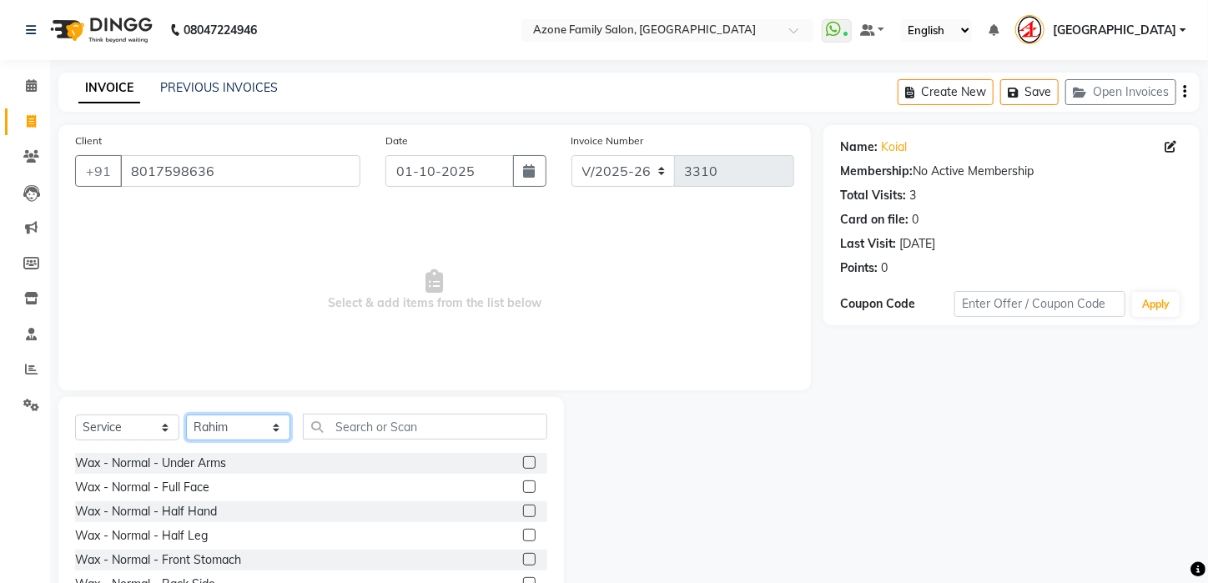
click at [275, 428] on select "Select Stylist [PERSON_NAME] [PERSON_NAME] DEEPIKA [PERSON_NAME] [PERSON_NAME] …" at bounding box center [238, 428] width 104 height 26
click at [186, 415] on select "Select Stylist [PERSON_NAME] [PERSON_NAME] DEEPIKA [PERSON_NAME] [PERSON_NAME] …" at bounding box center [238, 428] width 104 height 26
click at [272, 432] on select "Select Stylist [PERSON_NAME] [PERSON_NAME] DEEPIKA [PERSON_NAME] [PERSON_NAME] …" at bounding box center [238, 428] width 104 height 26
select select "88923"
click at [186, 415] on select "Select Stylist [PERSON_NAME] [PERSON_NAME] DEEPIKA [PERSON_NAME] [PERSON_NAME] …" at bounding box center [238, 428] width 104 height 26
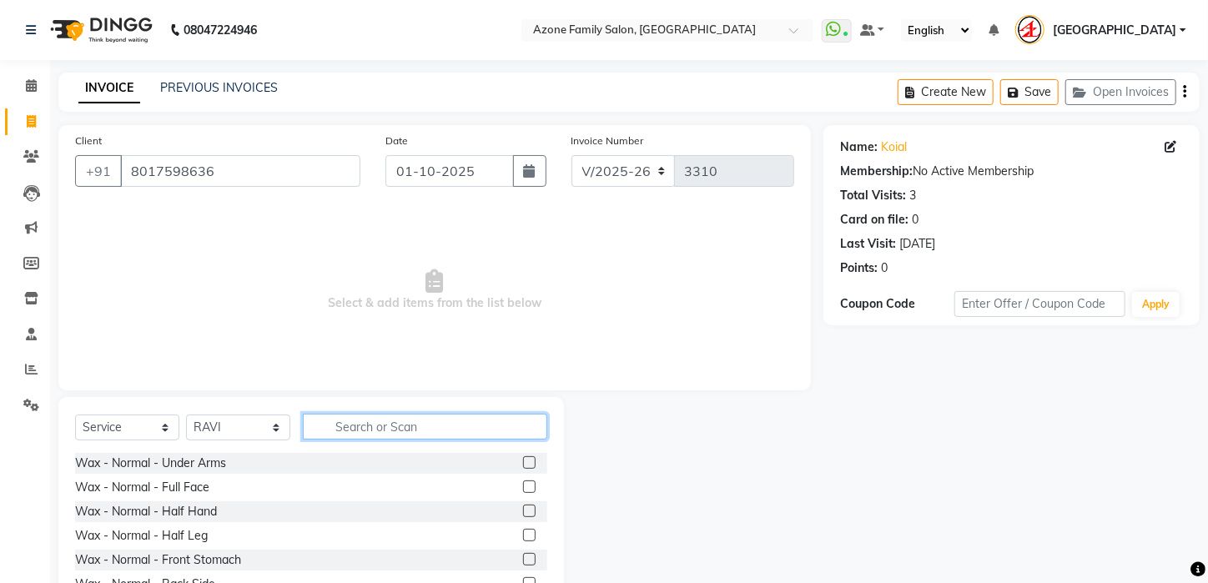
click at [342, 419] on input "text" at bounding box center [425, 427] width 245 height 26
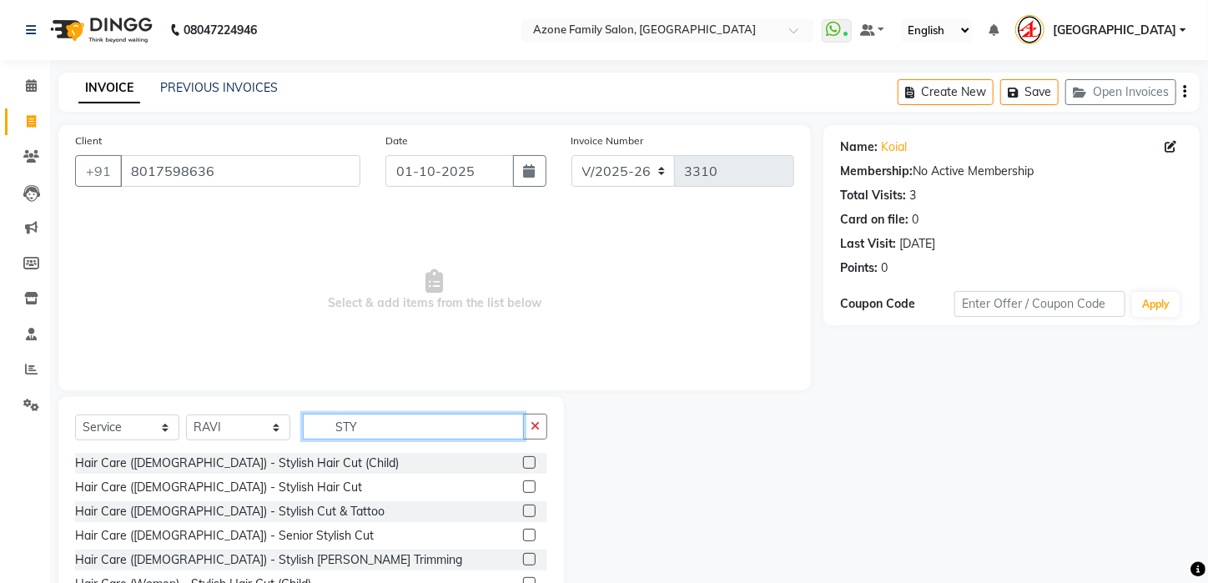
type input "STY"
drag, startPoint x: 1208, startPoint y: 93, endPoint x: 1212, endPoint y: 106, distance: 14.0
click at [1208, 107] on html "08047224946 Select Location × Azone Family Salon, [GEOGRAPHIC_DATA] WhatsApp St…" at bounding box center [604, 291] width 1208 height 583
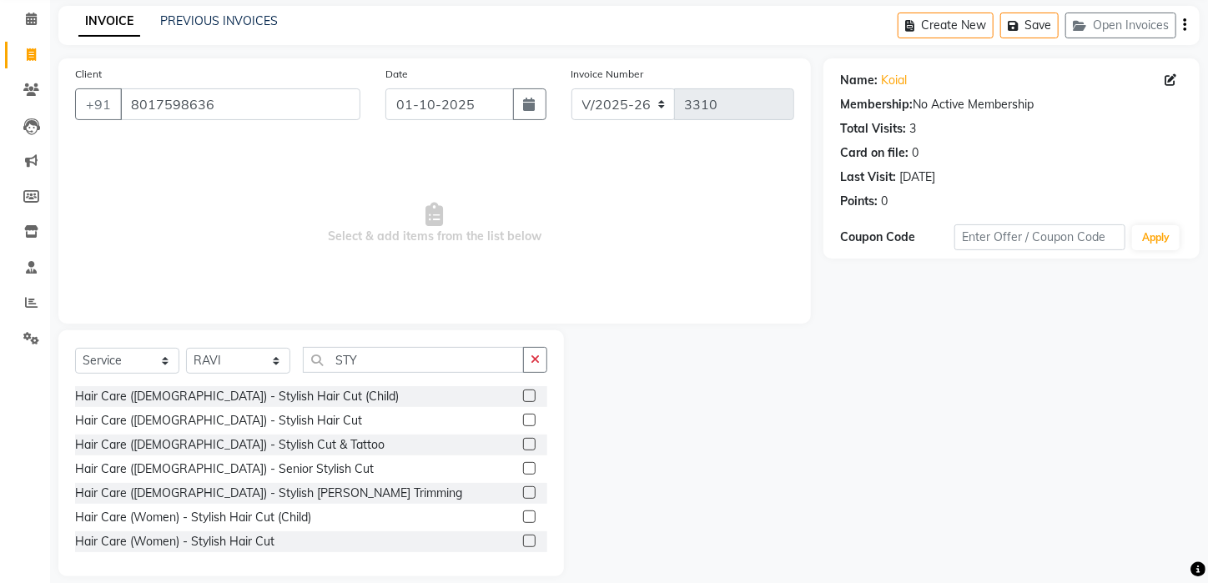
scroll to position [70, 0]
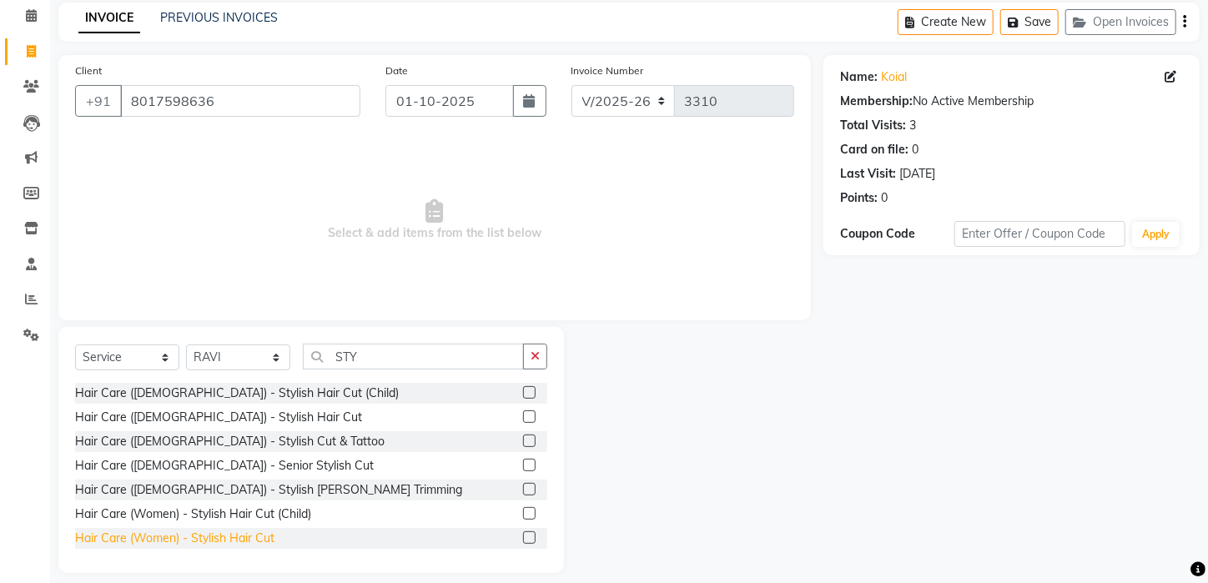
click at [147, 537] on div "Hair Care (Women) - Stylish Hair Cut" at bounding box center [174, 539] width 199 height 18
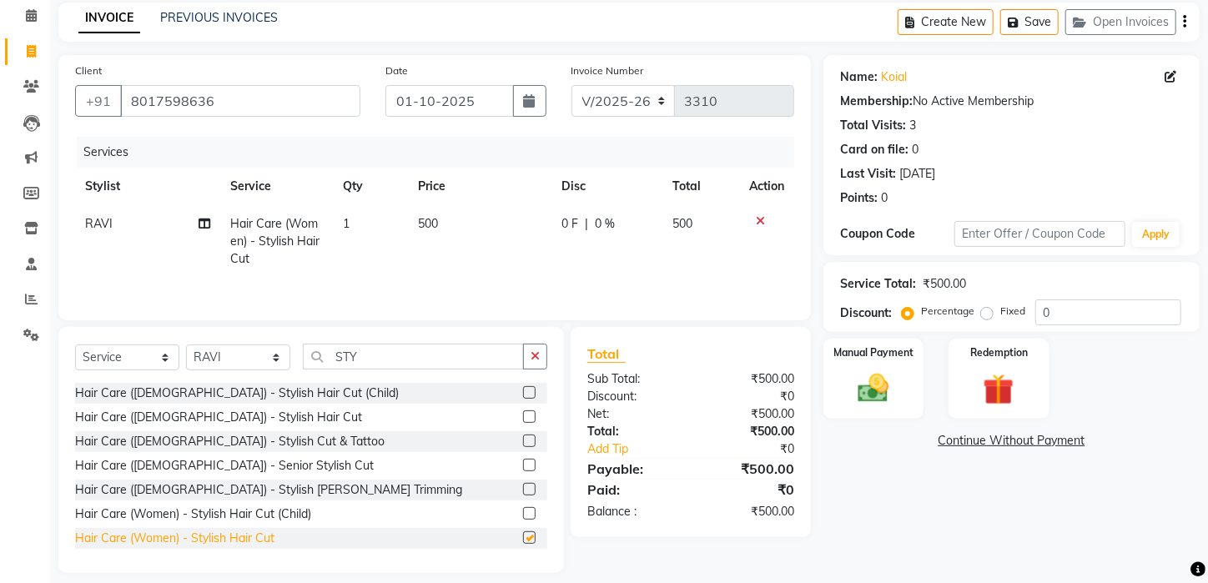
checkbox input "false"
click at [860, 407] on img at bounding box center [874, 389] width 53 height 37
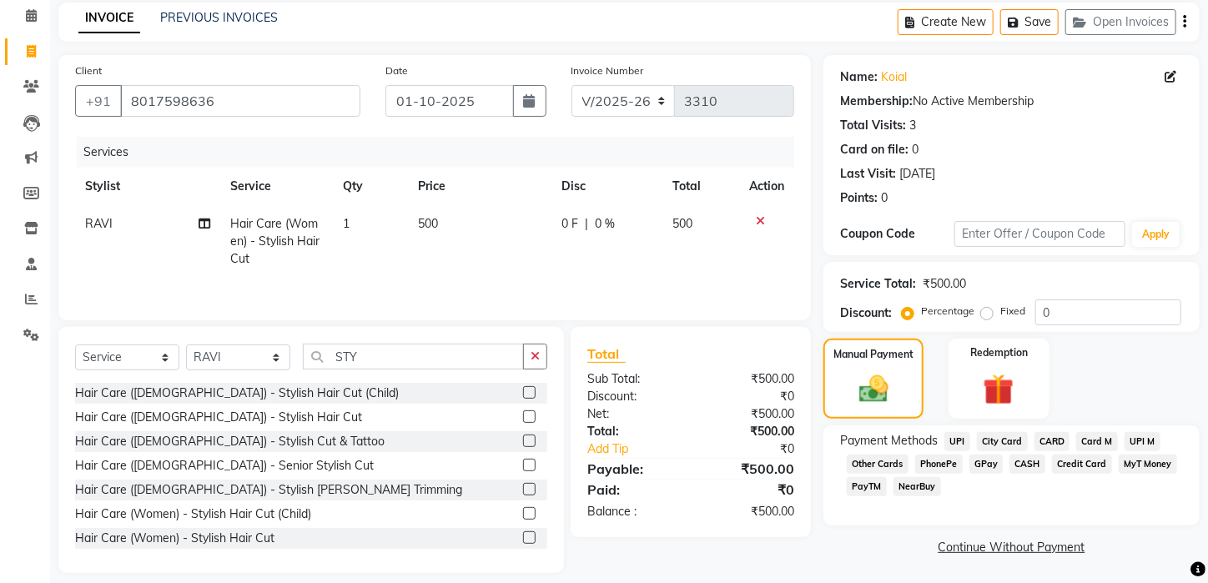
click at [956, 451] on span "UPI" at bounding box center [958, 441] width 26 height 19
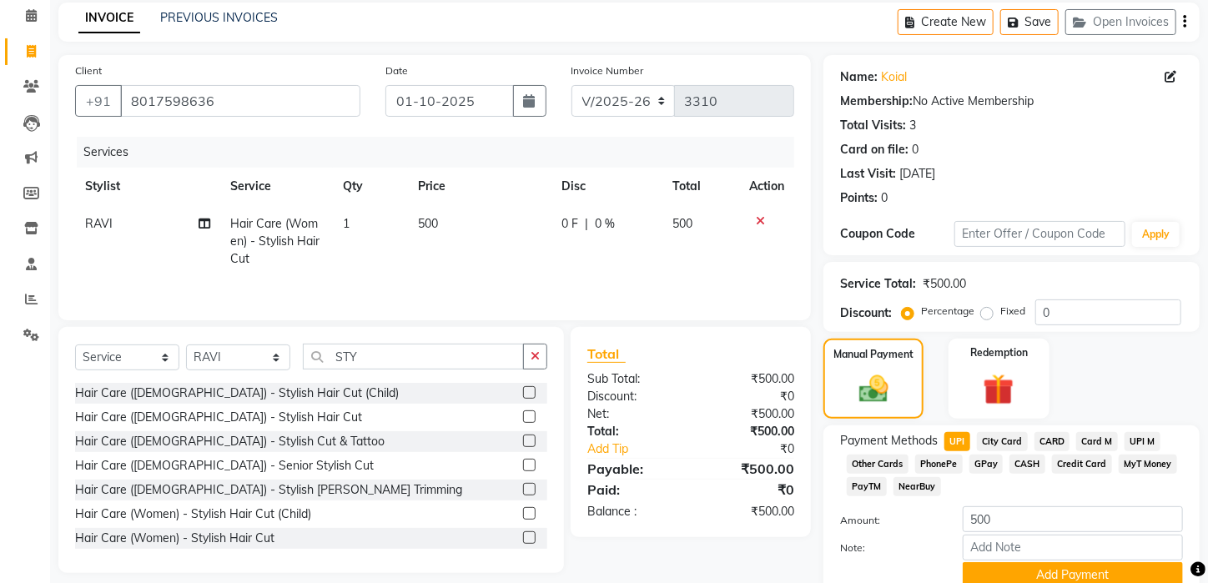
scroll to position [0, 0]
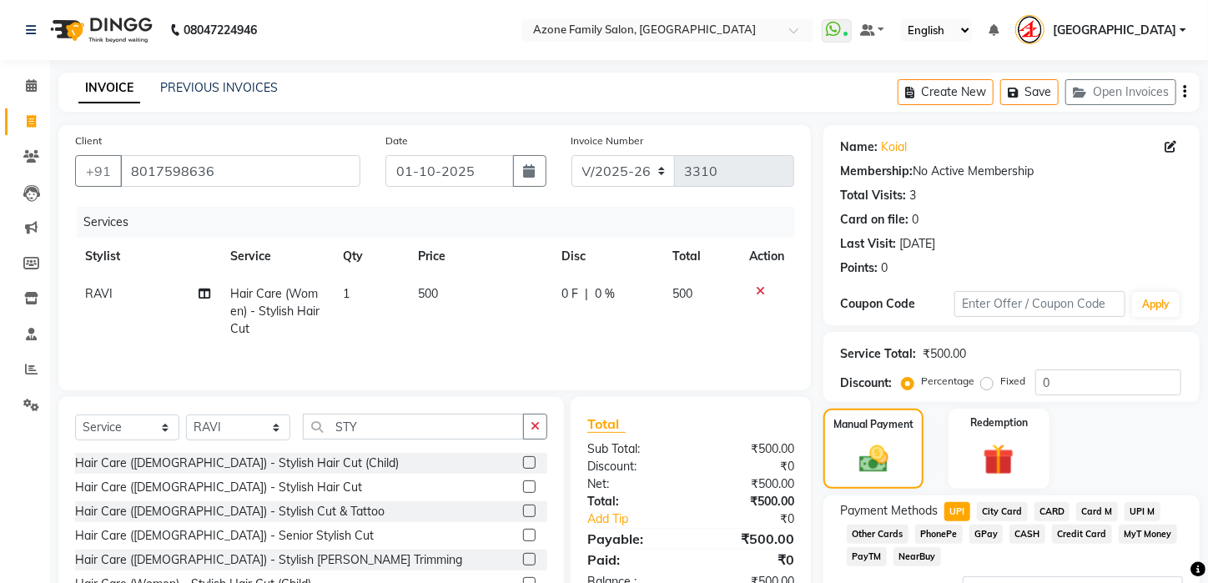
drag, startPoint x: 1208, startPoint y: 441, endPoint x: 1200, endPoint y: 543, distance: 102.9
click at [1199, 547] on div "Name: Koial Membership: No Active Membership Total Visits: 3 Card on file: 0 La…" at bounding box center [1018, 412] width 389 height 574
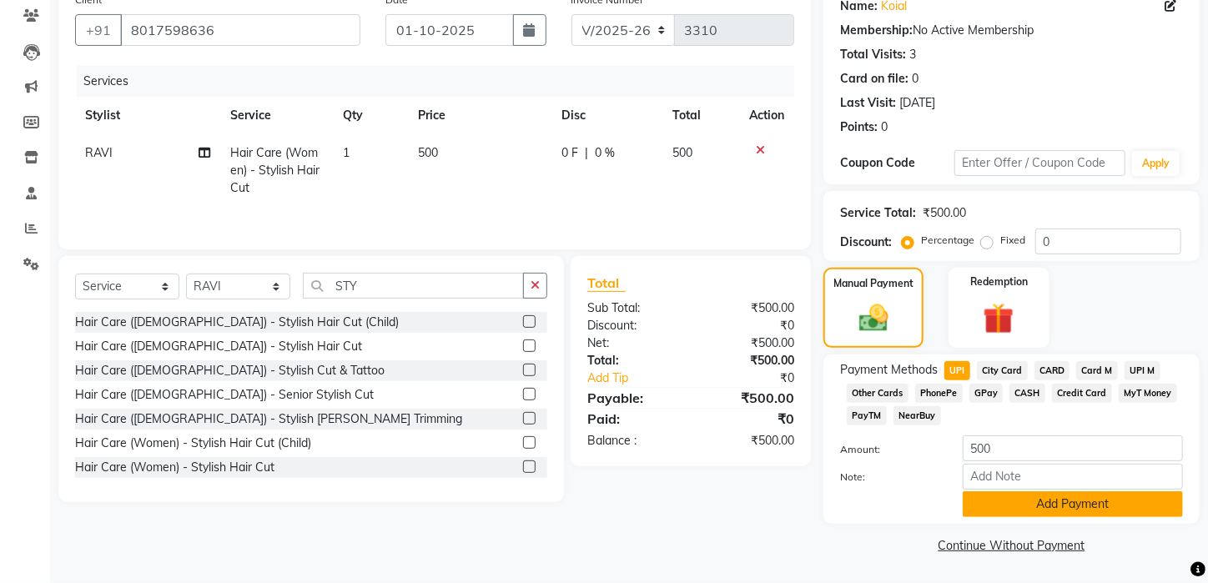
click at [1132, 507] on button "Add Payment" at bounding box center [1073, 505] width 220 height 26
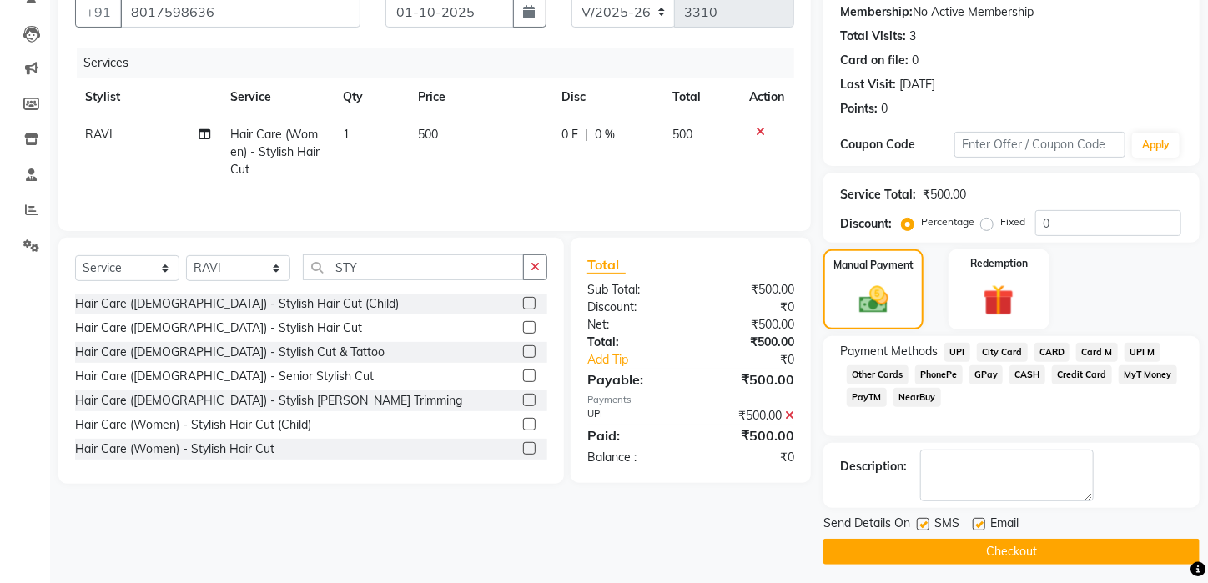
click at [1097, 565] on button "Checkout" at bounding box center [1012, 552] width 376 height 26
